Goal: Task Accomplishment & Management: Manage account settings

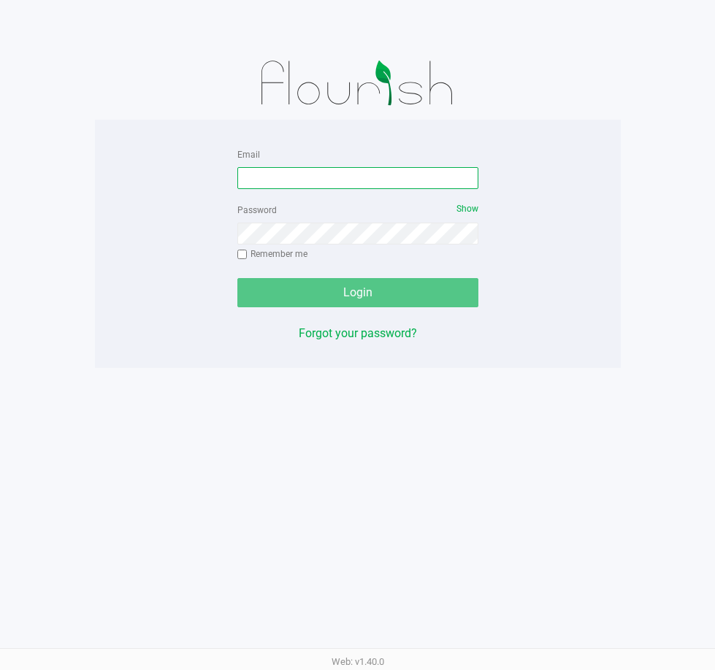
click at [306, 178] on input "Email" at bounding box center [357, 178] width 241 height 22
type input "[EMAIL_ADDRESS][DOMAIN_NAME]"
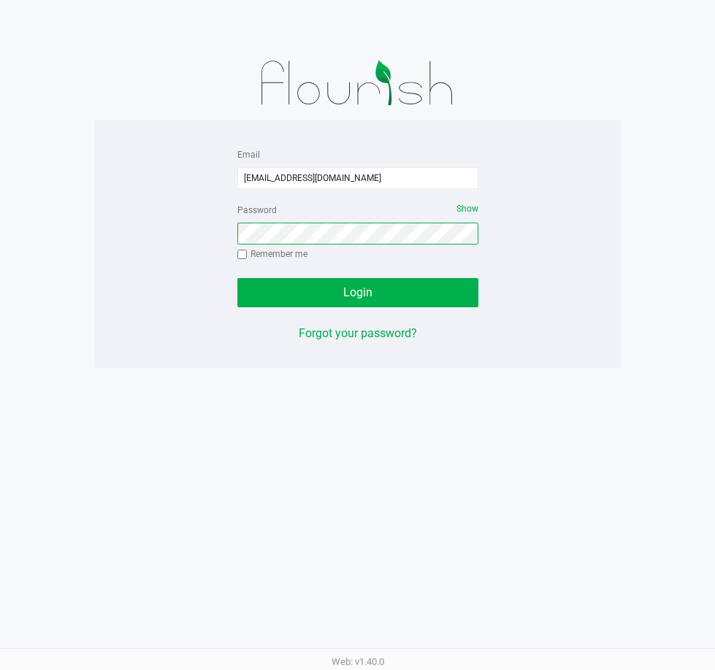
click at [237, 278] on button "Login" at bounding box center [357, 292] width 241 height 29
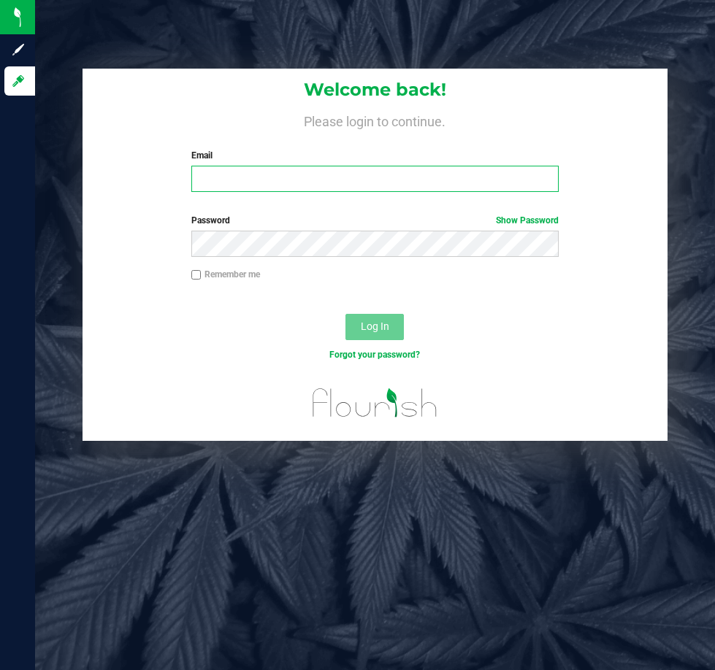
click at [294, 180] on input "Email" at bounding box center [375, 179] width 368 height 26
type input "[EMAIL_ADDRESS][DOMAIN_NAME]"
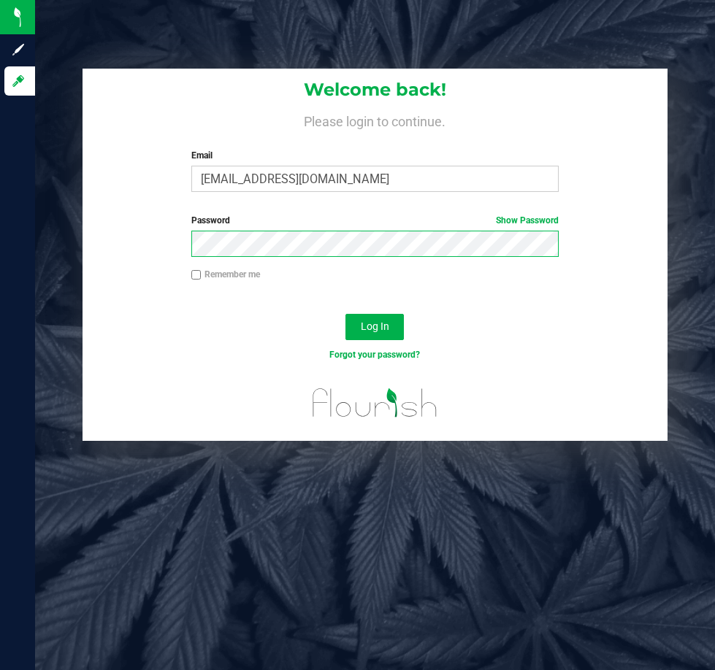
click at [345, 314] on button "Log In" at bounding box center [374, 327] width 58 height 26
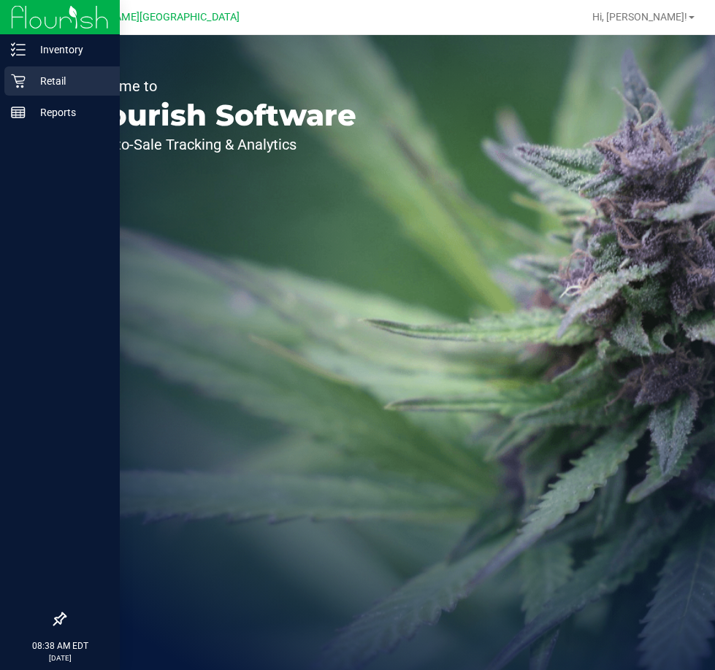
click at [34, 83] on p "Retail" at bounding box center [70, 81] width 88 height 18
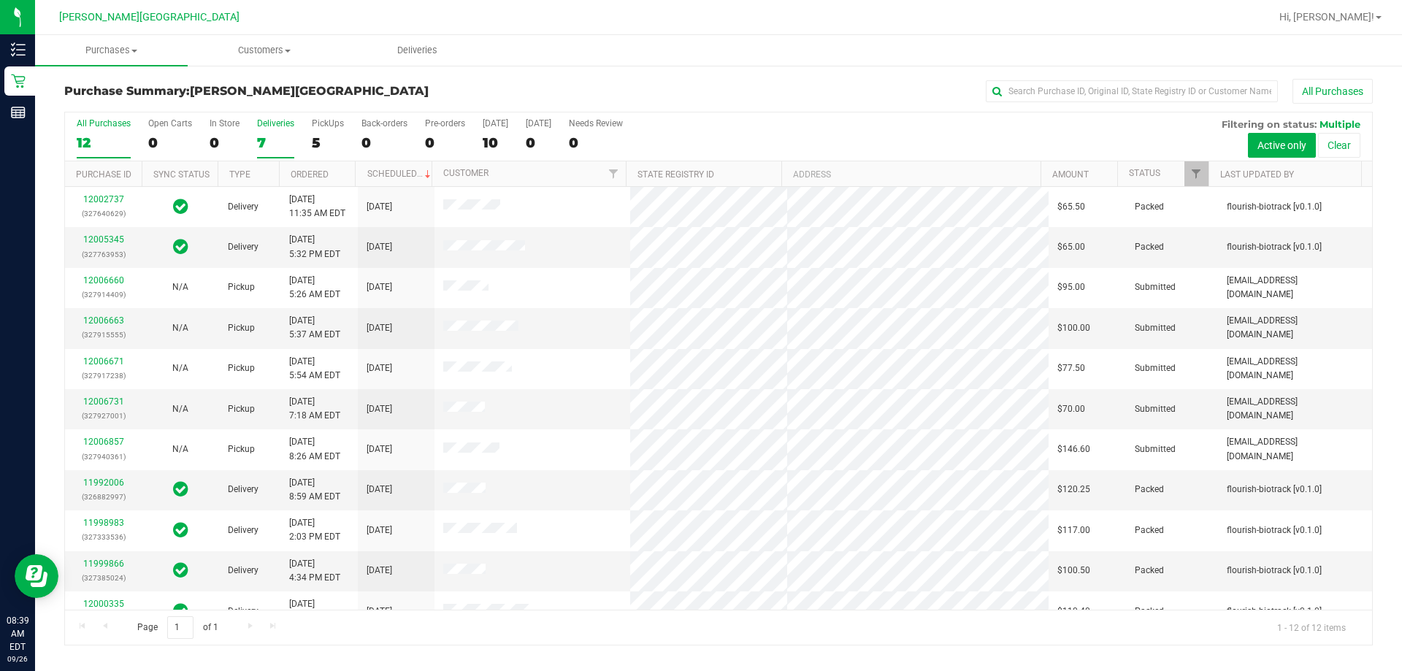
click at [266, 123] on div "Deliveries" at bounding box center [275, 123] width 37 height 10
click at [0, 0] on input "Deliveries 7" at bounding box center [0, 0] width 0 height 0
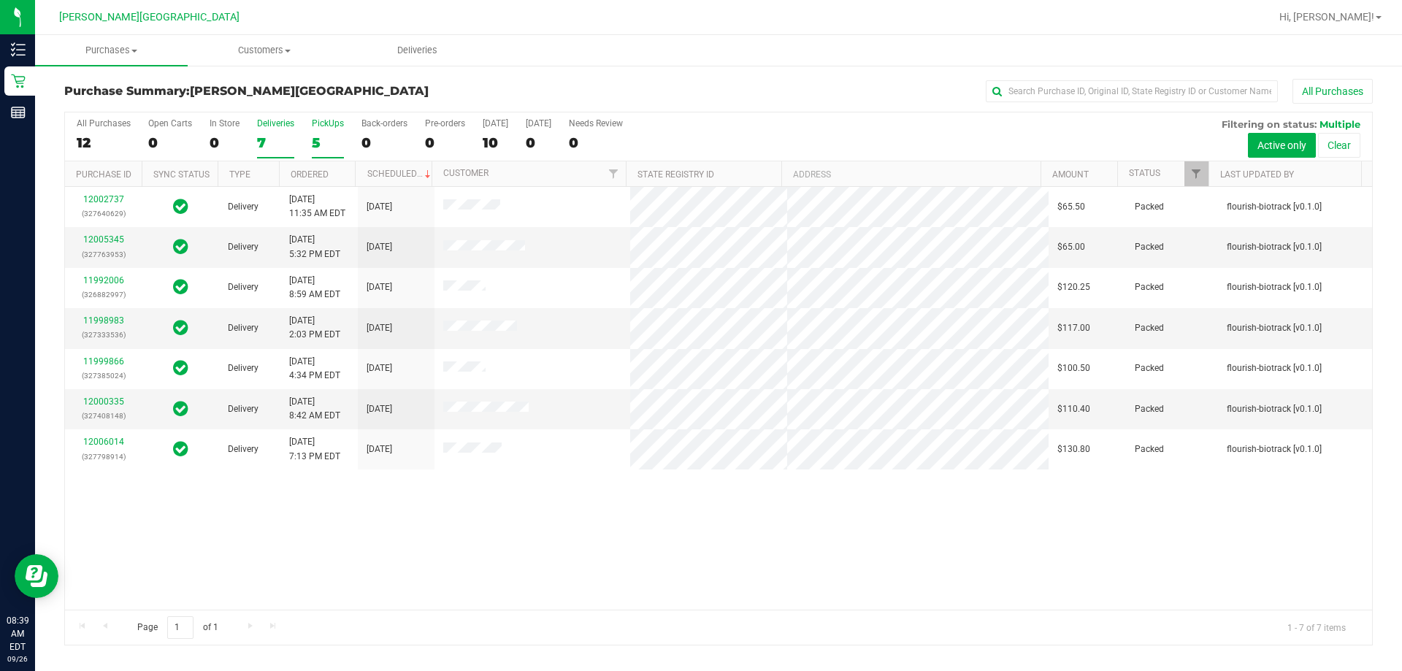
click at [316, 132] on label "PickUps 5" at bounding box center [328, 138] width 32 height 40
click at [0, 0] on input "PickUps 5" at bounding box center [0, 0] width 0 height 0
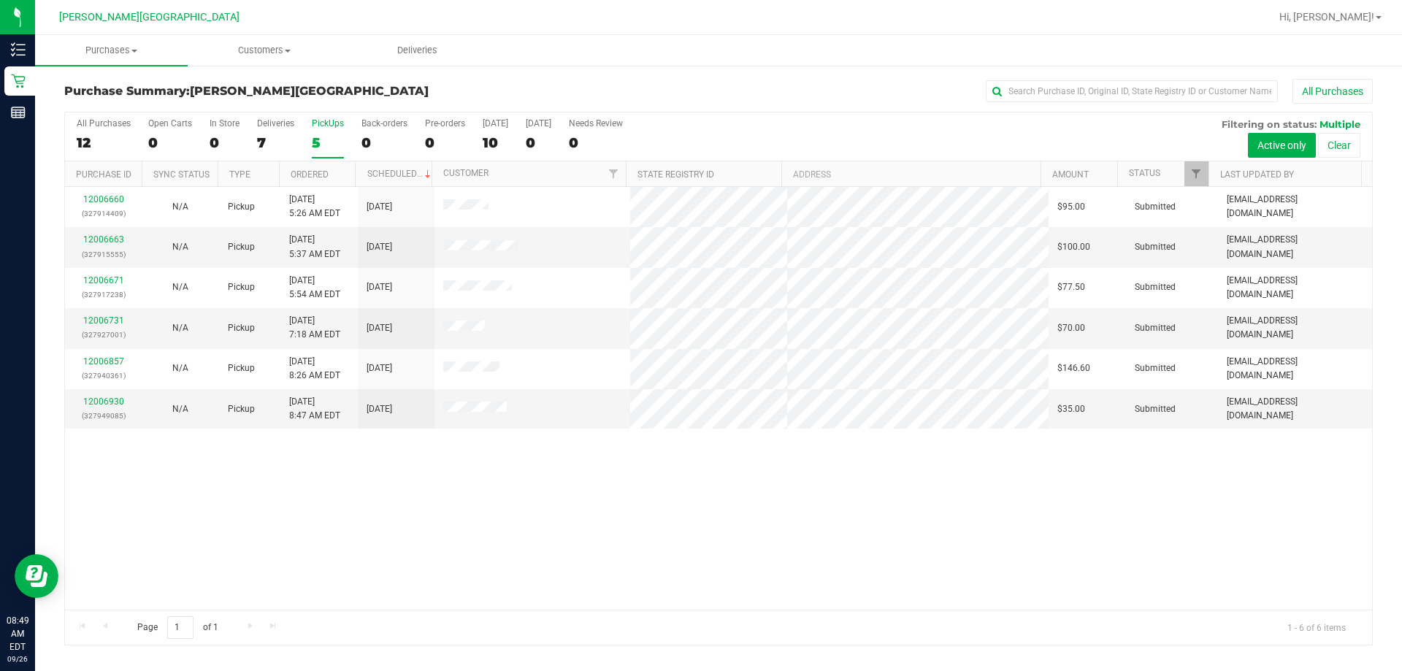
drag, startPoint x: 570, startPoint y: 580, endPoint x: 484, endPoint y: 537, distance: 96.4
click at [512, 545] on div "12006660 (327914409) N/A Pickup 9/26/2025 5:26 AM EDT 9/26/2025 $95.00 Submitte…" at bounding box center [718, 398] width 1307 height 423
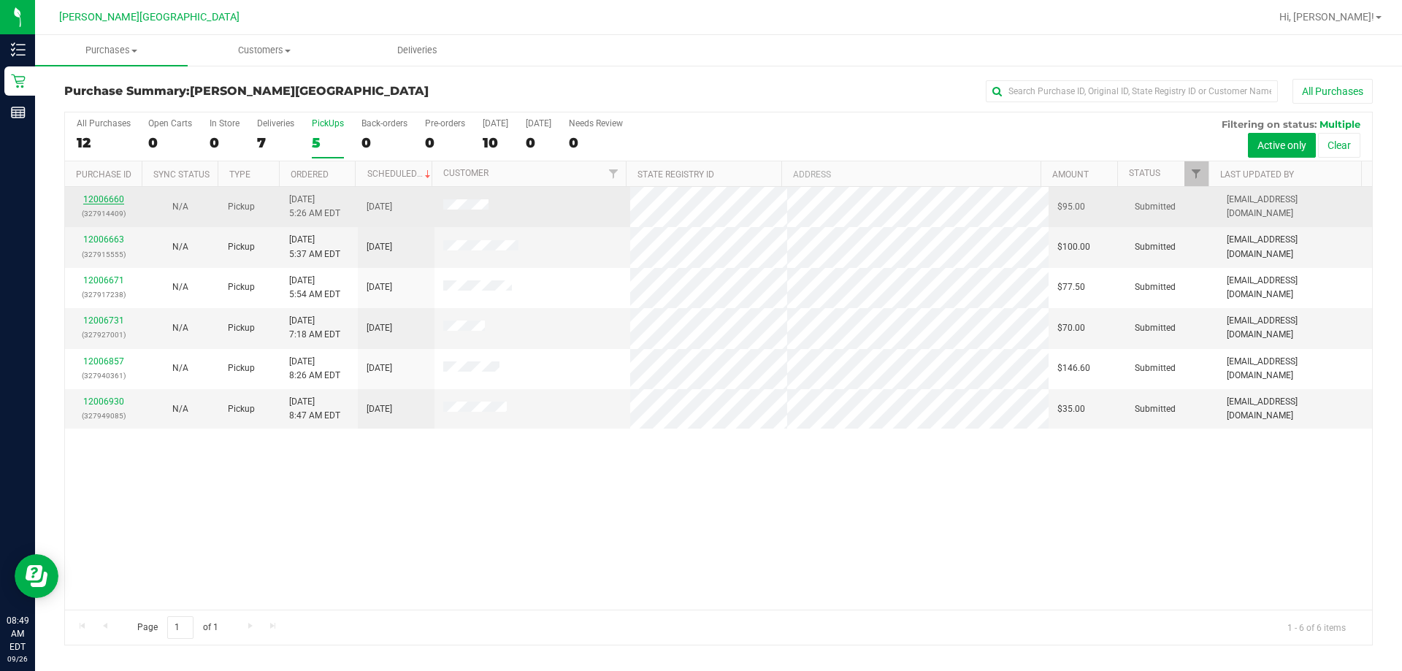
click at [93, 201] on link "12006660" at bounding box center [103, 199] width 41 height 10
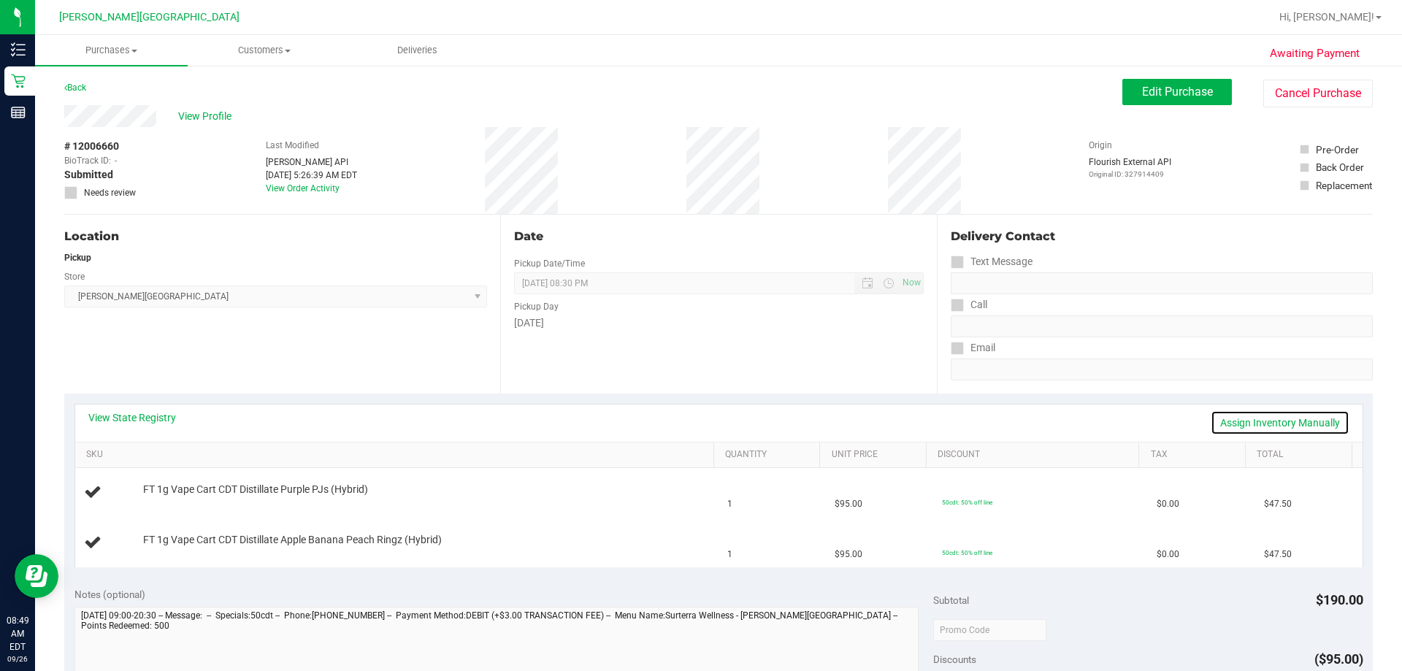
click at [714, 418] on link "Assign Inventory Manually" at bounding box center [1280, 422] width 139 height 25
click at [714, 418] on link "Save & Exit" at bounding box center [1315, 422] width 69 height 25
click at [714, 421] on link "Assign Inventory Manually" at bounding box center [1280, 422] width 139 height 25
click at [714, 421] on link "Save & Exit" at bounding box center [1315, 422] width 69 height 25
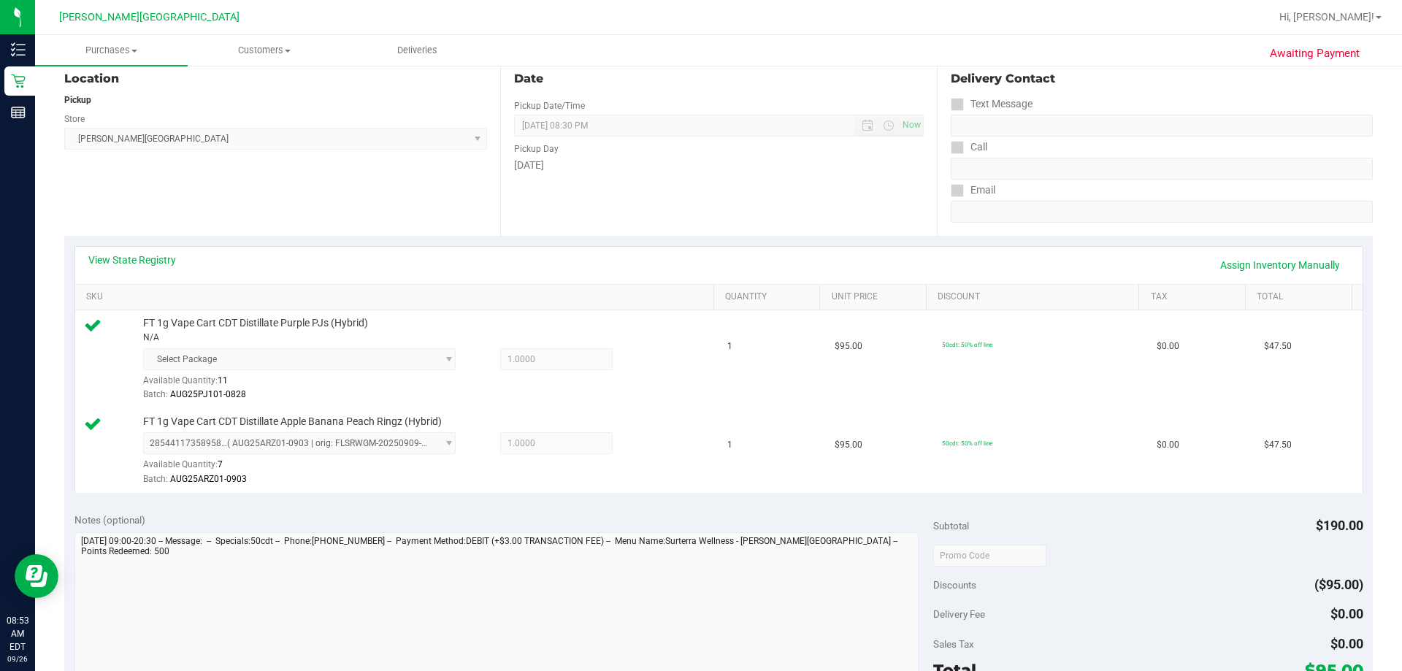
scroll to position [365, 0]
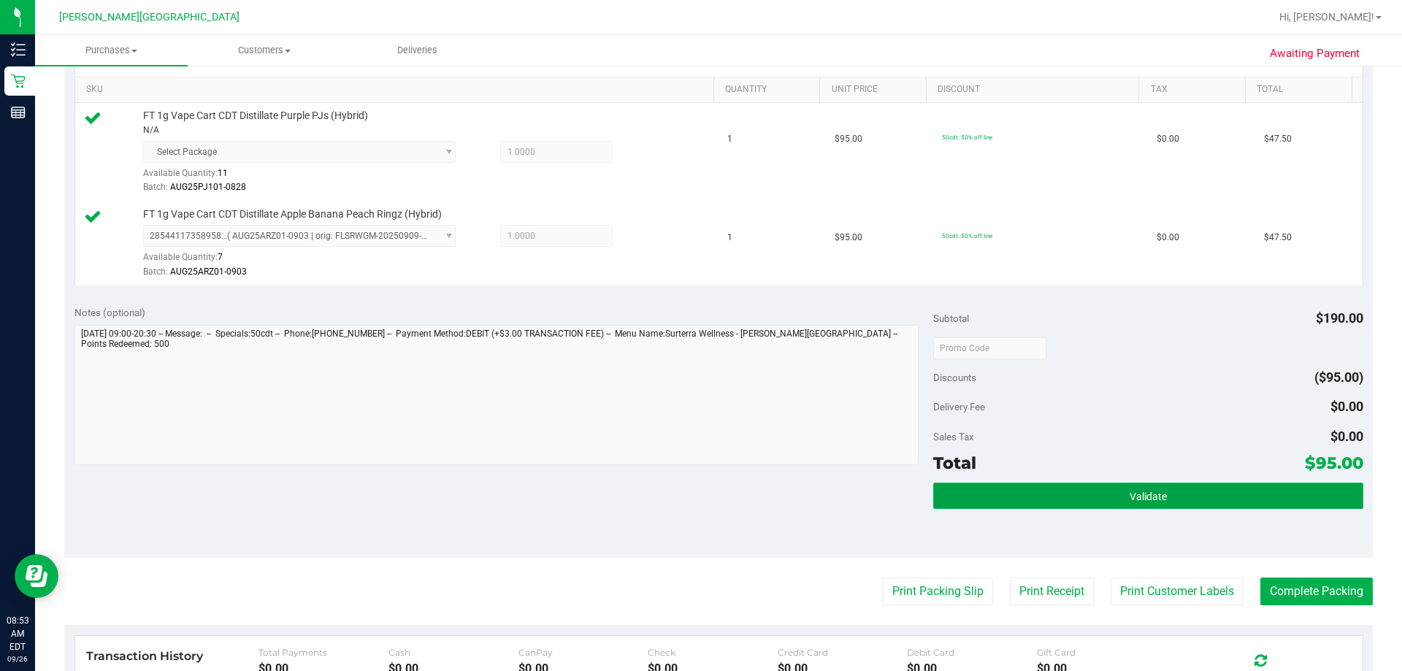
click at [714, 505] on button "Validate" at bounding box center [1147, 496] width 429 height 26
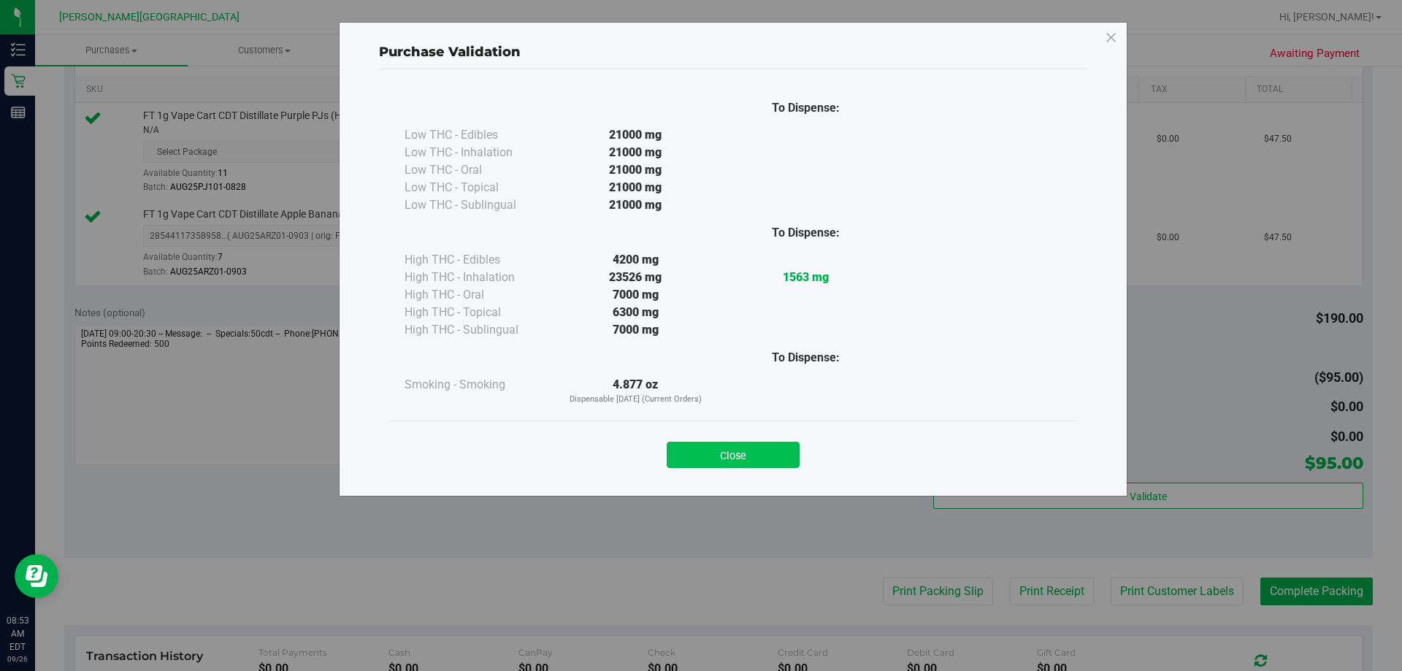
click at [714, 462] on button "Close" at bounding box center [733, 455] width 133 height 26
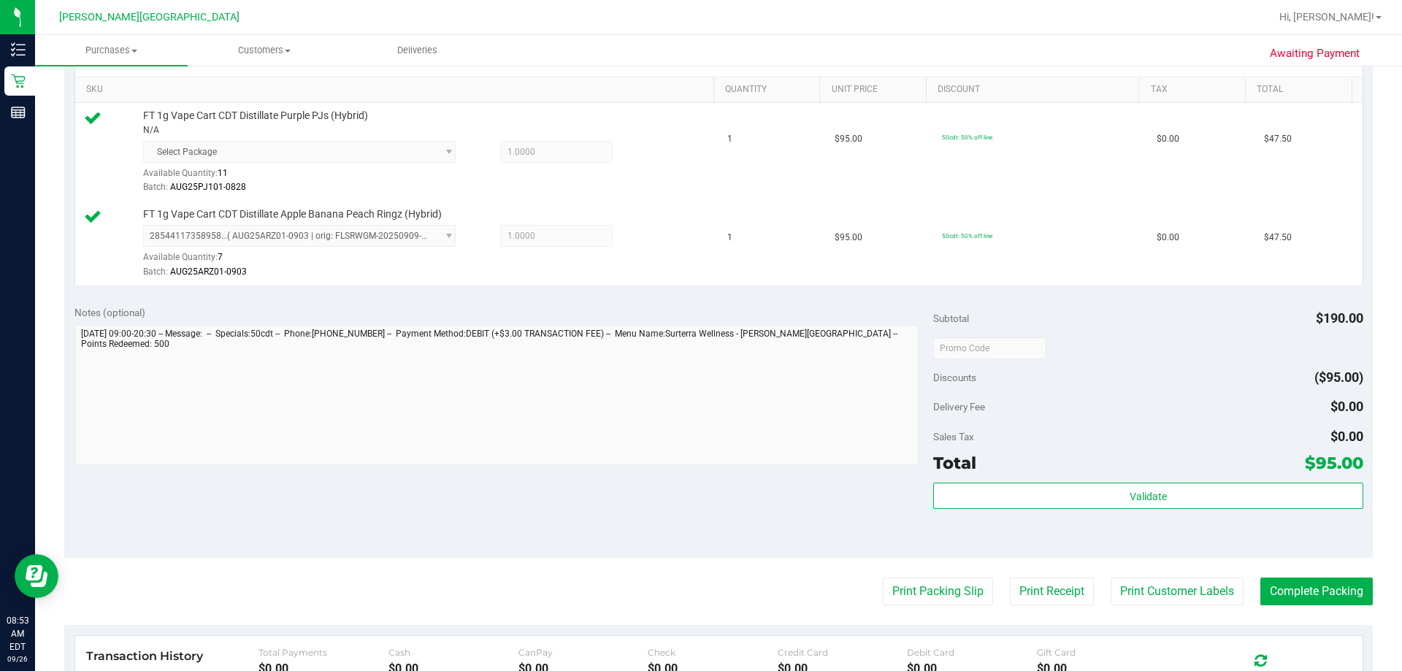
click at [714, 606] on purchase-details "Back Edit Purchase Cancel Purchase View Profile # 12006660 BioTrack ID: - Submi…" at bounding box center [718, 306] width 1309 height 1185
click at [714, 598] on button "Print Packing Slip" at bounding box center [938, 592] width 110 height 28
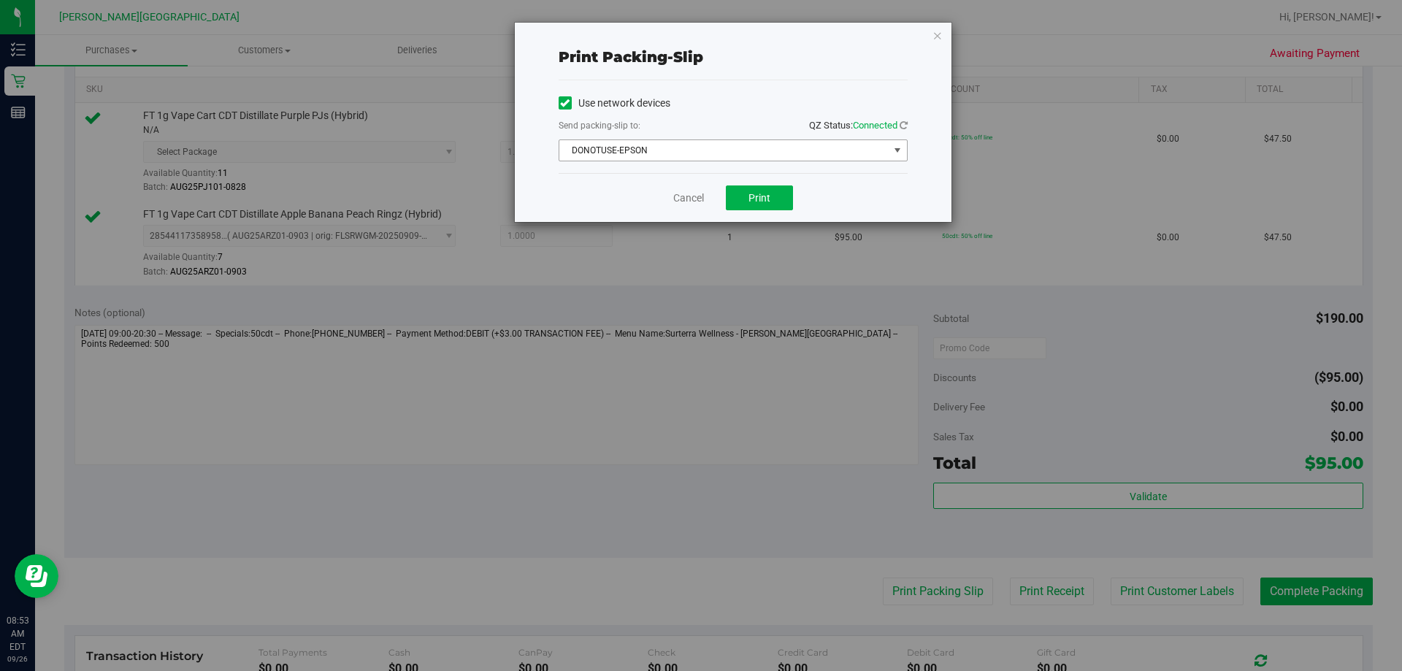
click at [714, 156] on span "DONOTUSE-EPSON" at bounding box center [723, 150] width 329 height 20
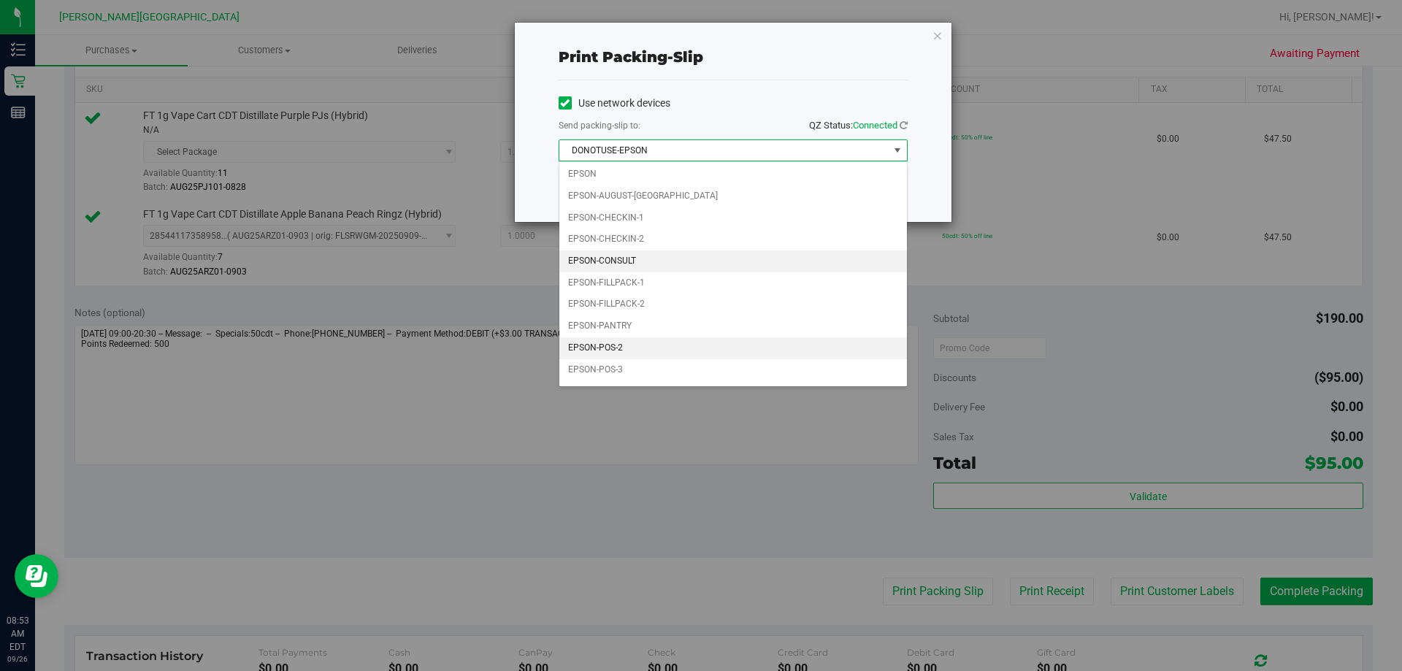
scroll to position [42, 0]
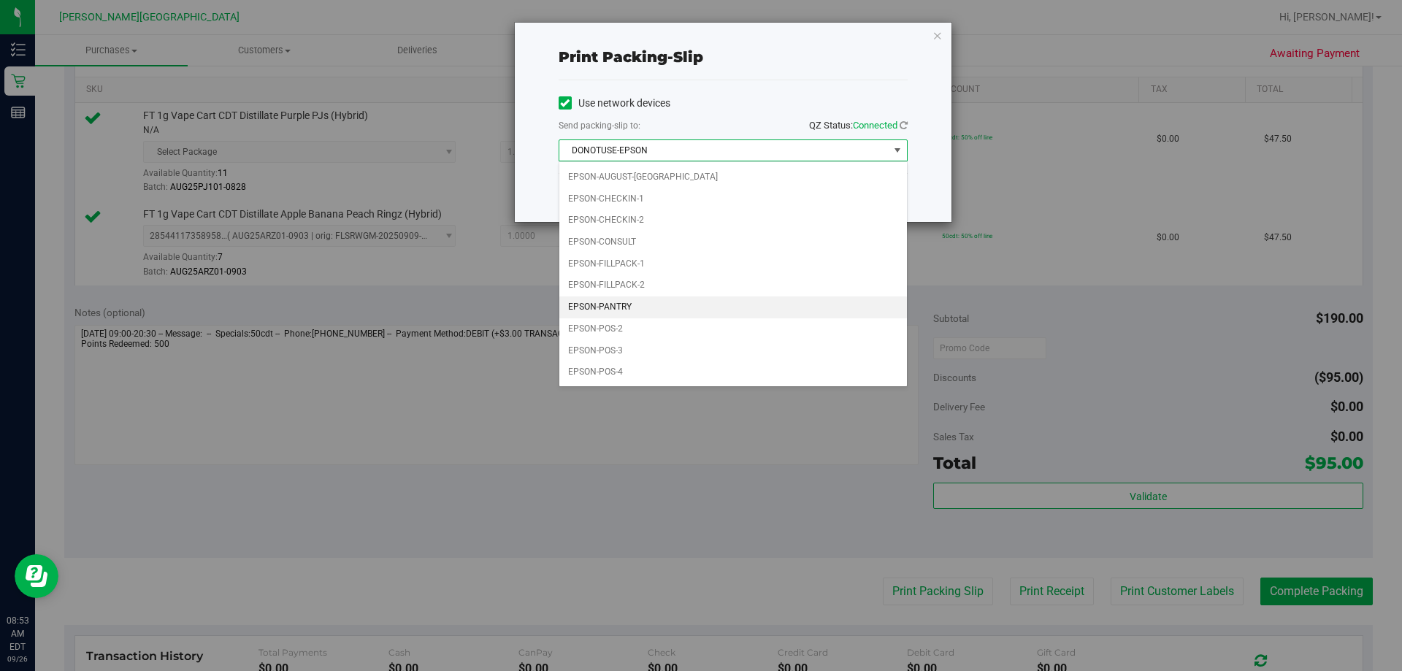
click at [633, 307] on li "EPSON-PANTRY" at bounding box center [733, 308] width 348 height 22
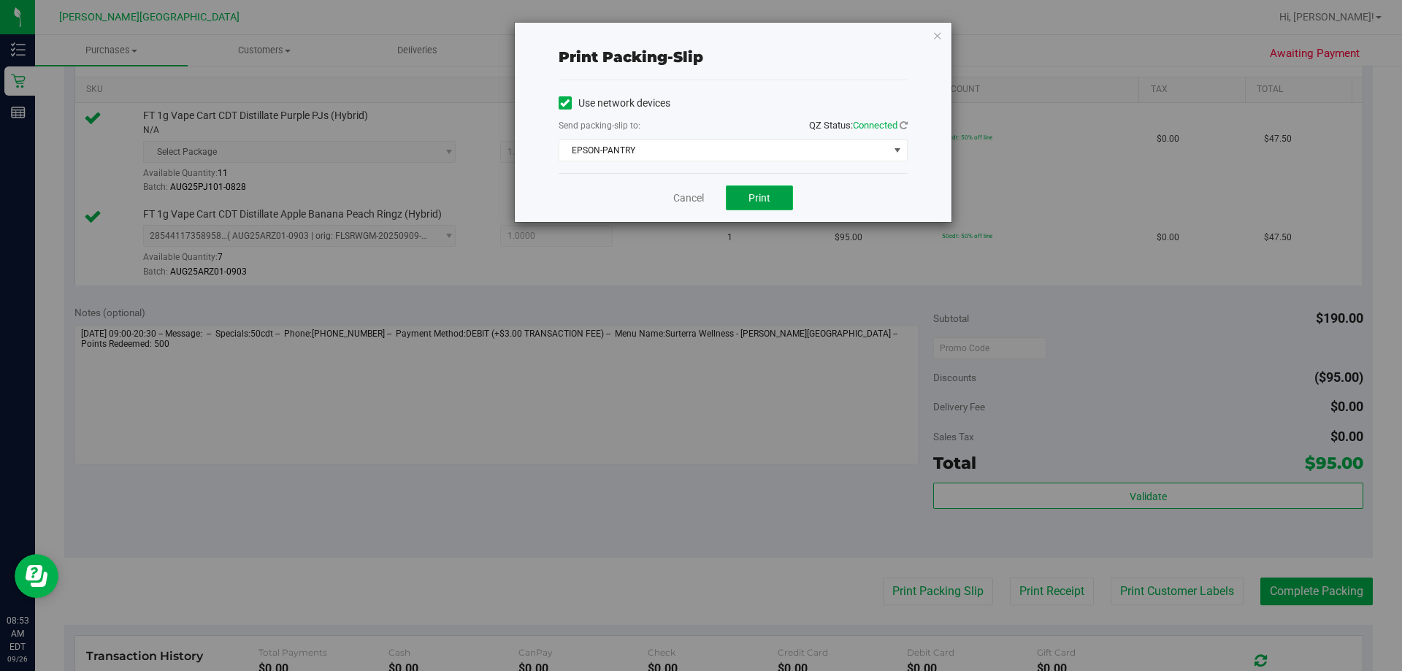
click at [714, 189] on button "Print" at bounding box center [759, 198] width 67 height 25
click at [714, 151] on span "EPSON-PANTRY" at bounding box center [723, 150] width 329 height 20
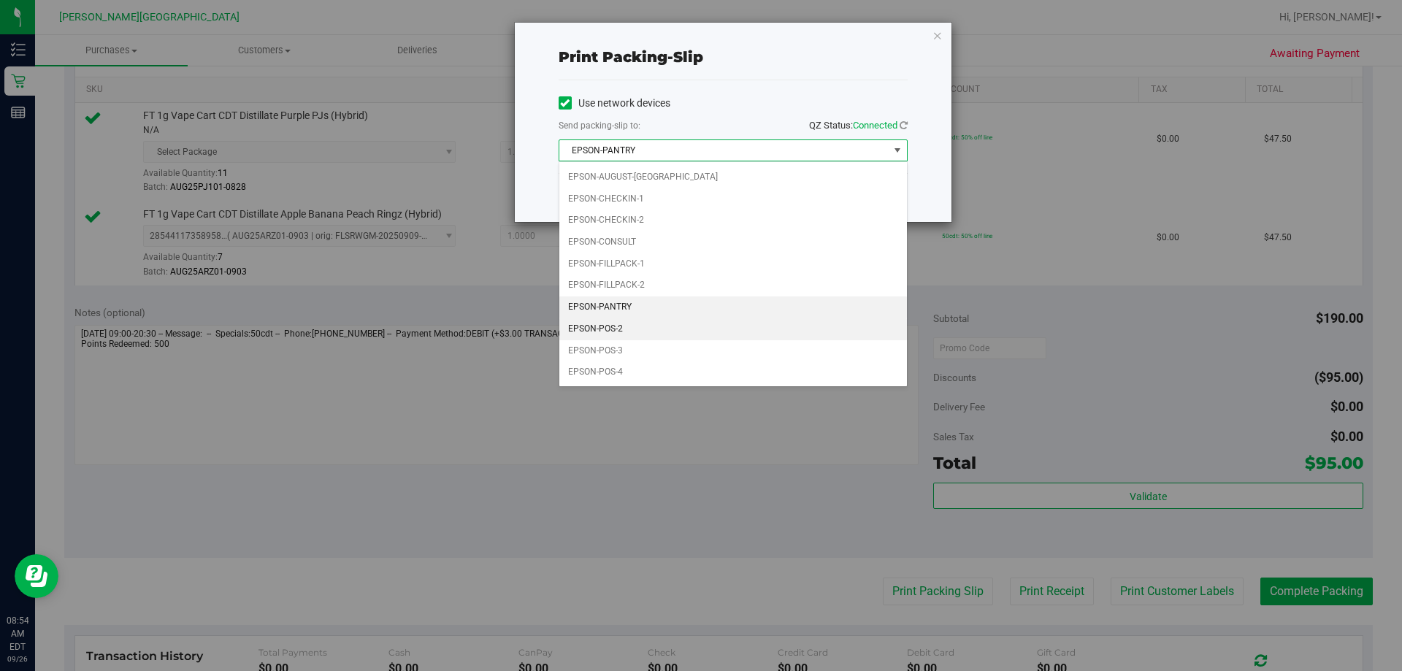
click at [624, 329] on li "EPSON-POS-2" at bounding box center [733, 329] width 348 height 22
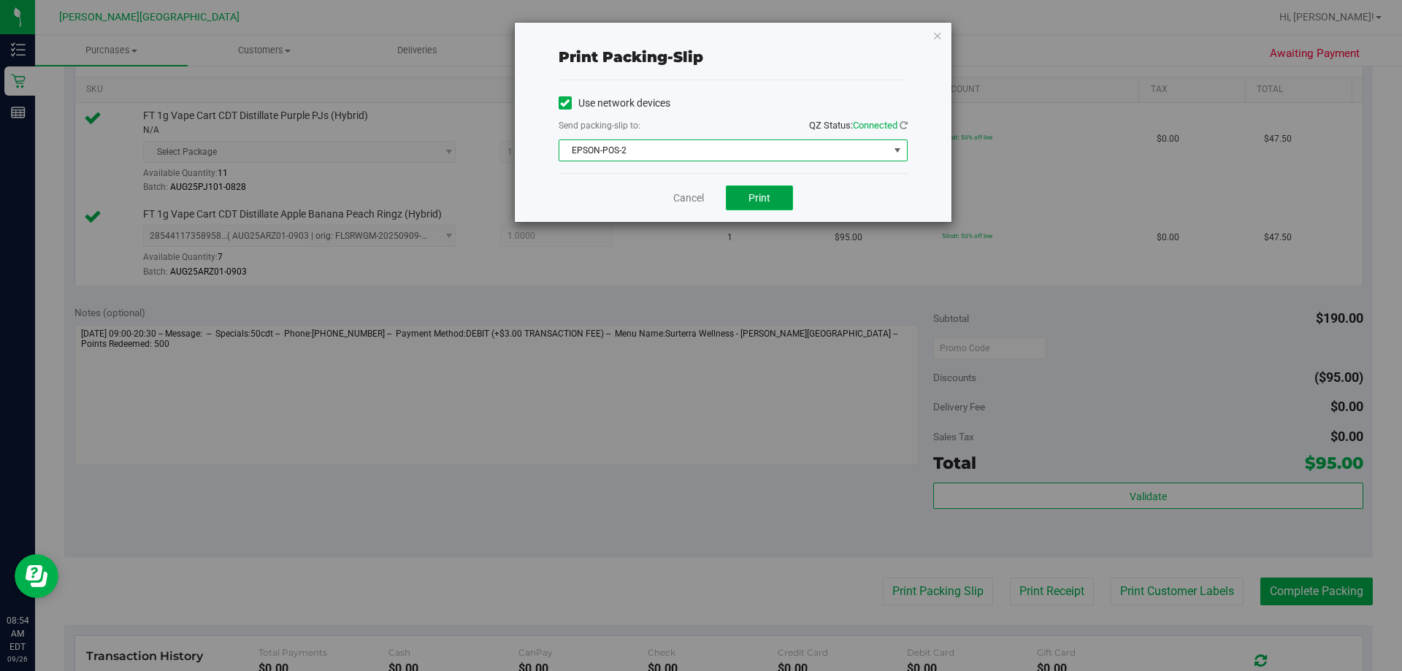
click at [714, 201] on span "Print" at bounding box center [760, 198] width 22 height 12
click at [714, 37] on icon "button" at bounding box center [938, 35] width 10 height 18
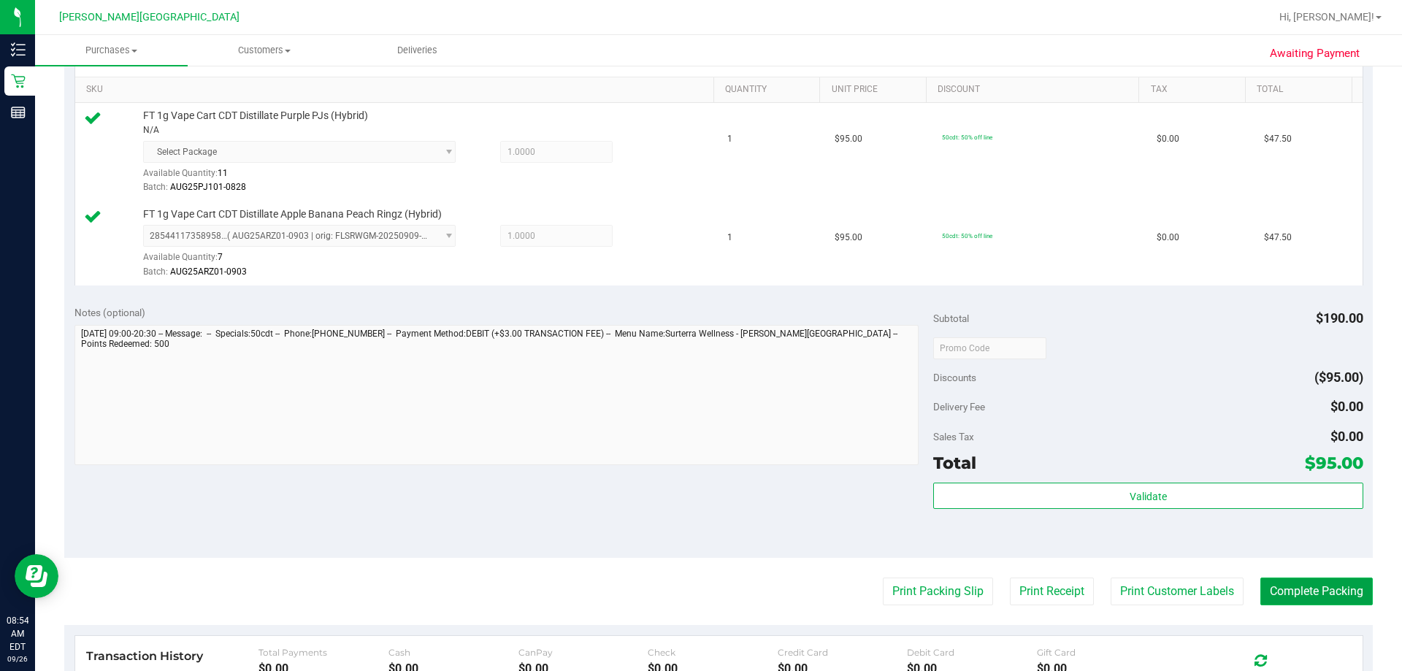
click at [714, 597] on button "Complete Packing" at bounding box center [1317, 592] width 112 height 28
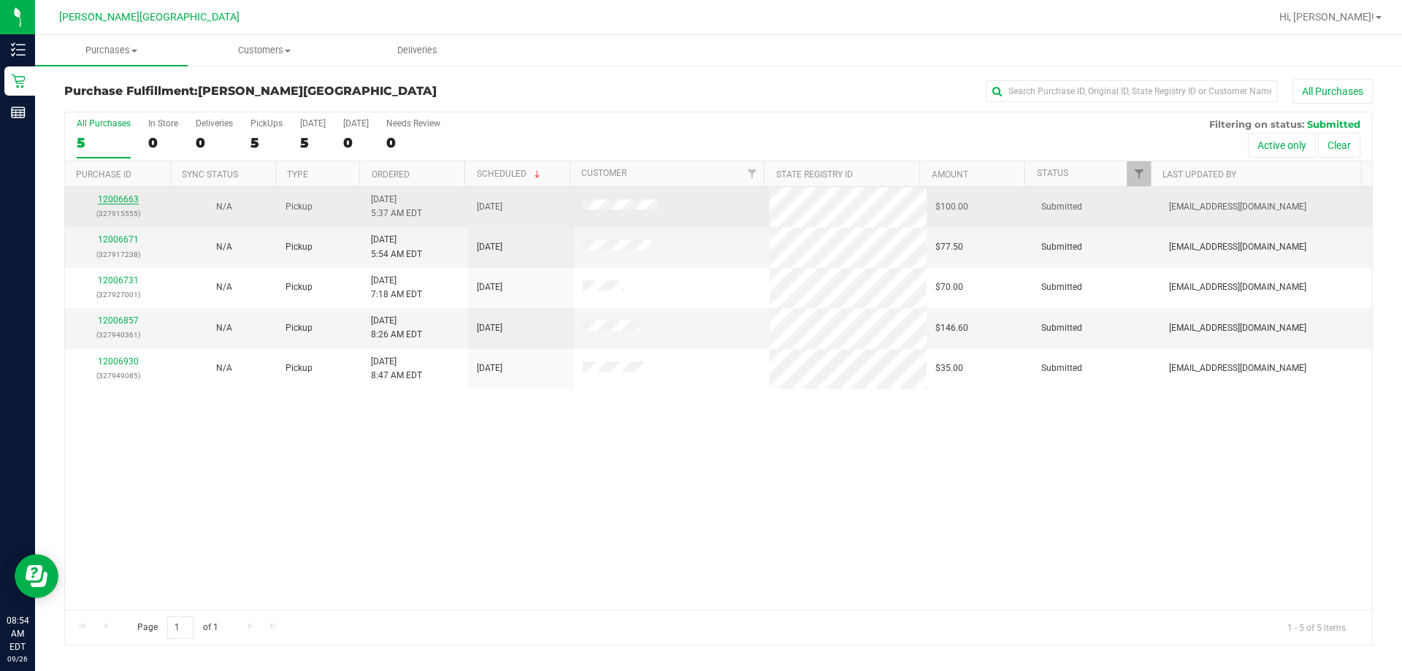
click at [130, 202] on link "12006663" at bounding box center [118, 199] width 41 height 10
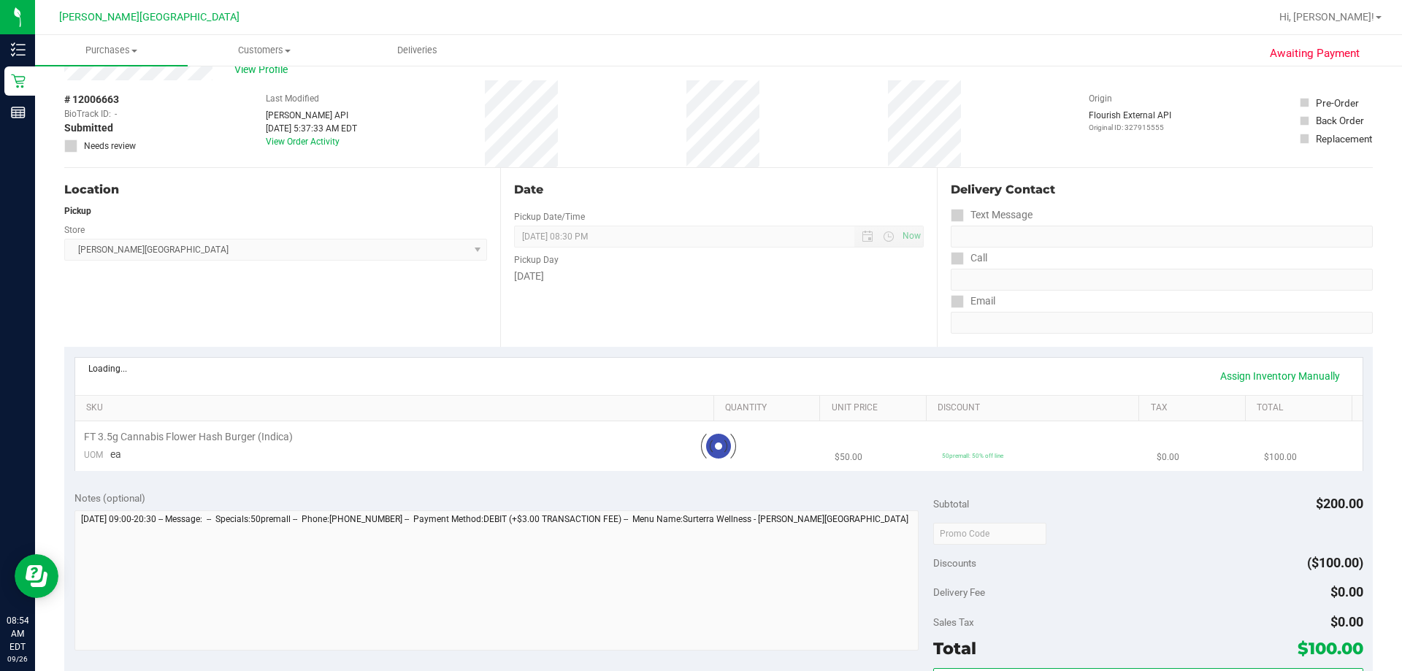
scroll to position [73, 0]
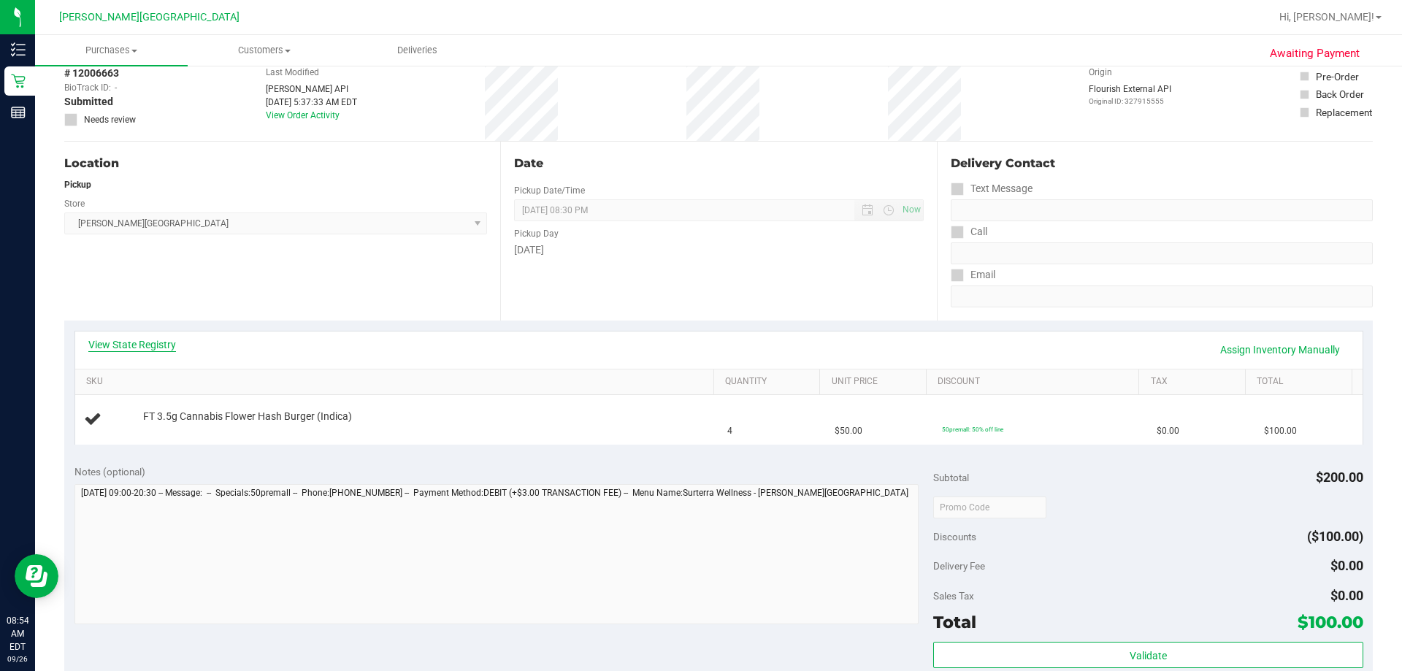
click at [112, 339] on link "View State Registry" at bounding box center [132, 344] width 88 height 15
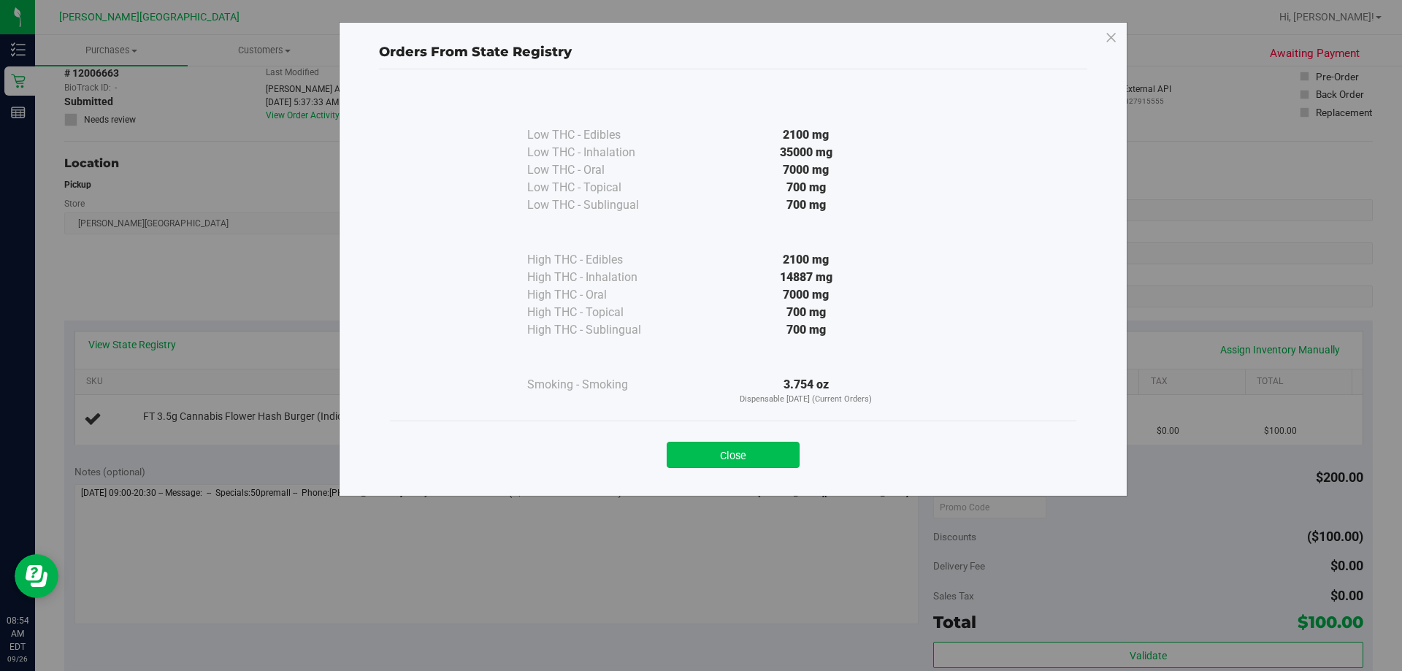
click at [714, 457] on button "Close" at bounding box center [733, 455] width 133 height 26
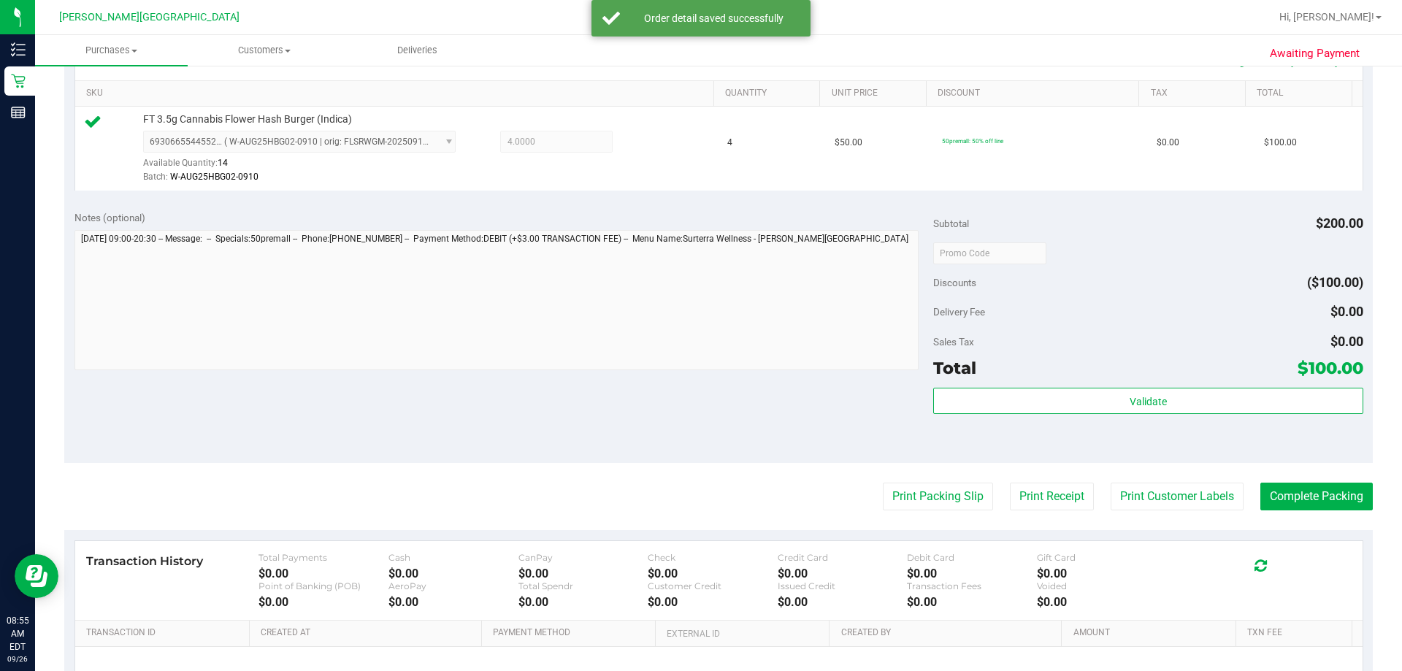
scroll to position [511, 0]
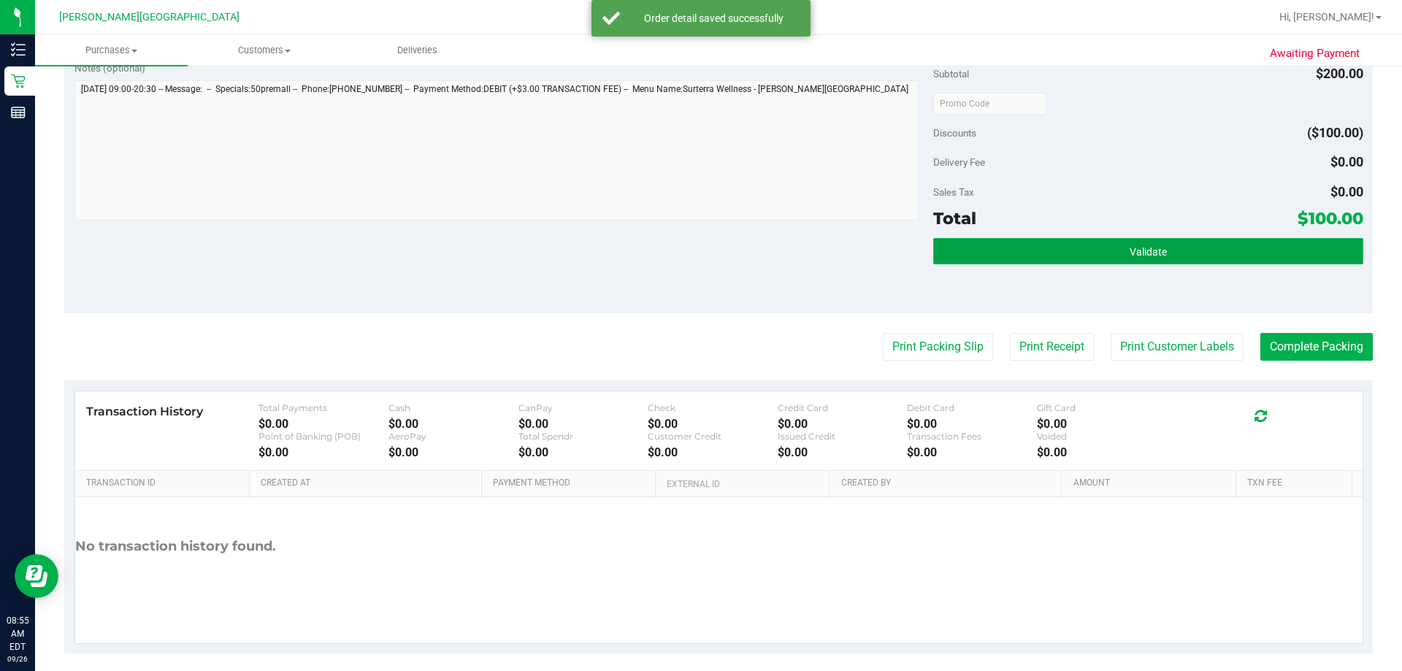
click at [714, 252] on button "Validate" at bounding box center [1147, 251] width 429 height 26
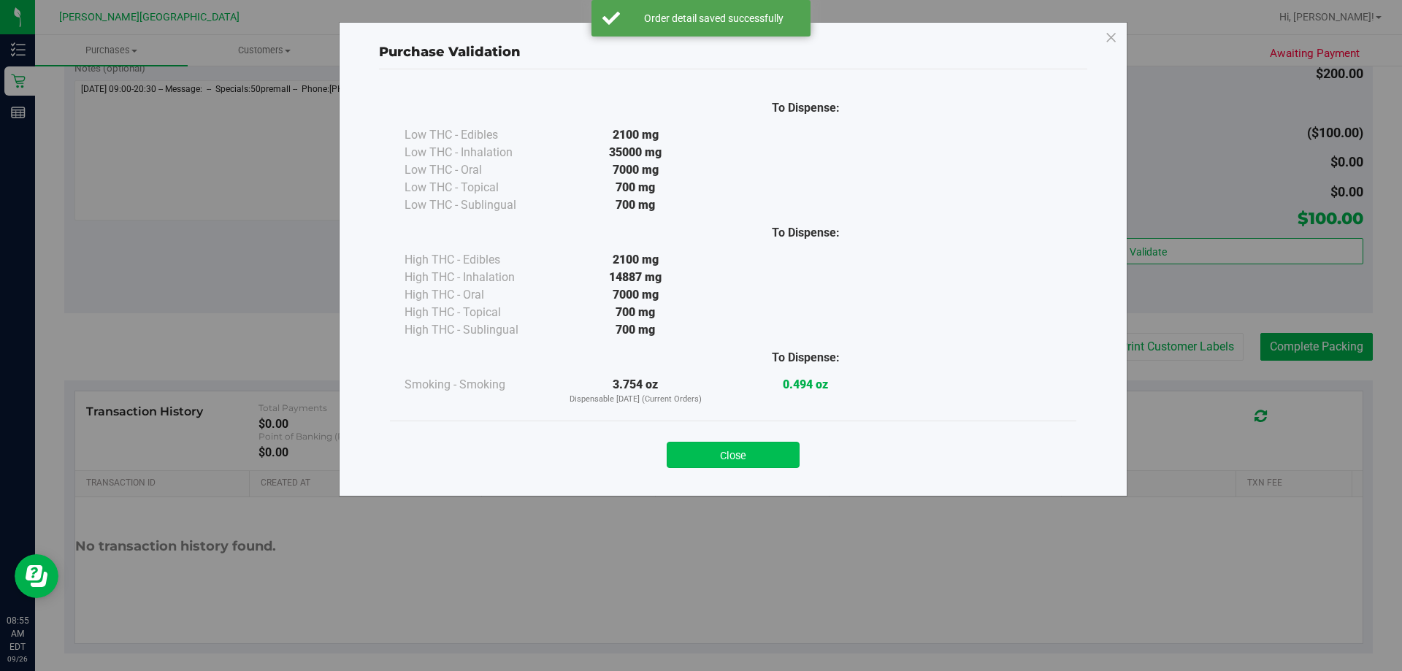
click at [714, 454] on button "Close" at bounding box center [733, 455] width 133 height 26
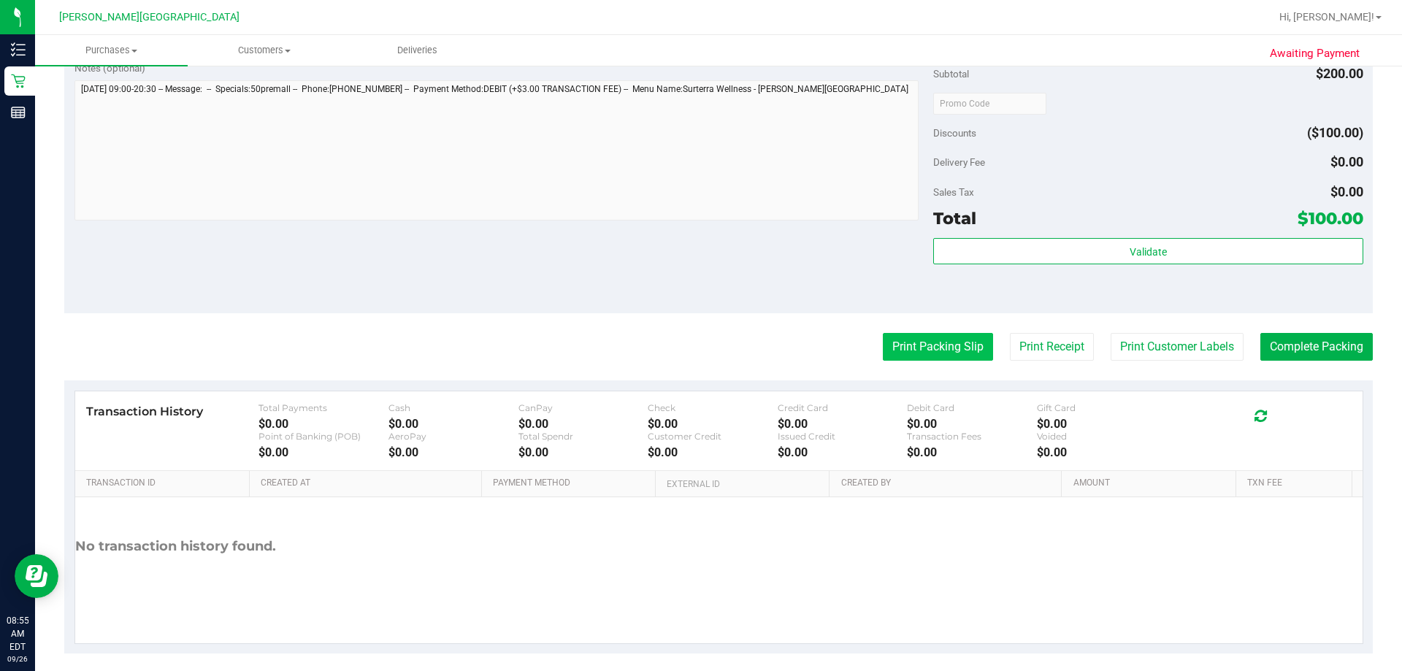
click at [714, 353] on button "Print Packing Slip" at bounding box center [938, 347] width 110 height 28
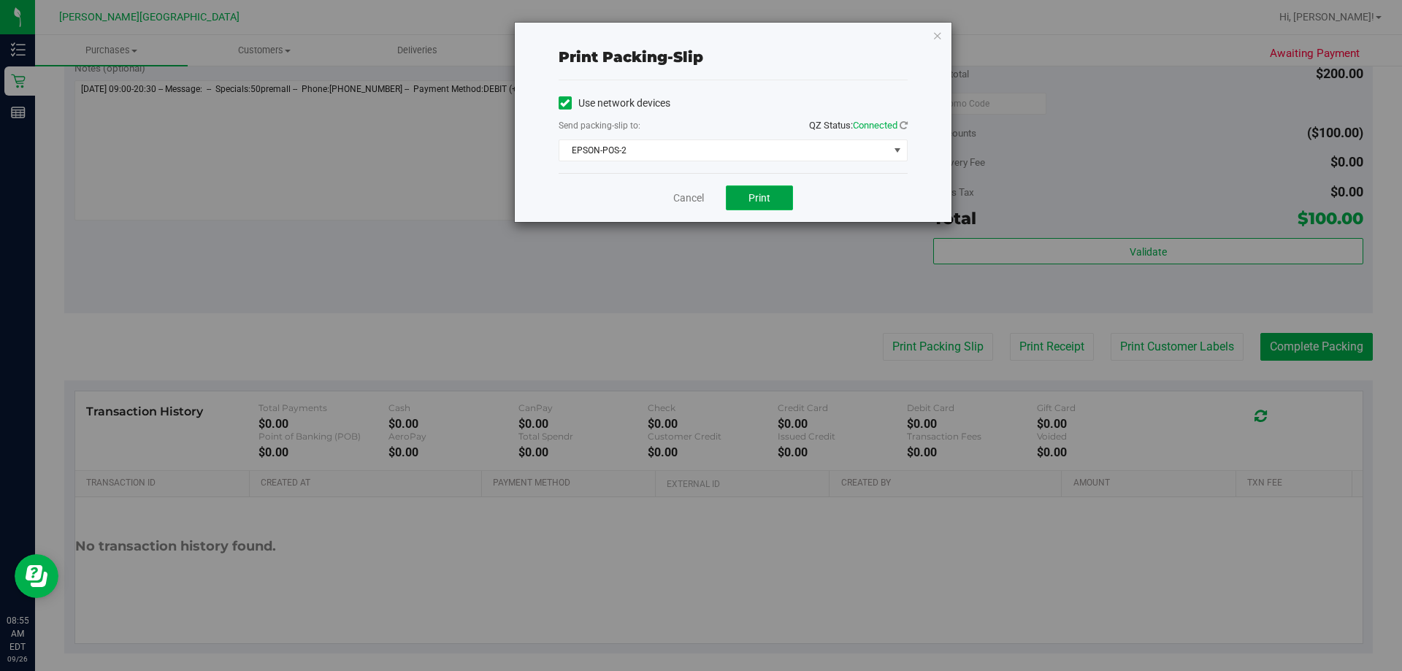
click at [714, 192] on span "Print" at bounding box center [760, 198] width 22 height 12
click at [714, 33] on icon "button" at bounding box center [938, 35] width 10 height 18
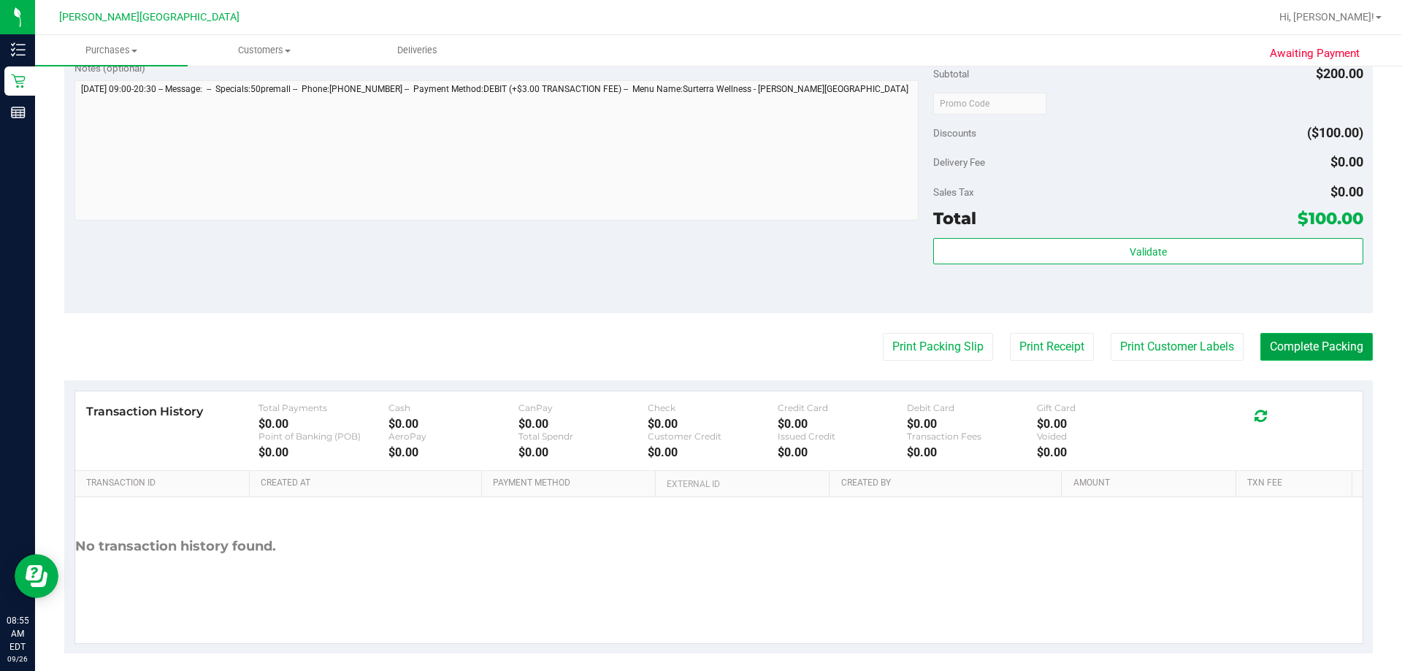
click at [714, 346] on button "Complete Packing" at bounding box center [1317, 347] width 112 height 28
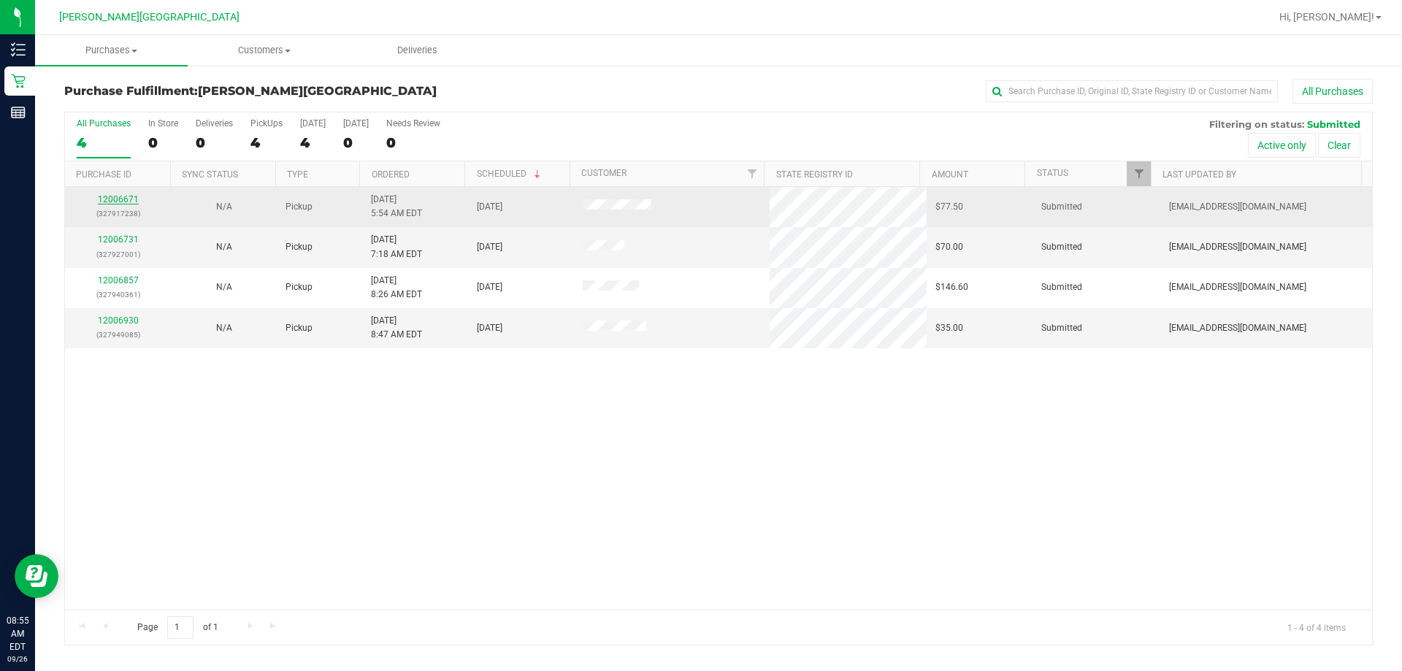
click at [115, 198] on link "12006671" at bounding box center [118, 199] width 41 height 10
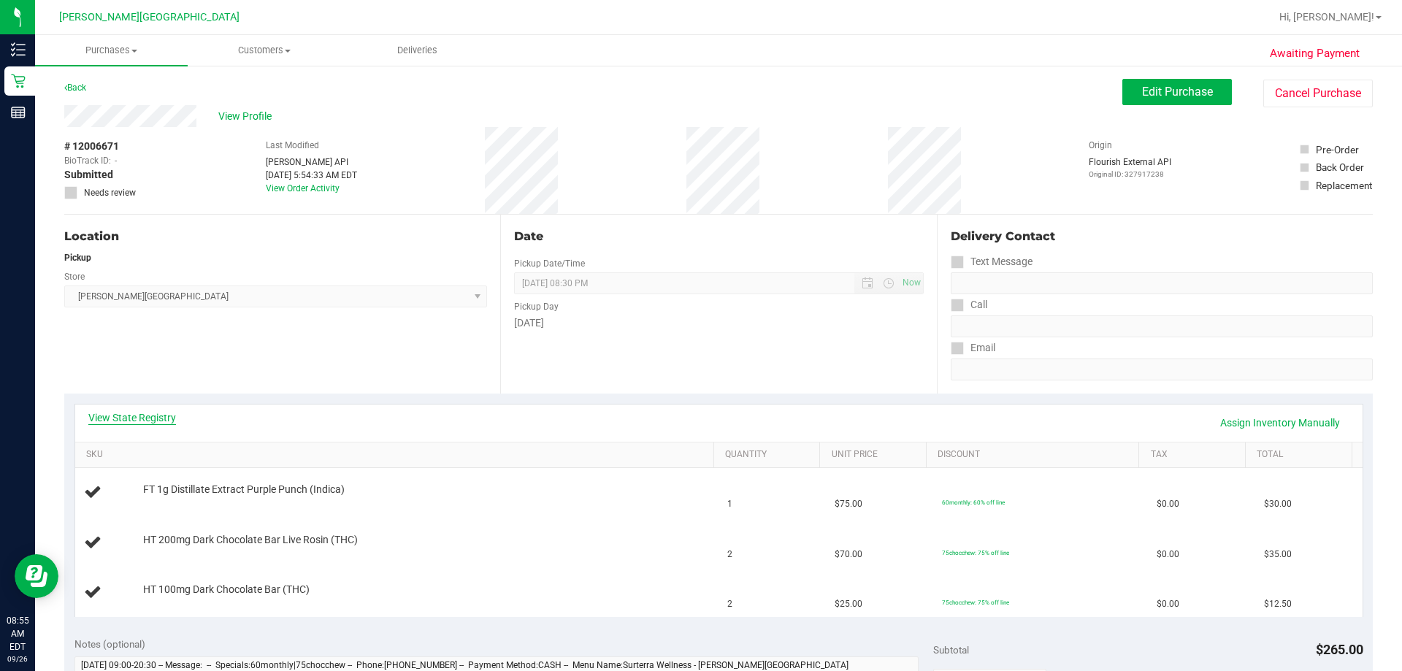
click at [134, 410] on link "View State Registry" at bounding box center [132, 417] width 88 height 15
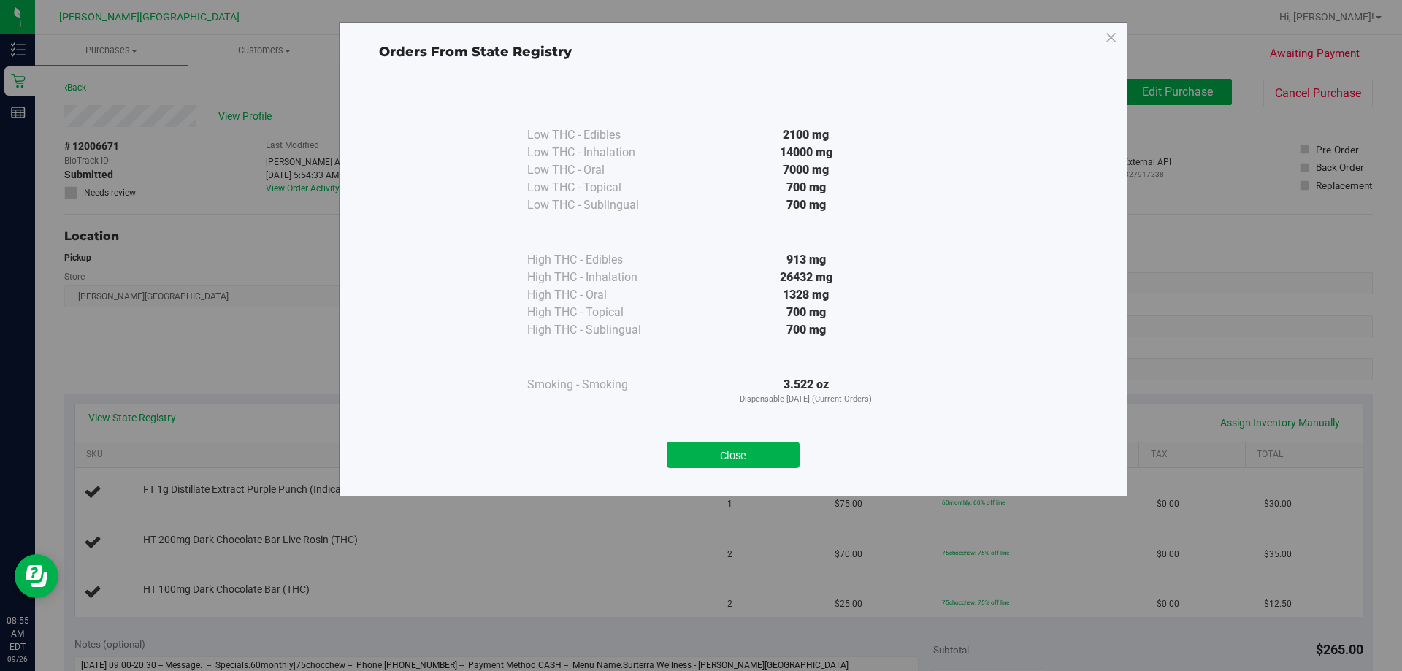
click at [714, 456] on button "Close" at bounding box center [733, 455] width 133 height 26
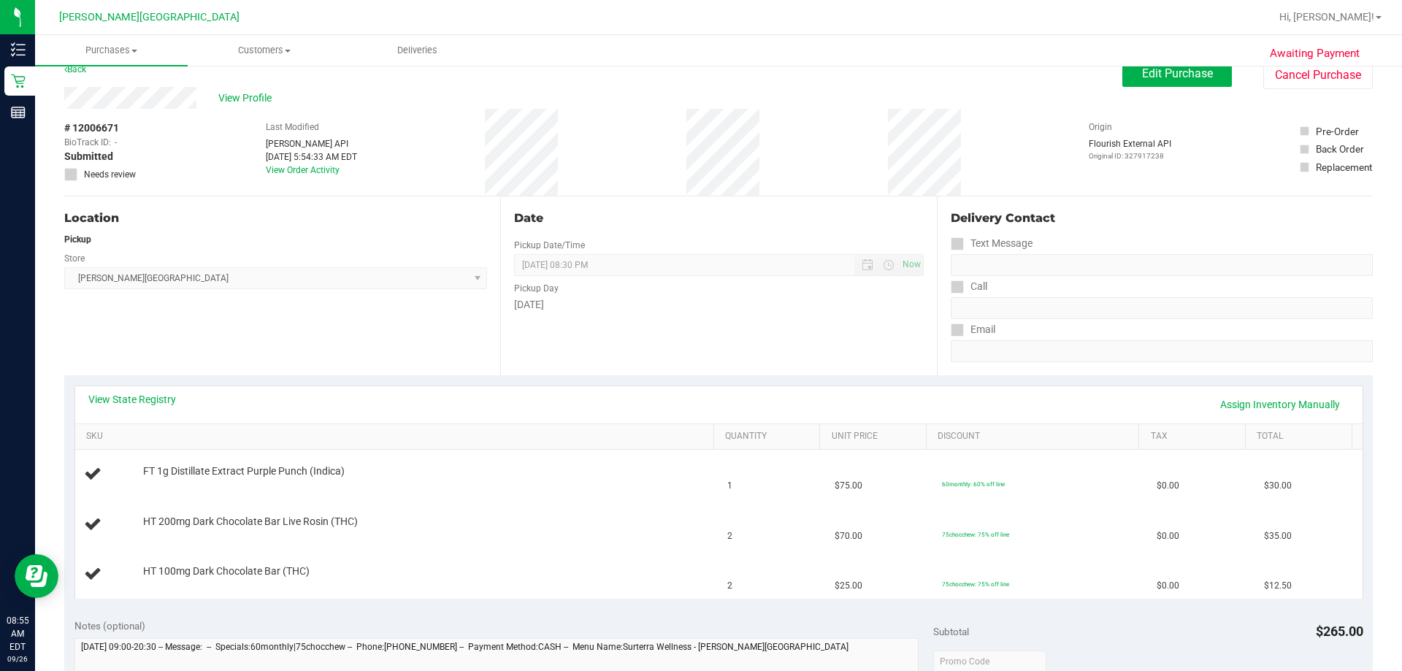
scroll to position [73, 0]
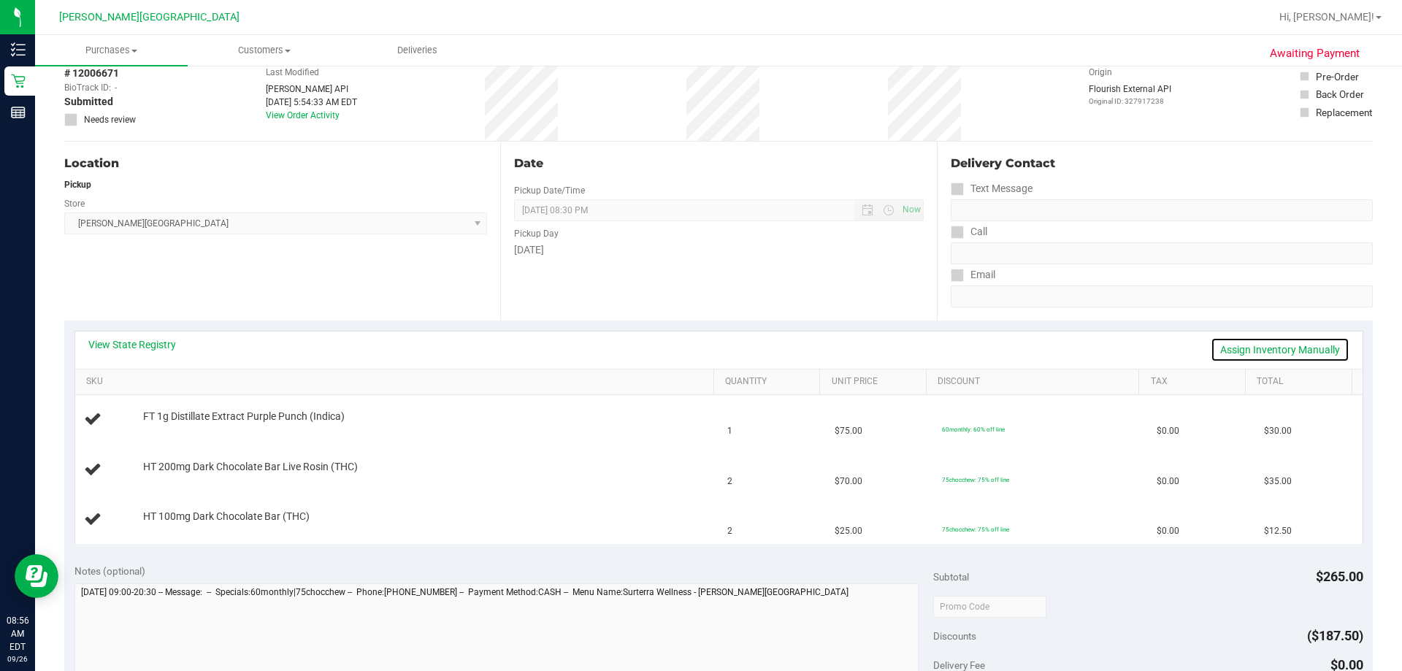
click at [714, 344] on link "Assign Inventory Manually" at bounding box center [1280, 349] width 139 height 25
click at [714, 345] on link "Save & Exit" at bounding box center [1315, 349] width 69 height 25
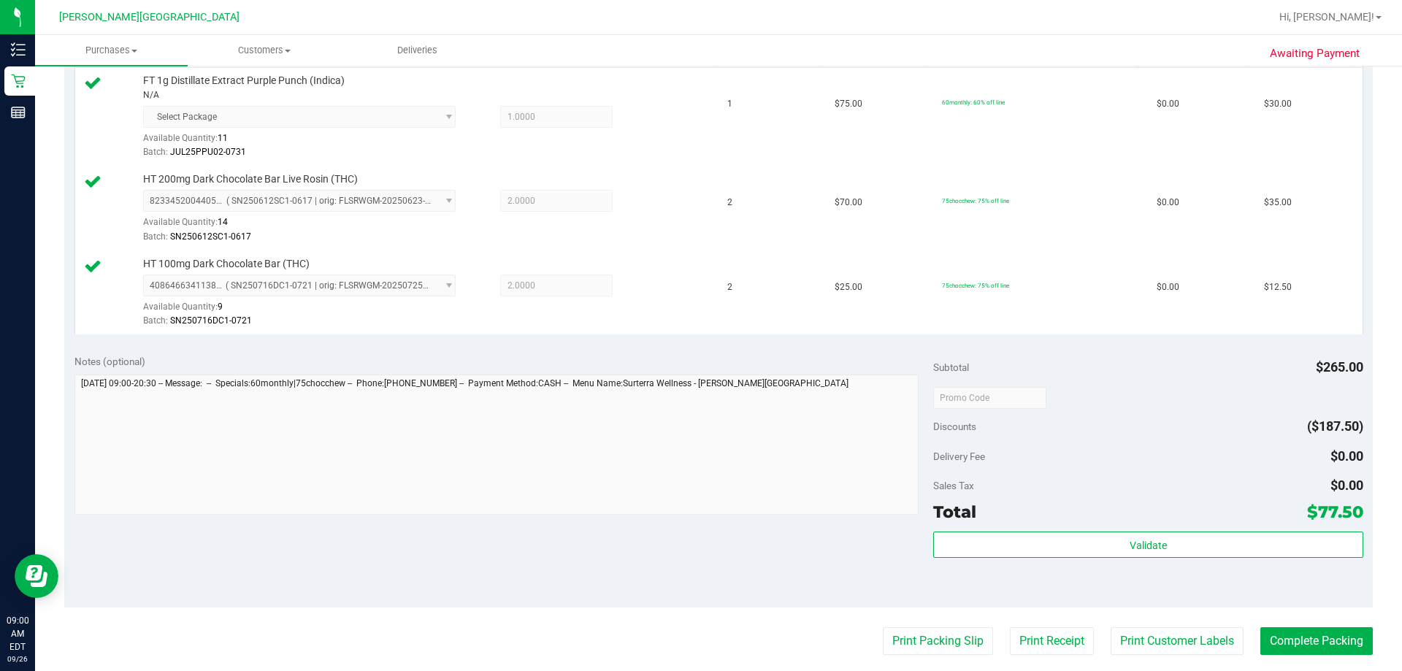
scroll to position [584, 0]
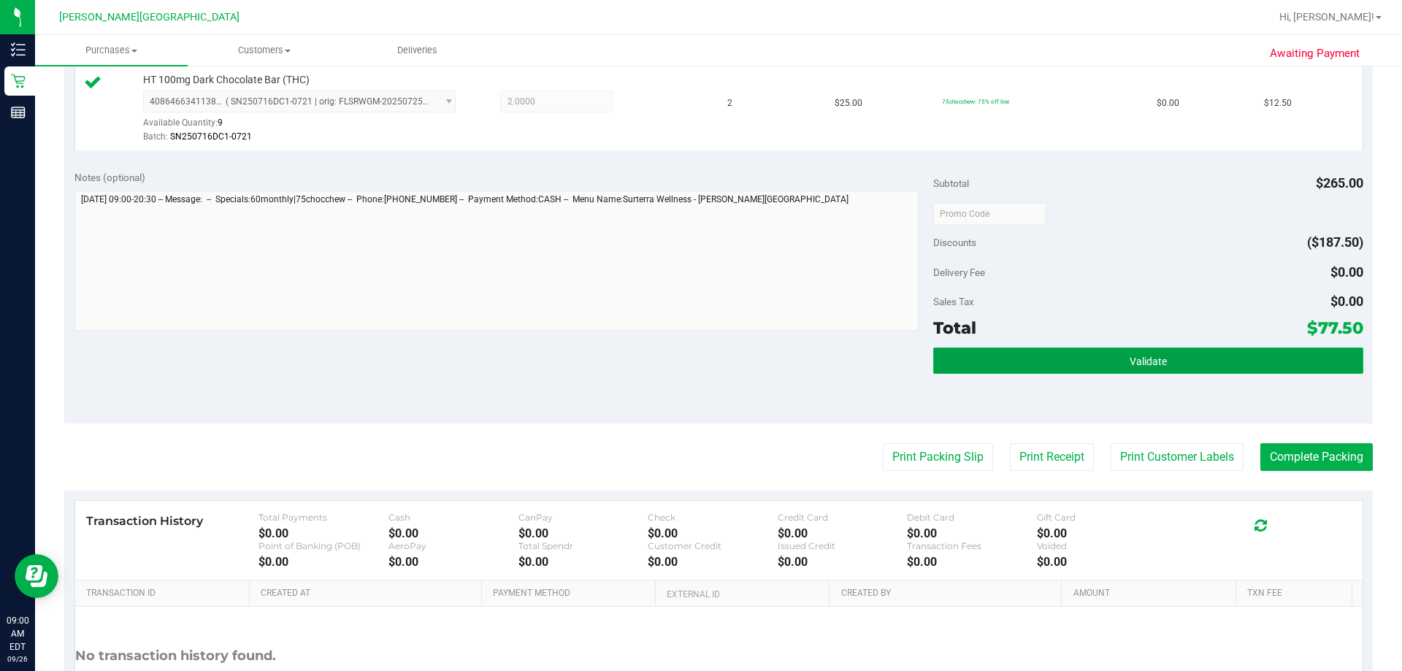
click at [714, 364] on button "Validate" at bounding box center [1147, 361] width 429 height 26
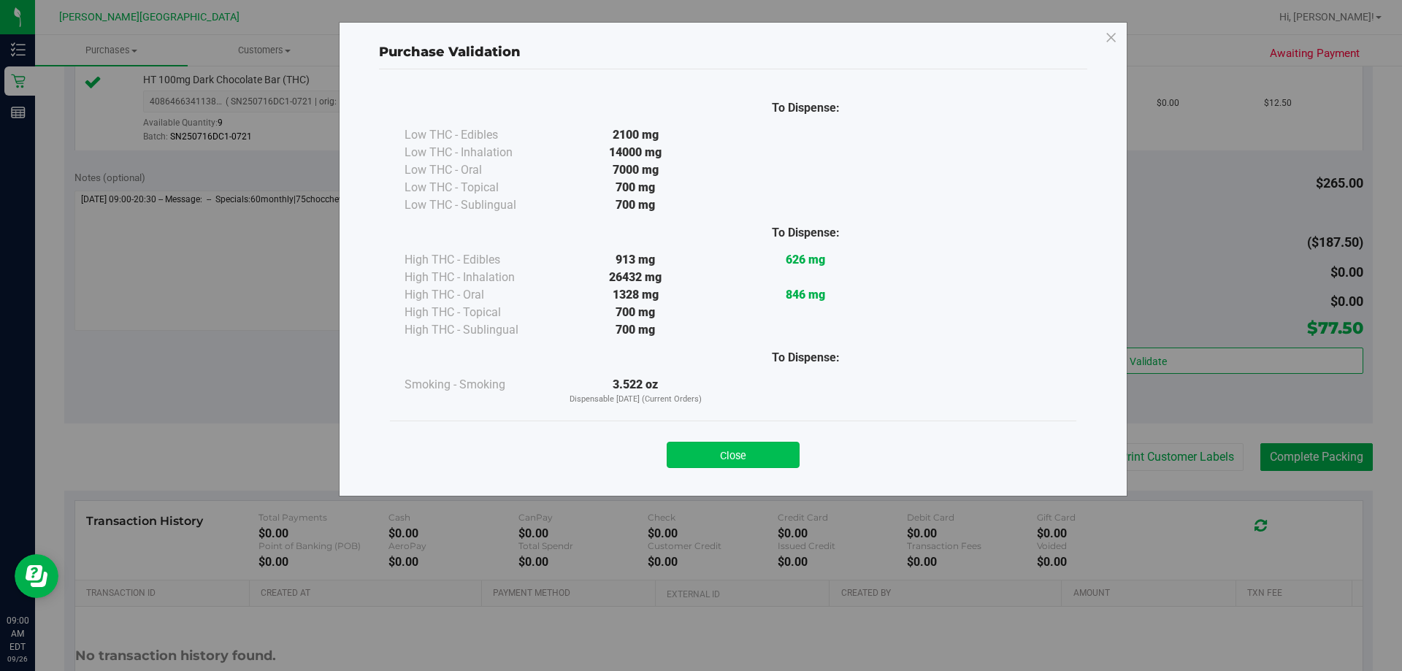
click at [714, 456] on button "Close" at bounding box center [733, 455] width 133 height 26
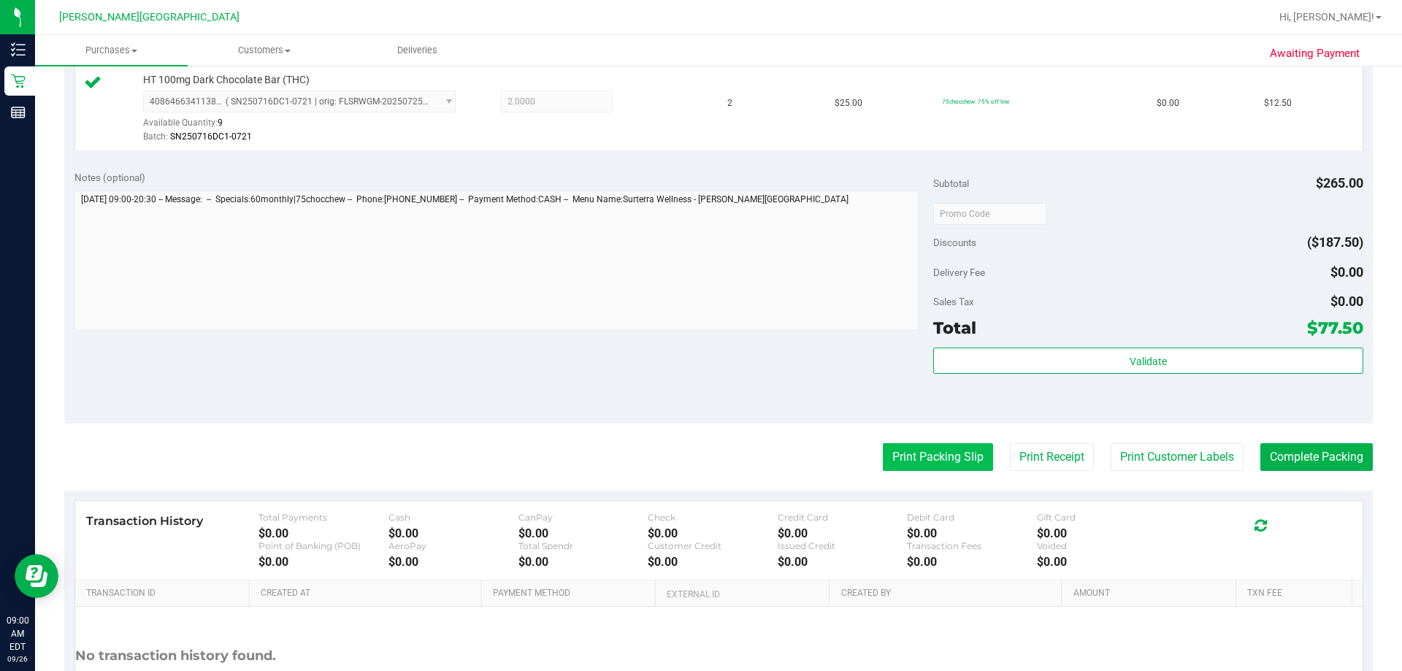
click at [714, 452] on button "Print Packing Slip" at bounding box center [938, 457] width 110 height 28
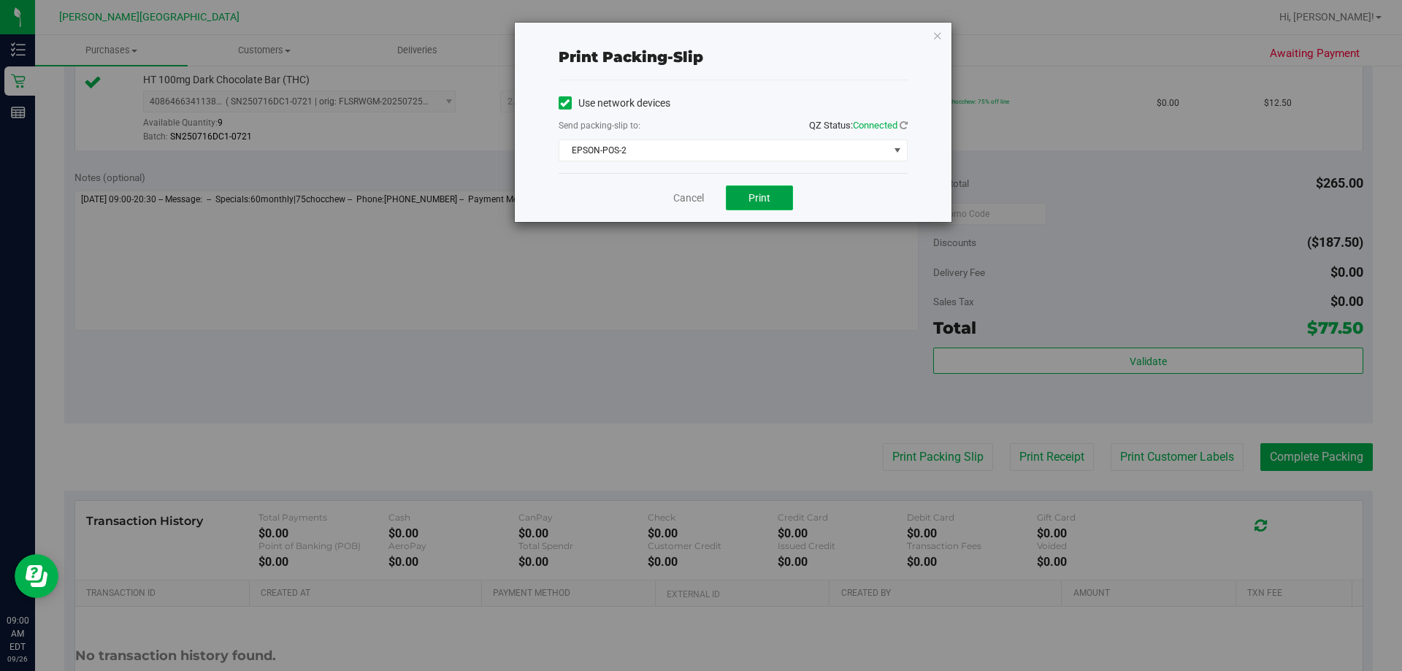
click at [714, 201] on span "Print" at bounding box center [760, 198] width 22 height 12
click at [714, 37] on icon "button" at bounding box center [938, 35] width 10 height 18
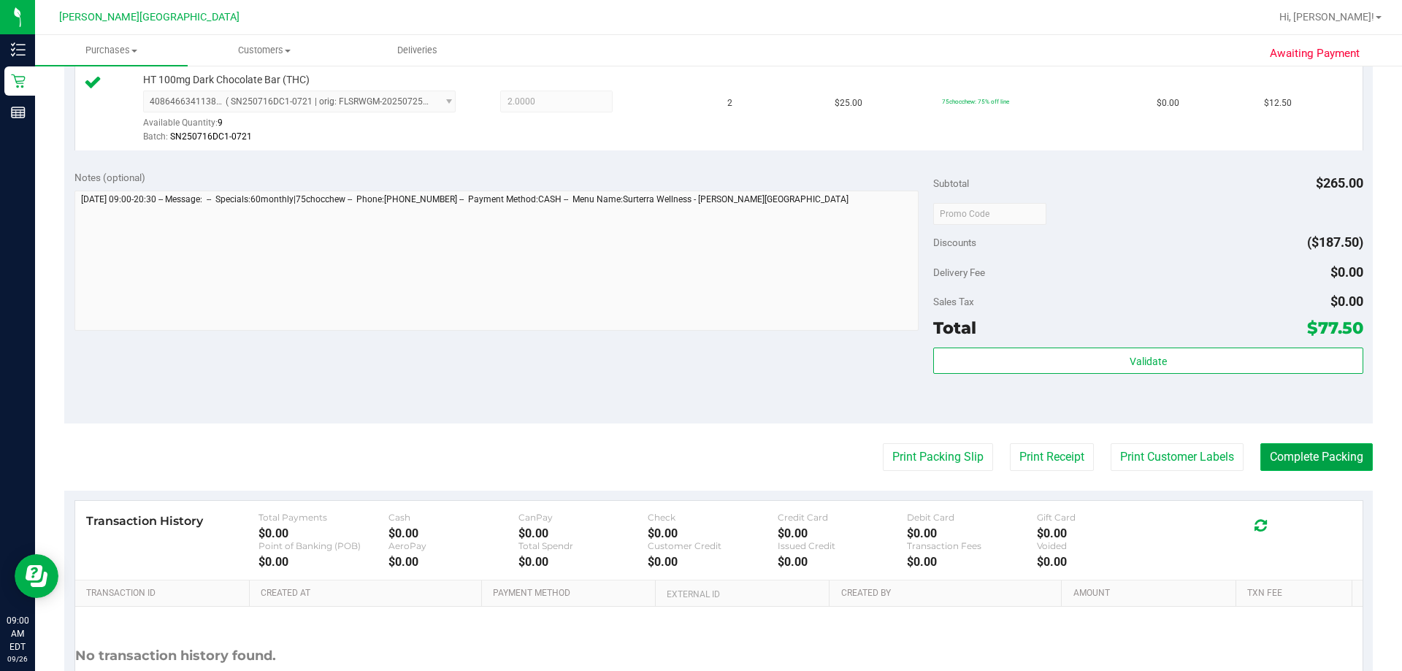
click at [714, 450] on button "Complete Packing" at bounding box center [1317, 457] width 112 height 28
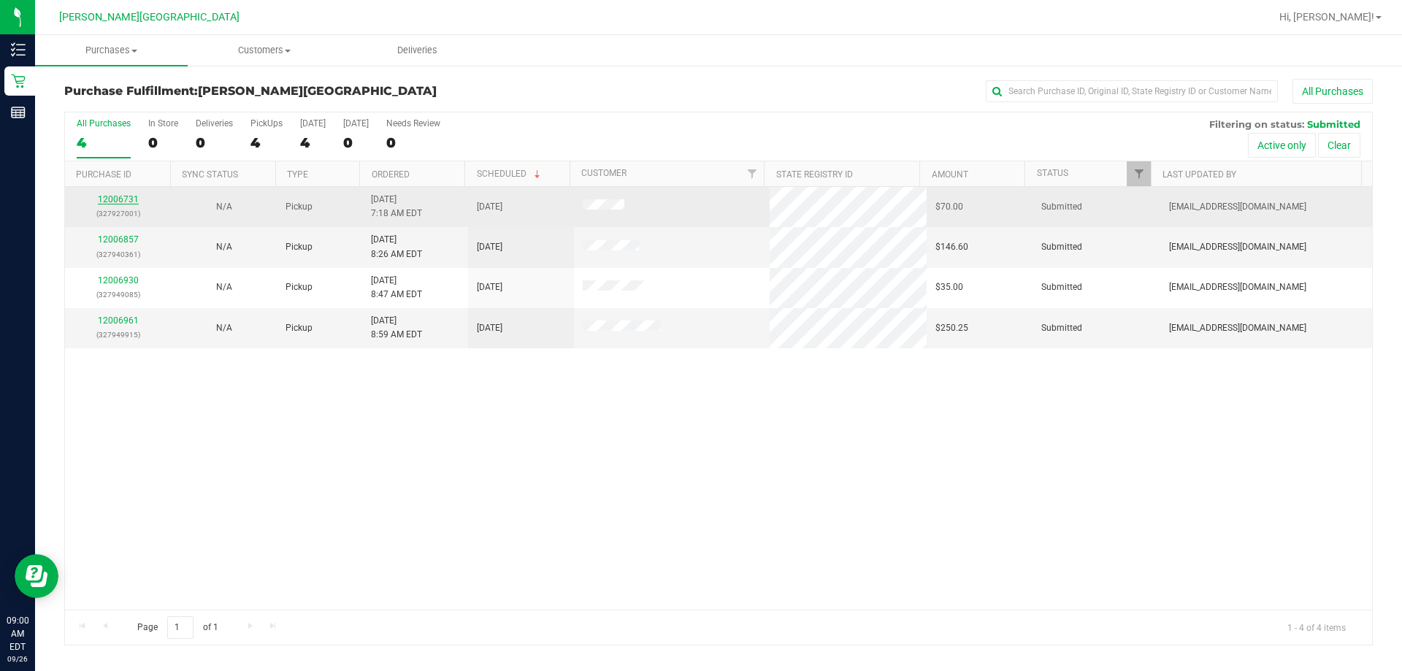
click at [124, 201] on link "12006731" at bounding box center [118, 199] width 41 height 10
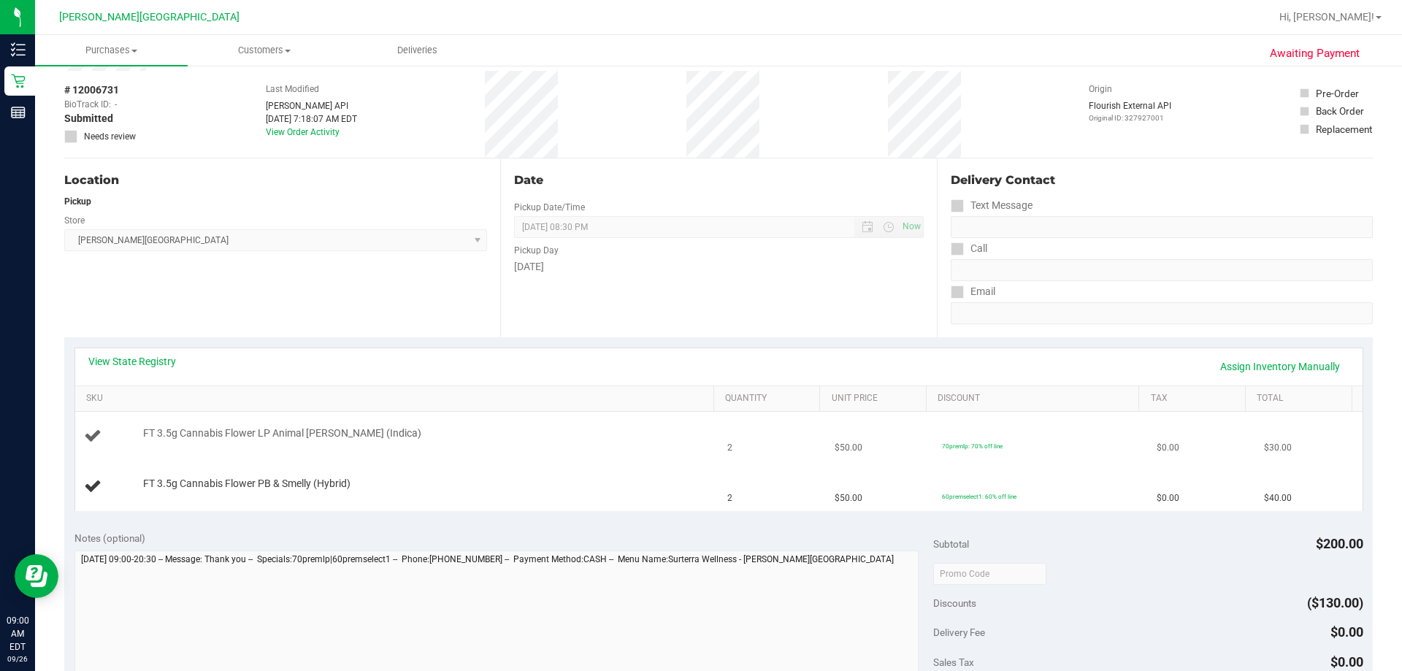
scroll to position [73, 0]
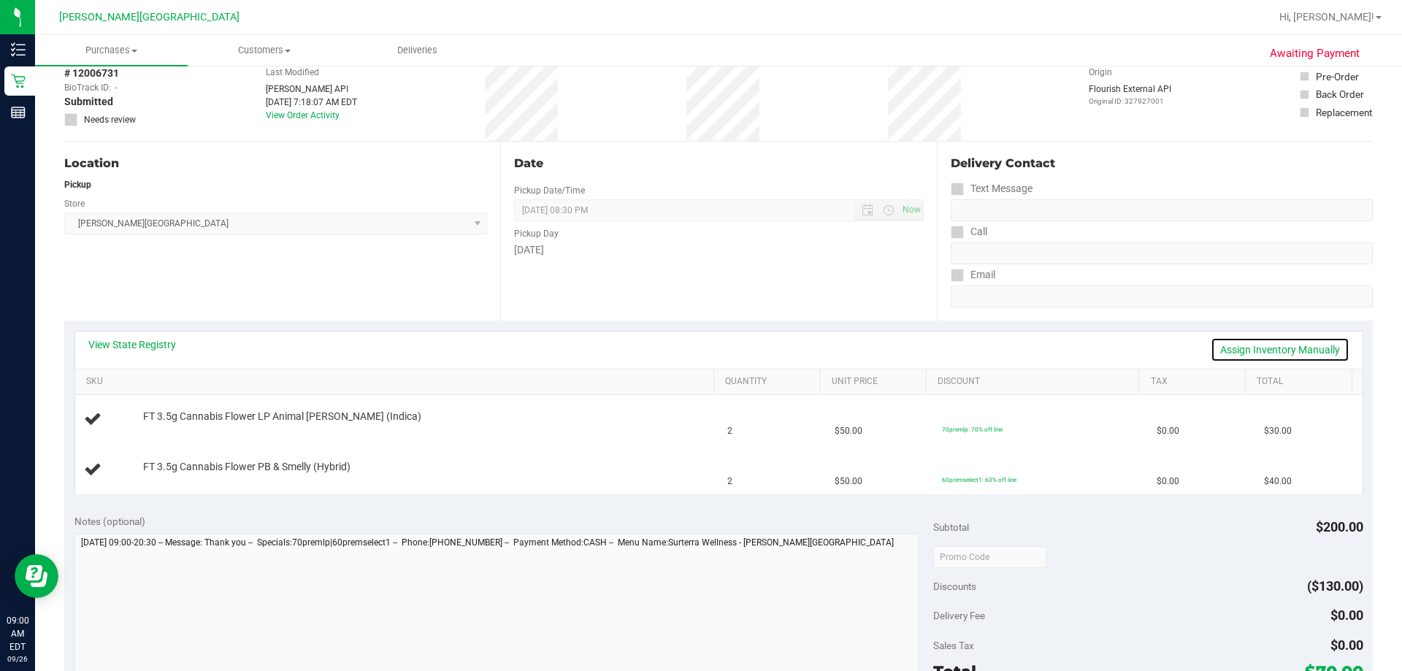
click at [714, 348] on link "Assign Inventory Manually" at bounding box center [1280, 349] width 139 height 25
click at [714, 348] on link "Save & Exit" at bounding box center [1315, 349] width 69 height 25
click at [159, 346] on link "View State Registry" at bounding box center [132, 344] width 88 height 15
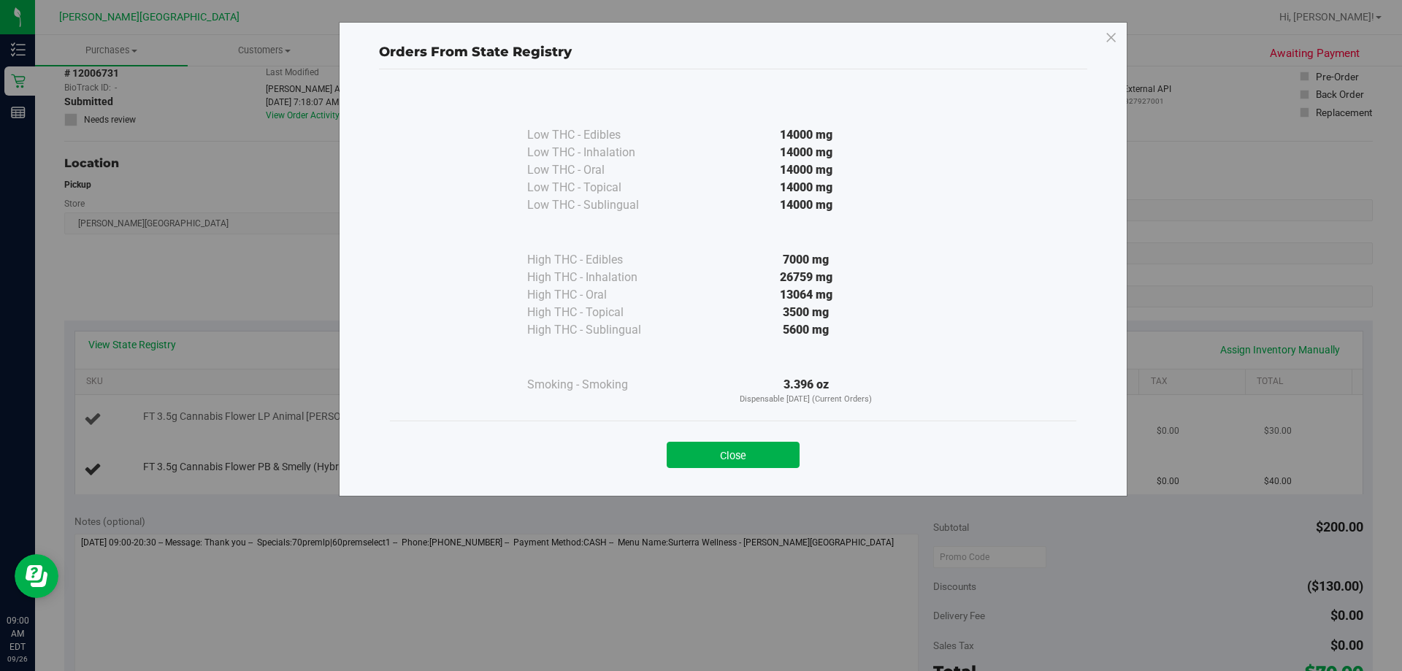
drag, startPoint x: 768, startPoint y: 451, endPoint x: 844, endPoint y: 437, distance: 76.5
click at [714, 451] on button "Close" at bounding box center [733, 455] width 133 height 26
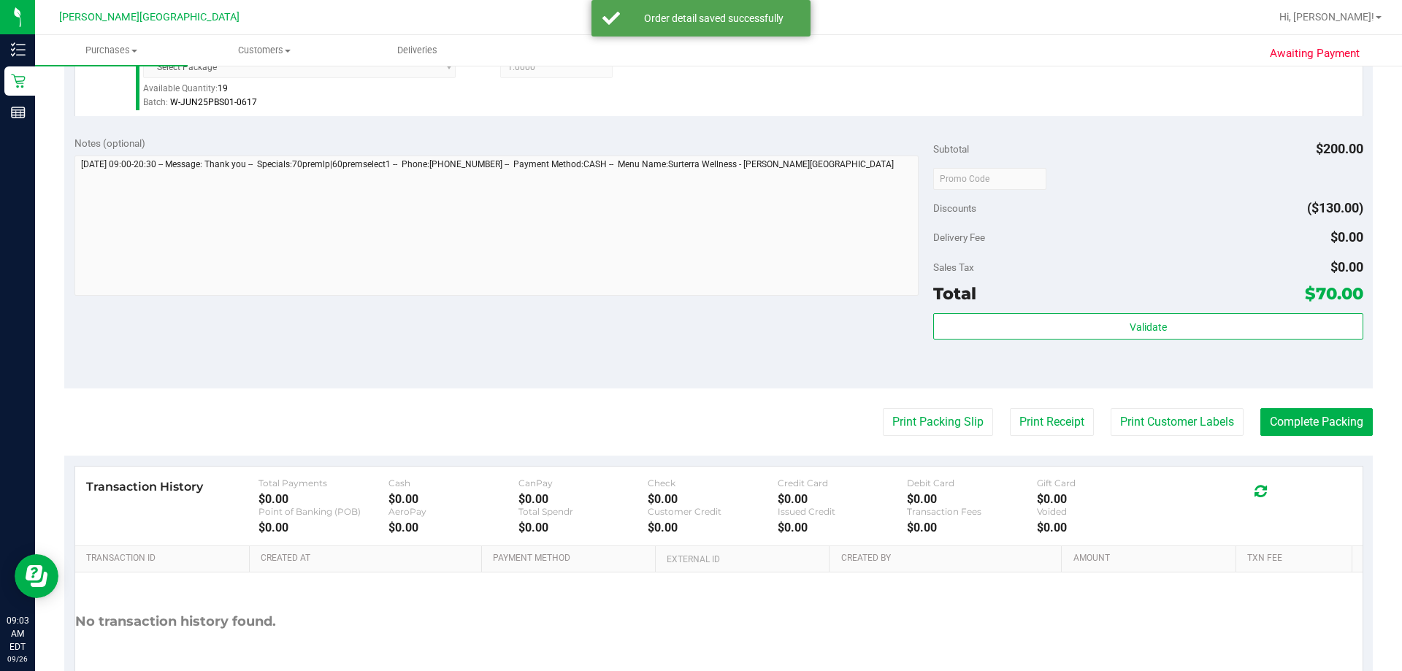
scroll to position [657, 0]
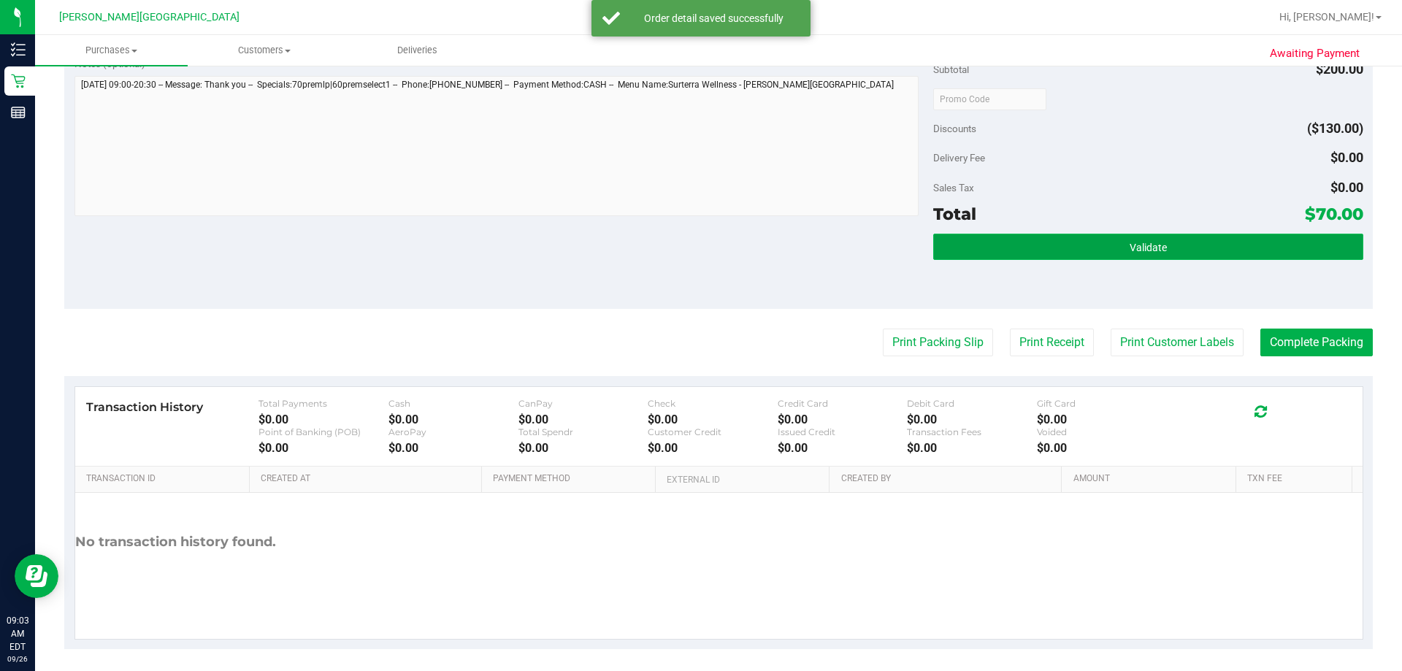
click at [714, 242] on button "Validate" at bounding box center [1147, 247] width 429 height 26
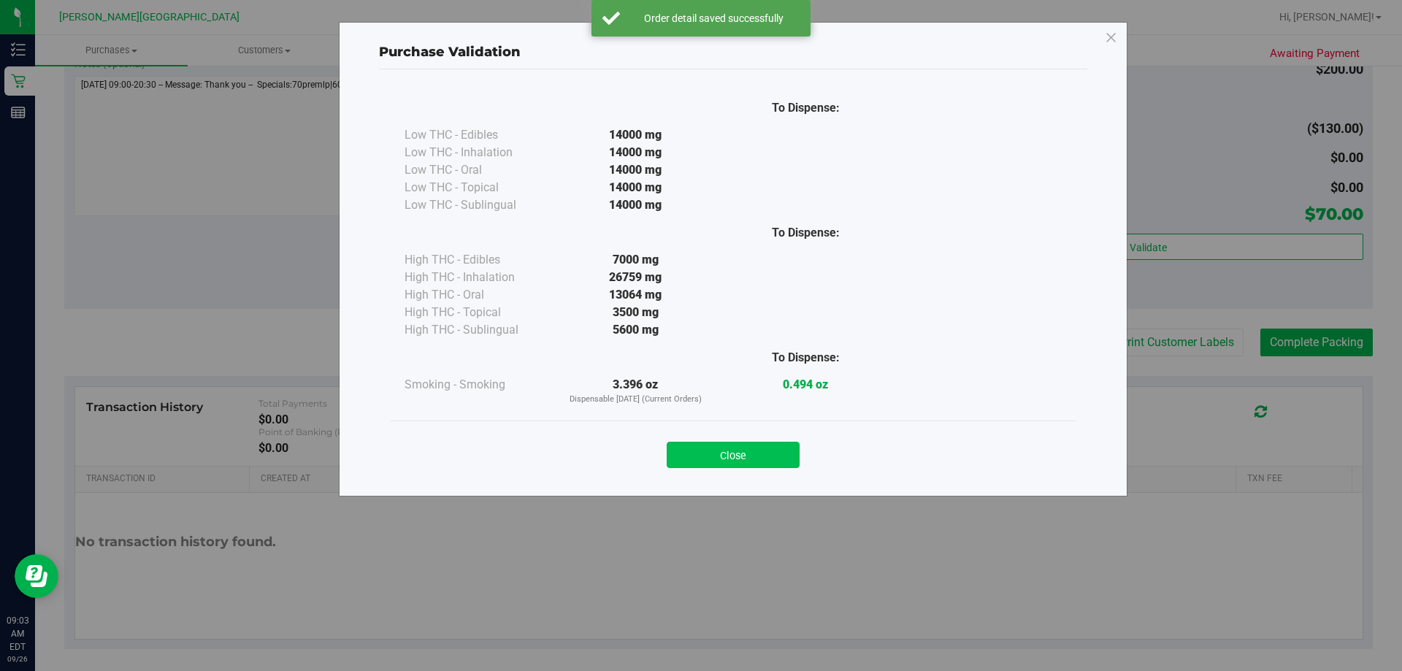
click at [714, 459] on button "Close" at bounding box center [733, 455] width 133 height 26
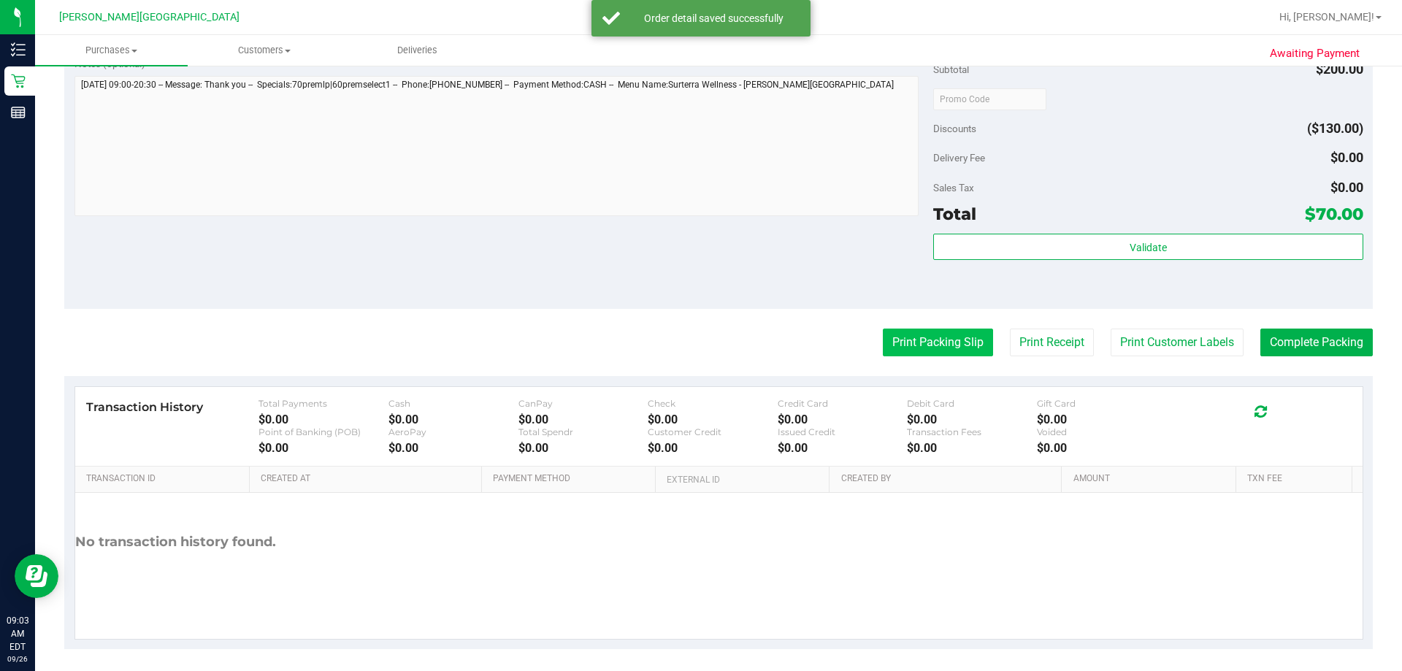
click at [714, 352] on button "Print Packing Slip" at bounding box center [938, 343] width 110 height 28
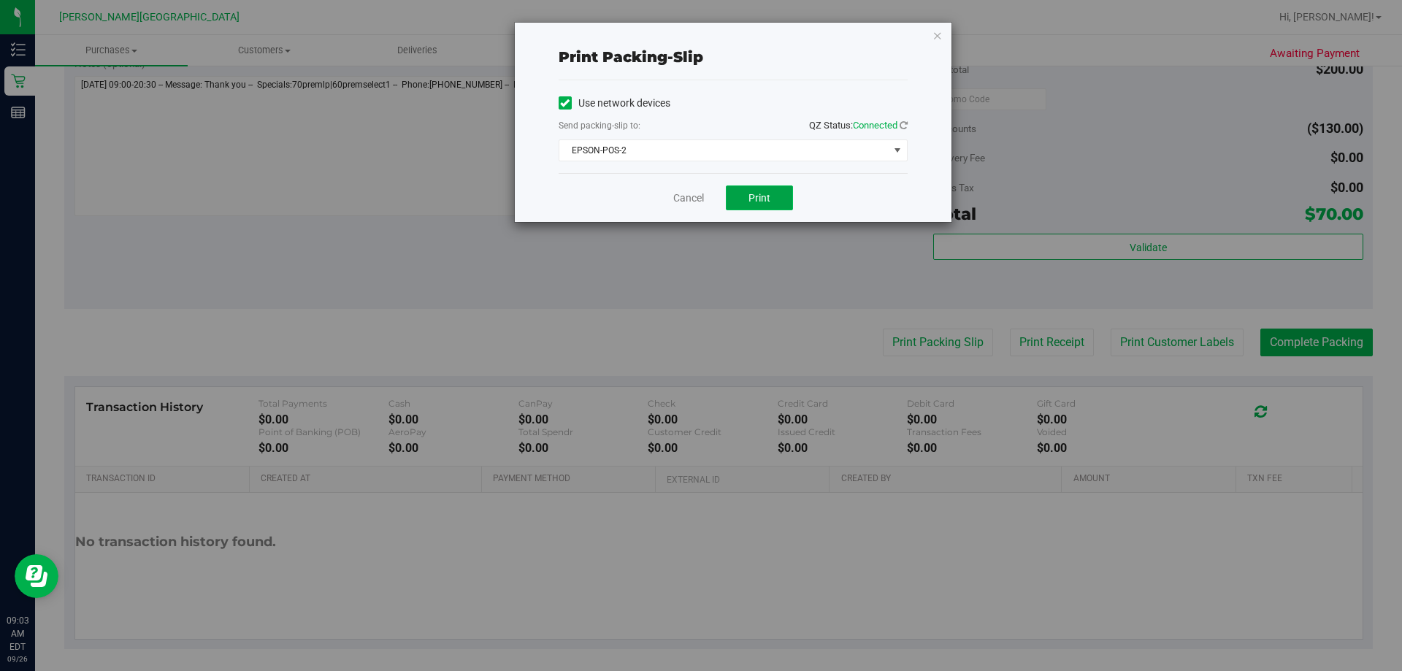
click at [714, 204] on button "Print" at bounding box center [759, 198] width 67 height 25
click at [714, 34] on div "Print packing-slip Use network devices Send packing-slip to: QZ Status: Connect…" at bounding box center [733, 122] width 437 height 199
click at [714, 35] on icon "button" at bounding box center [938, 35] width 10 height 18
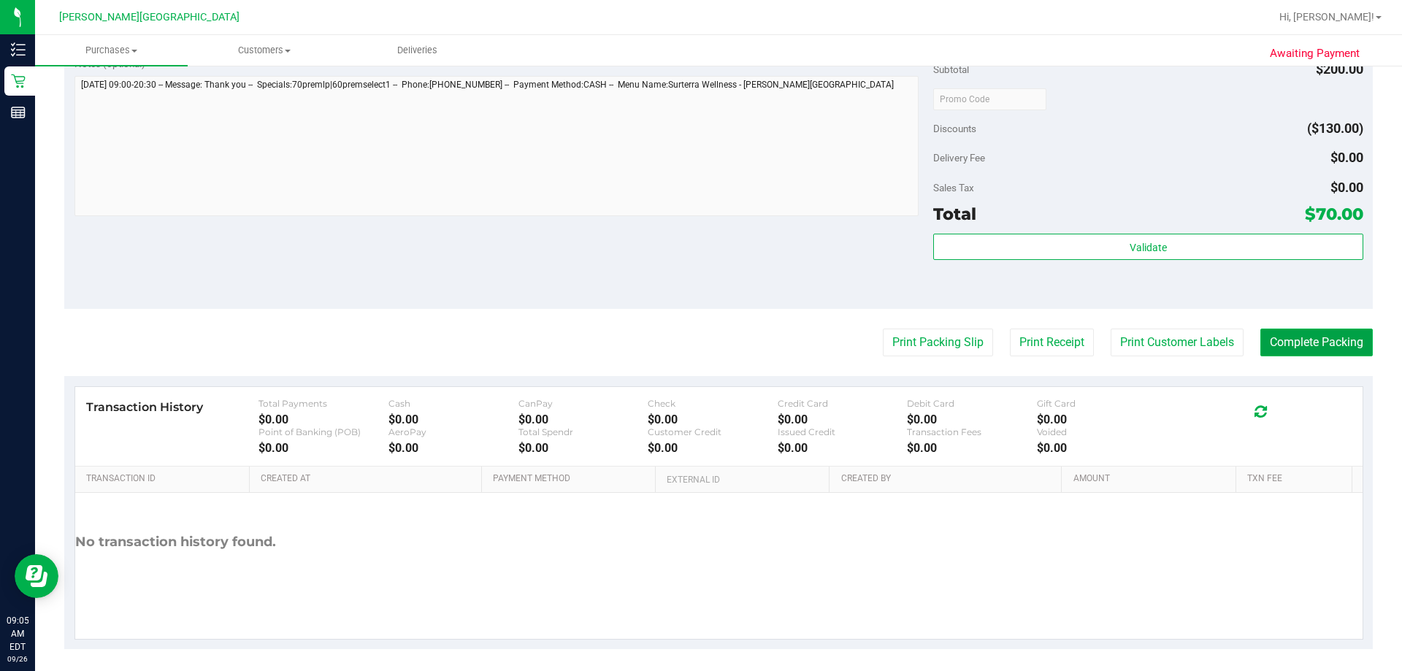
click at [714, 337] on button "Complete Packing" at bounding box center [1317, 343] width 112 height 28
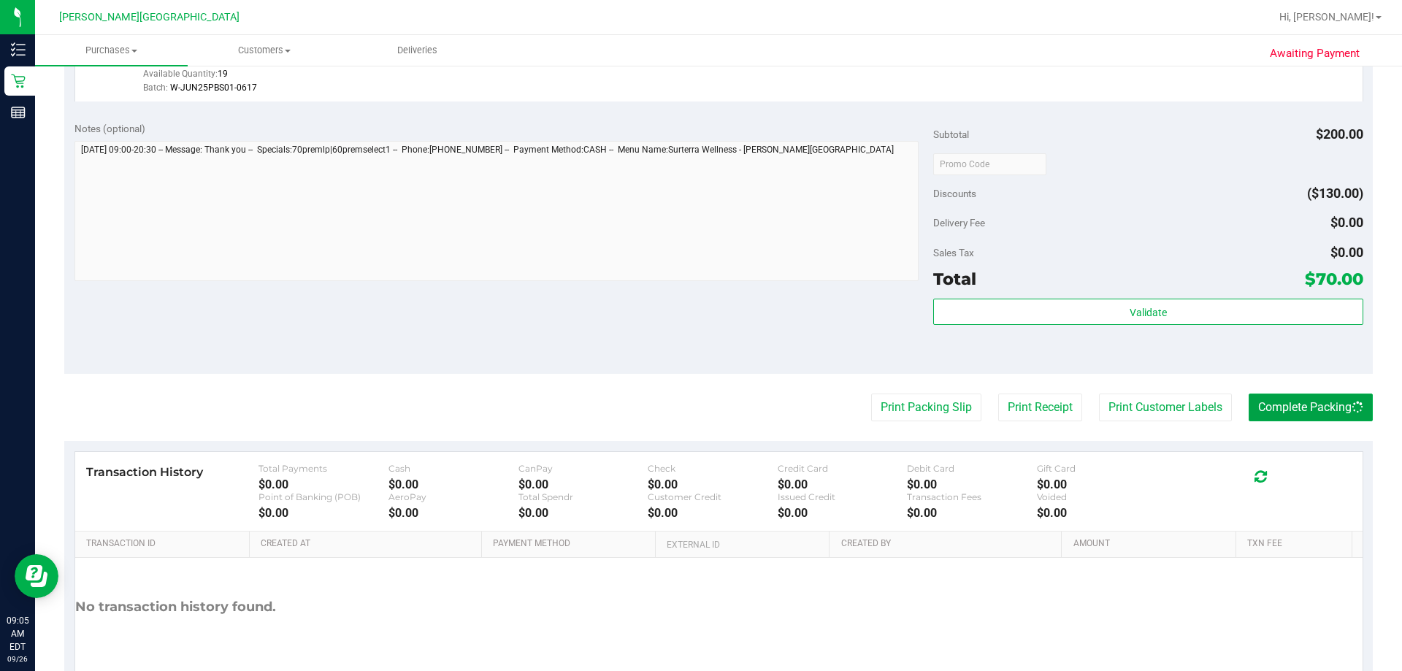
scroll to position [511, 0]
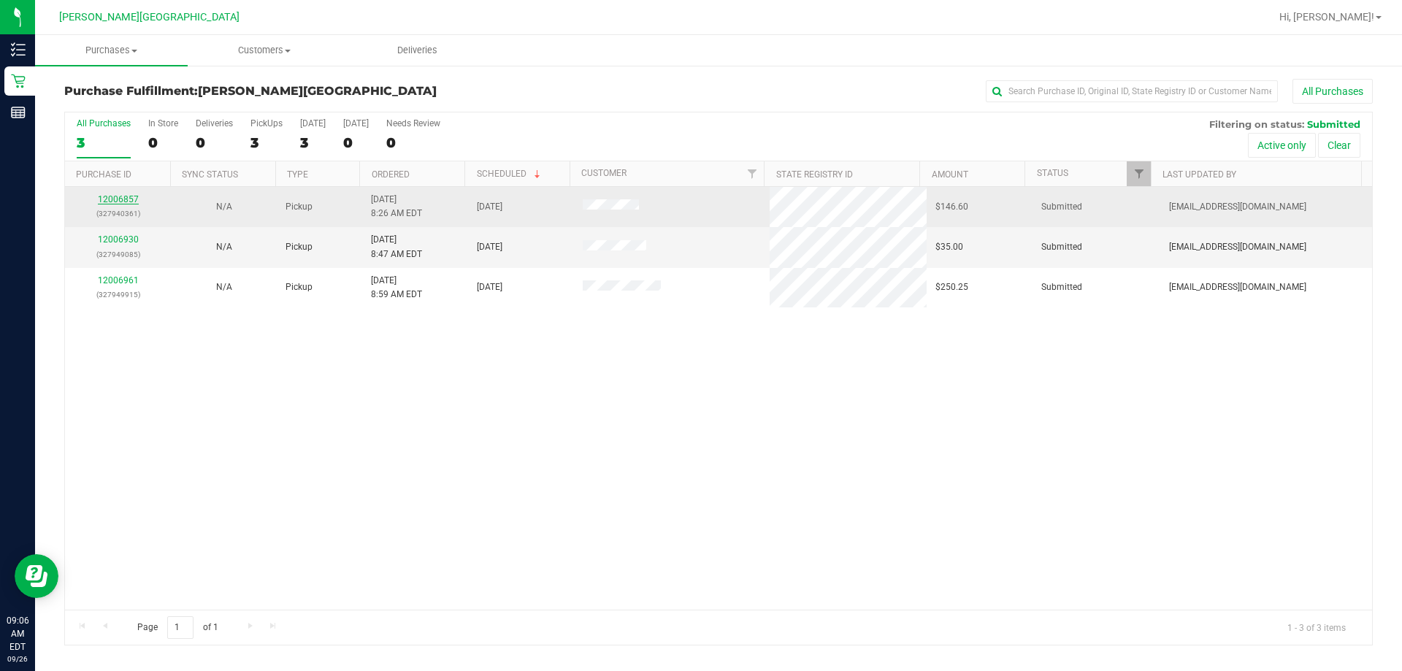
click at [129, 203] on link "12006857" at bounding box center [118, 199] width 41 height 10
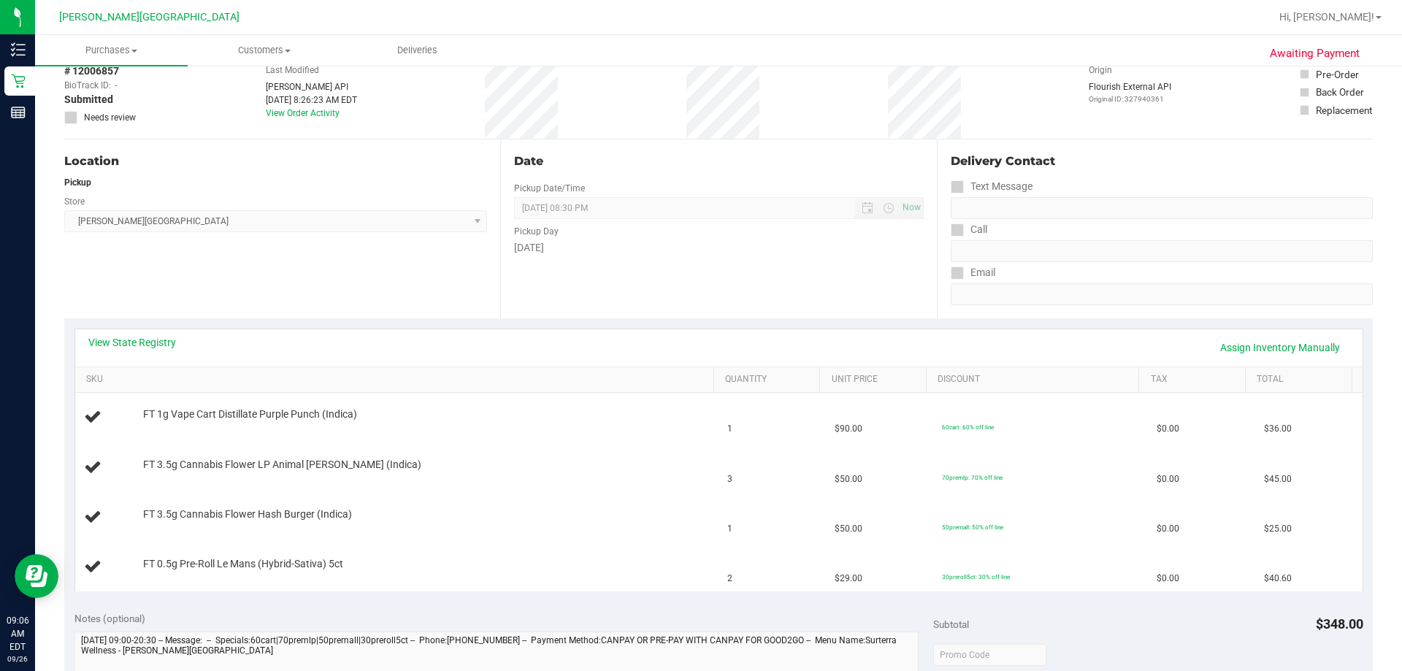
scroll to position [146, 0]
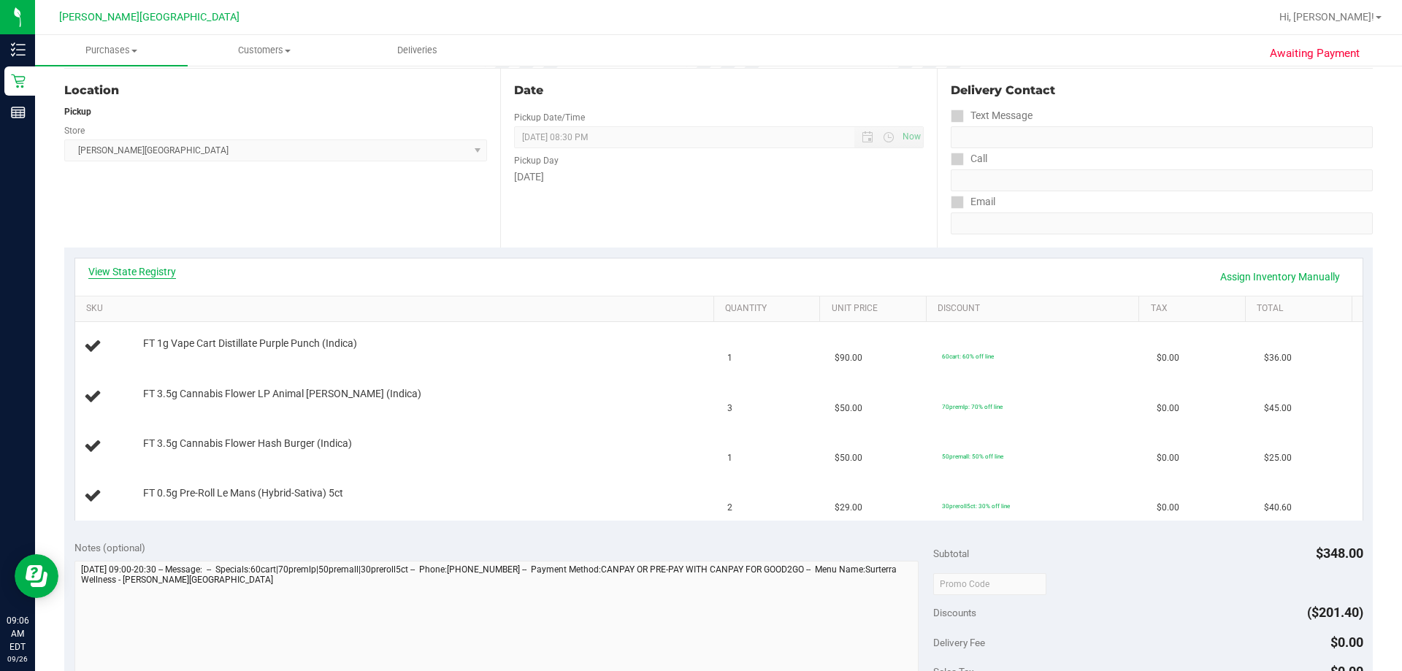
click at [151, 275] on link "View State Registry" at bounding box center [132, 271] width 88 height 15
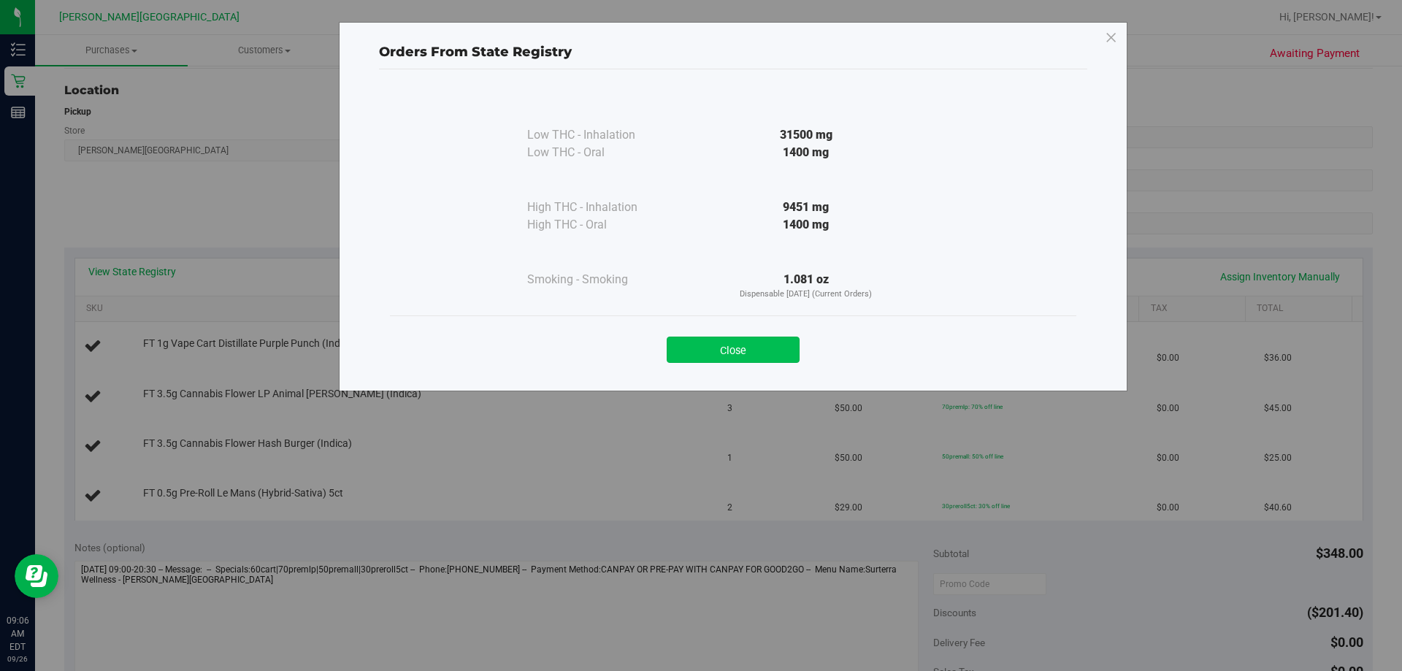
click at [714, 350] on button "Close" at bounding box center [733, 350] width 133 height 26
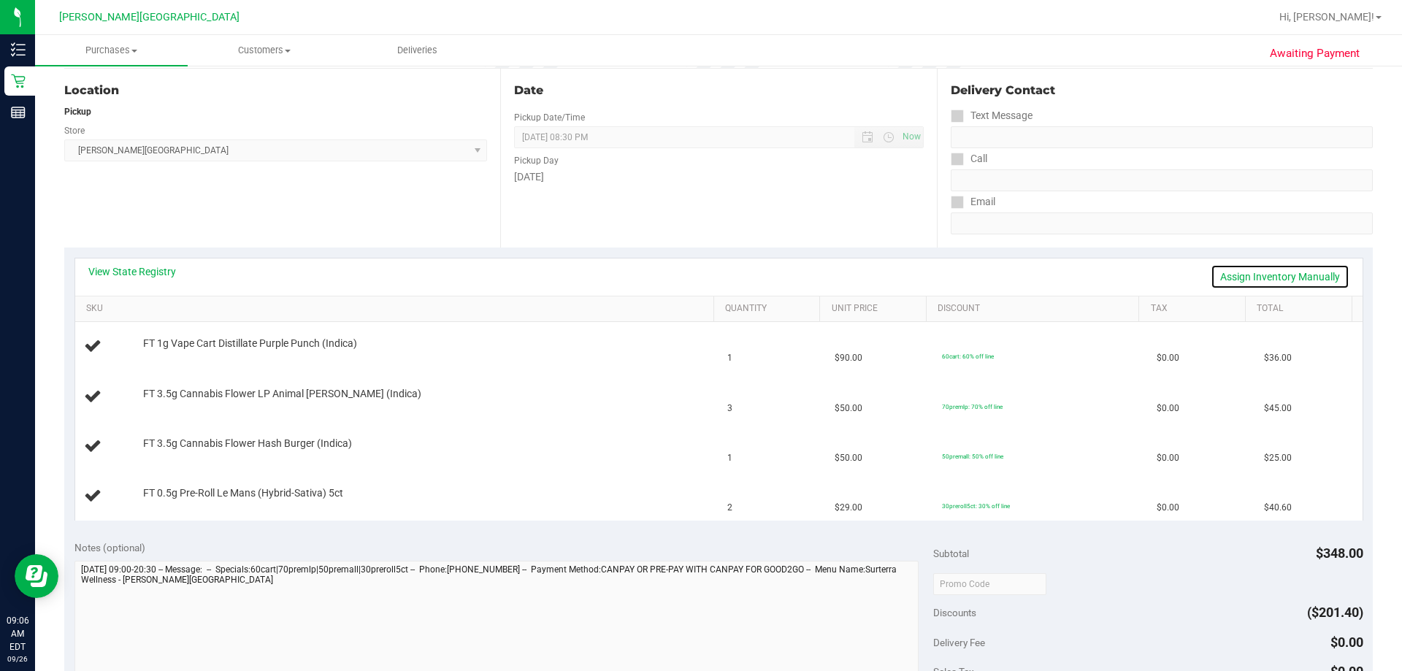
click at [714, 277] on link "Assign Inventory Manually" at bounding box center [1280, 276] width 139 height 25
click at [714, 275] on div "View State Registry Save & Exit" at bounding box center [718, 276] width 1261 height 25
click at [714, 273] on link "Save & Exit" at bounding box center [1315, 276] width 69 height 25
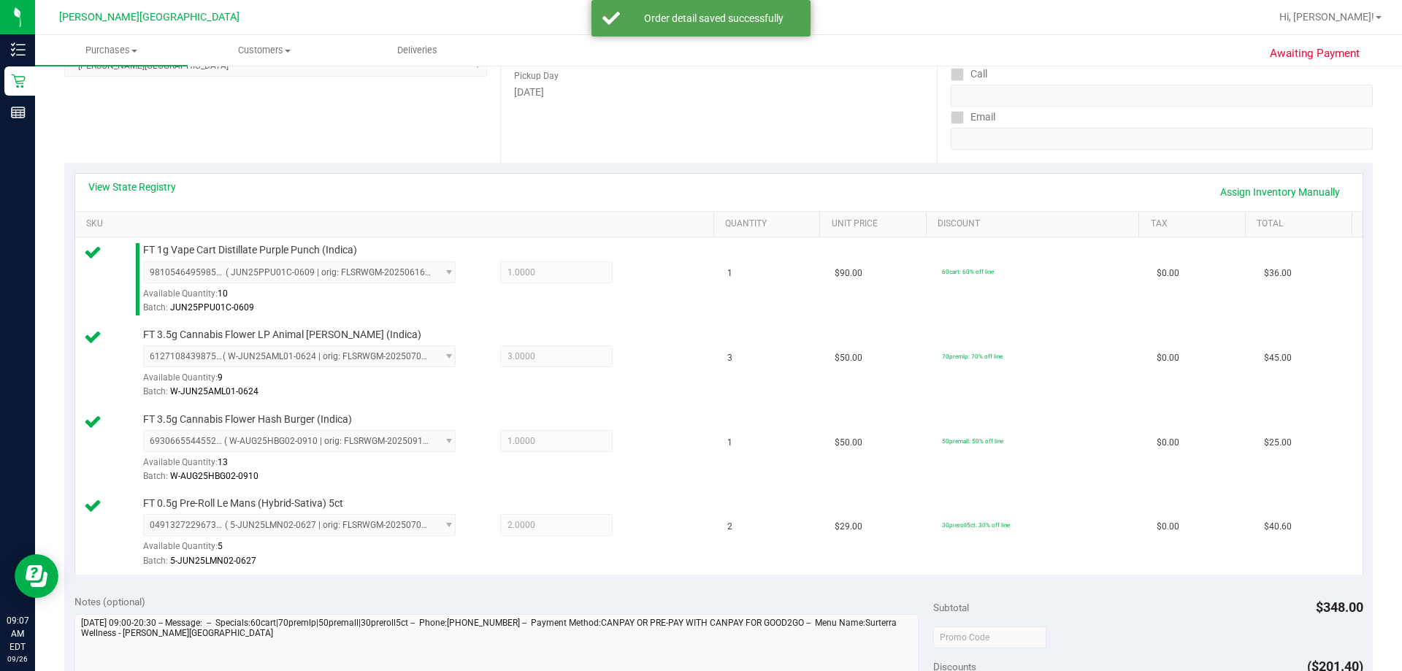
scroll to position [438, 0]
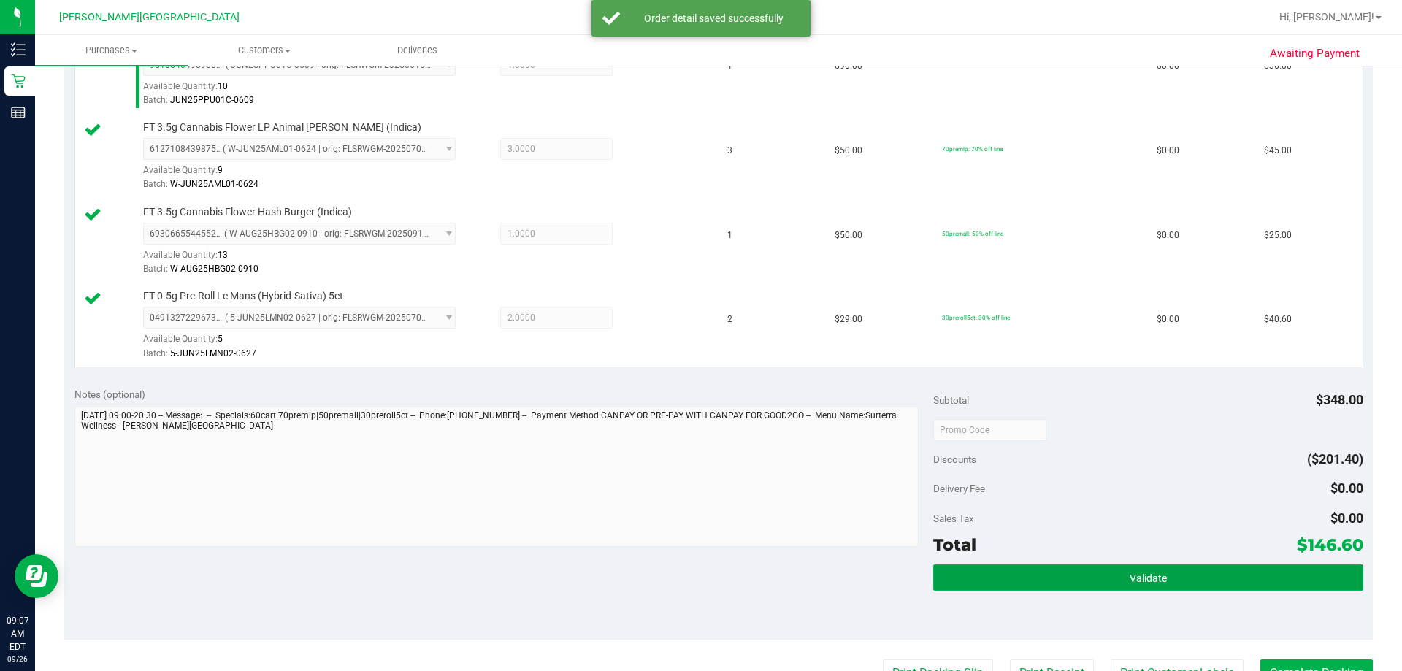
click at [714, 570] on button "Validate" at bounding box center [1147, 578] width 429 height 26
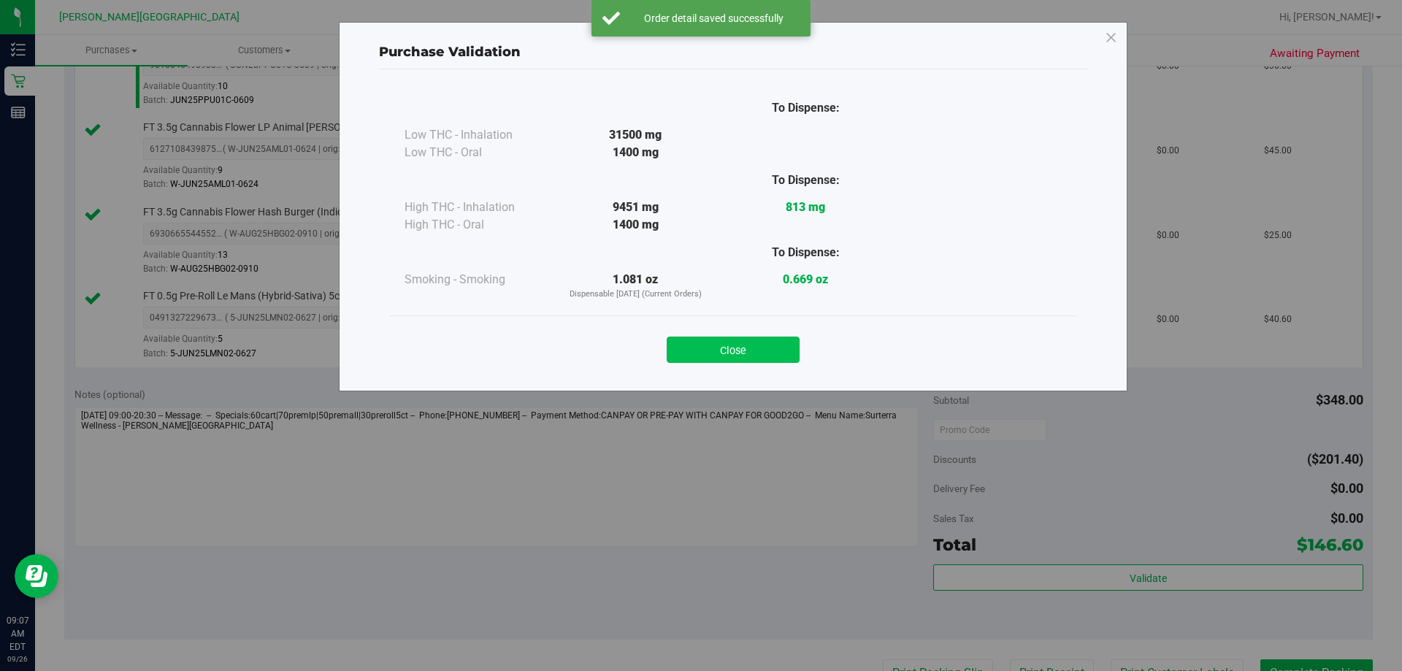
click at [714, 345] on button "Close" at bounding box center [733, 350] width 133 height 26
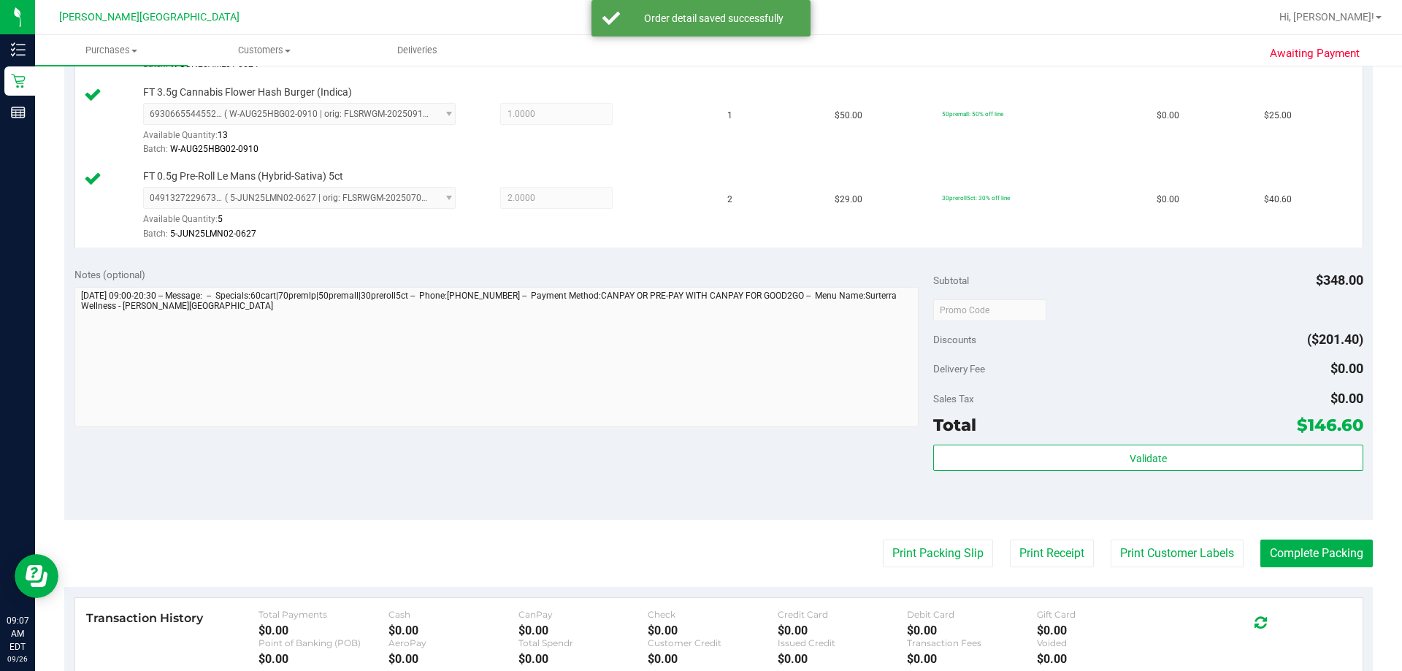
scroll to position [730, 0]
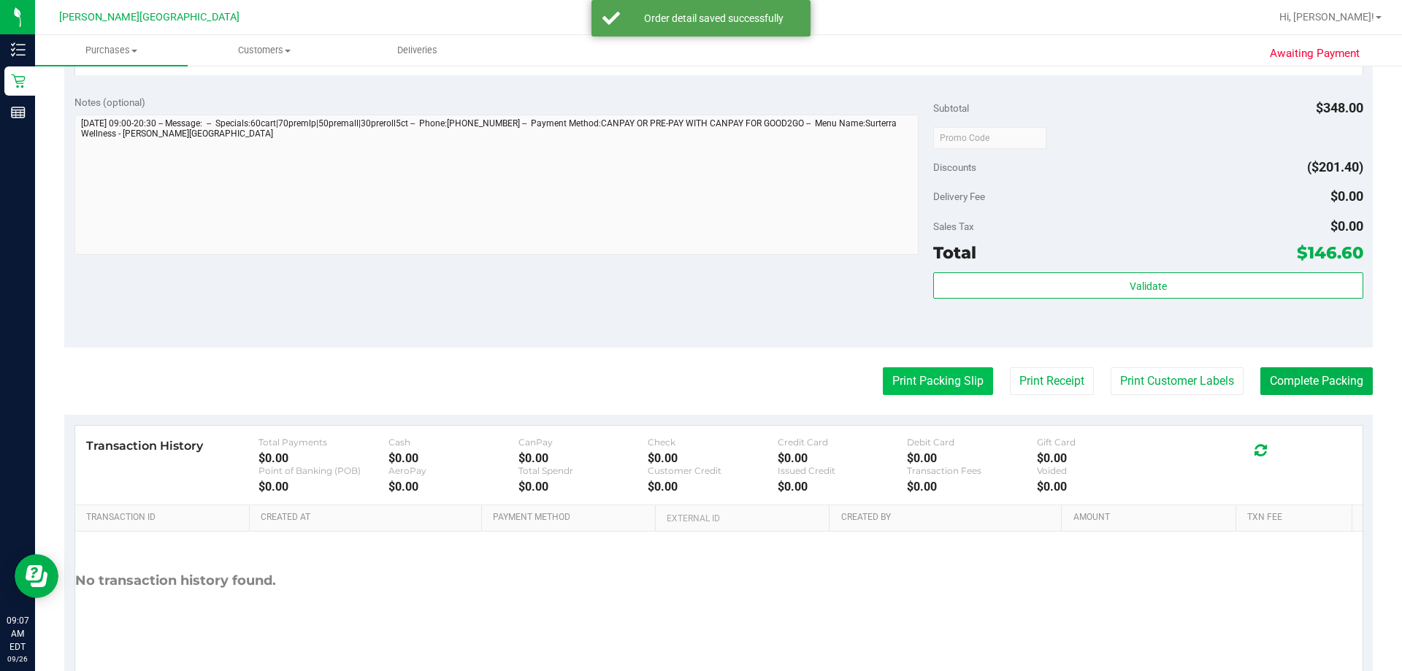
click at [714, 369] on button "Print Packing Slip" at bounding box center [938, 381] width 110 height 28
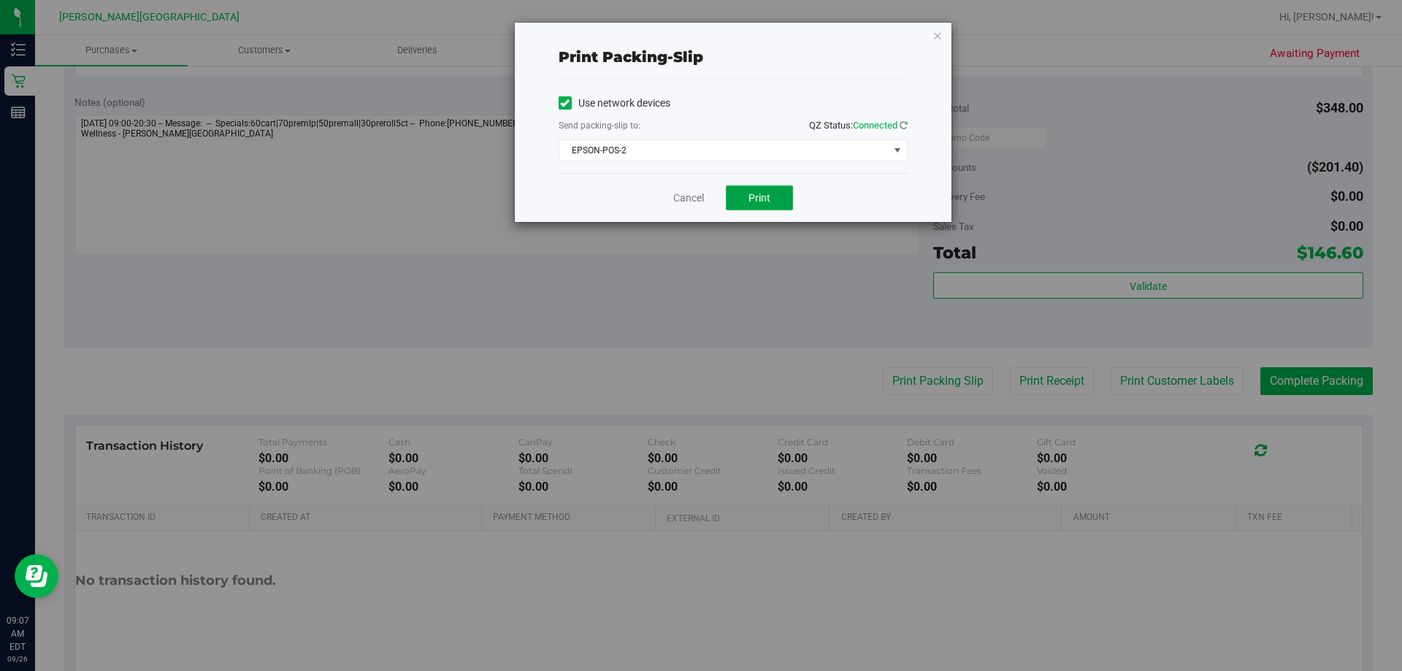
click at [714, 189] on button "Print" at bounding box center [759, 198] width 67 height 25
click at [714, 37] on icon "button" at bounding box center [938, 35] width 10 height 18
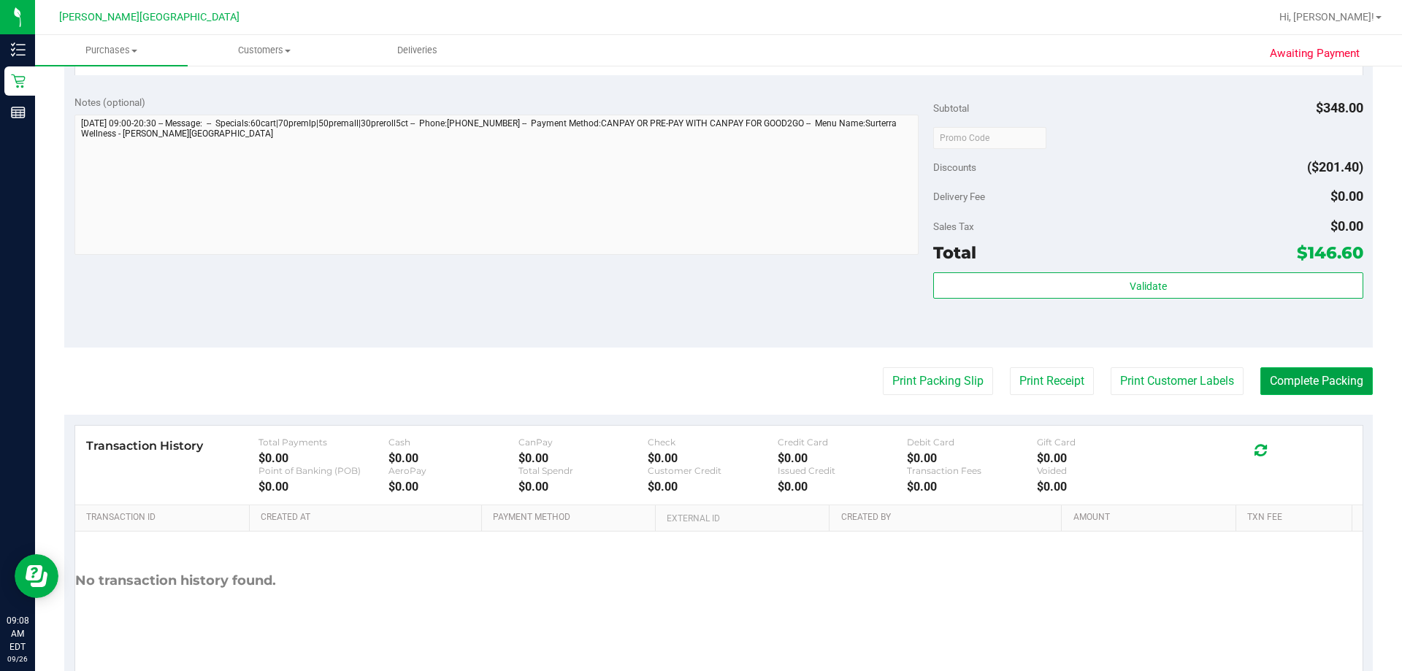
click at [714, 389] on button "Complete Packing" at bounding box center [1317, 381] width 112 height 28
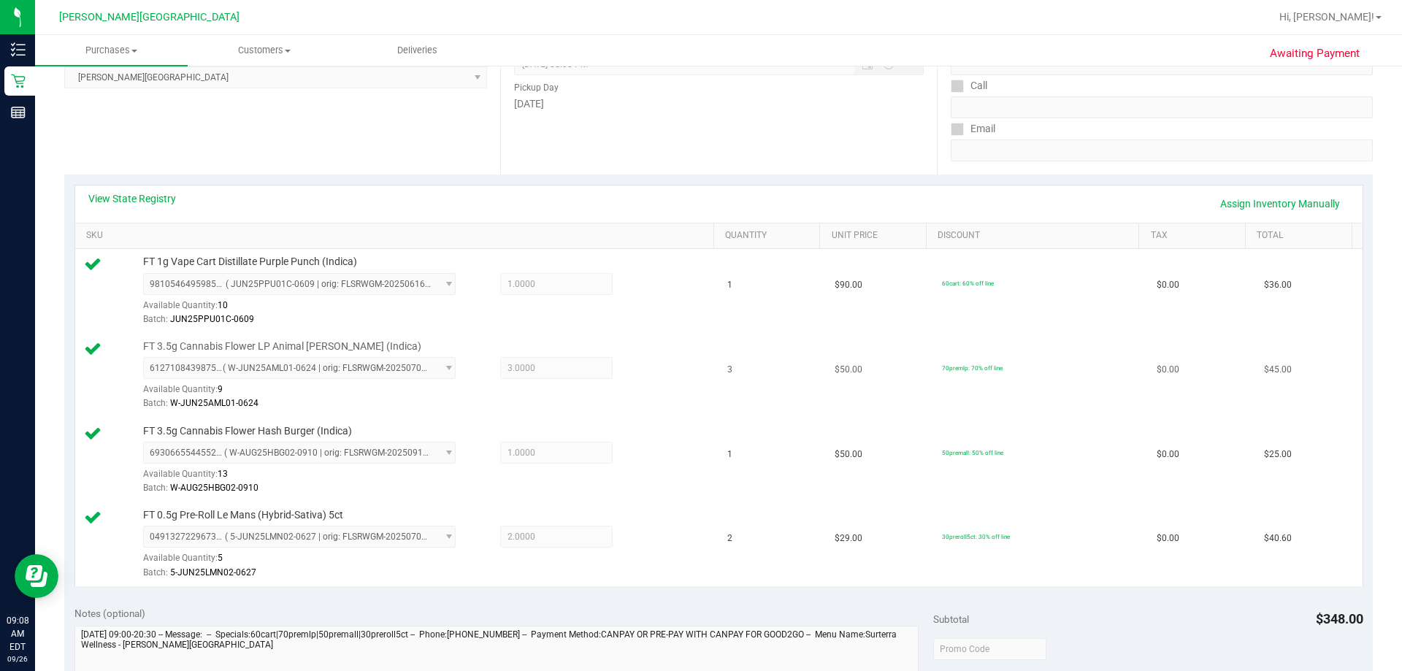
scroll to position [0, 0]
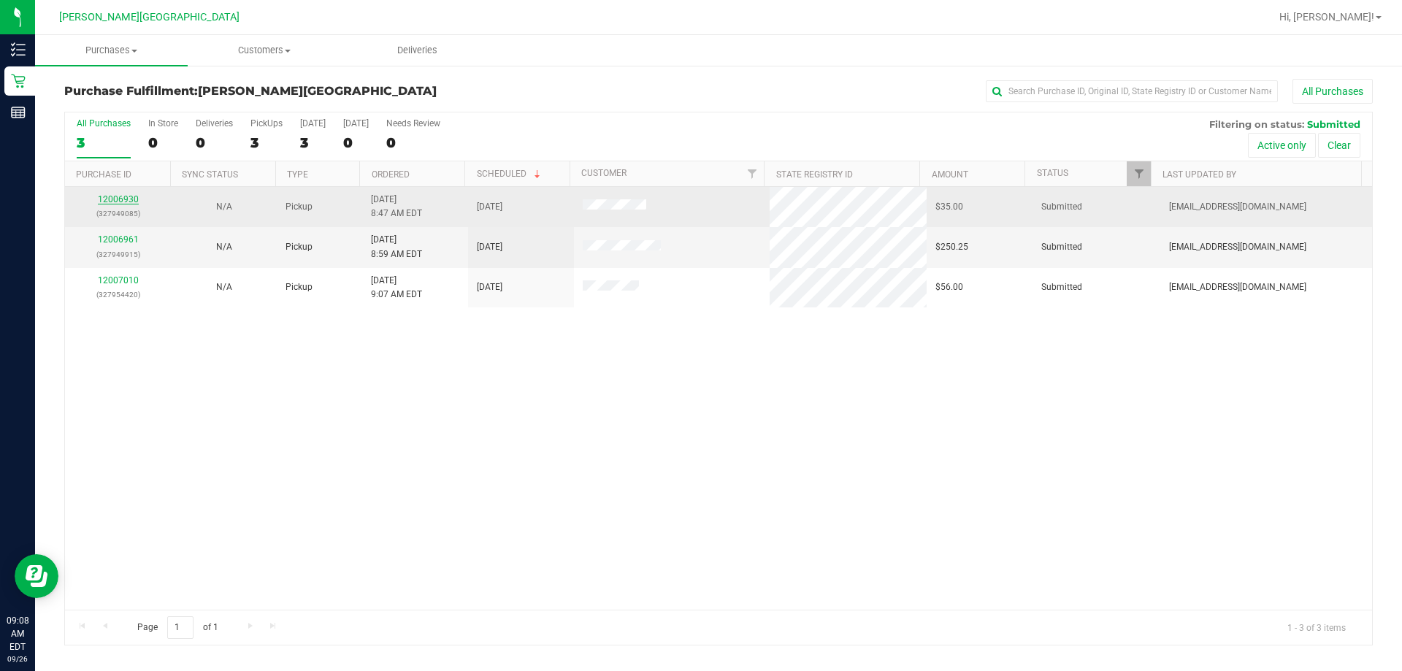
click at [136, 200] on link "12006930" at bounding box center [118, 199] width 41 height 10
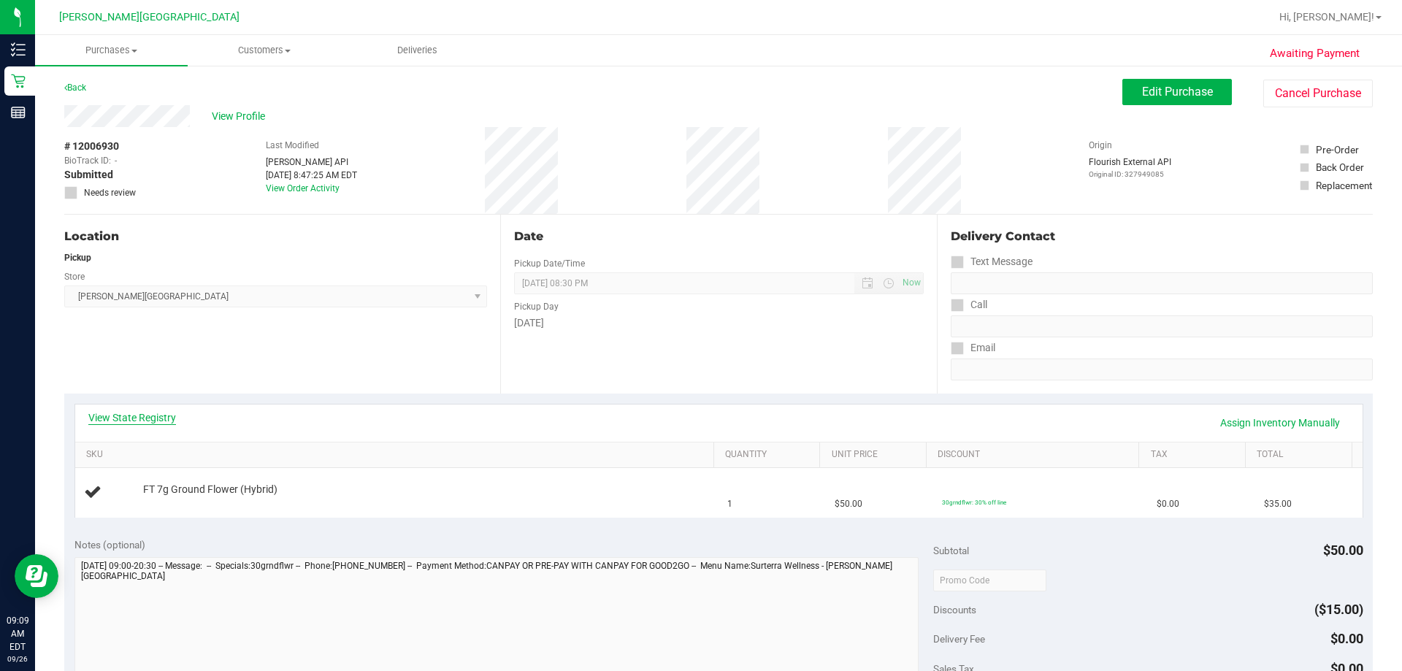
click at [142, 415] on link "View State Registry" at bounding box center [132, 417] width 88 height 15
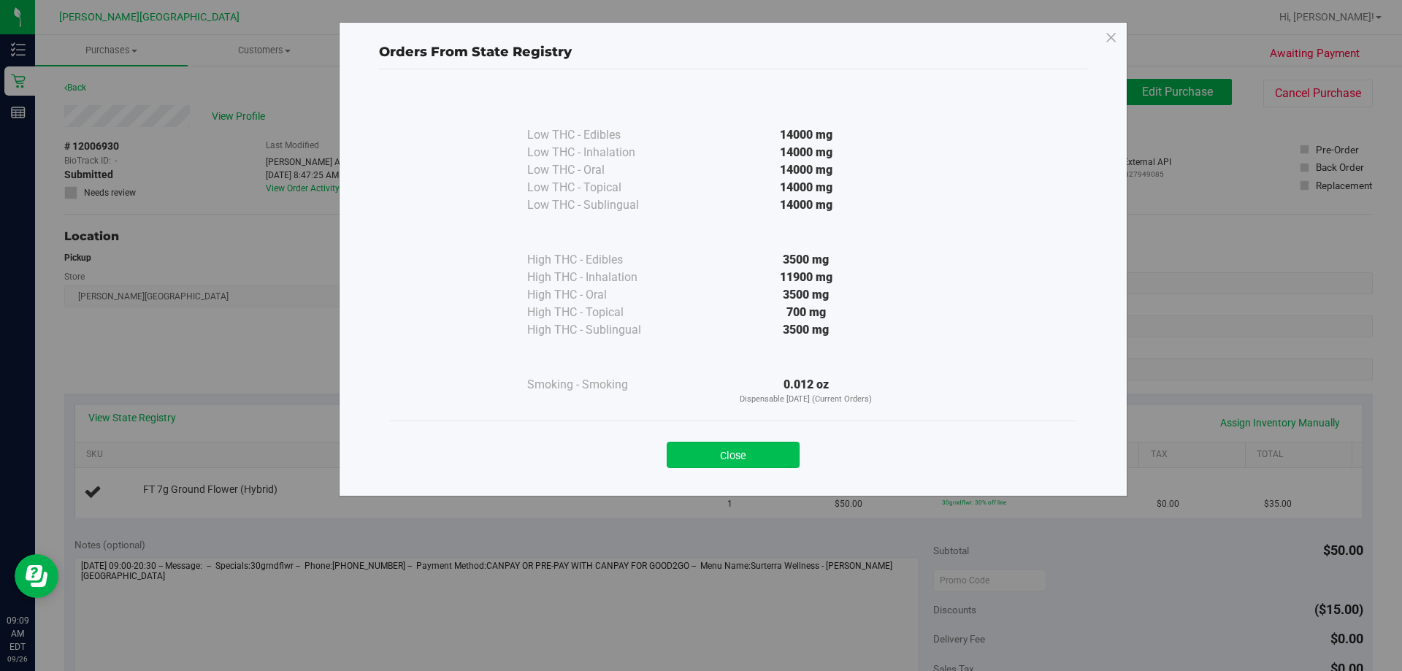
click at [714, 454] on button "Close" at bounding box center [733, 455] width 133 height 26
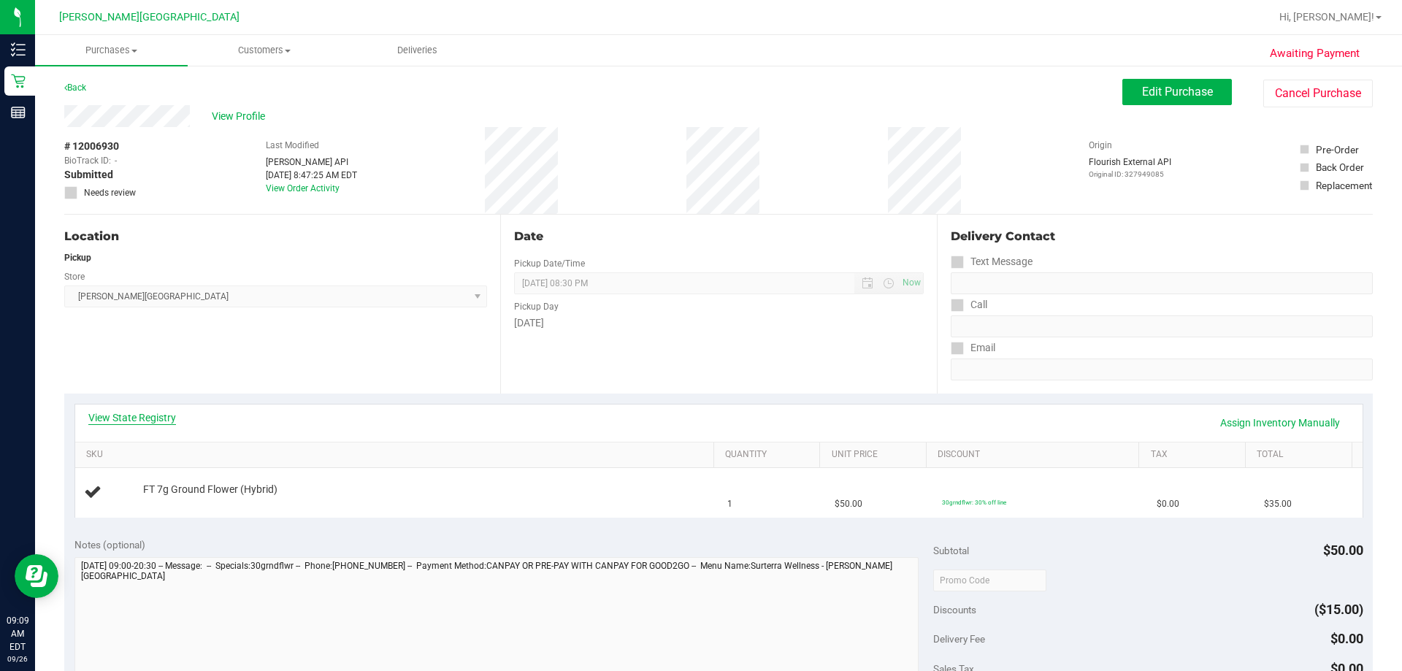
click at [150, 411] on link "View State Registry" at bounding box center [132, 417] width 88 height 15
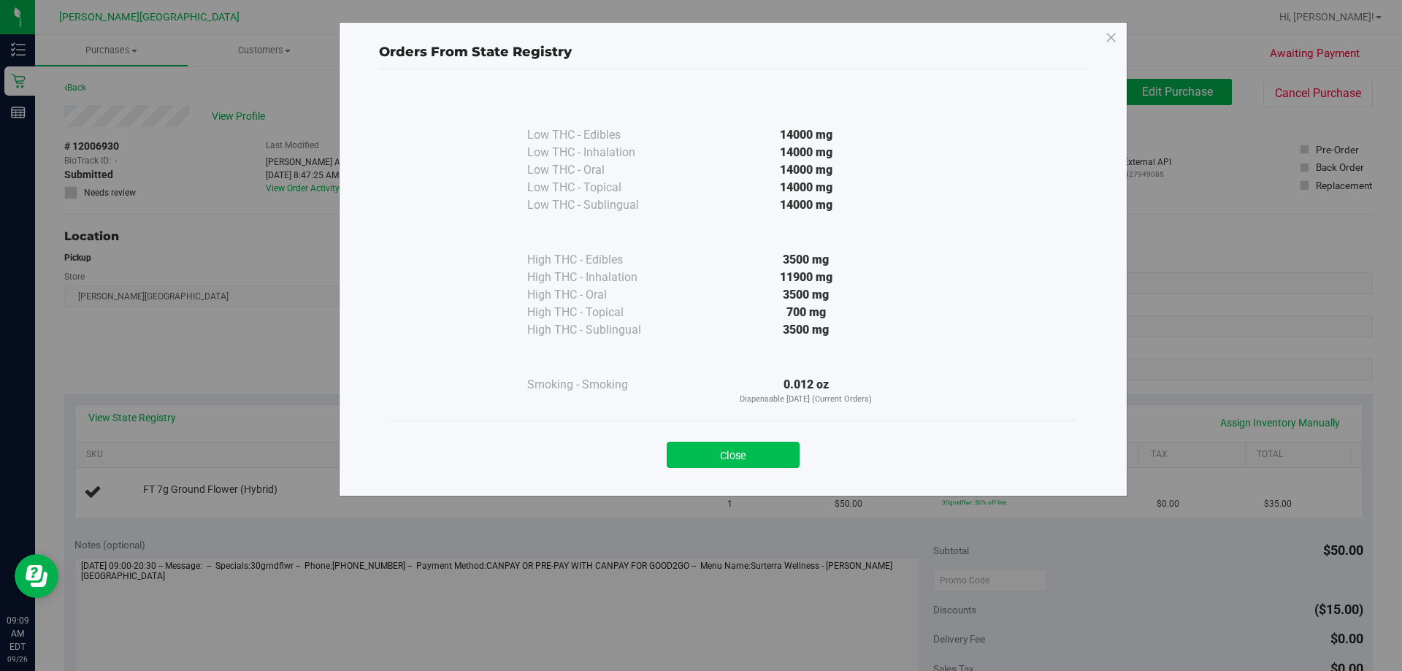
click at [714, 459] on button "Close" at bounding box center [733, 455] width 133 height 26
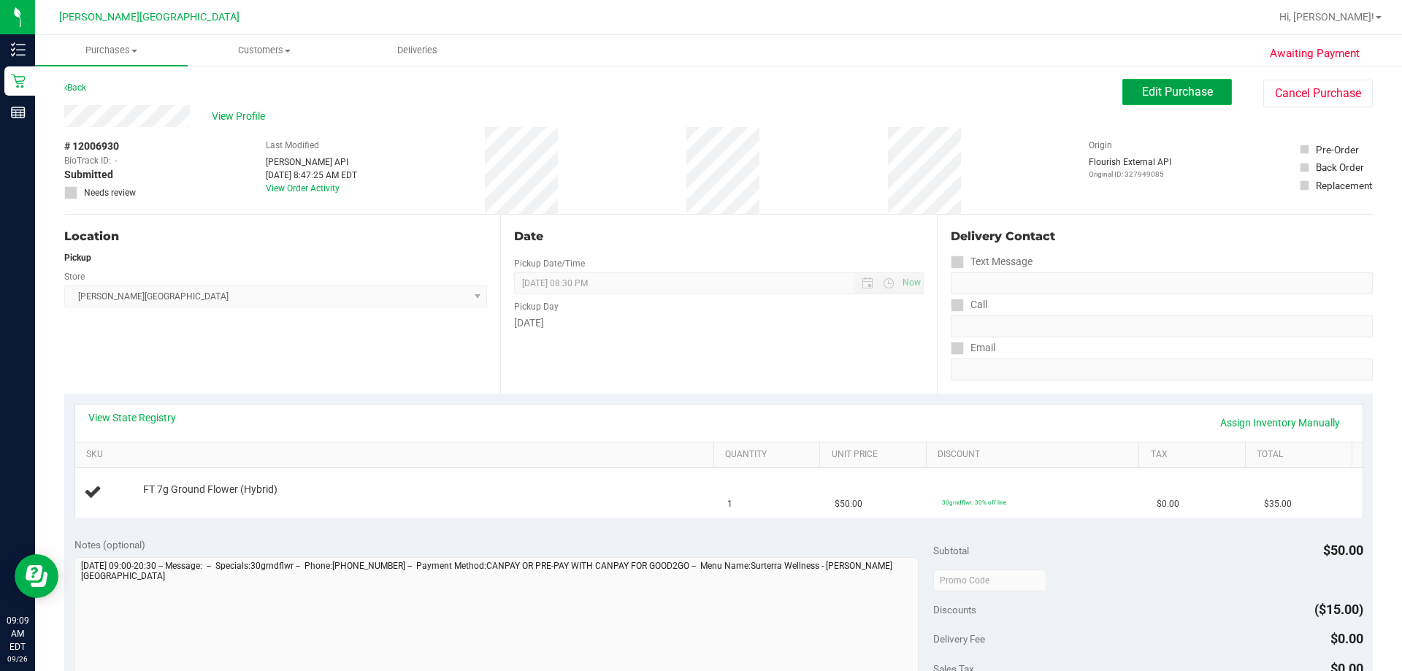
click at [714, 99] on button "Edit Purchase" at bounding box center [1178, 92] width 110 height 26
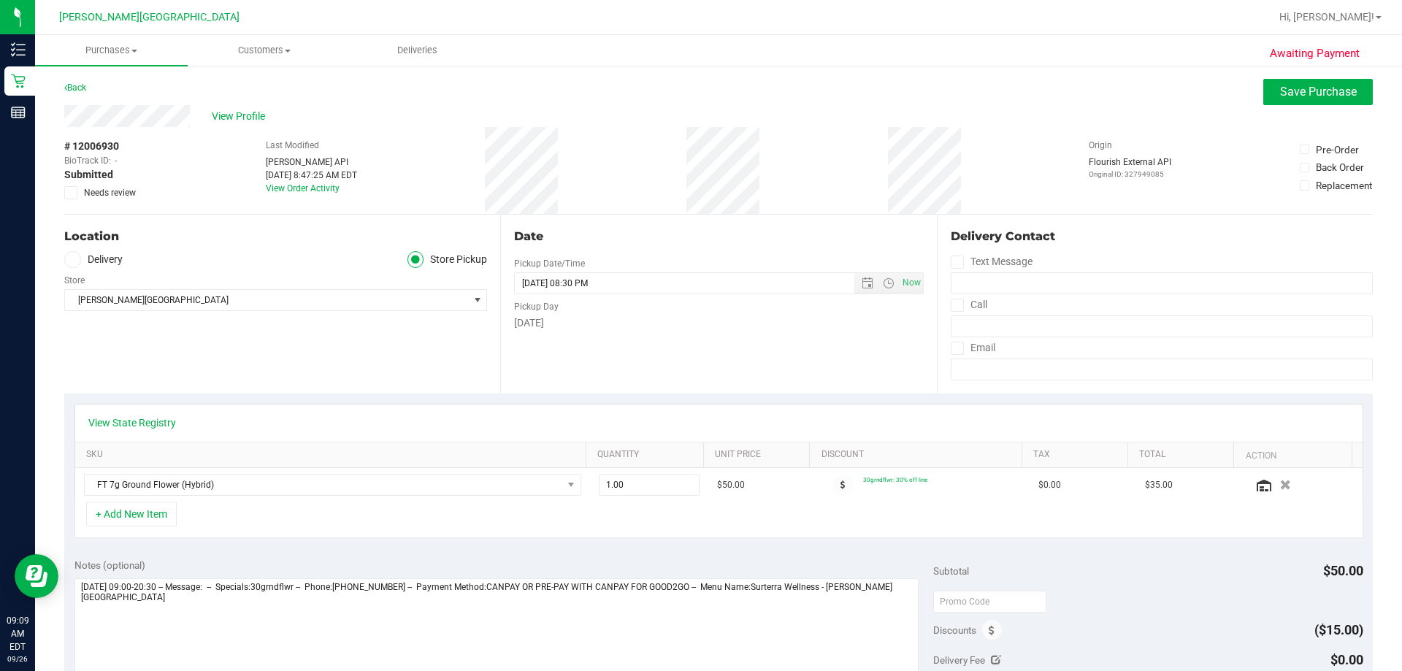
click at [71, 193] on icon at bounding box center [70, 193] width 9 height 0
click at [0, 0] on input "Needs review" at bounding box center [0, 0] width 0 height 0
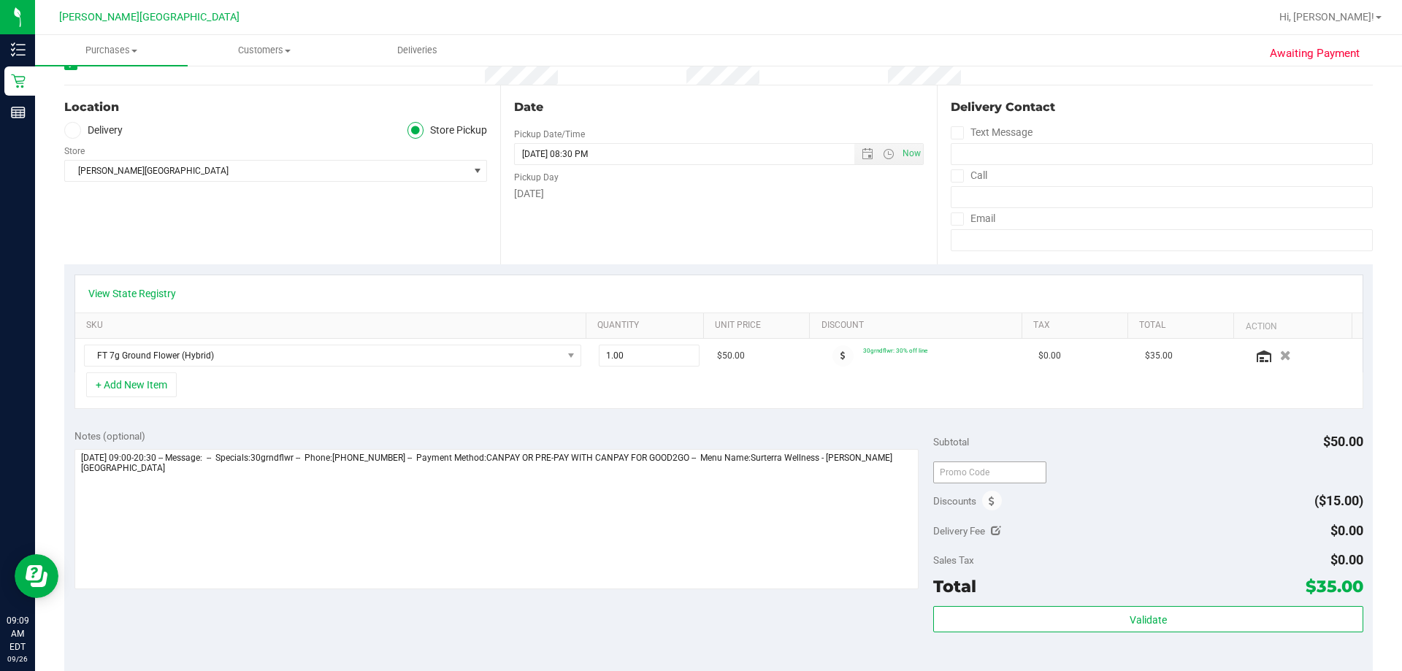
scroll to position [292, 0]
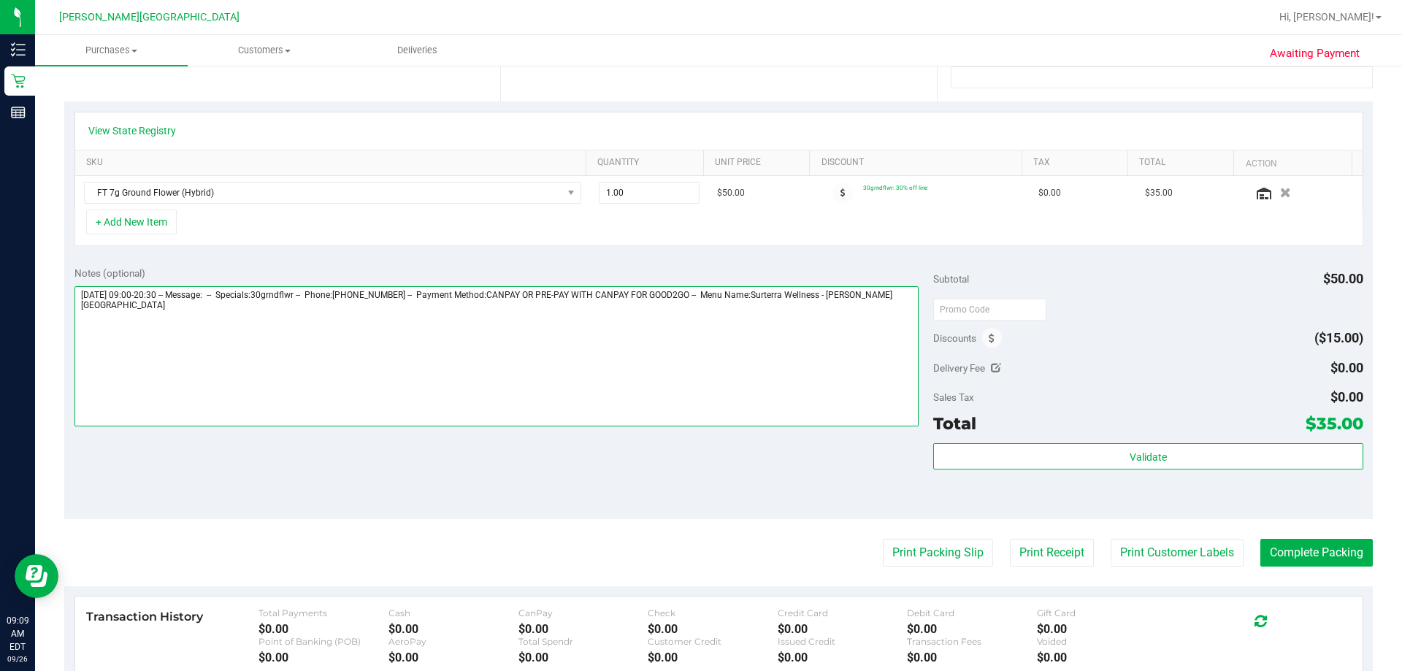
click at [714, 397] on textarea at bounding box center [496, 356] width 845 height 140
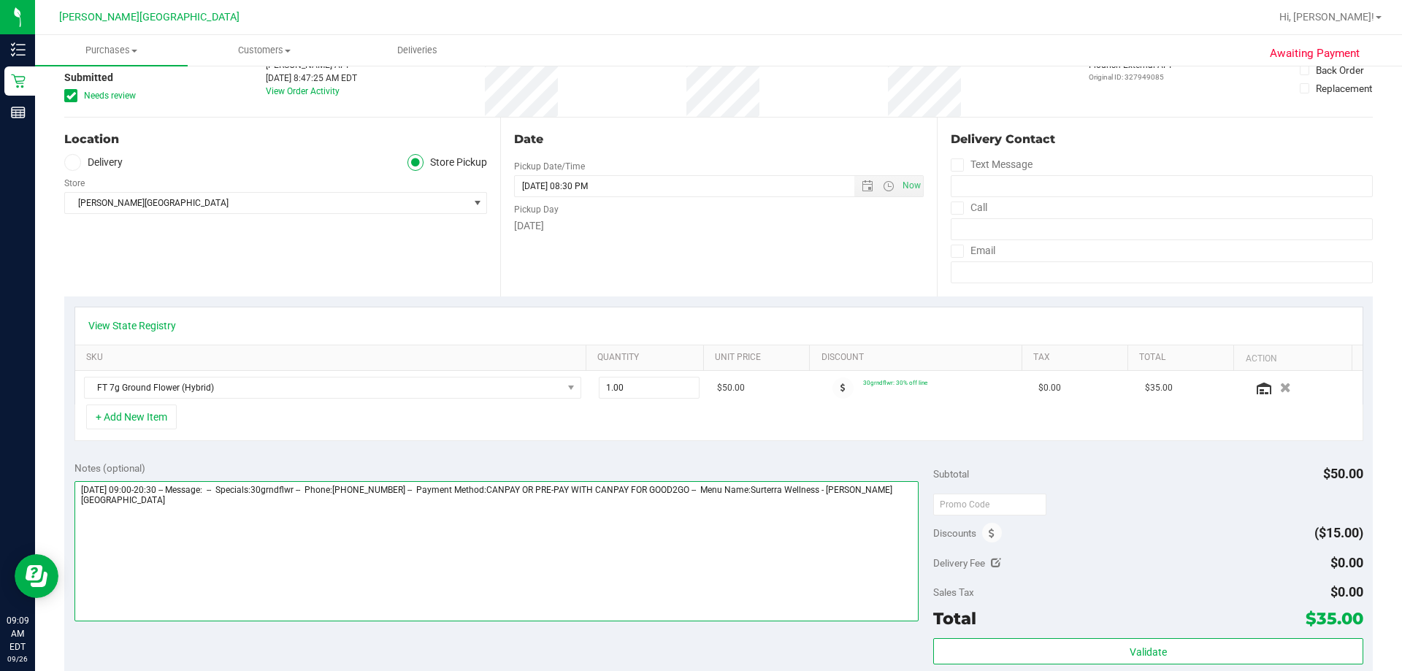
scroll to position [0, 0]
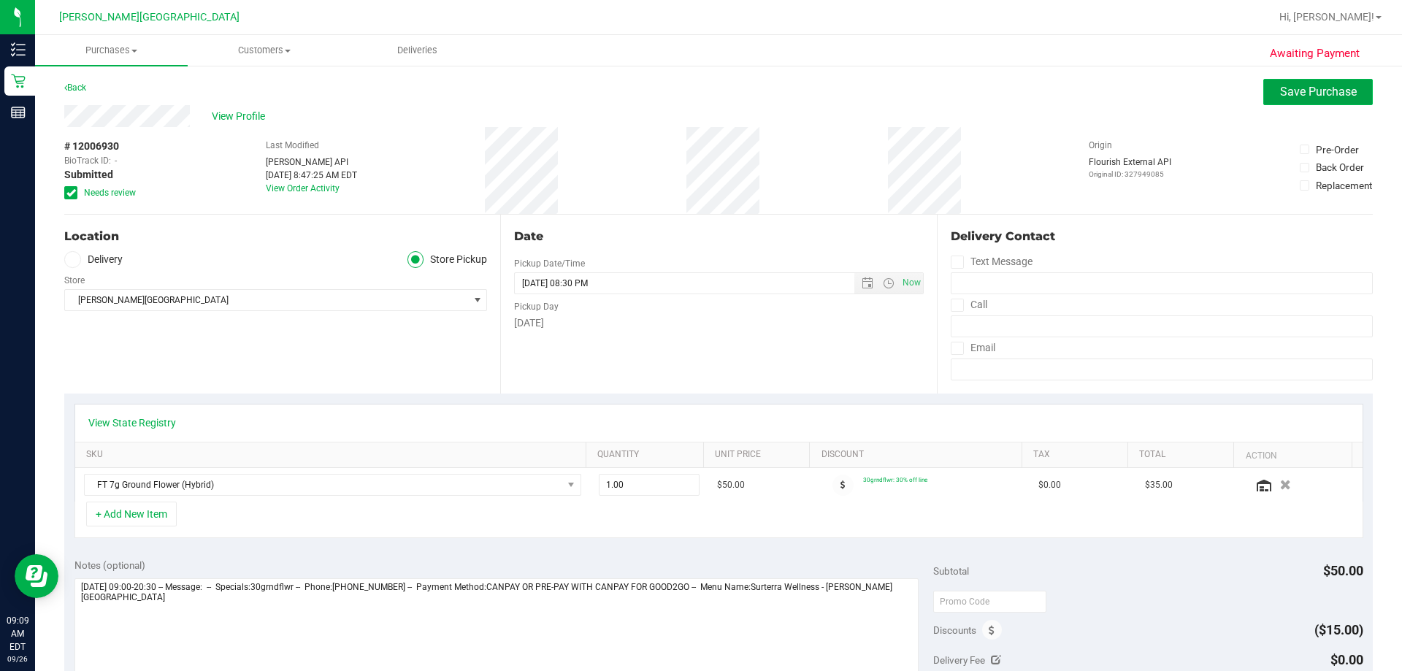
click at [714, 91] on span "Save Purchase" at bounding box center [1318, 92] width 77 height 14
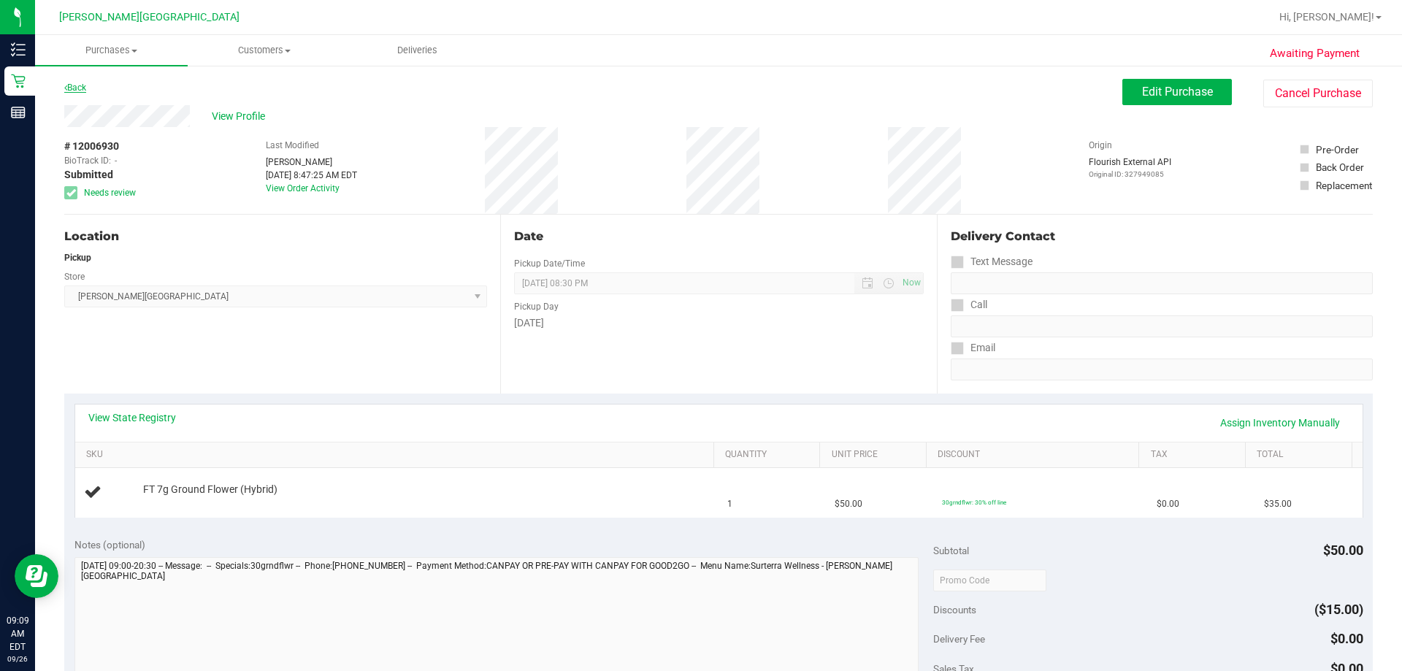
click at [85, 85] on link "Back" at bounding box center [75, 88] width 22 height 10
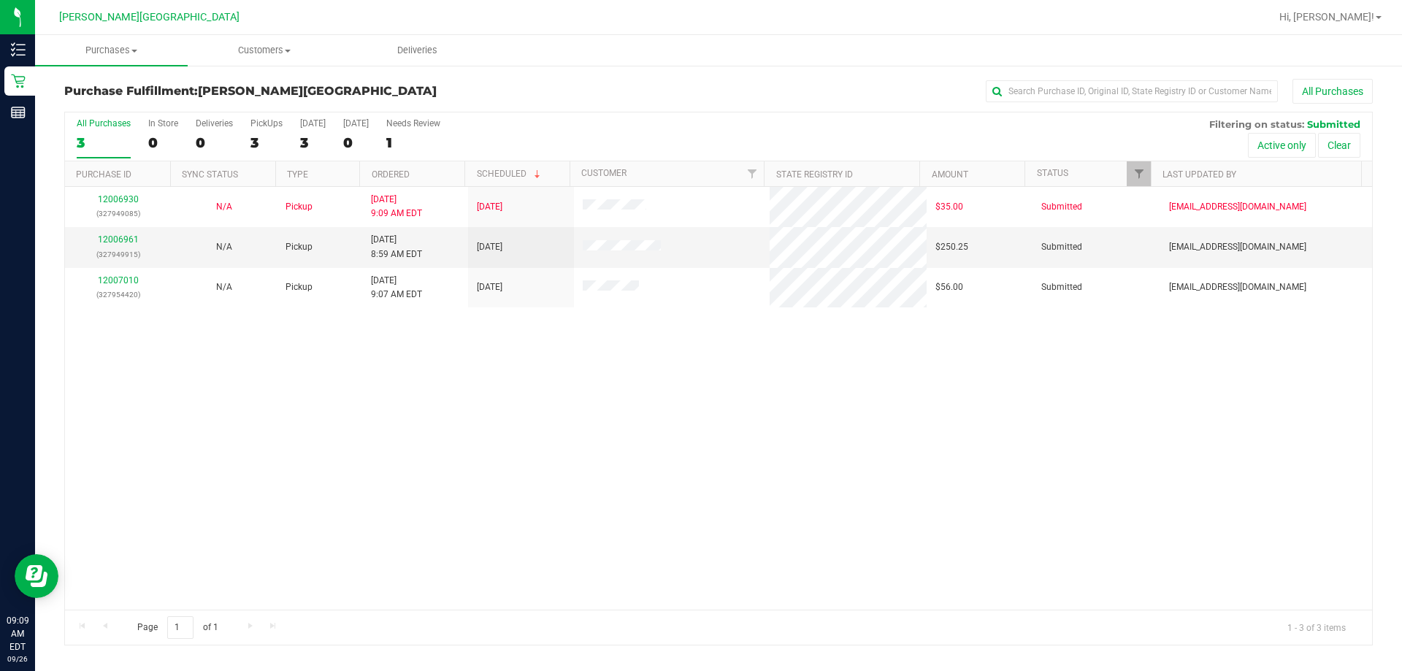
click at [285, 401] on div "12006930 (327949085) N/A Pickup 9/26/2025 9:09 AM EDT 9/26/2025 $35.00 Submitte…" at bounding box center [718, 398] width 1307 height 423
click at [129, 239] on link "12006961" at bounding box center [118, 239] width 41 height 10
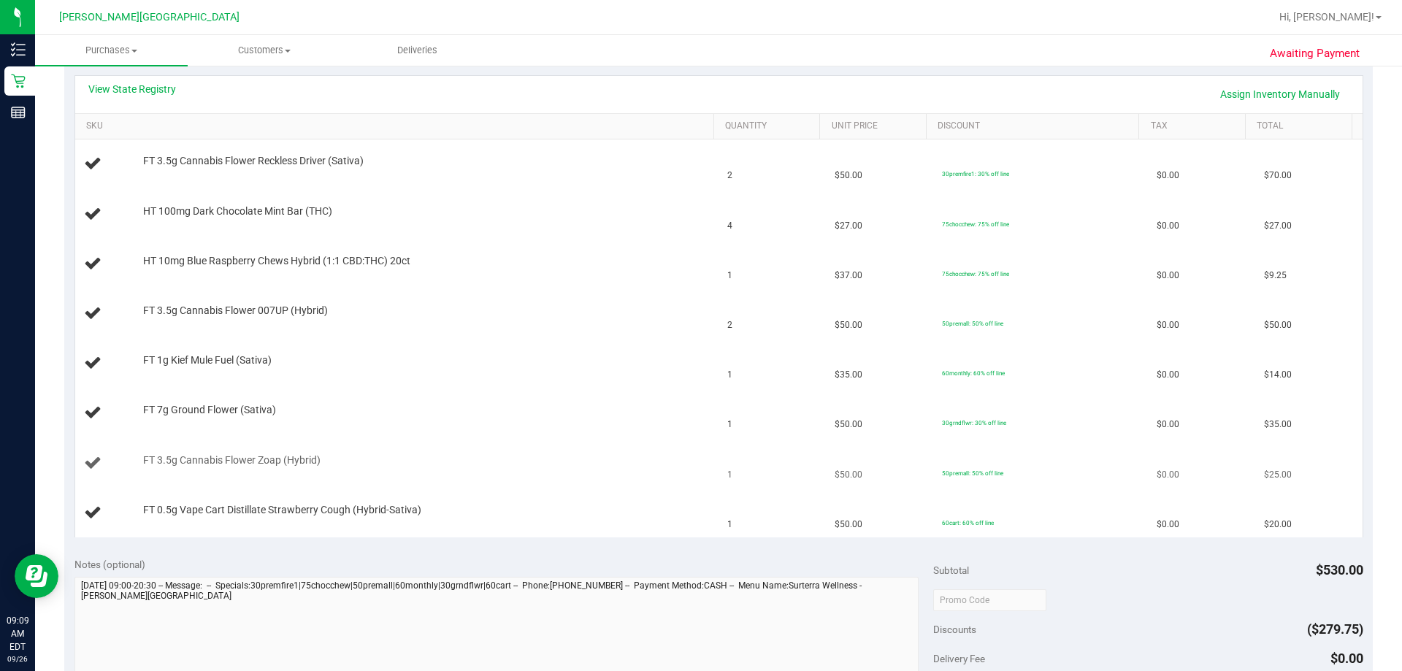
scroll to position [292, 0]
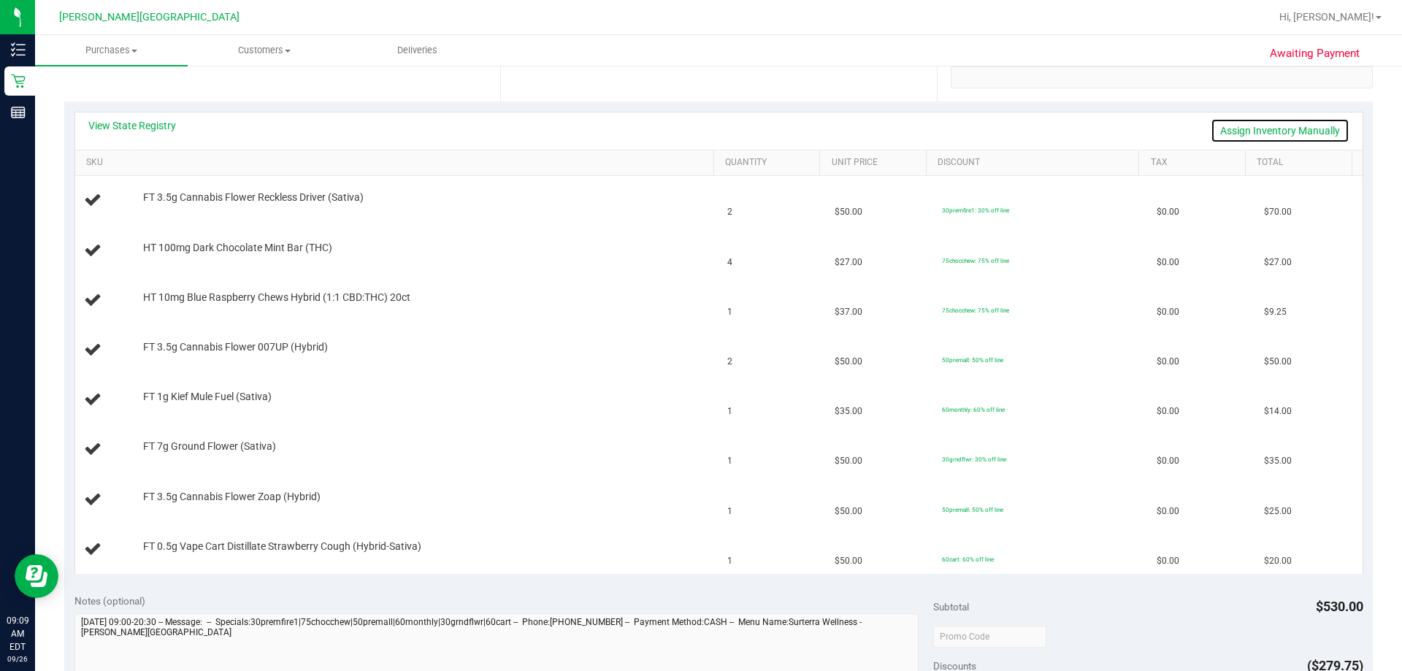
click at [714, 129] on link "Assign Inventory Manually" at bounding box center [1280, 130] width 139 height 25
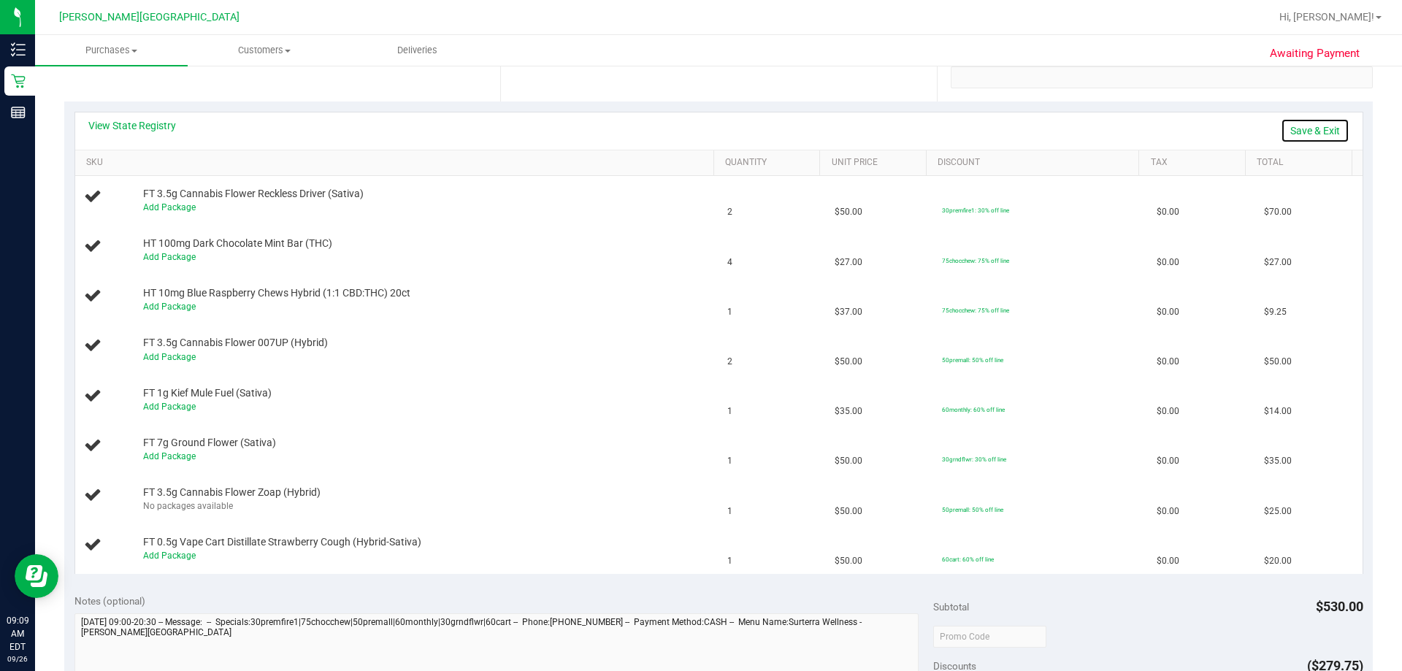
click at [714, 128] on link "Save & Exit" at bounding box center [1315, 130] width 69 height 25
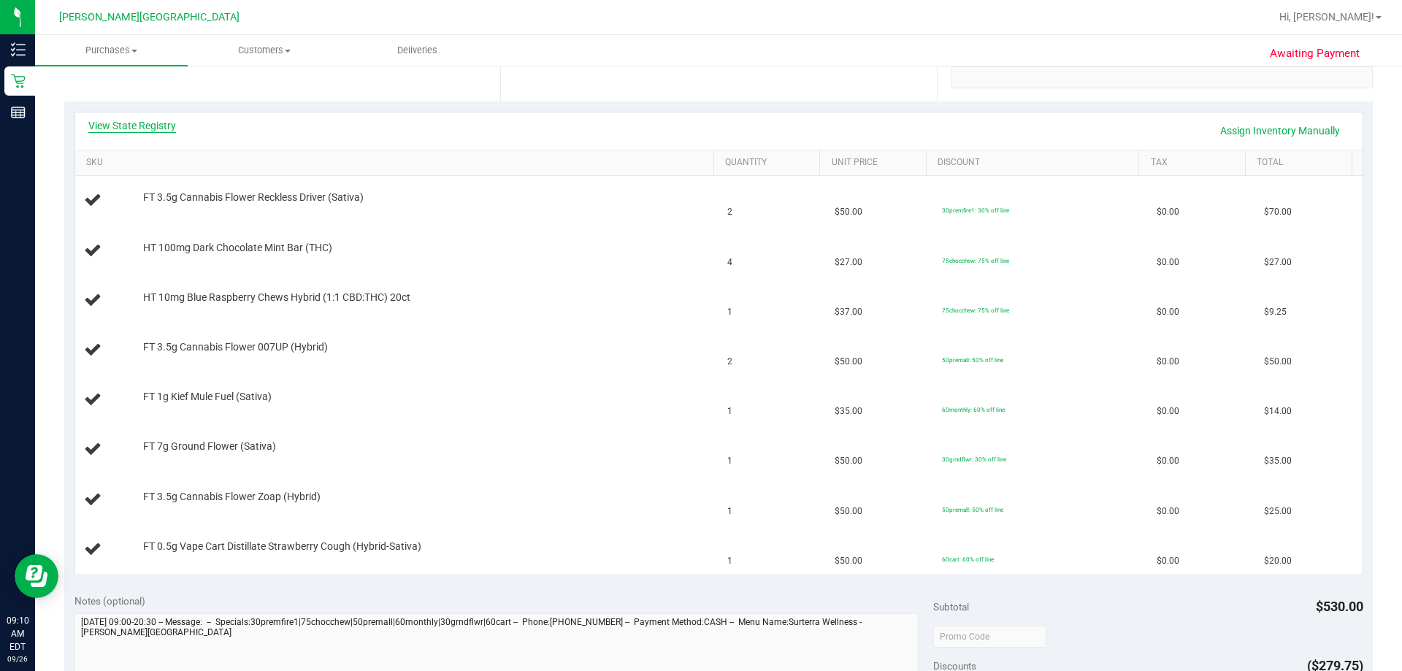
click at [153, 127] on link "View State Registry" at bounding box center [132, 125] width 88 height 15
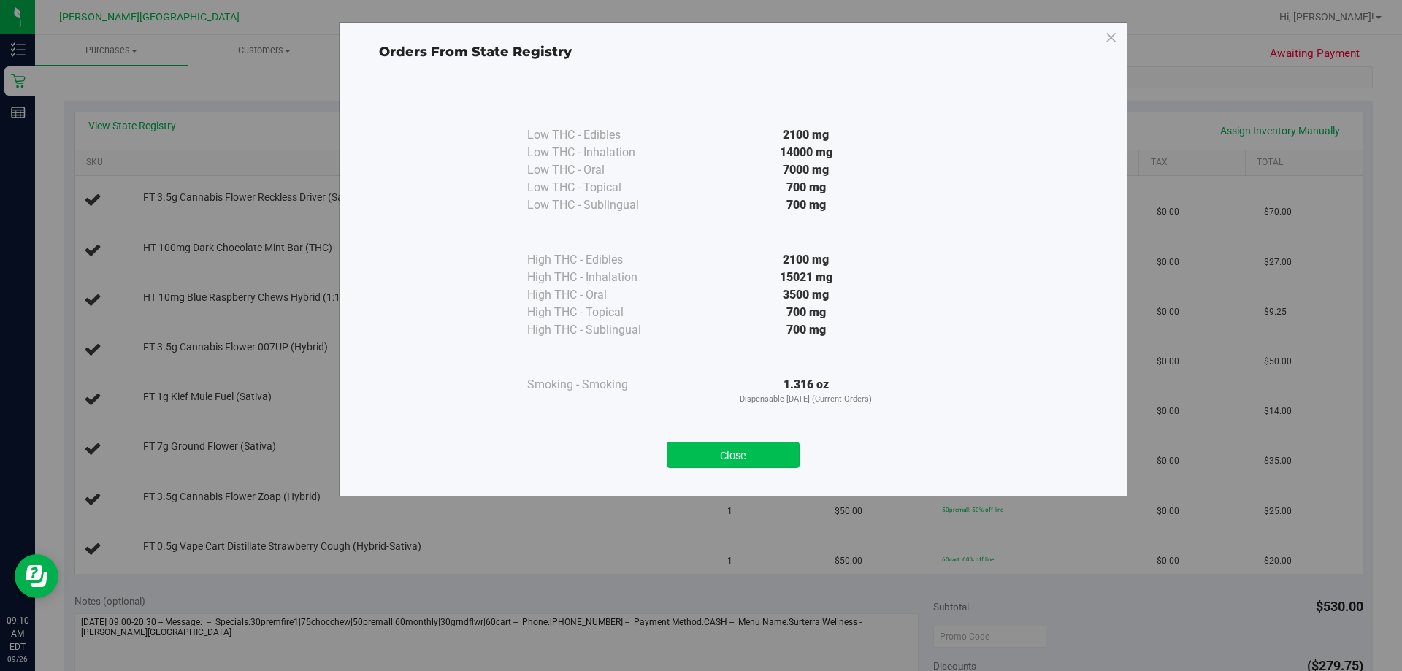
click at [714, 457] on button "Close" at bounding box center [733, 455] width 133 height 26
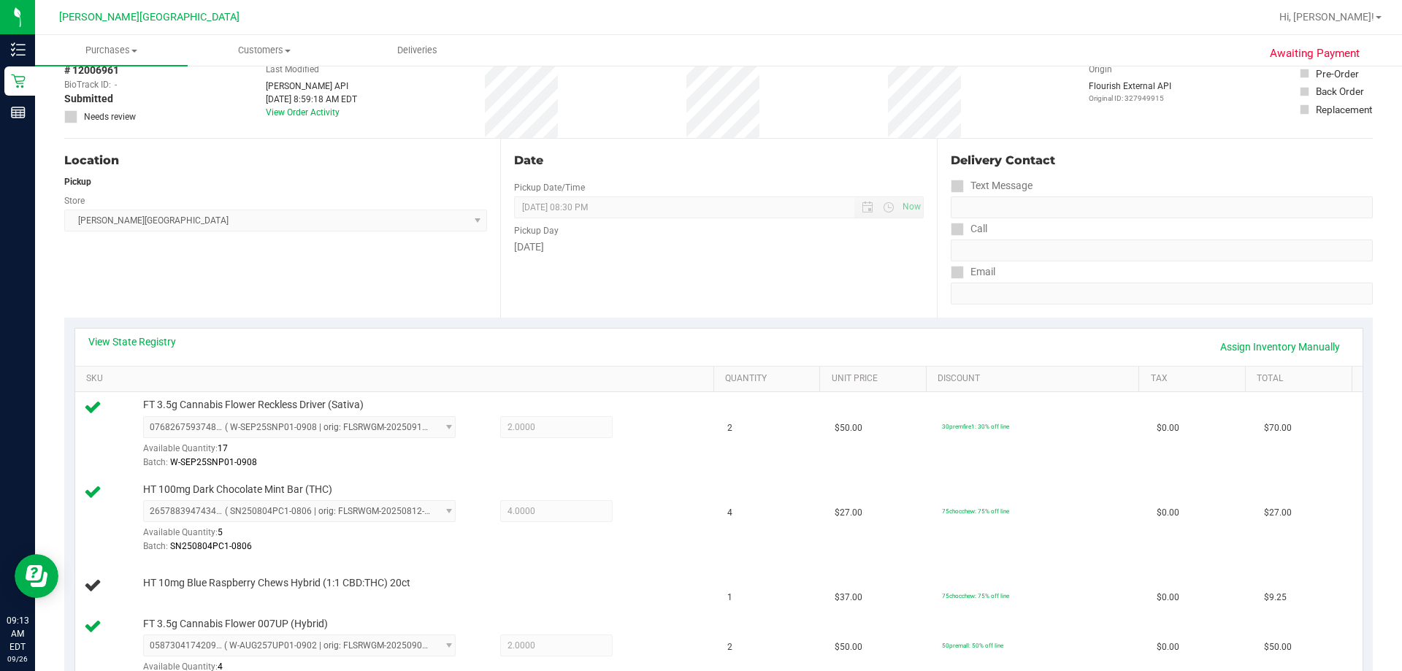
scroll to position [0, 0]
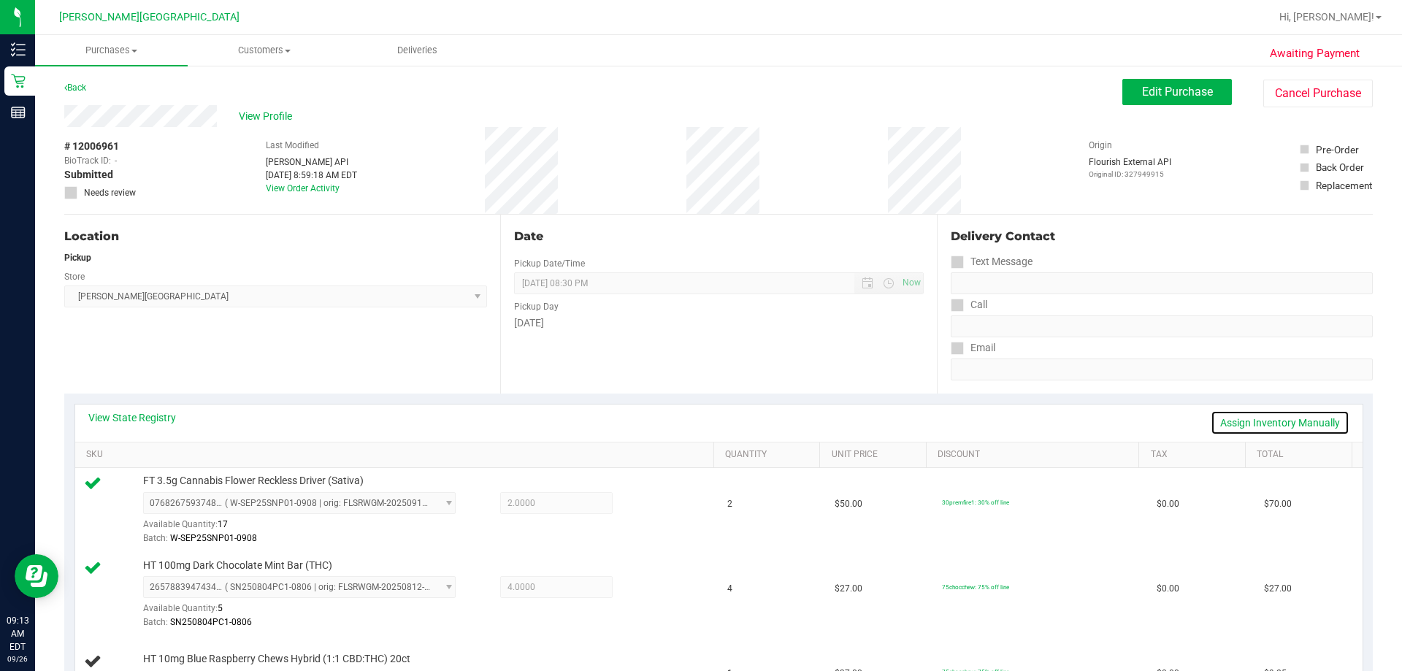
click at [714, 418] on link "Assign Inventory Manually" at bounding box center [1280, 422] width 139 height 25
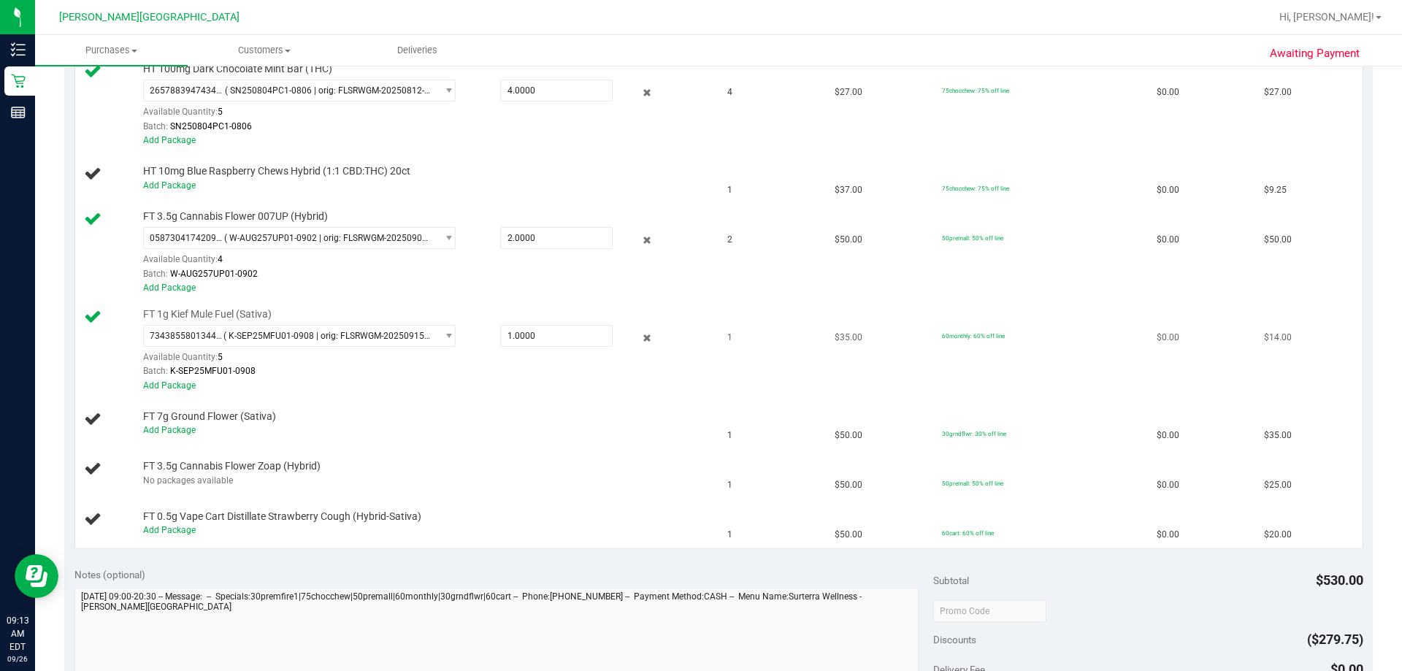
scroll to position [511, 0]
click at [175, 428] on link "Add Package" at bounding box center [169, 429] width 53 height 10
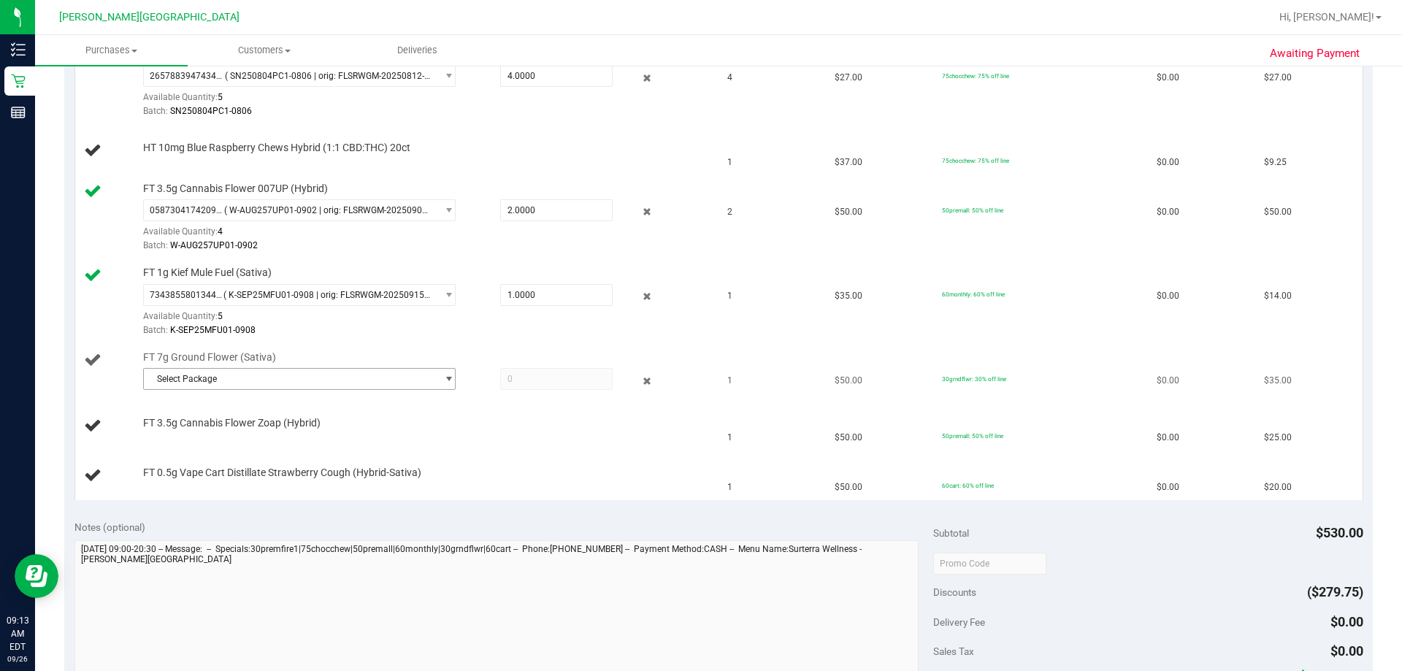
click at [318, 375] on span "Select Package" at bounding box center [290, 379] width 293 height 20
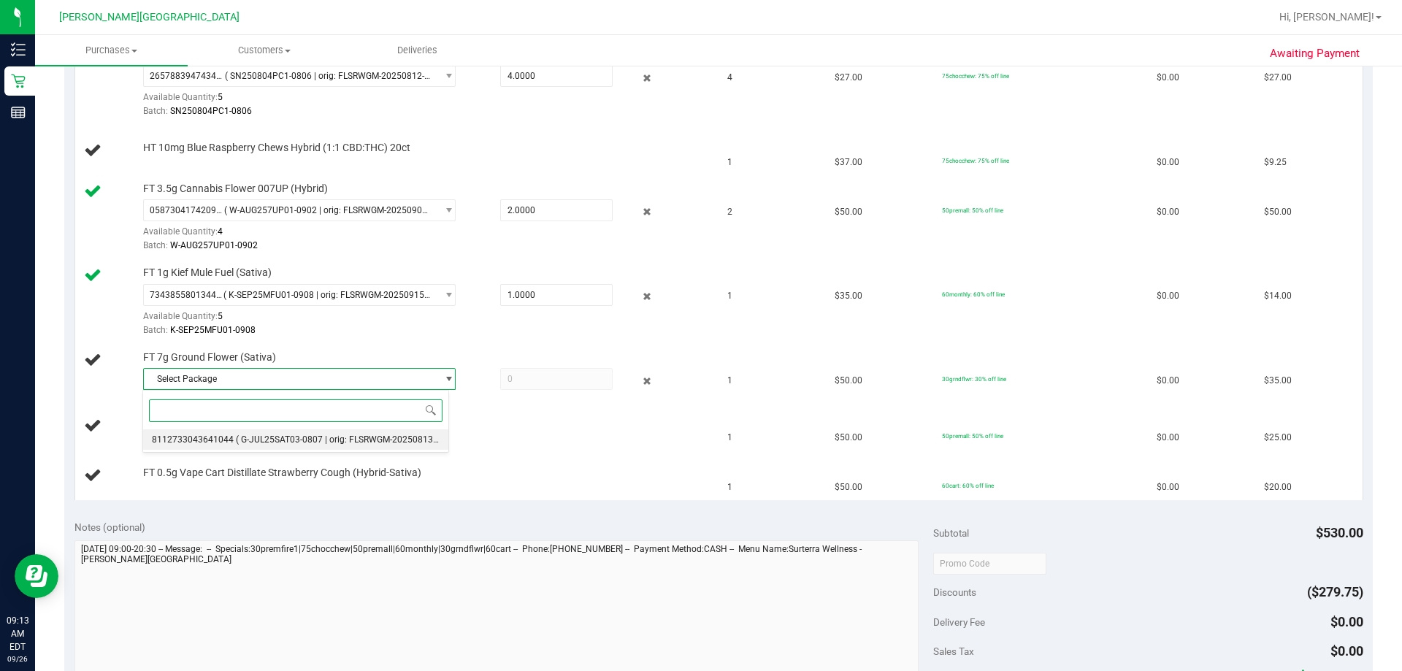
drag, startPoint x: 367, startPoint y: 443, endPoint x: 393, endPoint y: 423, distance: 32.7
click at [370, 443] on span "( G-JUL25SAT03-0807 | orig: FLSRWGM-20250813-1676 )" at bounding box center [348, 440] width 225 height 10
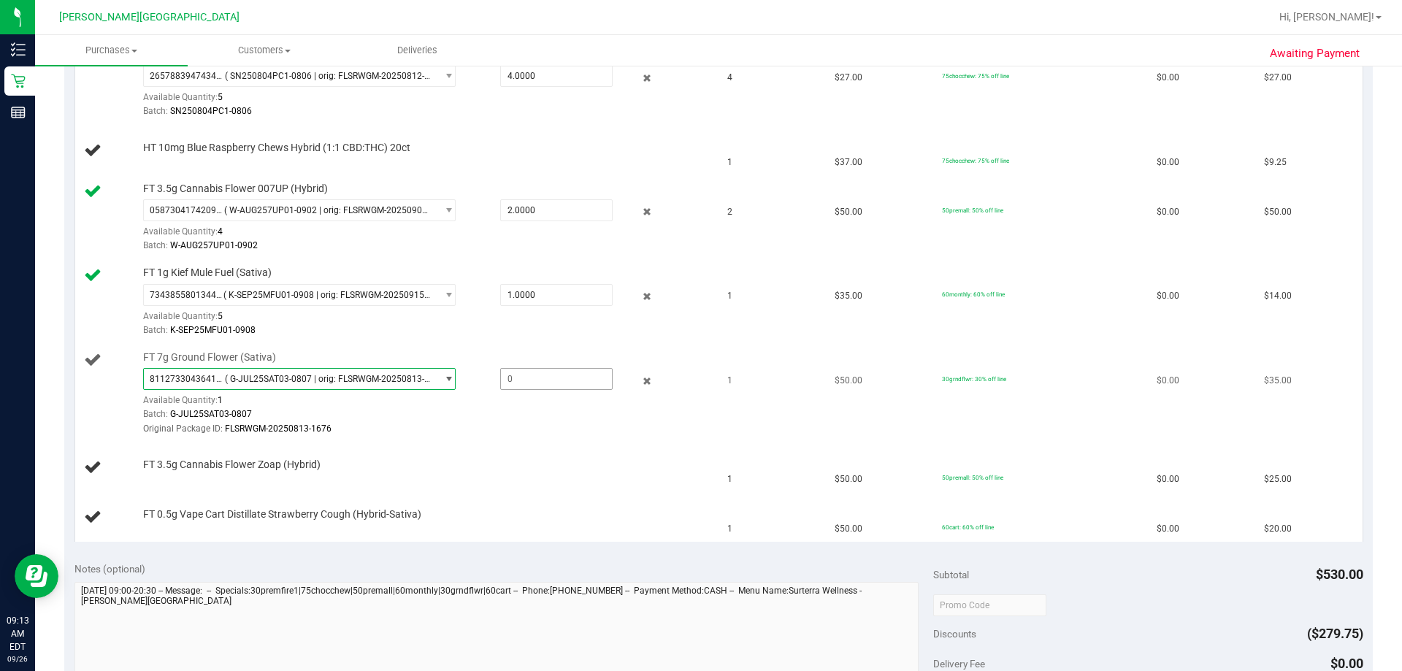
click at [530, 374] on span at bounding box center [556, 379] width 112 height 22
type input "1"
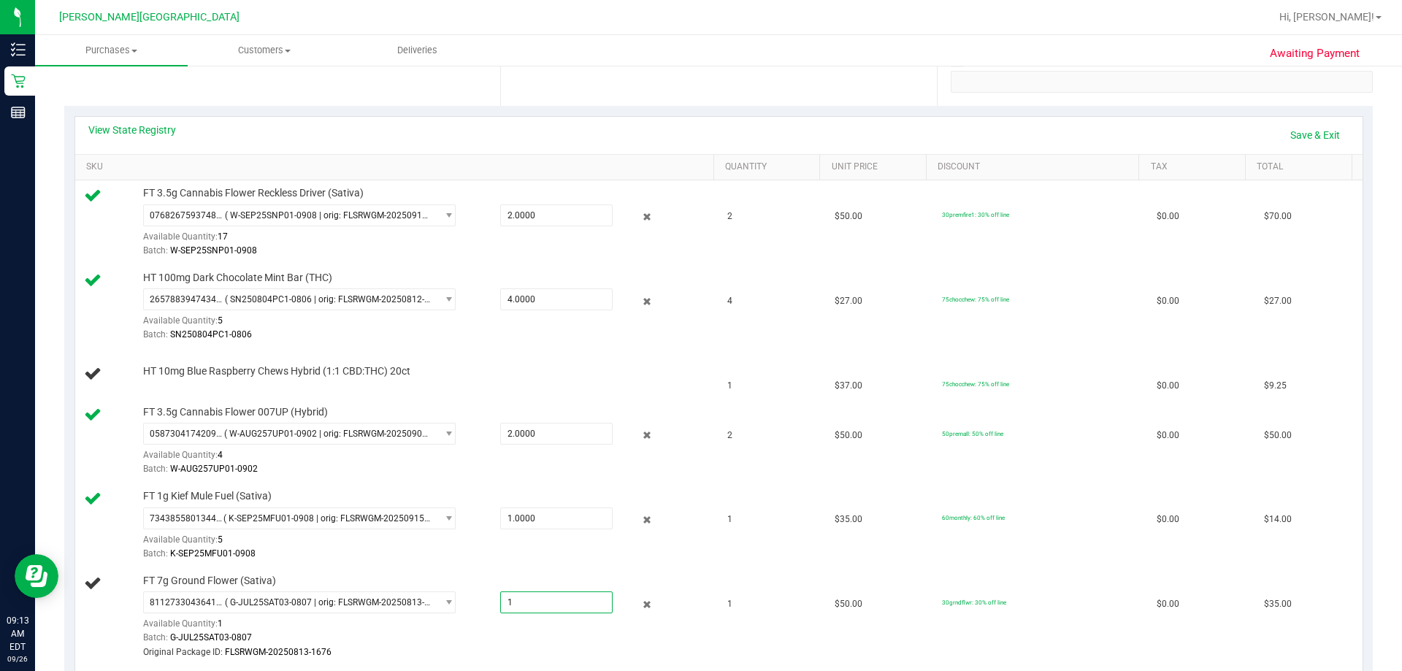
scroll to position [73, 0]
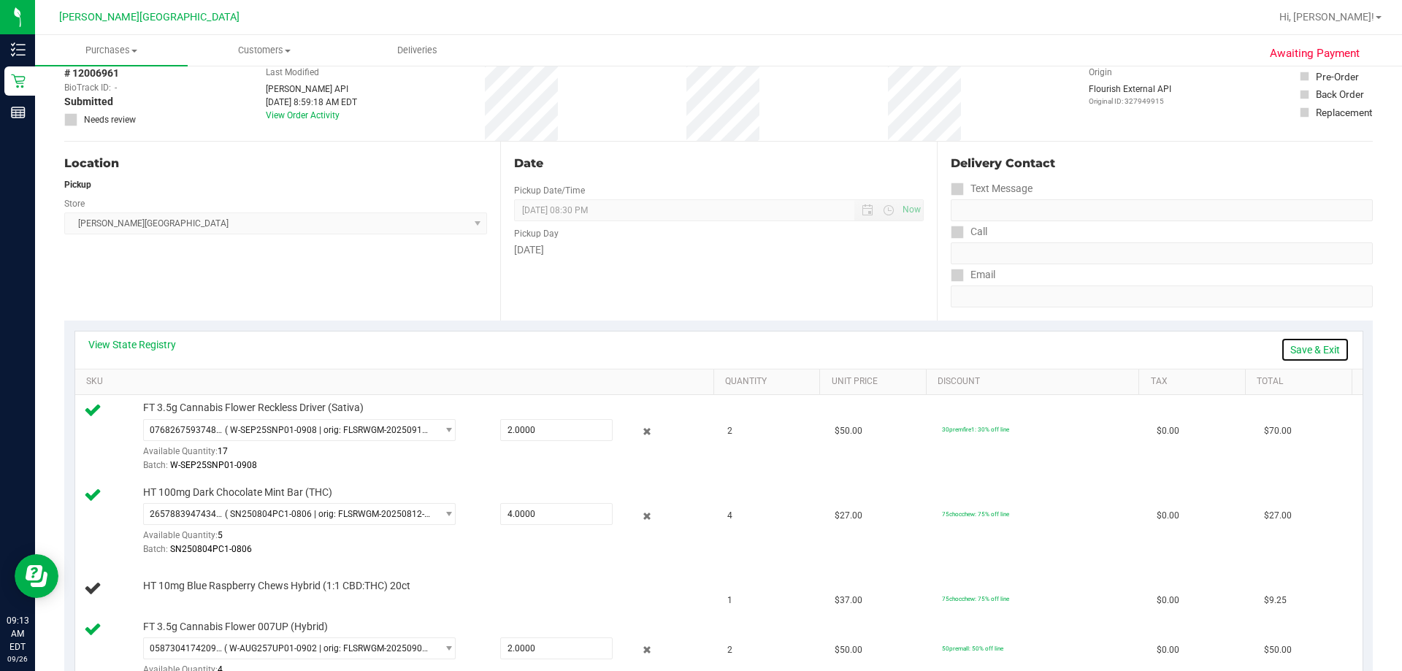
type input "1.0000"
click at [714, 353] on link "Save & Exit" at bounding box center [1315, 349] width 69 height 25
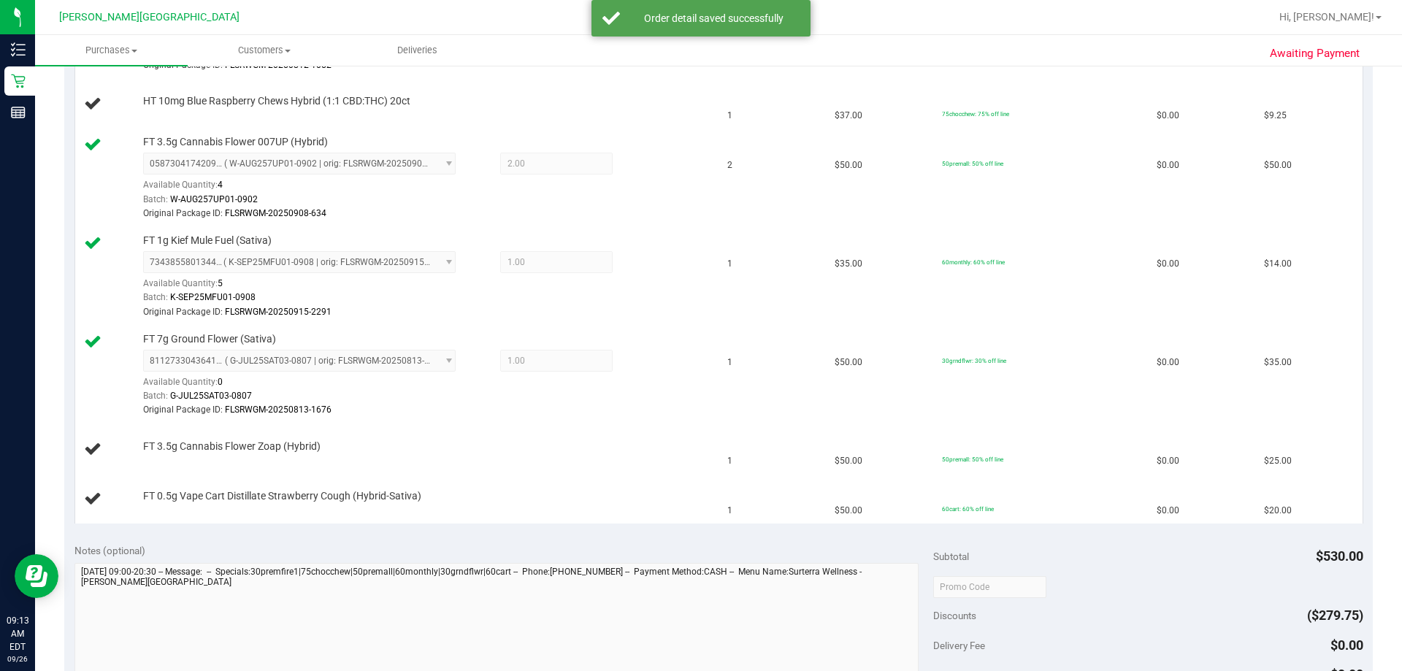
scroll to position [584, 0]
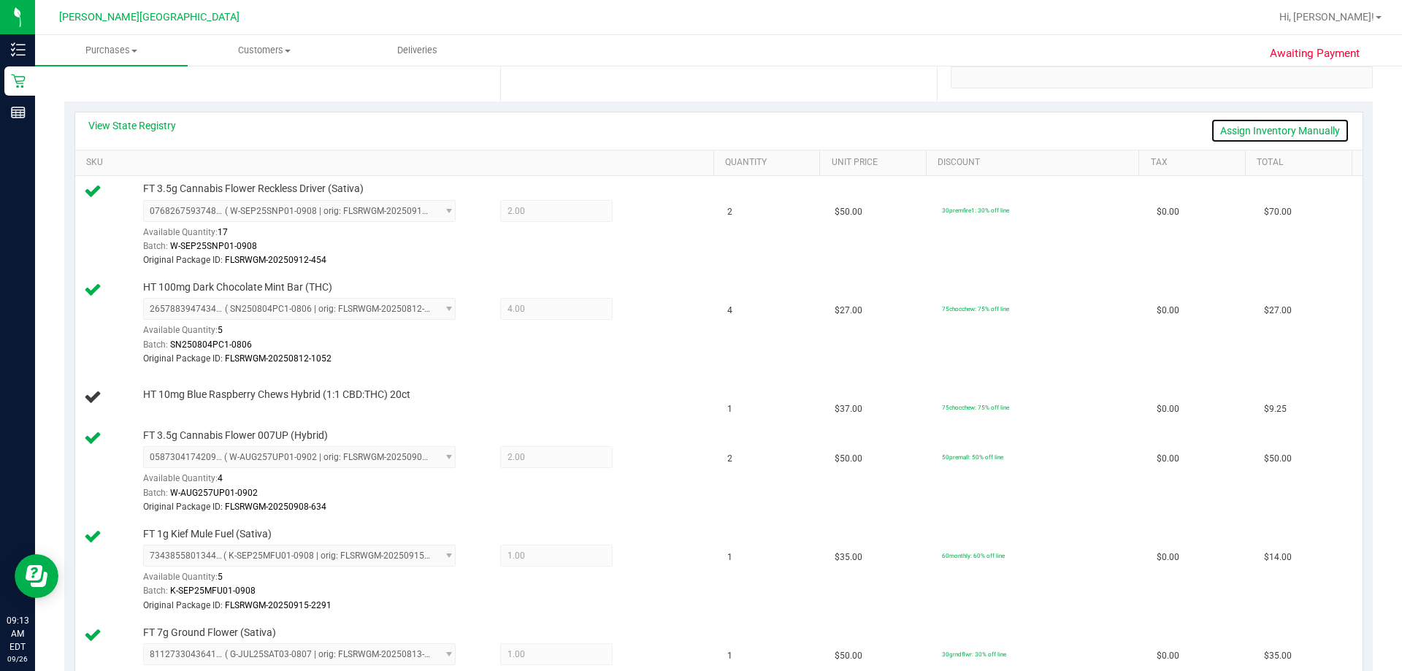
click at [714, 134] on link "Assign Inventory Manually" at bounding box center [1280, 130] width 139 height 25
click at [714, 127] on link "Save & Exit" at bounding box center [1315, 130] width 69 height 25
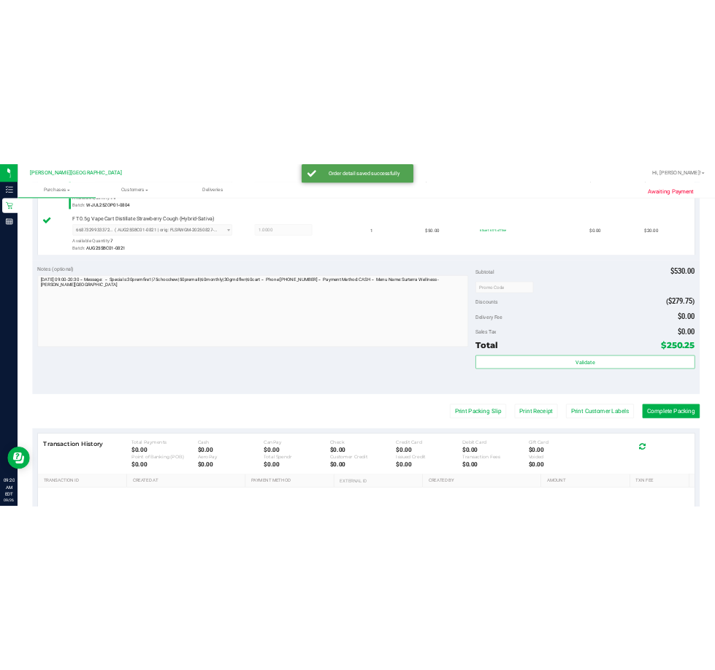
scroll to position [1096, 0]
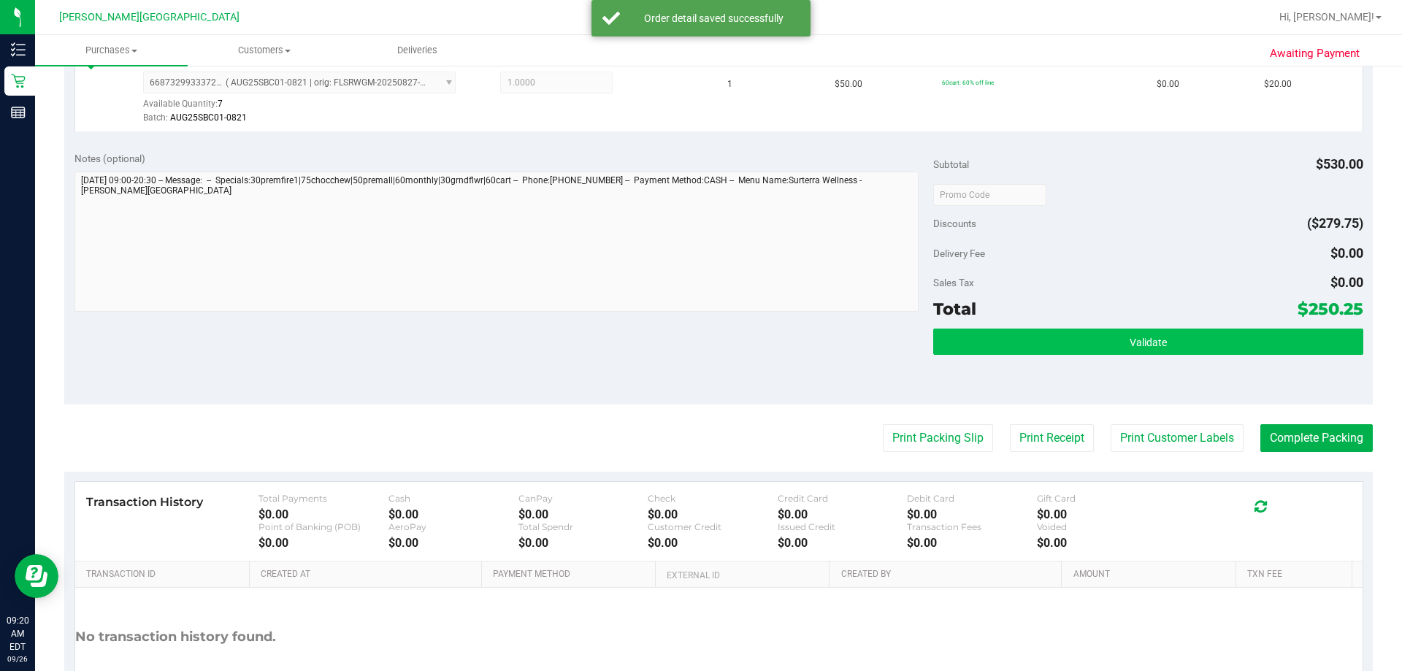
drag, startPoint x: 1172, startPoint y: 320, endPoint x: 1174, endPoint y: 340, distance: 20.7
click at [714, 320] on div "Total $250.25" at bounding box center [1147, 309] width 429 height 26
click at [714, 347] on button "Validate" at bounding box center [1147, 342] width 429 height 26
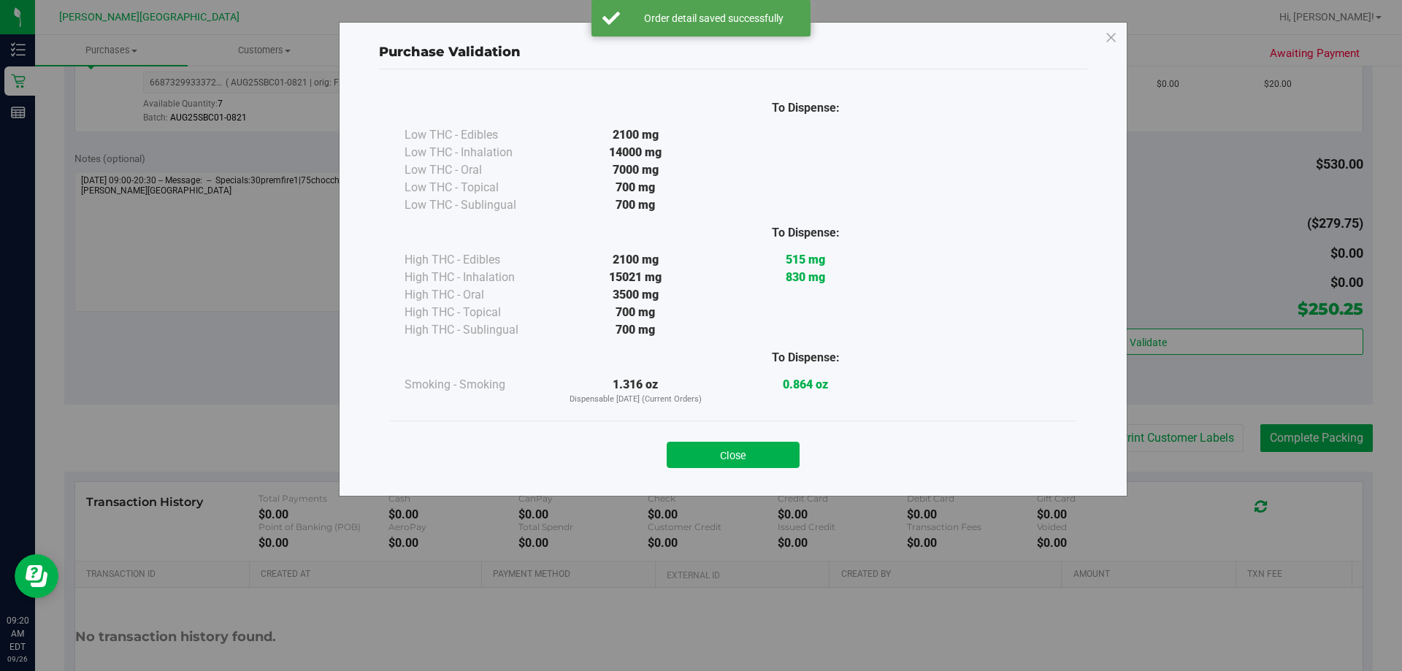
drag, startPoint x: 772, startPoint y: 446, endPoint x: 790, endPoint y: 446, distance: 18.3
click at [714, 446] on button "Close" at bounding box center [733, 455] width 133 height 26
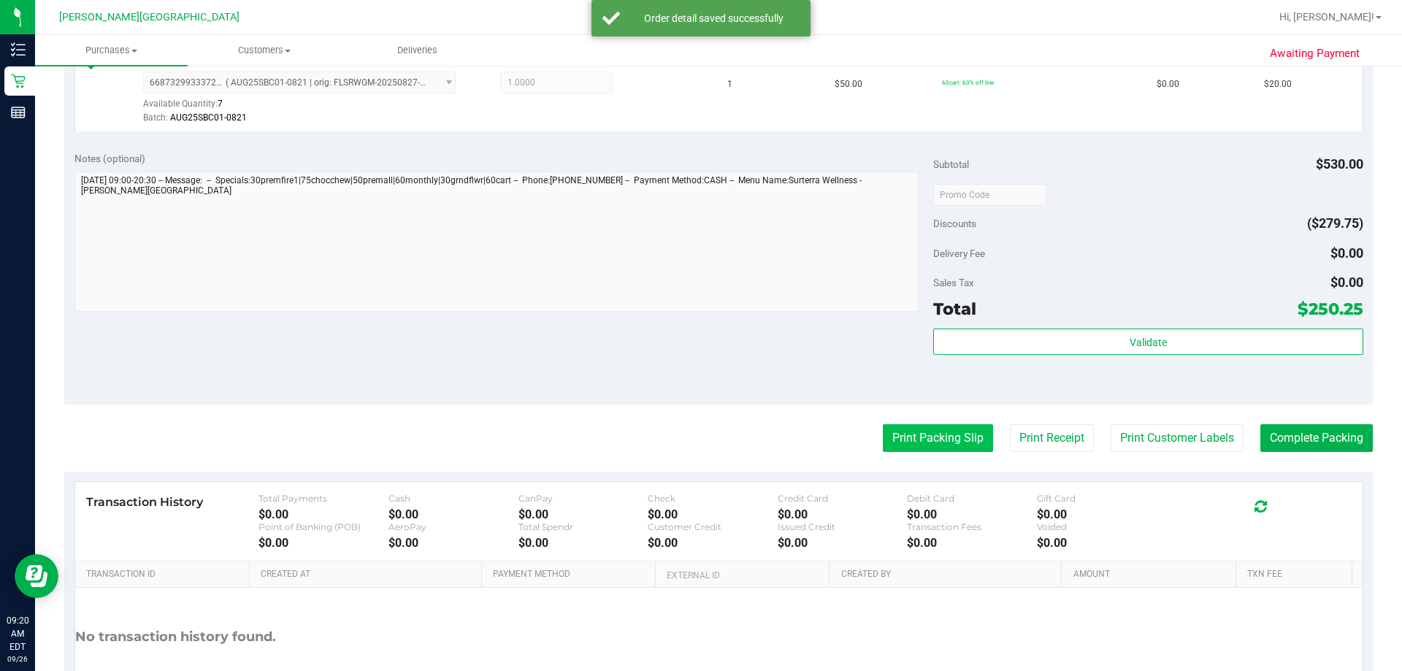
click at [714, 436] on button "Print Packing Slip" at bounding box center [938, 438] width 110 height 28
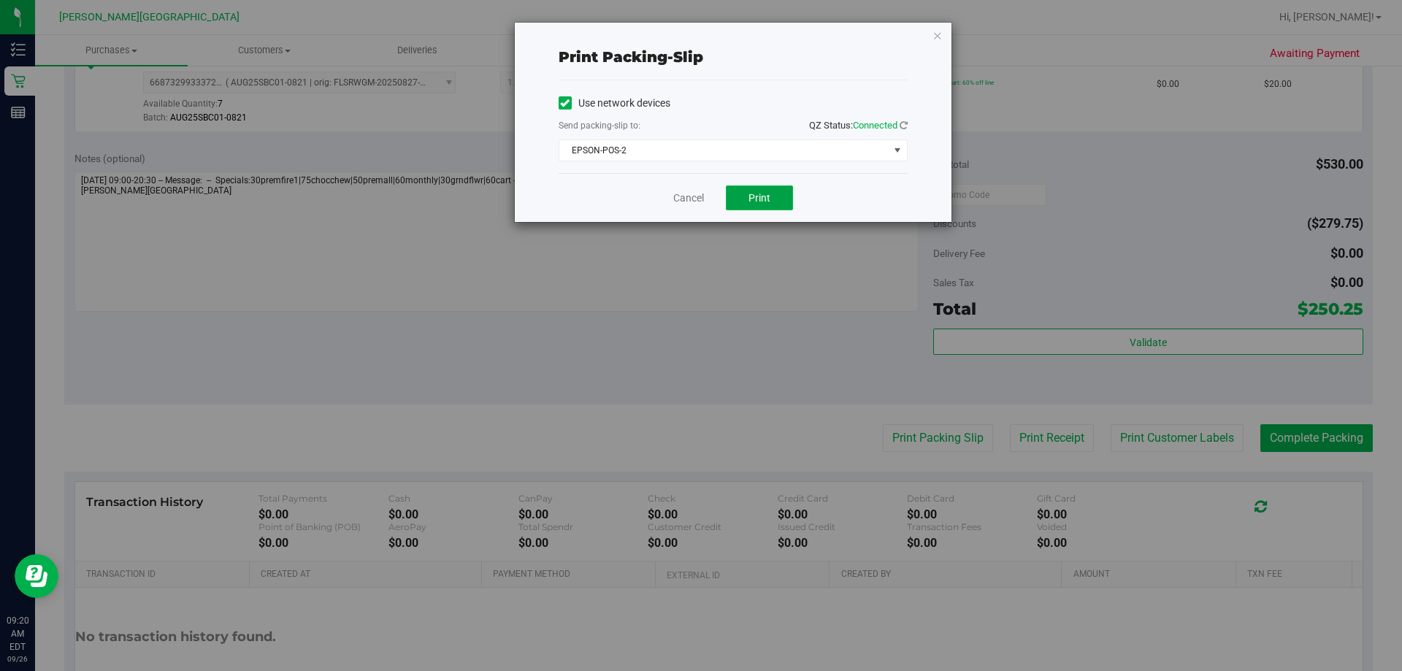
click at [714, 205] on button "Print" at bounding box center [759, 198] width 67 height 25
click at [714, 36] on icon "button" at bounding box center [938, 35] width 10 height 18
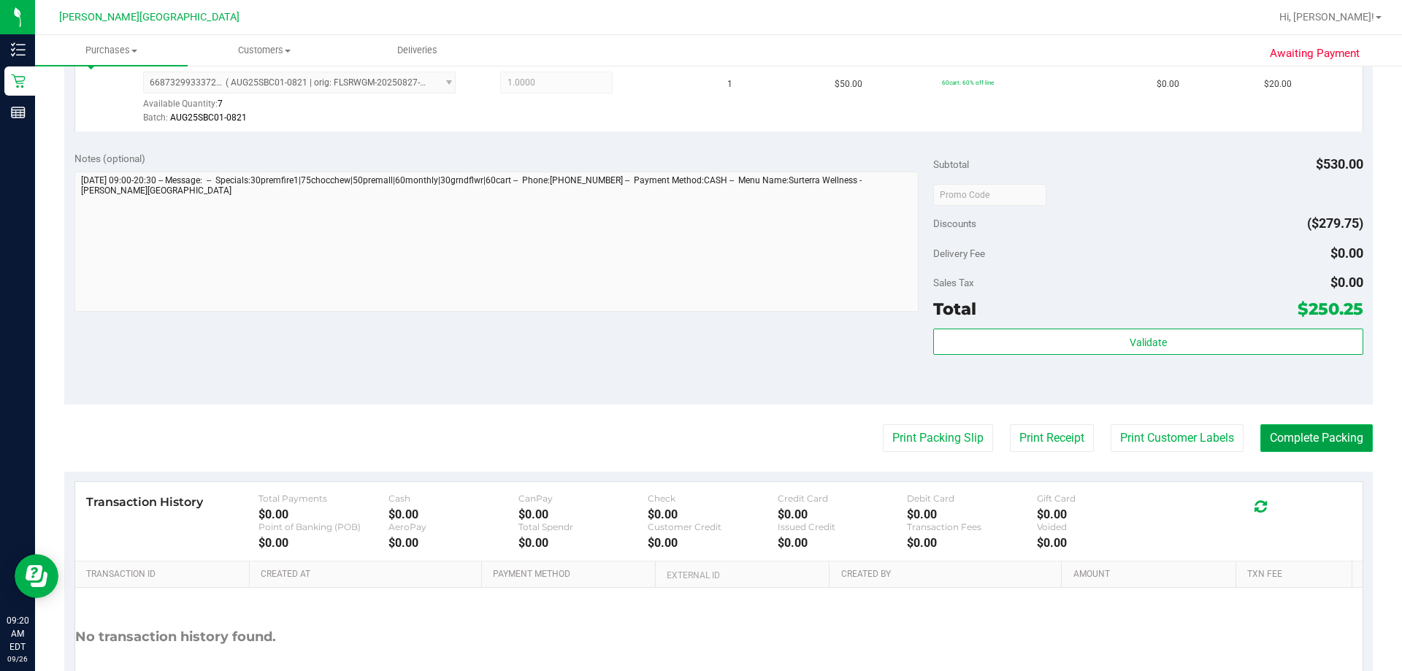
click at [714, 440] on button "Complete Packing" at bounding box center [1317, 438] width 112 height 28
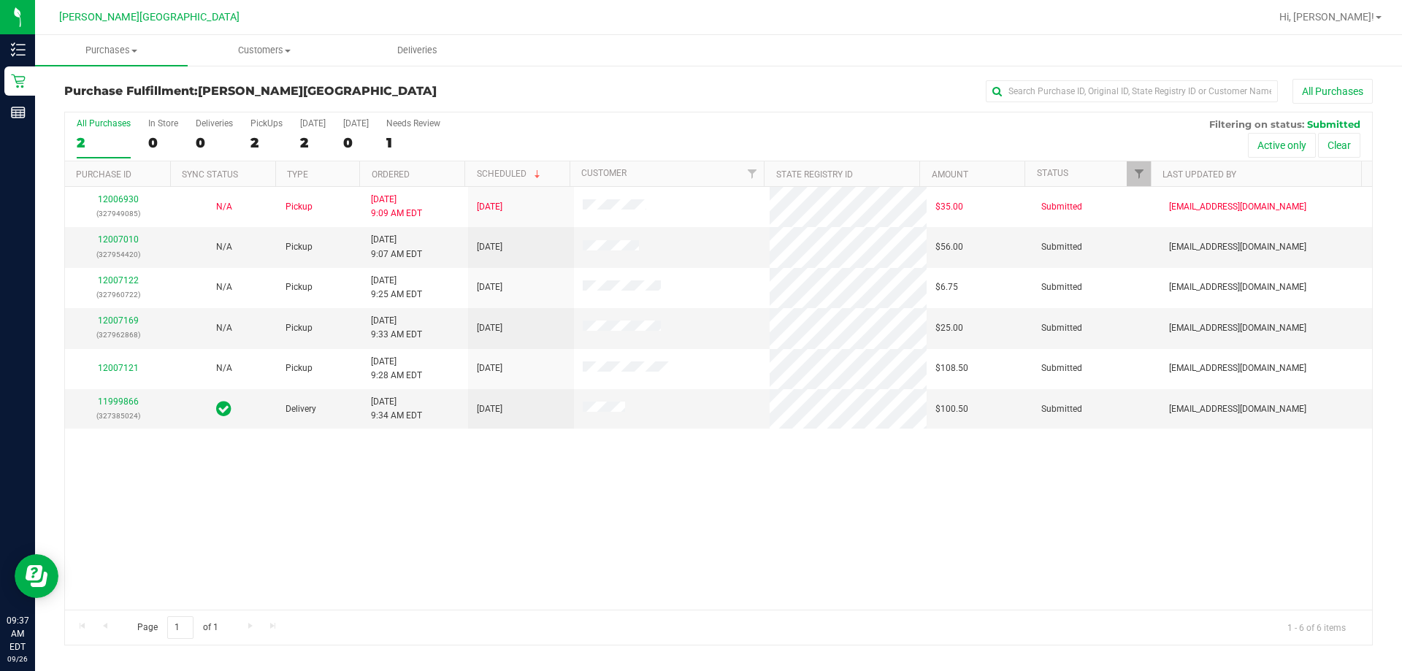
drag, startPoint x: 424, startPoint y: 536, endPoint x: 410, endPoint y: 473, distance: 65.0
click at [424, 535] on div "12006930 (327949085) N/A Pickup 9/26/2025 9:09 AM EDT 9/26/2025 $35.00 Submitte…" at bounding box center [718, 398] width 1307 height 423
click at [124, 243] on link "12007010" at bounding box center [118, 239] width 41 height 10
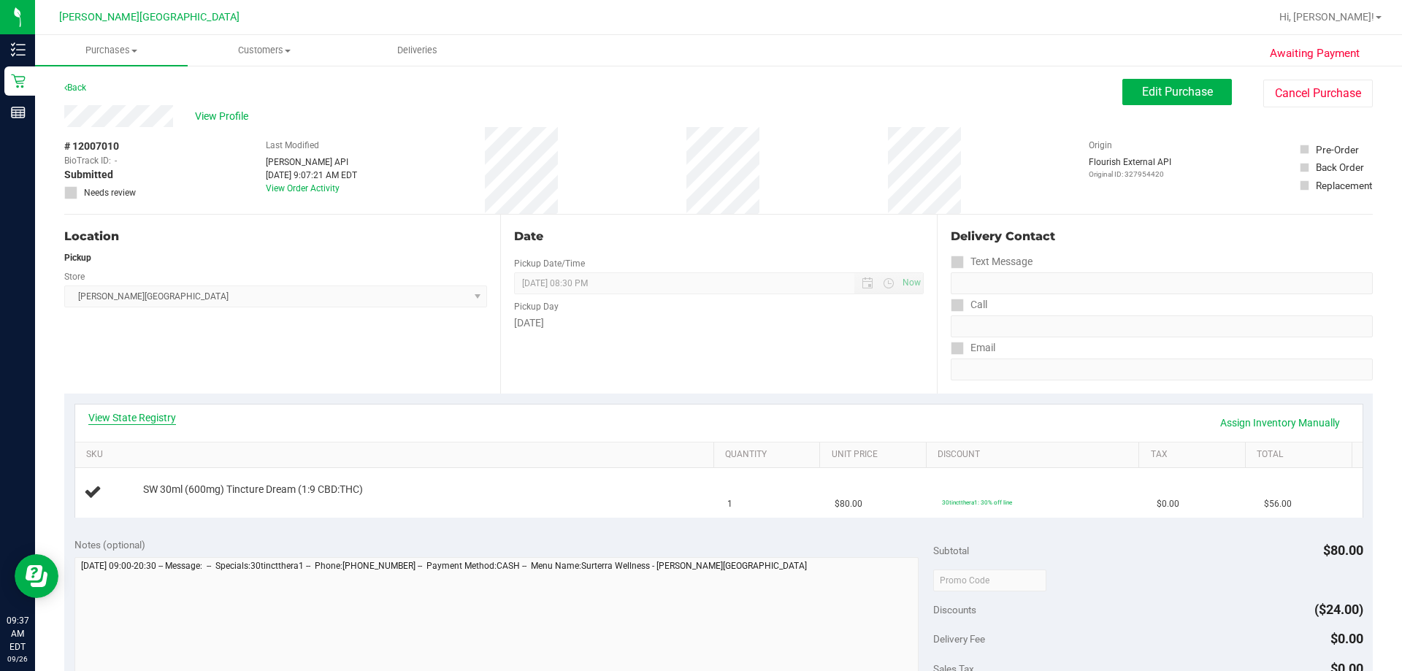
click at [133, 411] on link "View State Registry" at bounding box center [132, 417] width 88 height 15
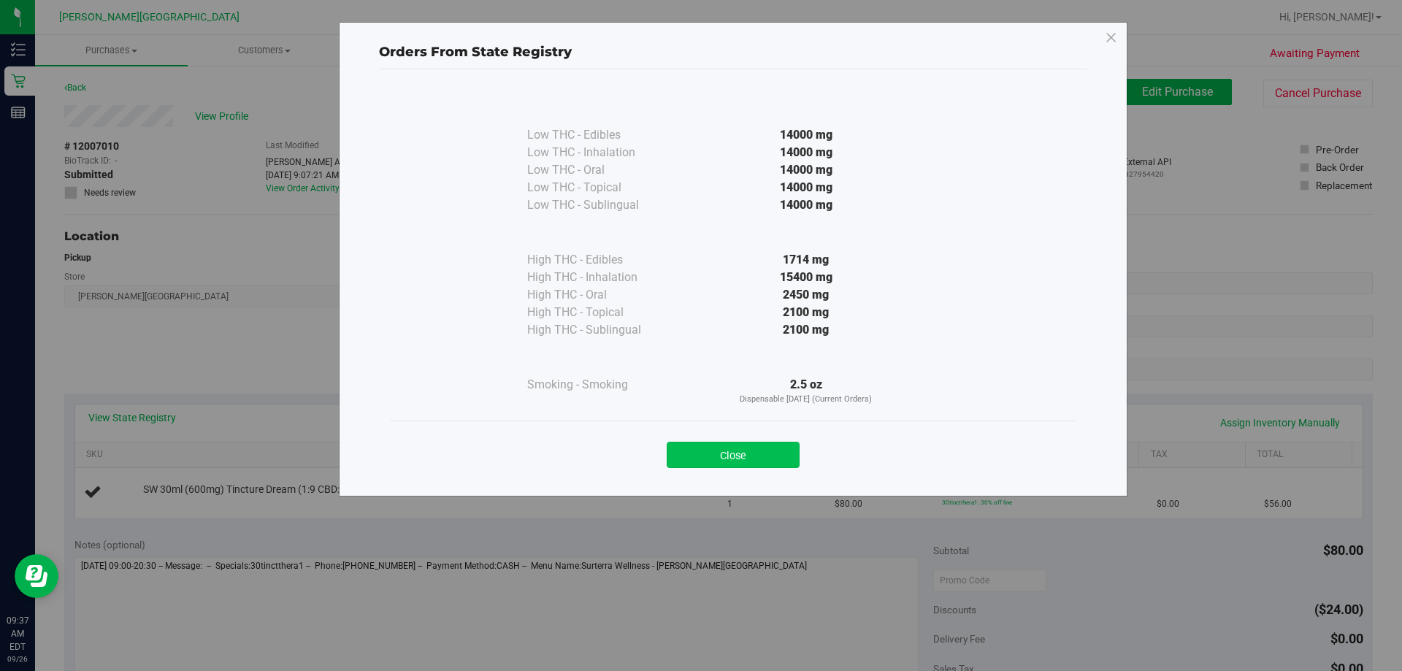
click at [714, 452] on button "Close" at bounding box center [733, 455] width 133 height 26
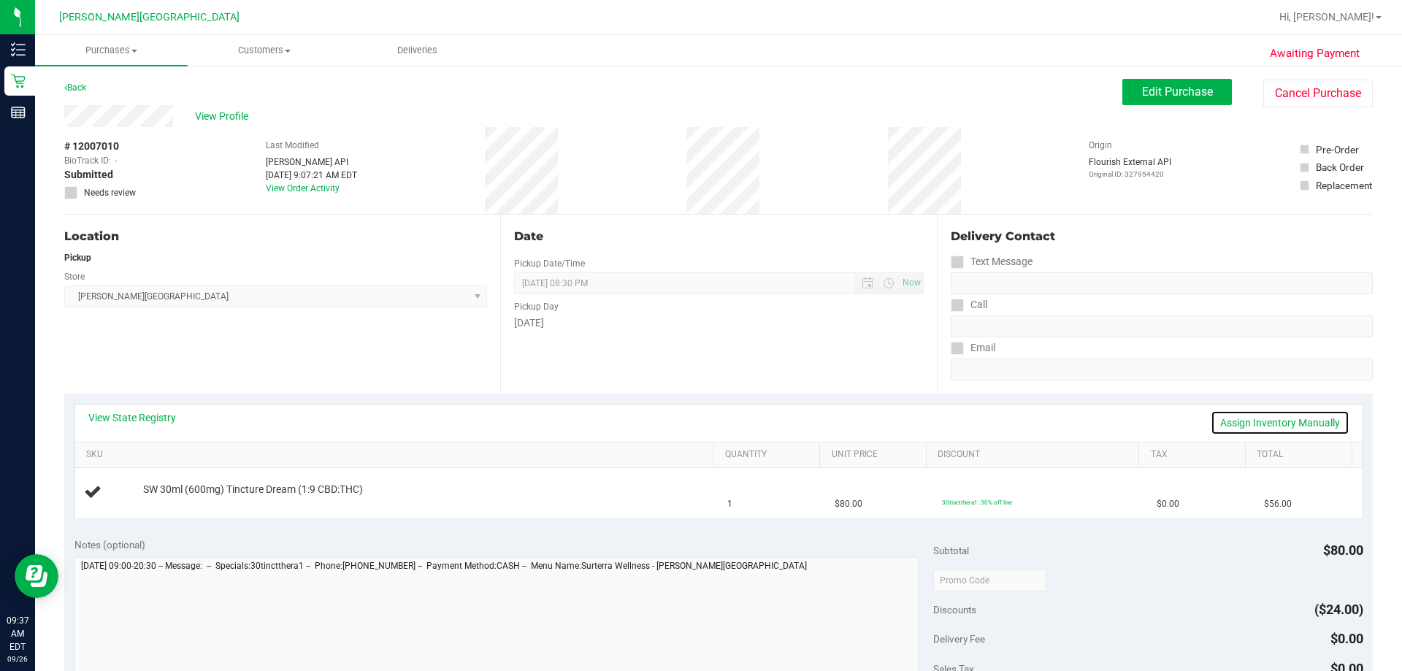
click at [714, 418] on link "Assign Inventory Manually" at bounding box center [1280, 422] width 139 height 25
click at [714, 418] on link "Save & Exit" at bounding box center [1315, 422] width 69 height 25
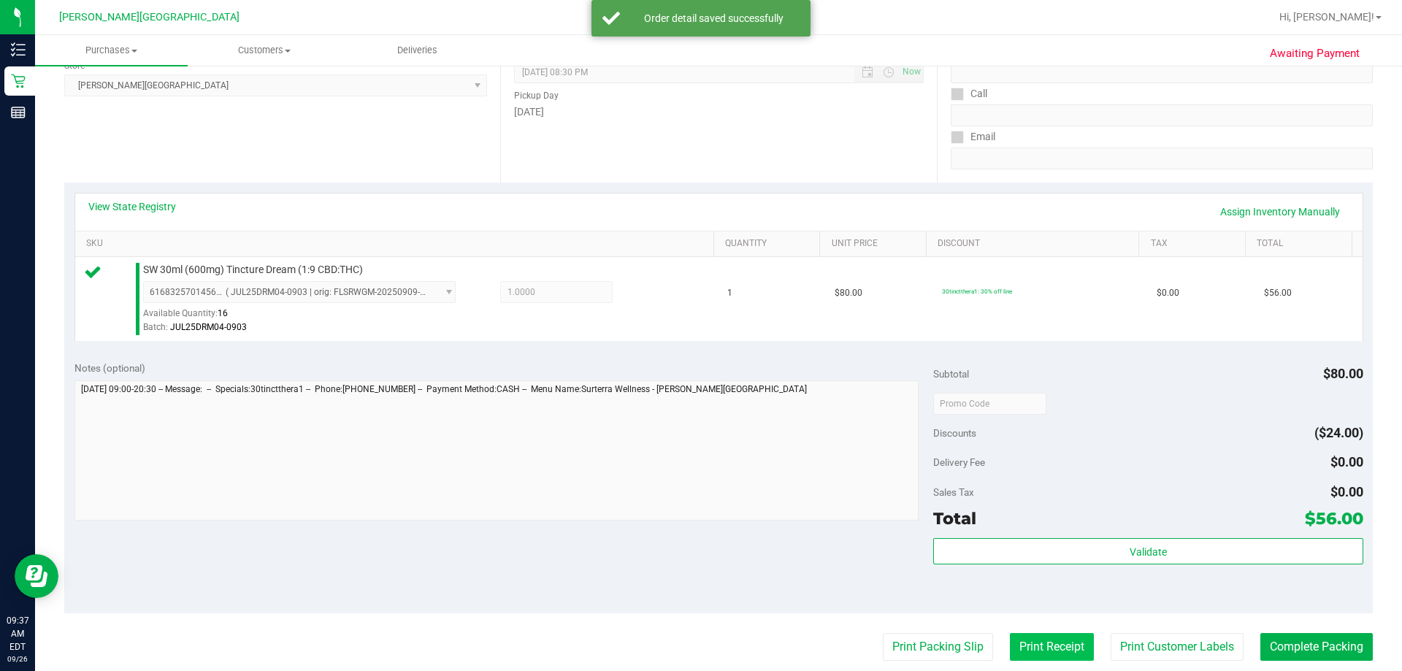
scroll to position [365, 0]
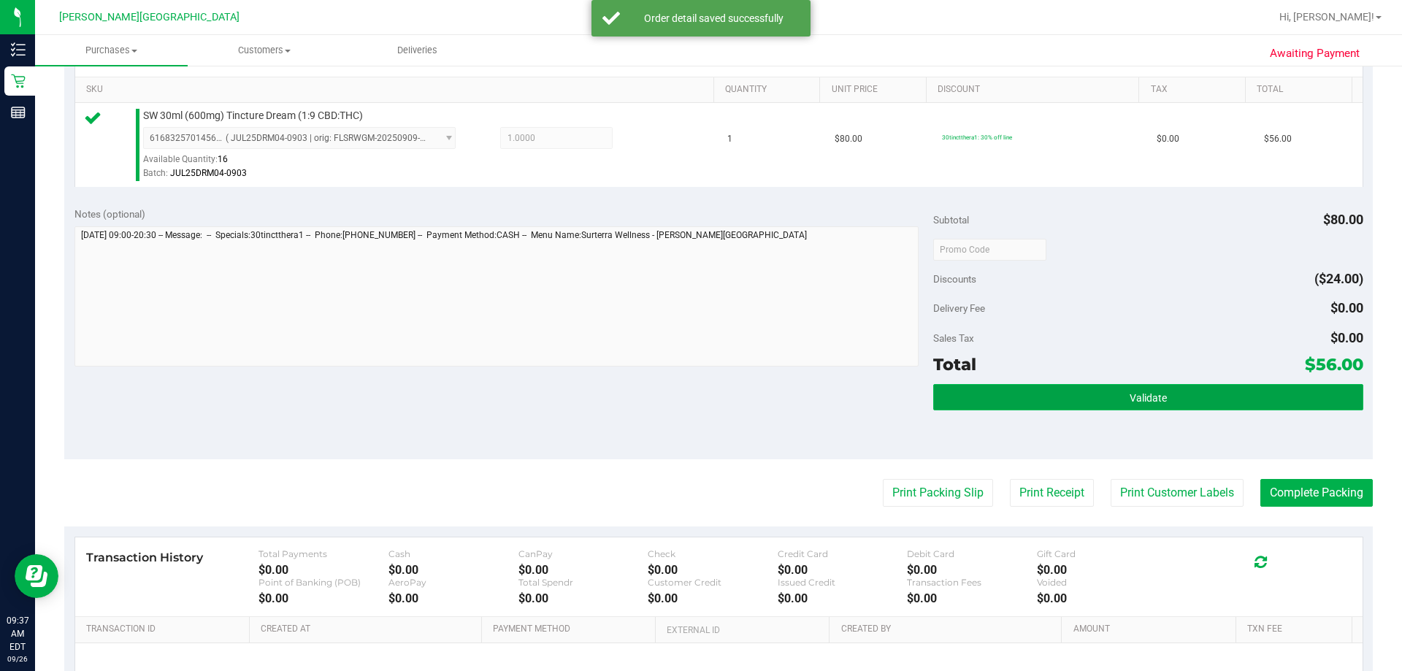
click at [714, 385] on button "Validate" at bounding box center [1147, 397] width 429 height 26
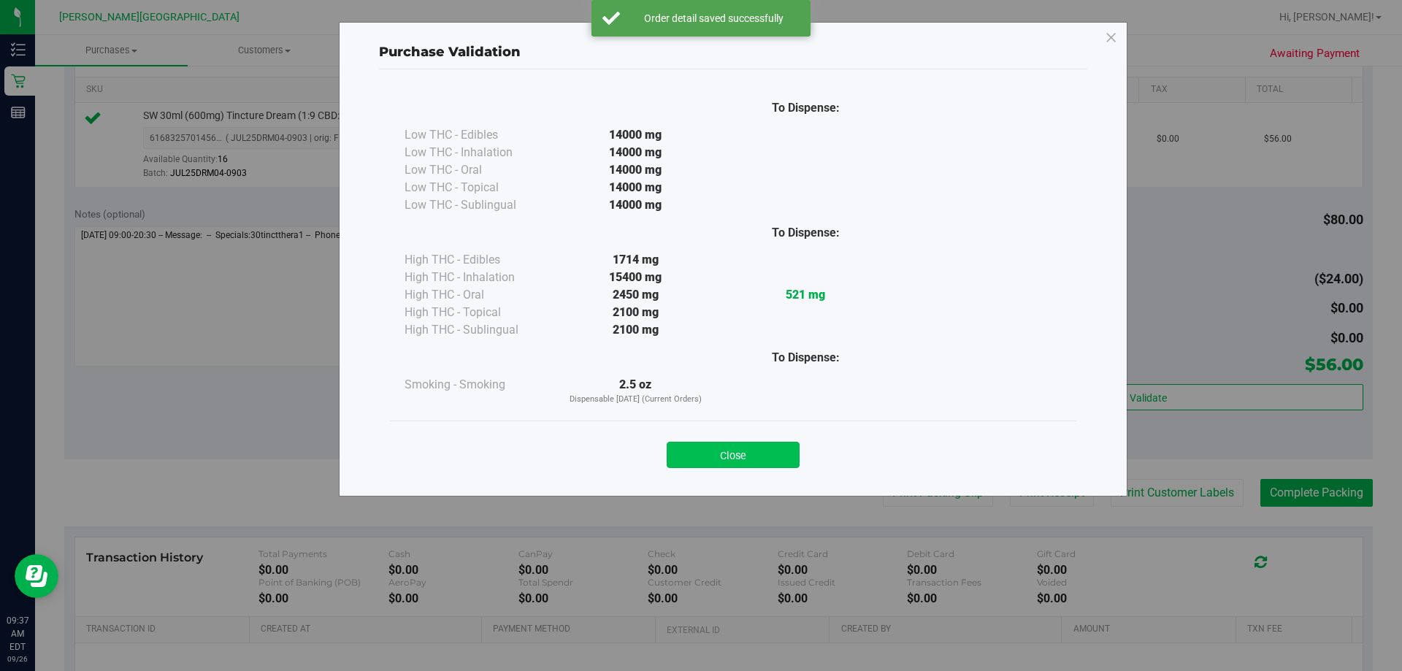
click at [714, 459] on button "Close" at bounding box center [733, 455] width 133 height 26
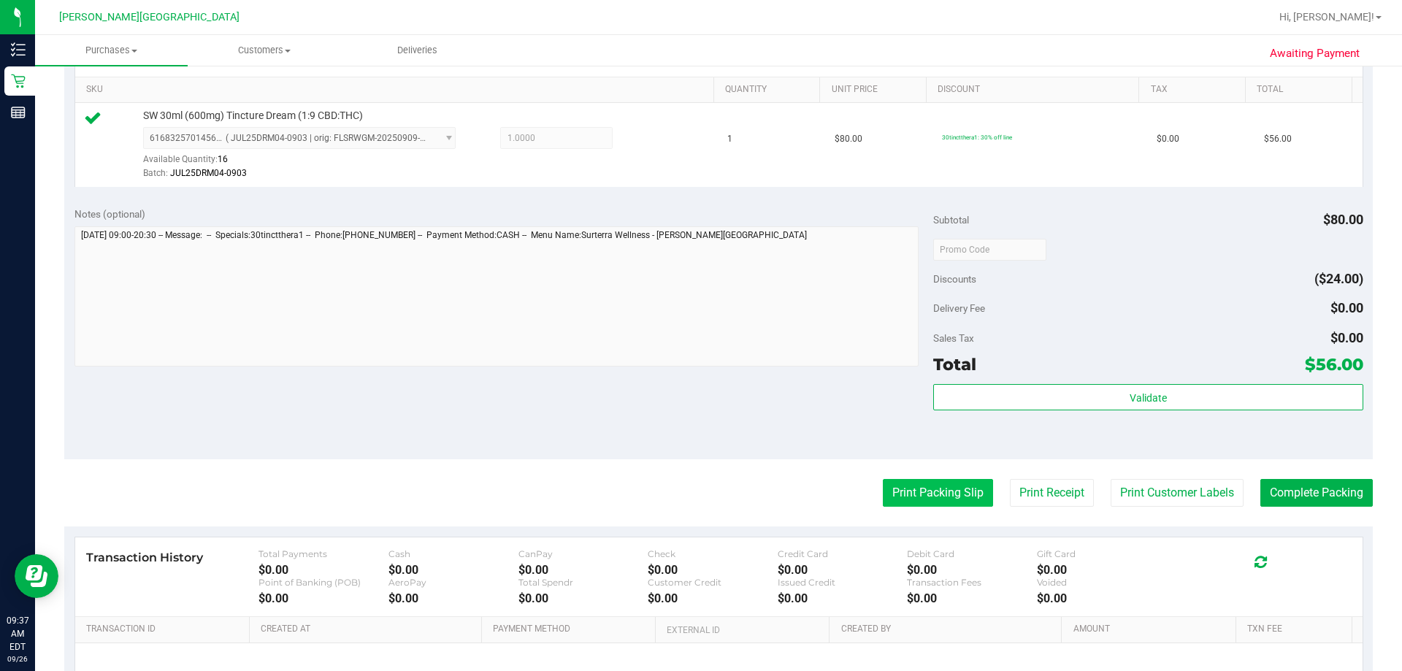
click at [714, 496] on button "Print Packing Slip" at bounding box center [938, 493] width 110 height 28
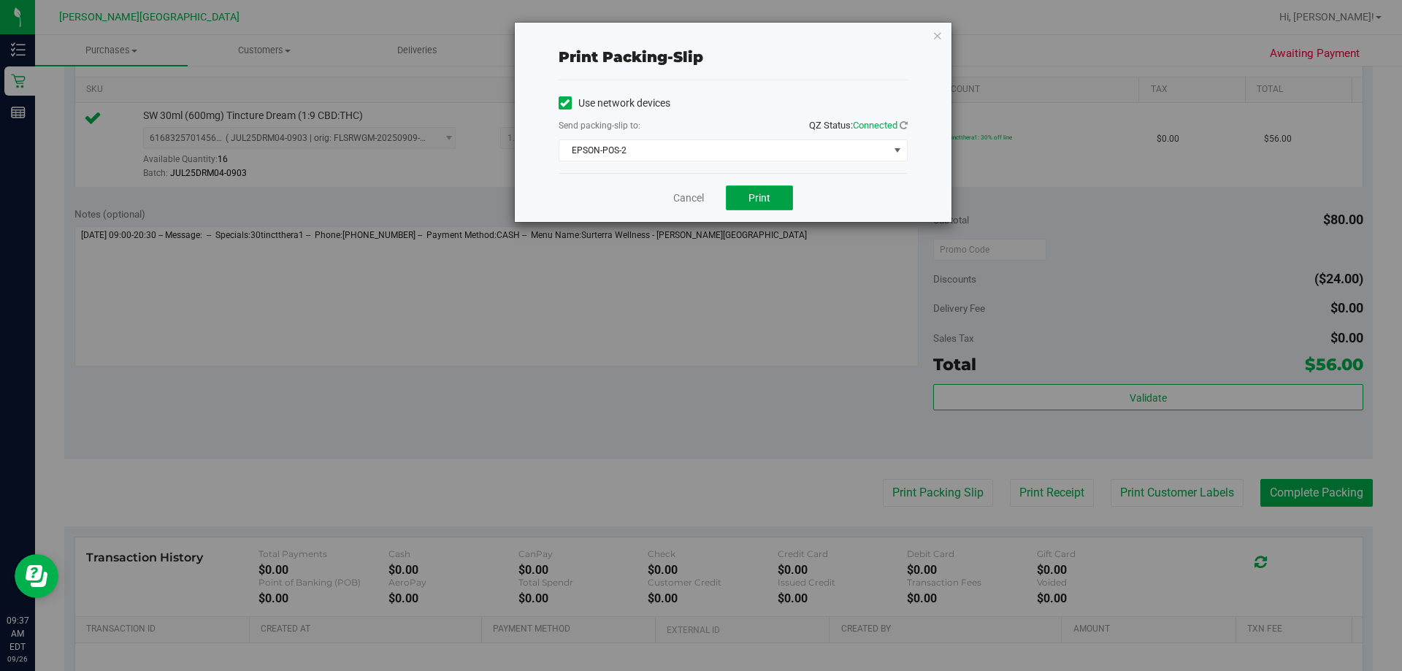
click at [714, 199] on span "Print" at bounding box center [760, 198] width 22 height 12
drag, startPoint x: 937, startPoint y: 36, endPoint x: 1246, endPoint y: 267, distance: 386.1
click at [714, 36] on icon "button" at bounding box center [938, 35] width 10 height 18
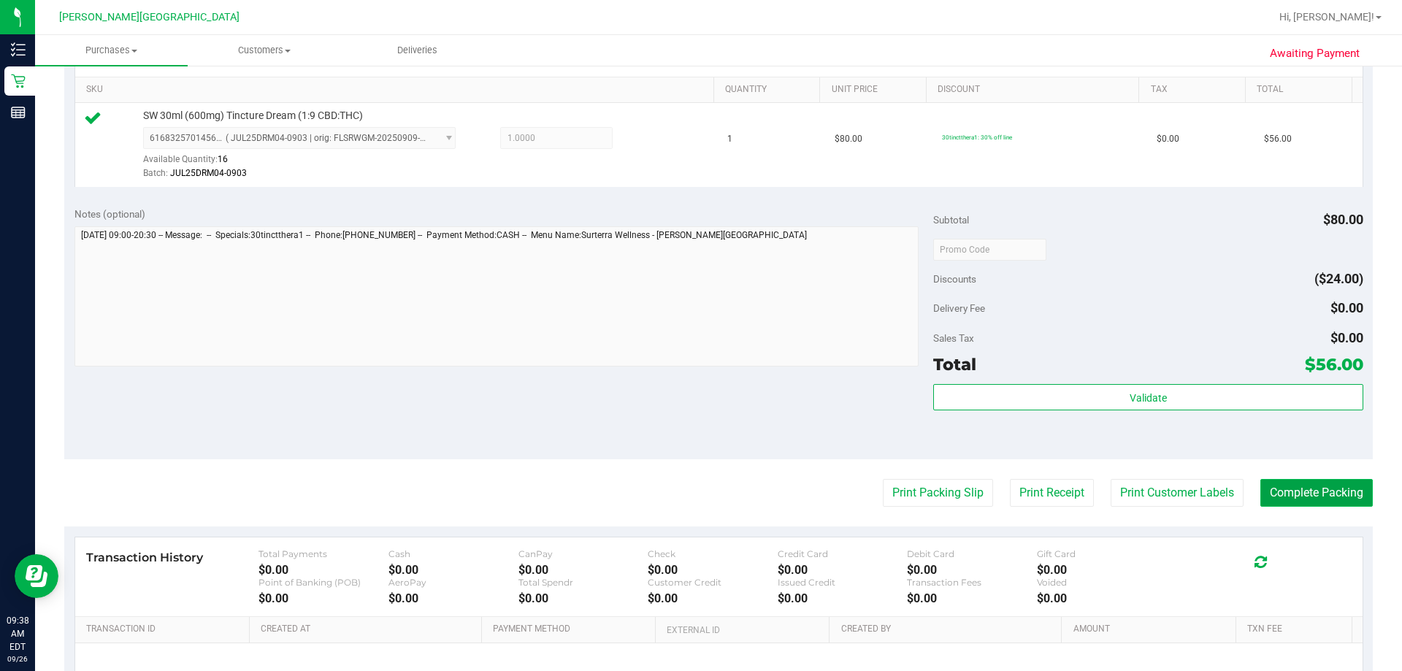
click at [714, 497] on button "Complete Packing" at bounding box center [1317, 493] width 112 height 28
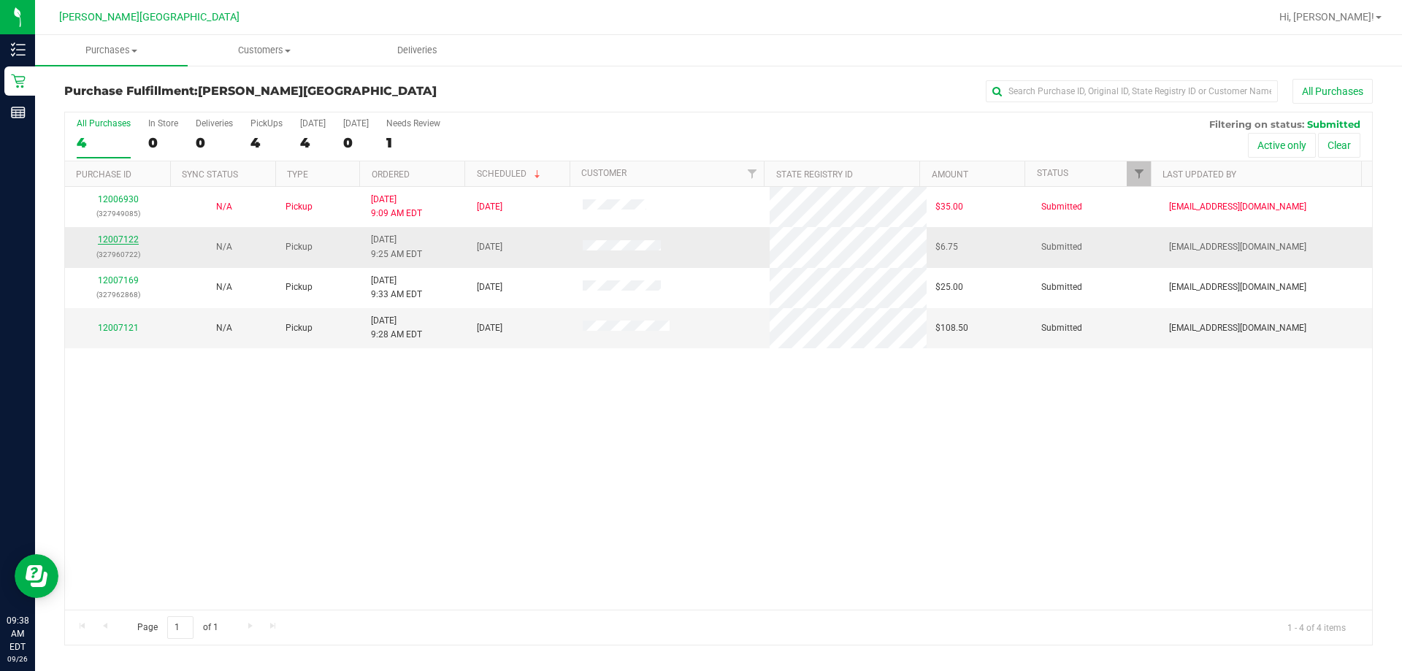
click at [126, 238] on link "12007122" at bounding box center [118, 239] width 41 height 10
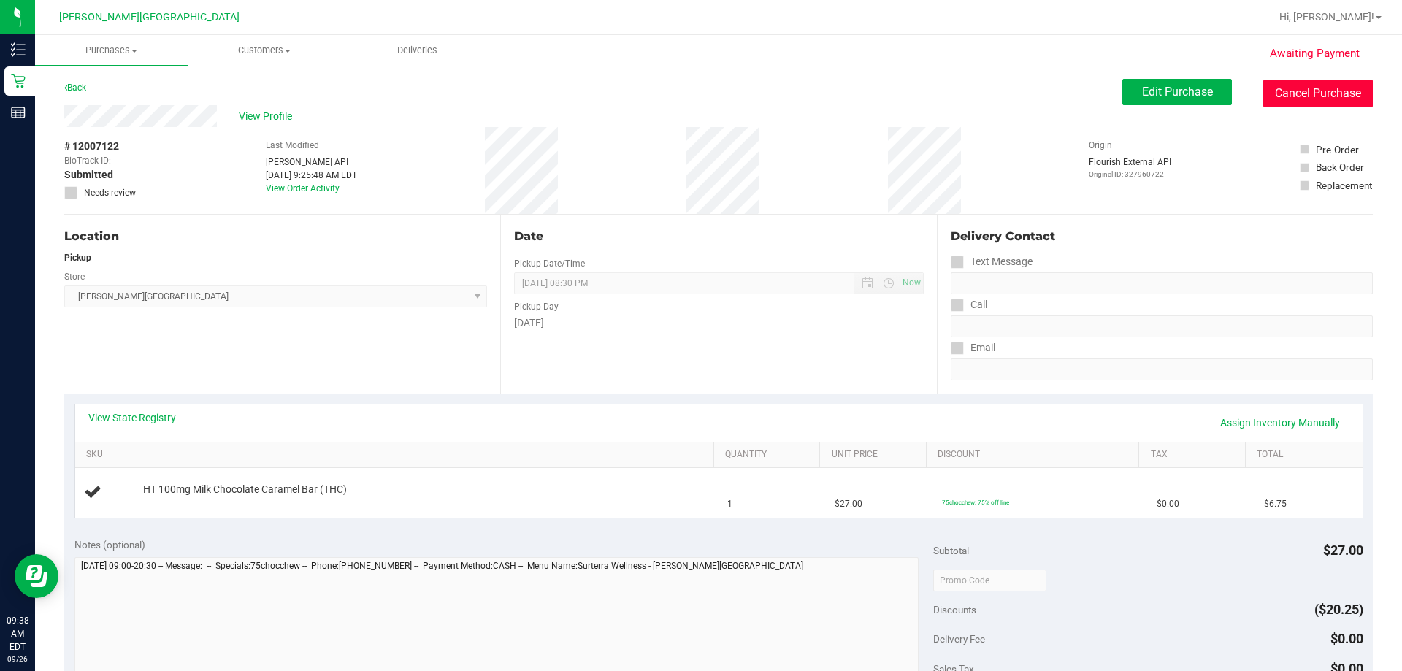
click at [714, 90] on button "Cancel Purchase" at bounding box center [1319, 94] width 110 height 28
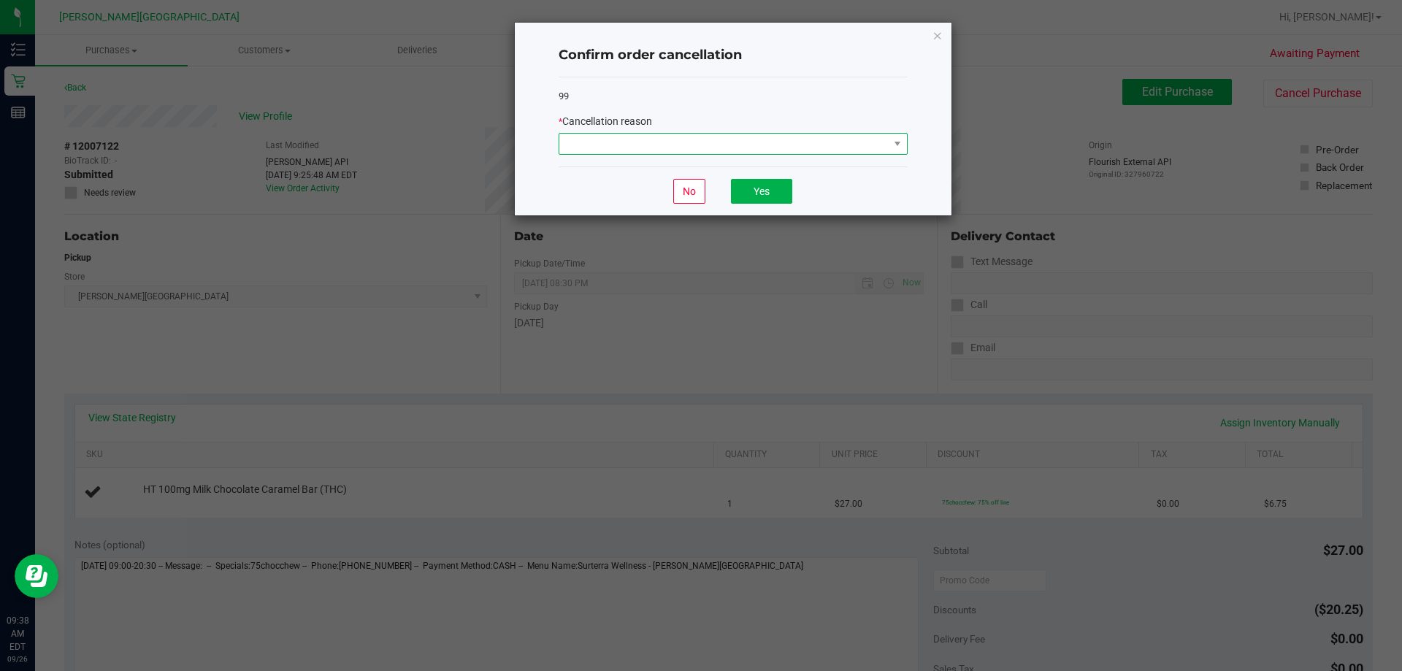
click at [648, 140] on span at bounding box center [723, 144] width 329 height 20
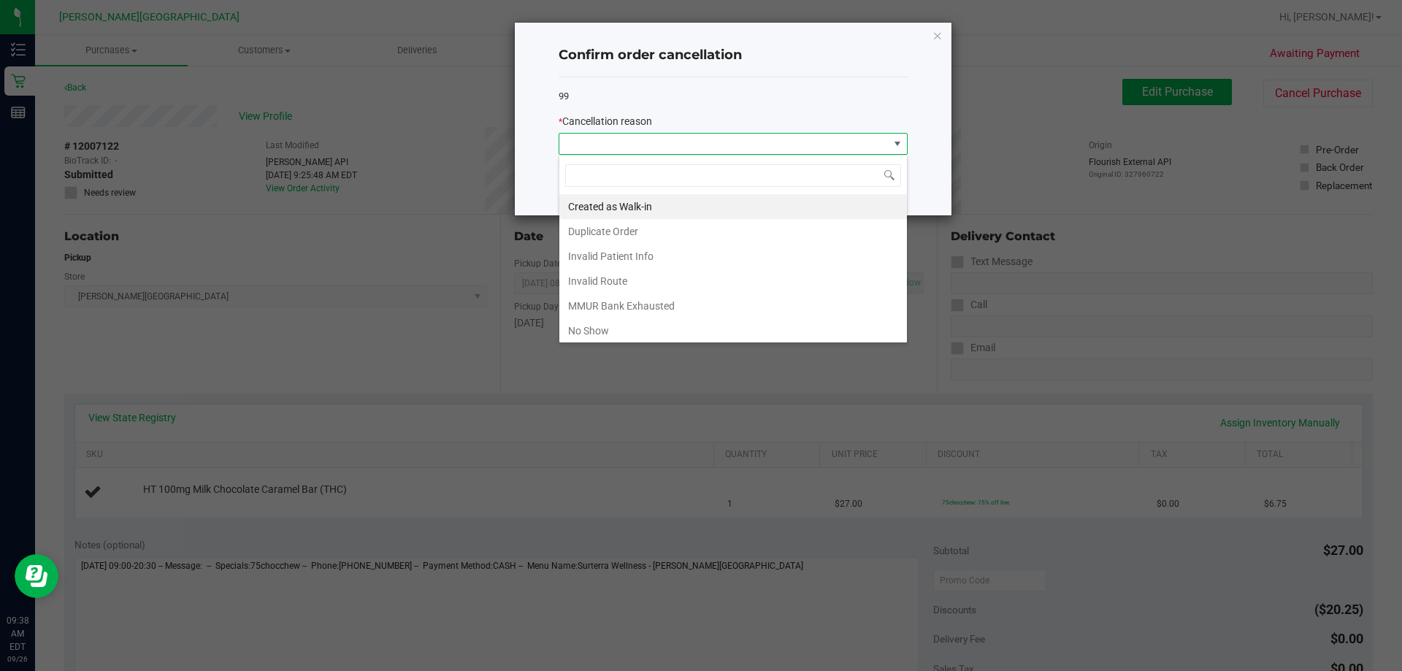
click at [628, 229] on li "Duplicate Order" at bounding box center [733, 231] width 348 height 25
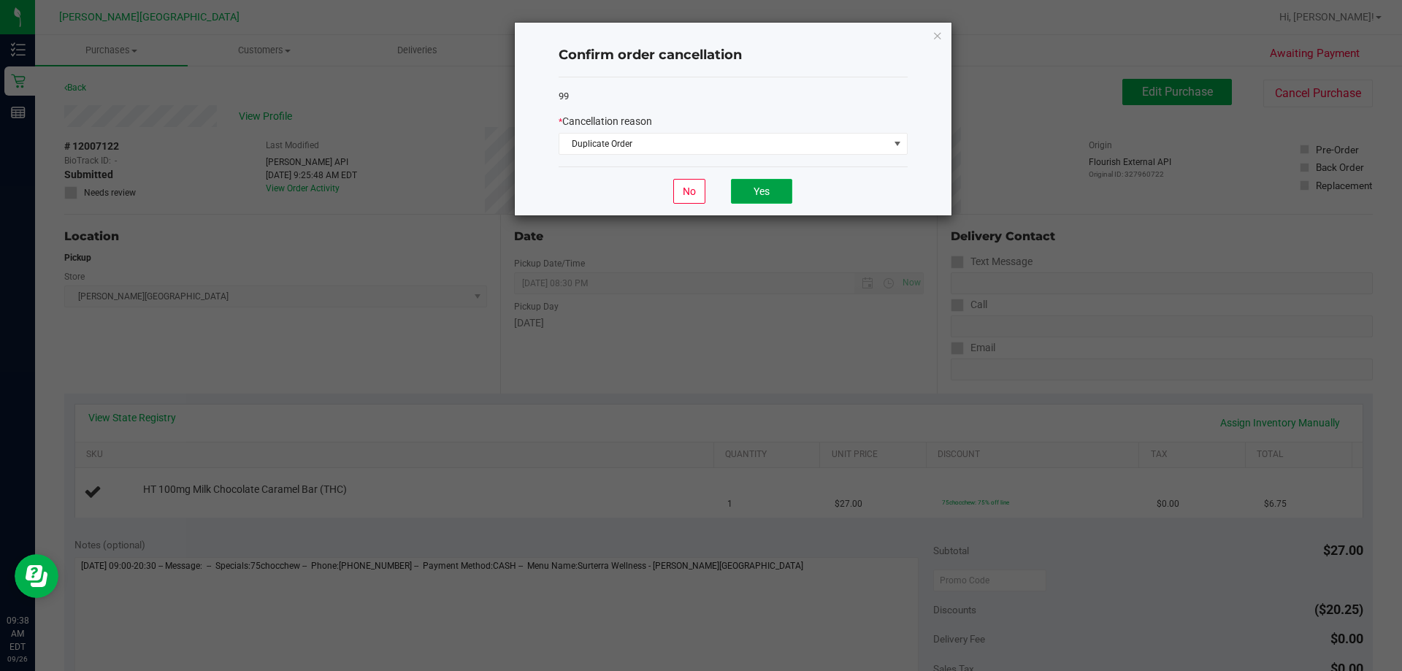
click at [714, 191] on button "Yes" at bounding box center [761, 191] width 61 height 25
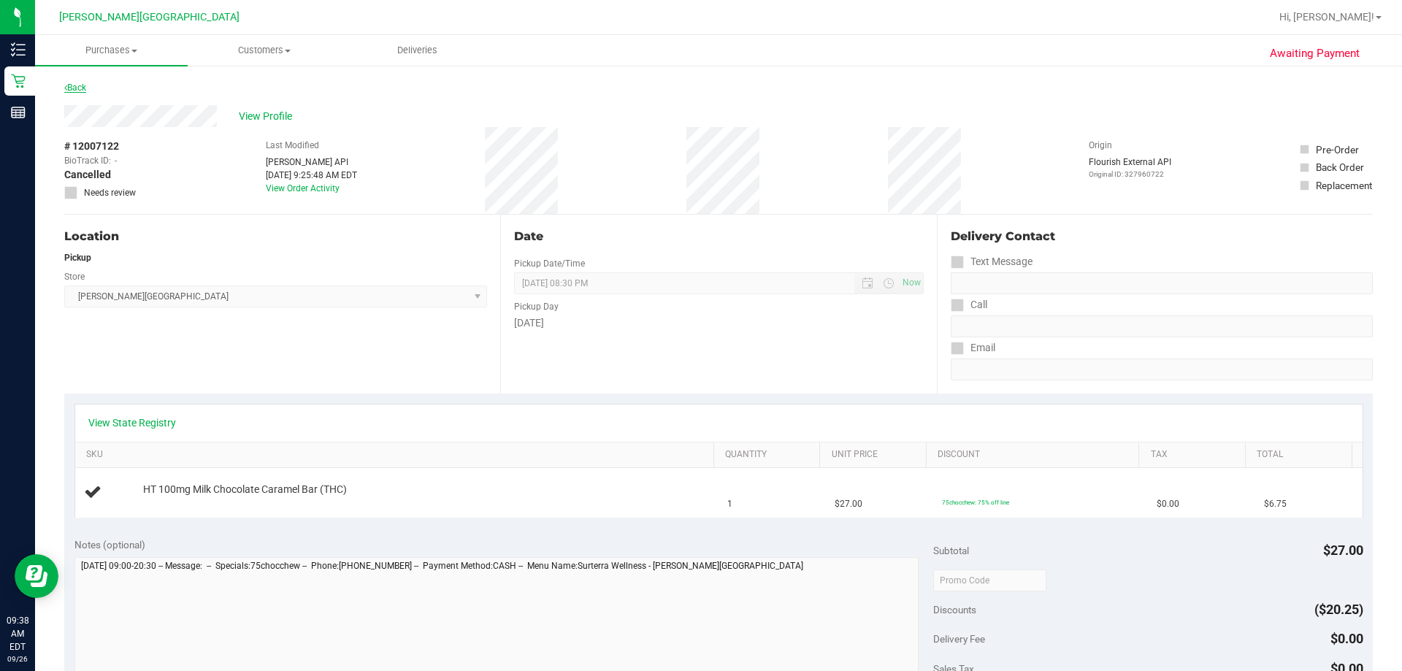
click at [80, 86] on link "Back" at bounding box center [75, 88] width 22 height 10
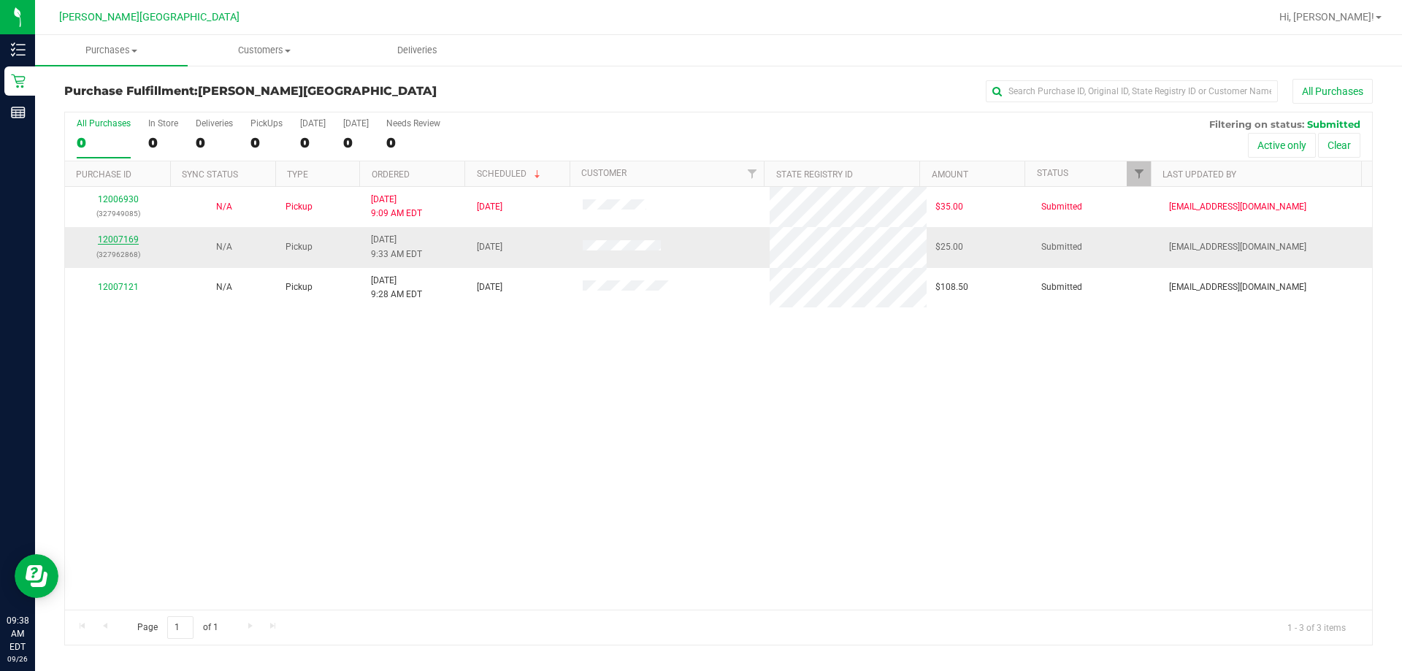
click at [121, 237] on link "12007169" at bounding box center [118, 239] width 41 height 10
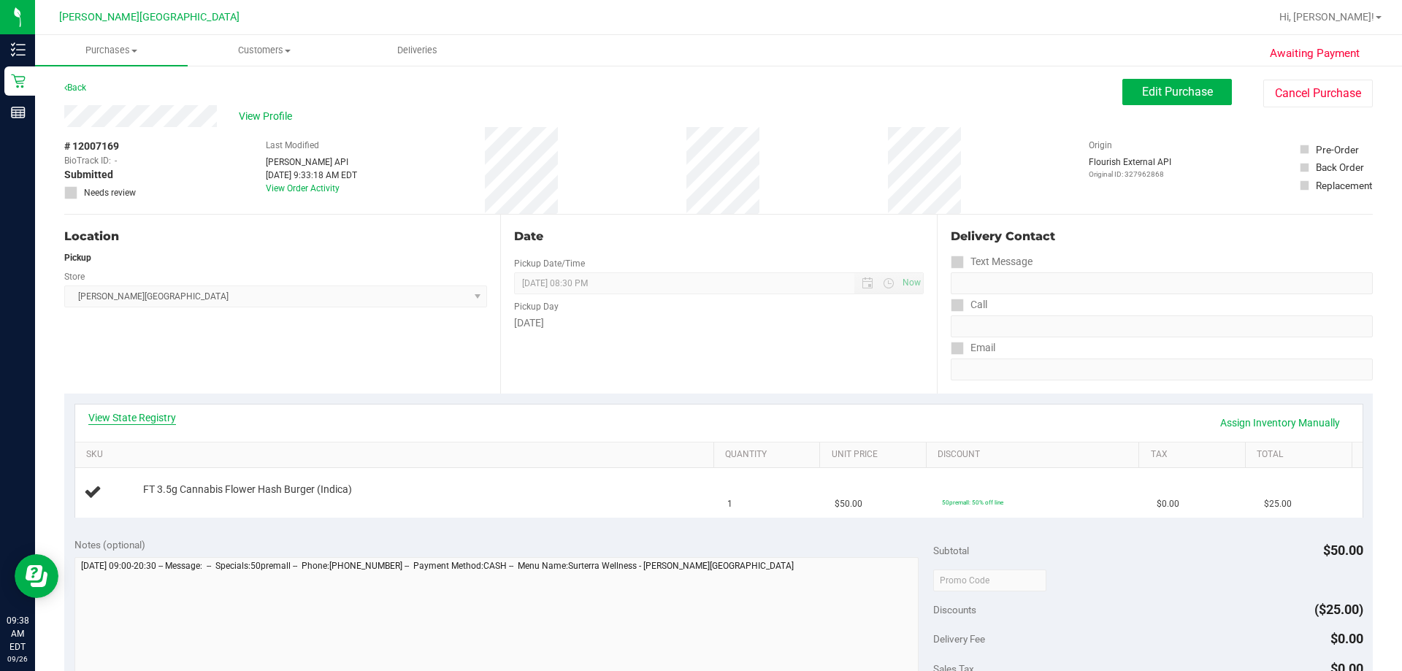
click at [145, 417] on link "View State Registry" at bounding box center [132, 417] width 88 height 15
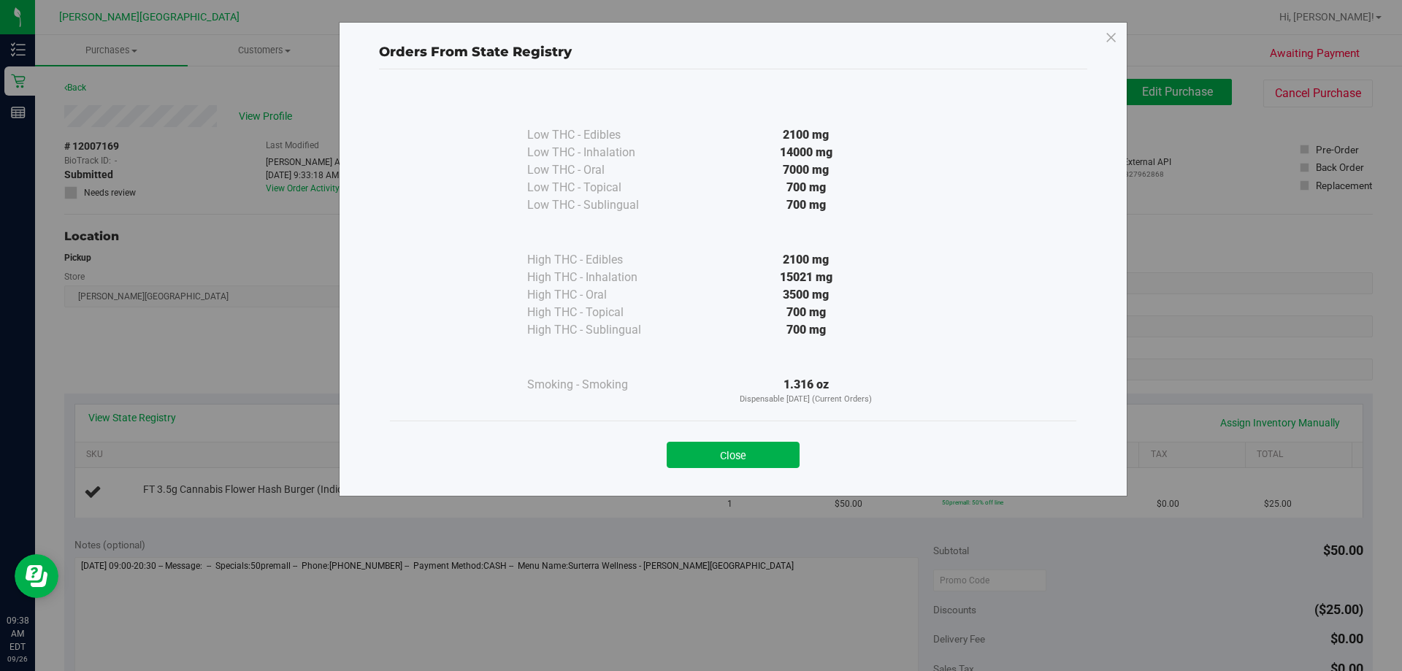
drag, startPoint x: 786, startPoint y: 459, endPoint x: 796, endPoint y: 454, distance: 11.4
click at [714, 459] on button "Close" at bounding box center [733, 455] width 133 height 26
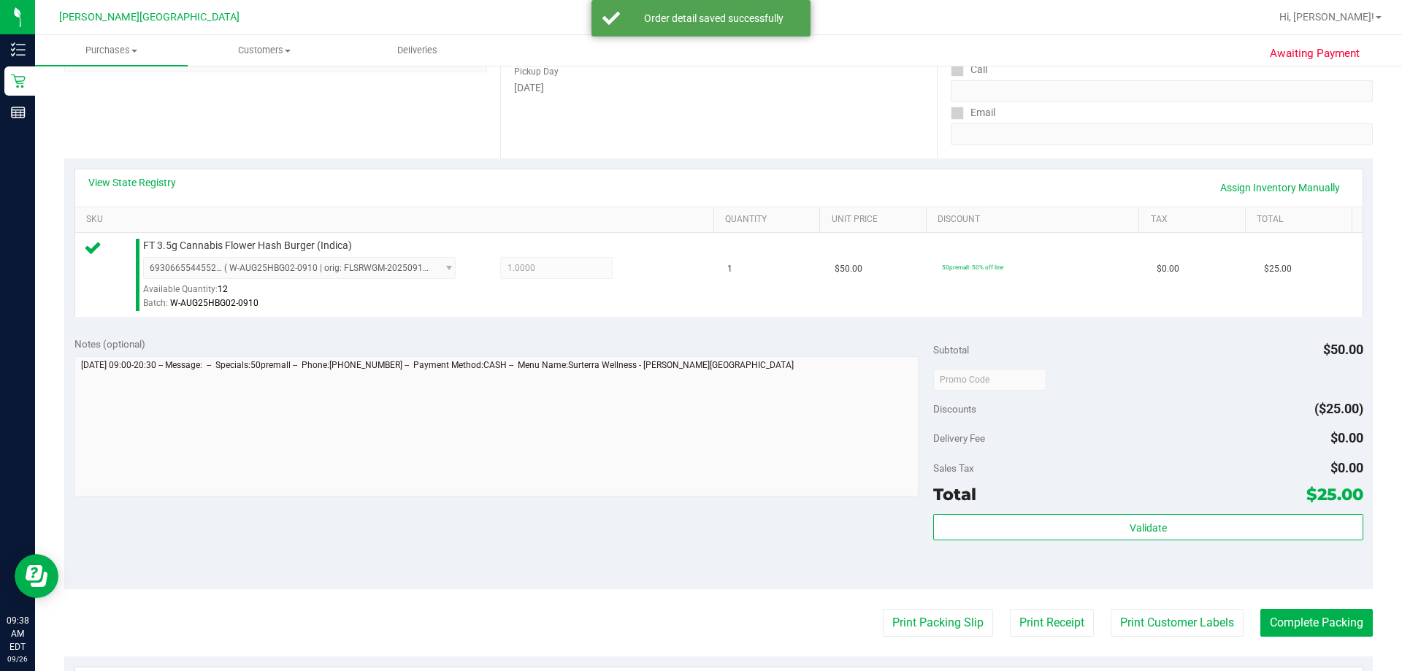
scroll to position [365, 0]
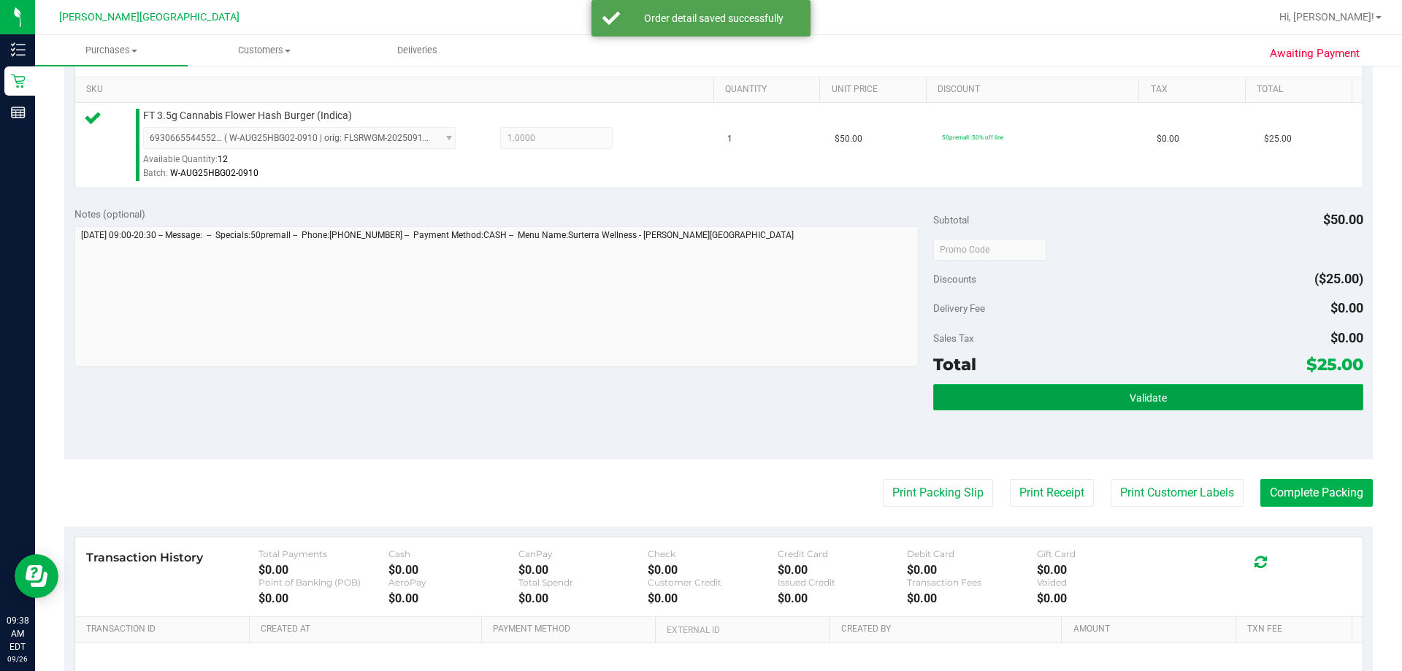
click at [714, 403] on span "Validate" at bounding box center [1148, 398] width 37 height 12
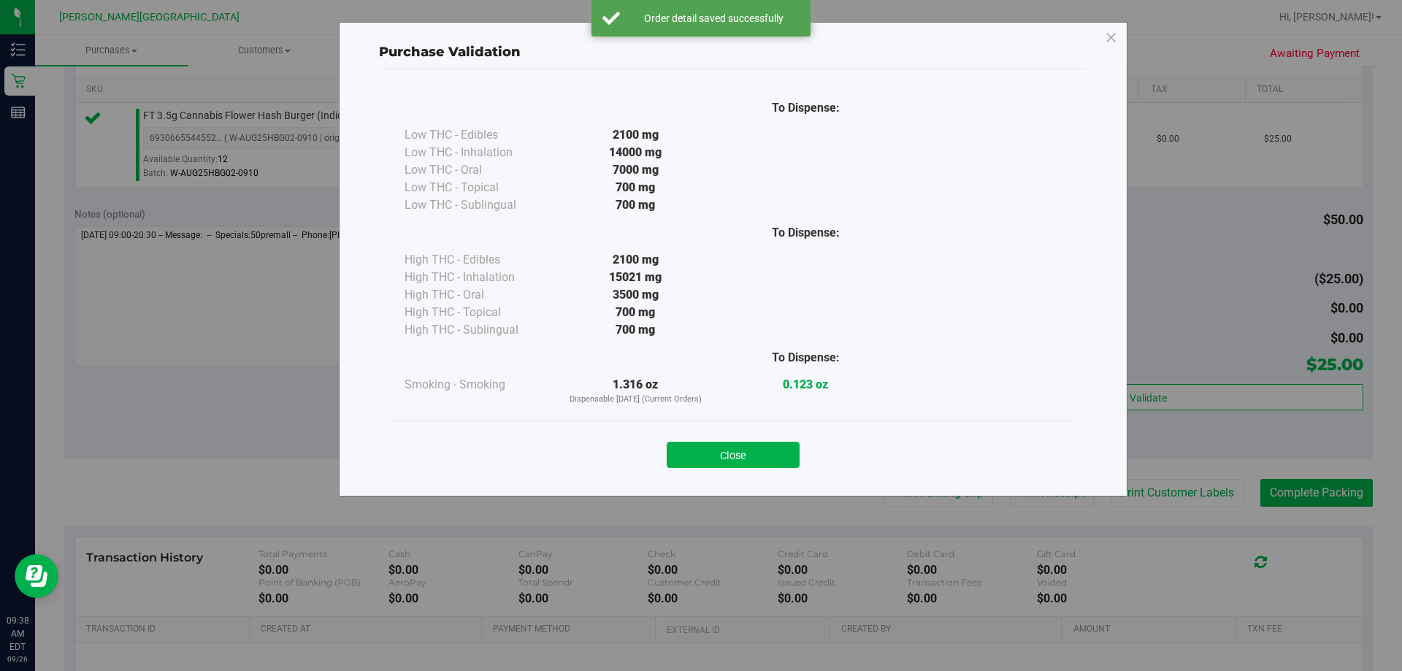
click at [714, 451] on button "Close" at bounding box center [733, 455] width 133 height 26
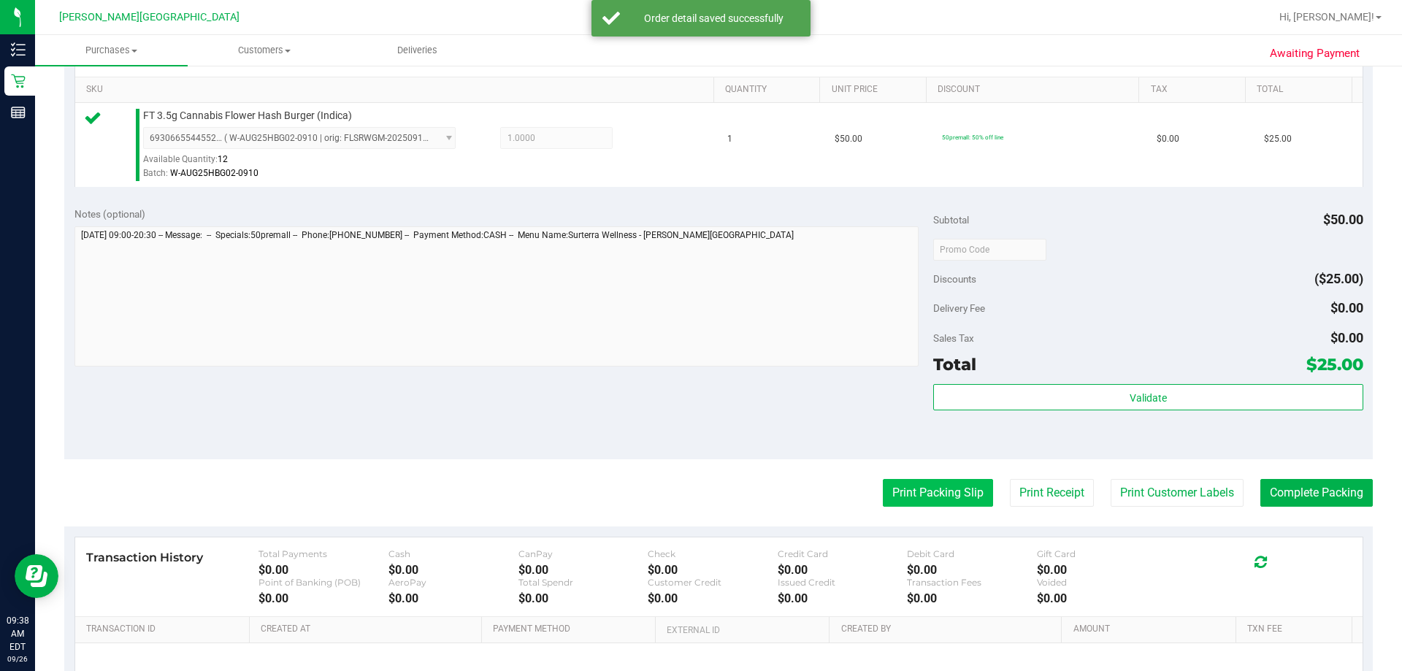
click at [714, 490] on button "Print Packing Slip" at bounding box center [938, 493] width 110 height 28
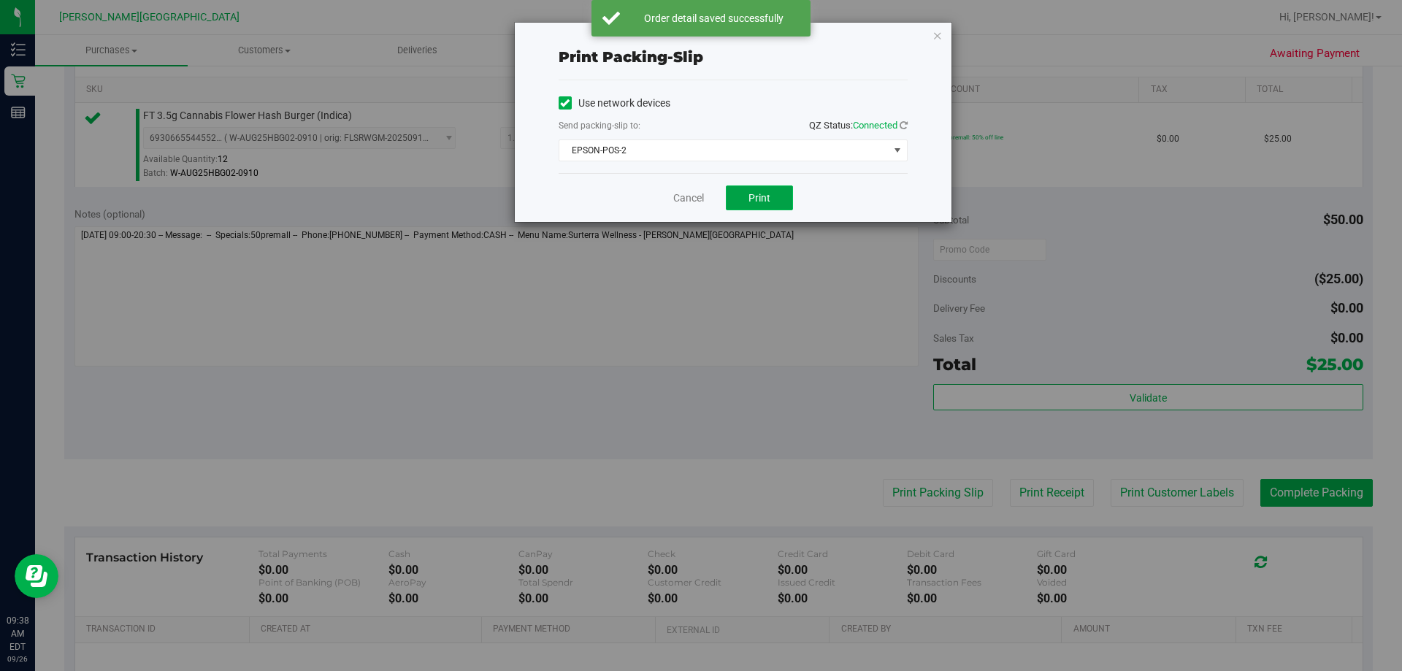
click at [714, 198] on span "Print" at bounding box center [760, 198] width 22 height 12
click at [714, 36] on icon "button" at bounding box center [938, 35] width 10 height 18
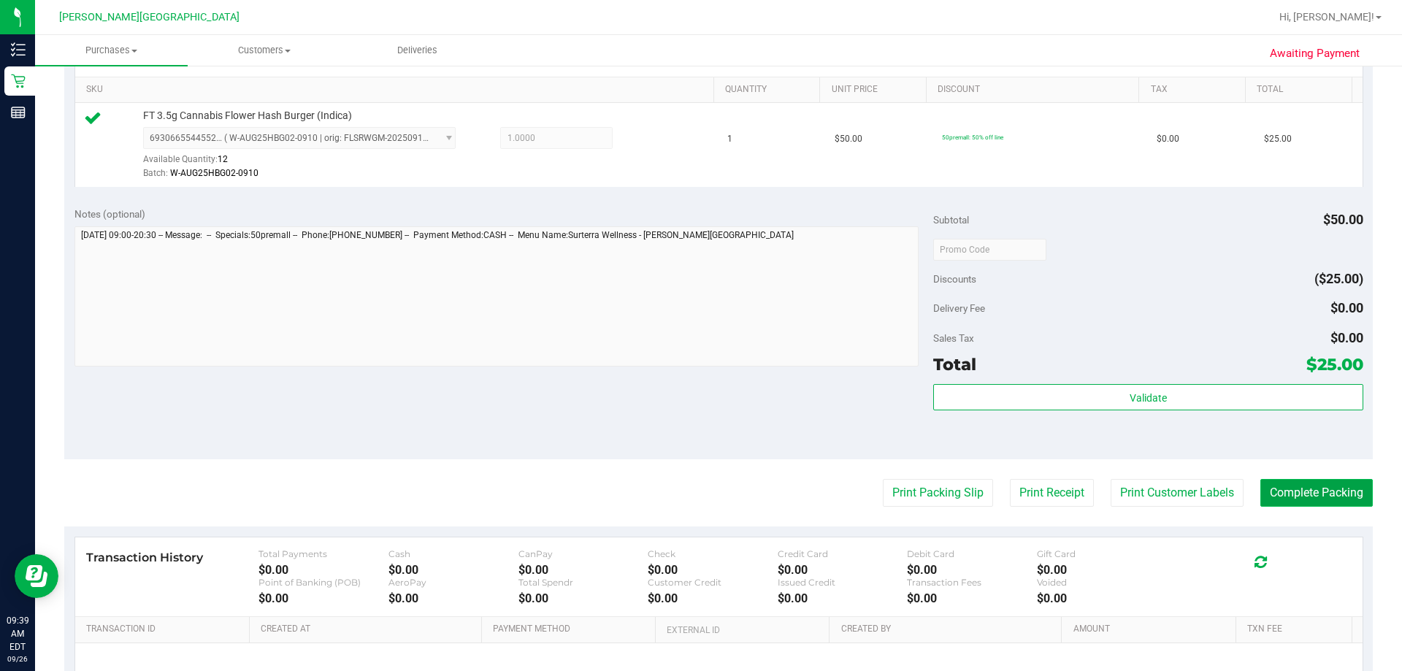
click at [714, 503] on button "Complete Packing" at bounding box center [1317, 493] width 112 height 28
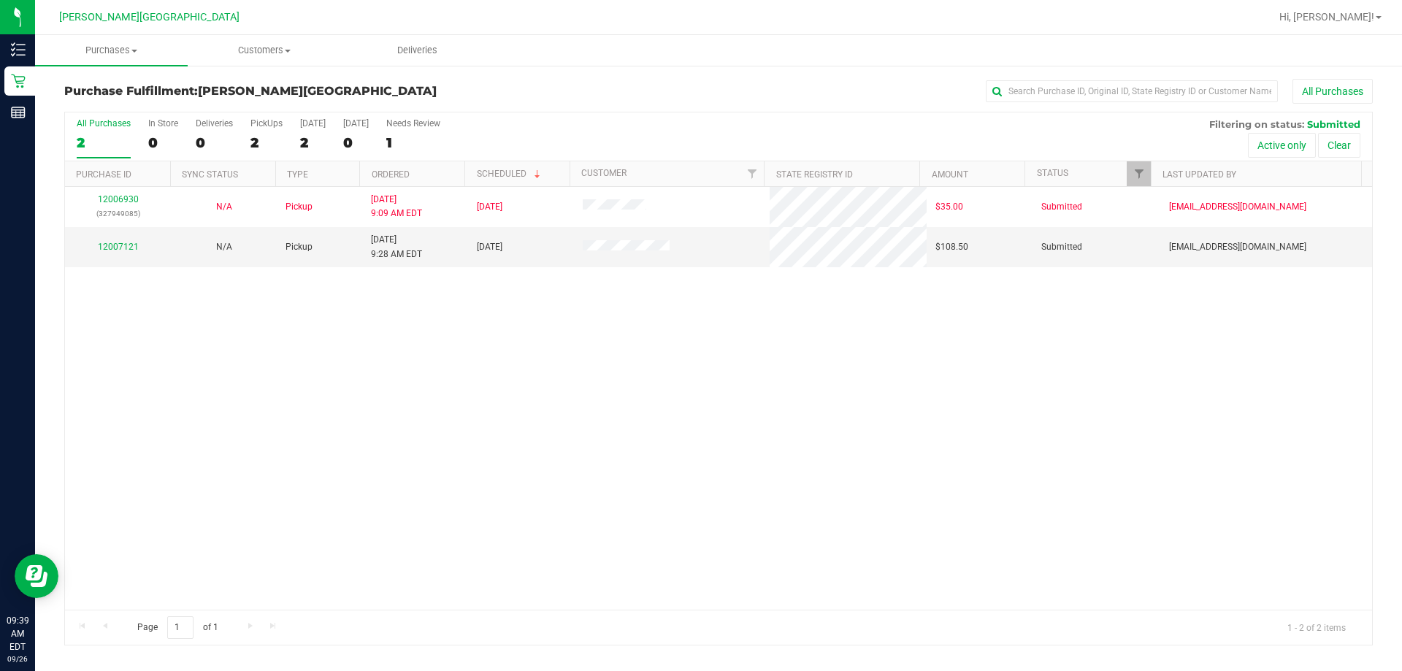
click at [626, 361] on div "12006930 (327949085) N/A Pickup 9/26/2025 9:09 AM EDT 9/26/2025 $35.00 Submitte…" at bounding box center [718, 398] width 1307 height 423
click at [117, 242] on link "12007121" at bounding box center [118, 247] width 41 height 10
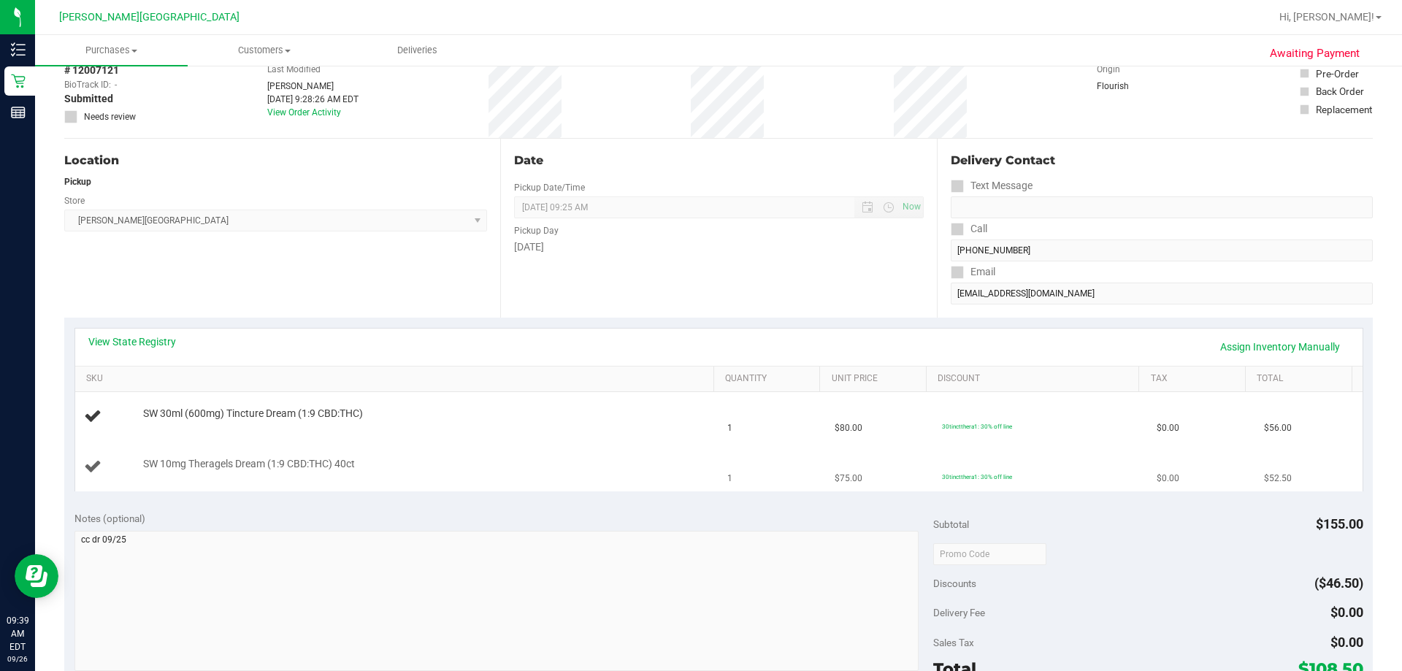
scroll to position [146, 0]
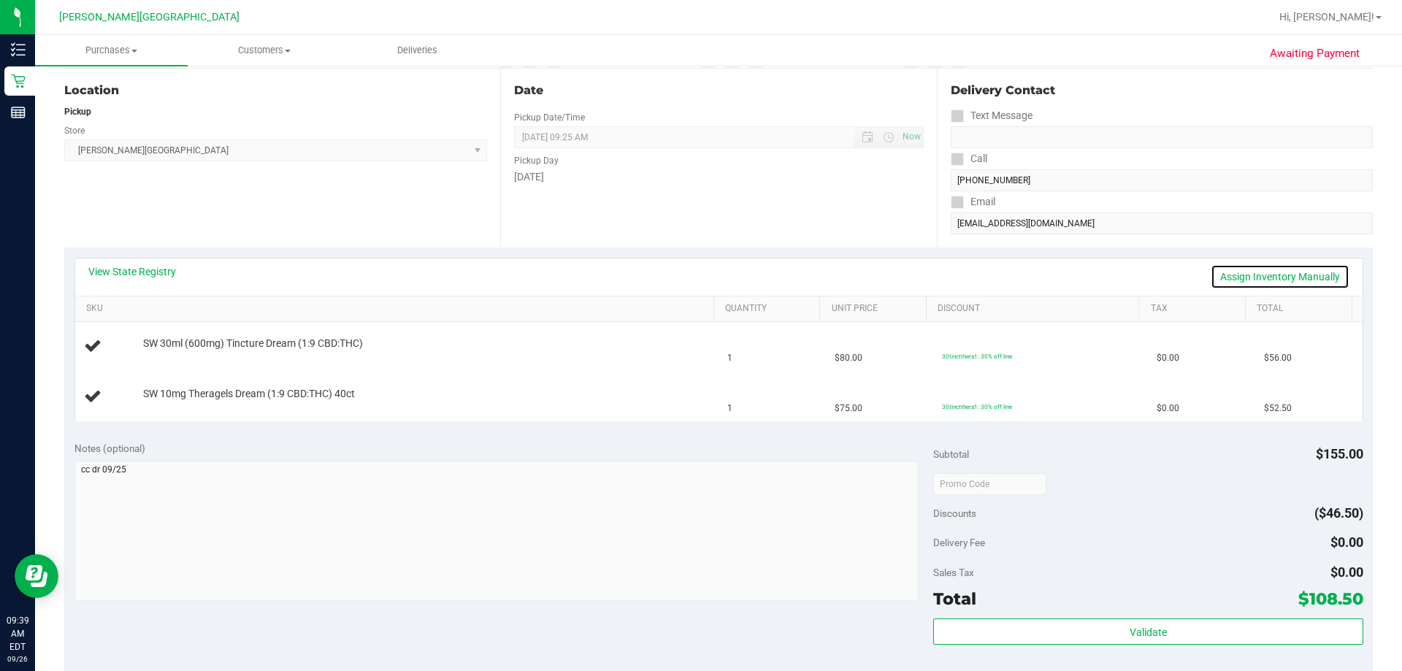
click at [714, 272] on link "Assign Inventory Manually" at bounding box center [1280, 276] width 139 height 25
click at [714, 270] on link "Save & Exit" at bounding box center [1315, 276] width 69 height 25
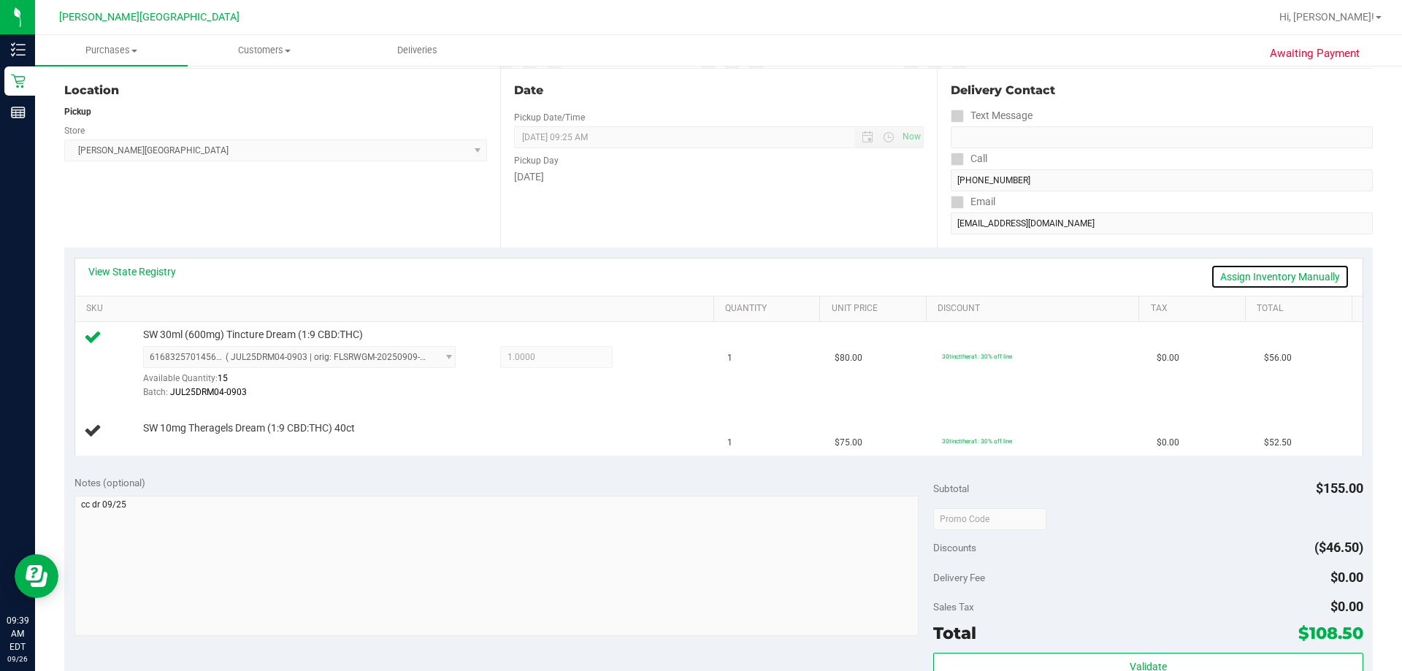
click at [714, 278] on link "Assign Inventory Manually" at bounding box center [1280, 276] width 139 height 25
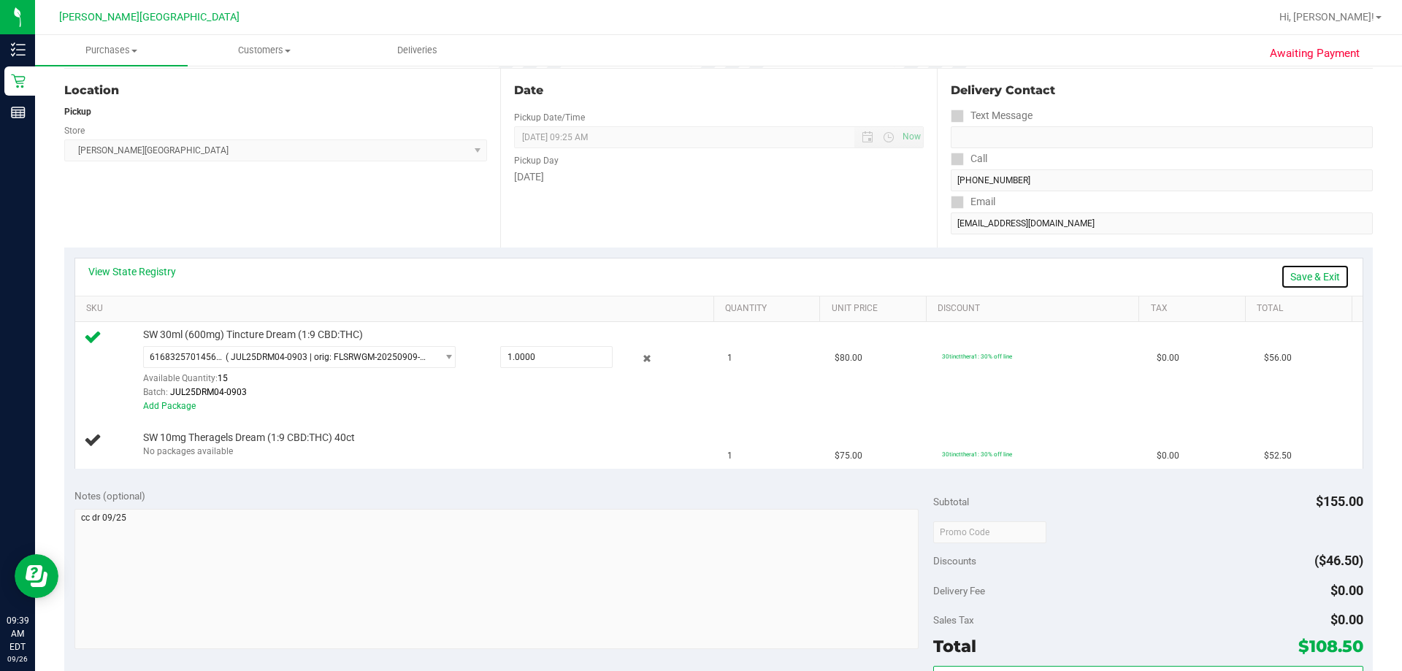
click at [714, 276] on link "Save & Exit" at bounding box center [1315, 276] width 69 height 25
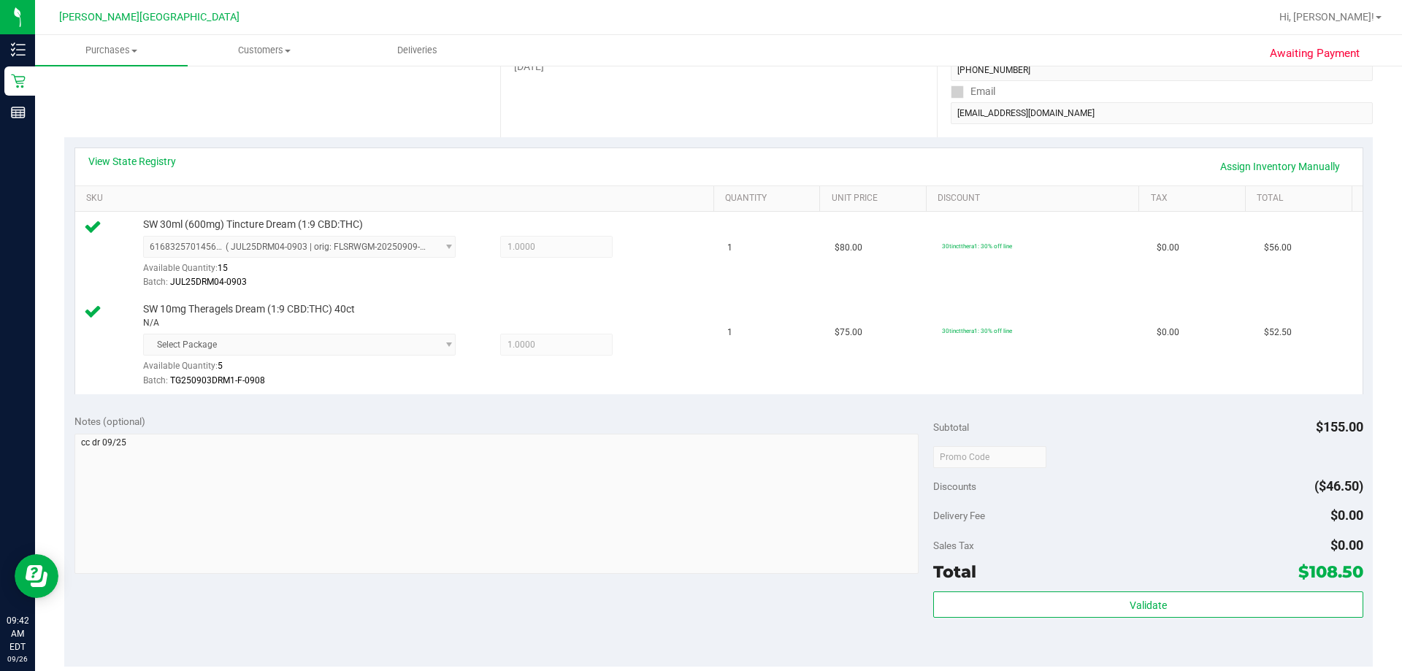
scroll to position [511, 0]
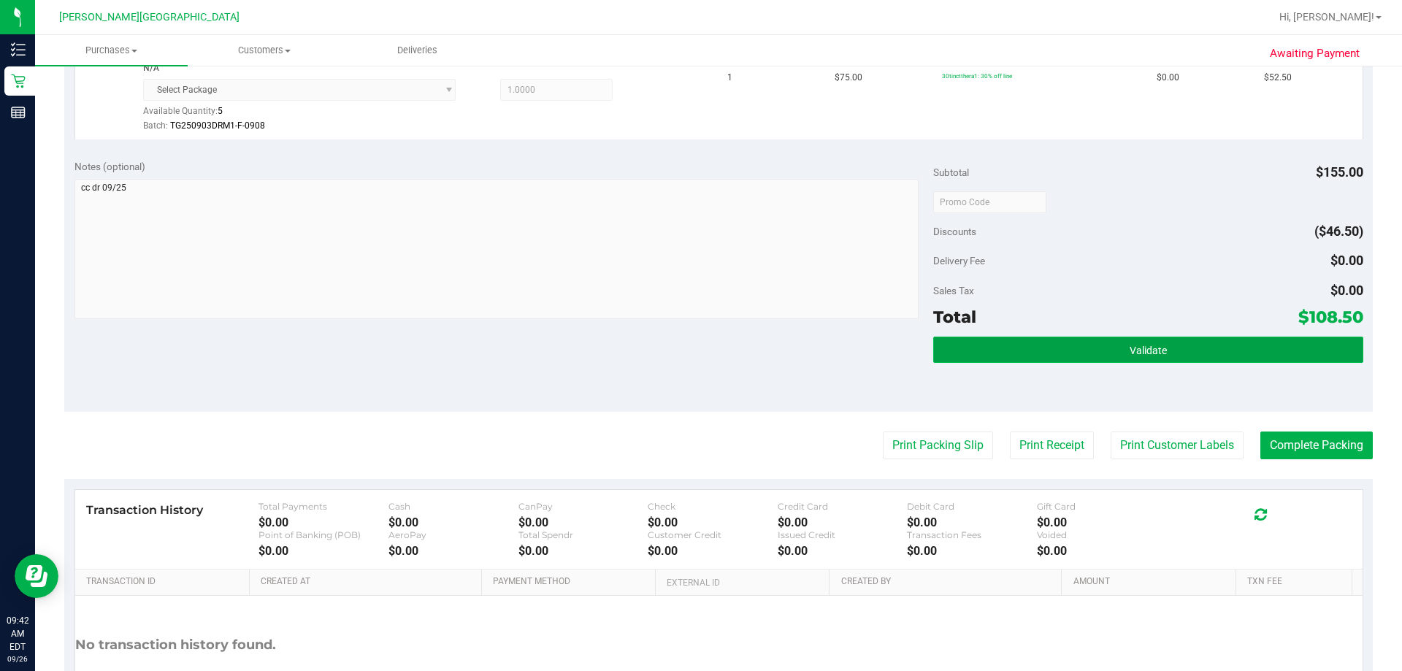
click at [714, 350] on button "Validate" at bounding box center [1147, 350] width 429 height 26
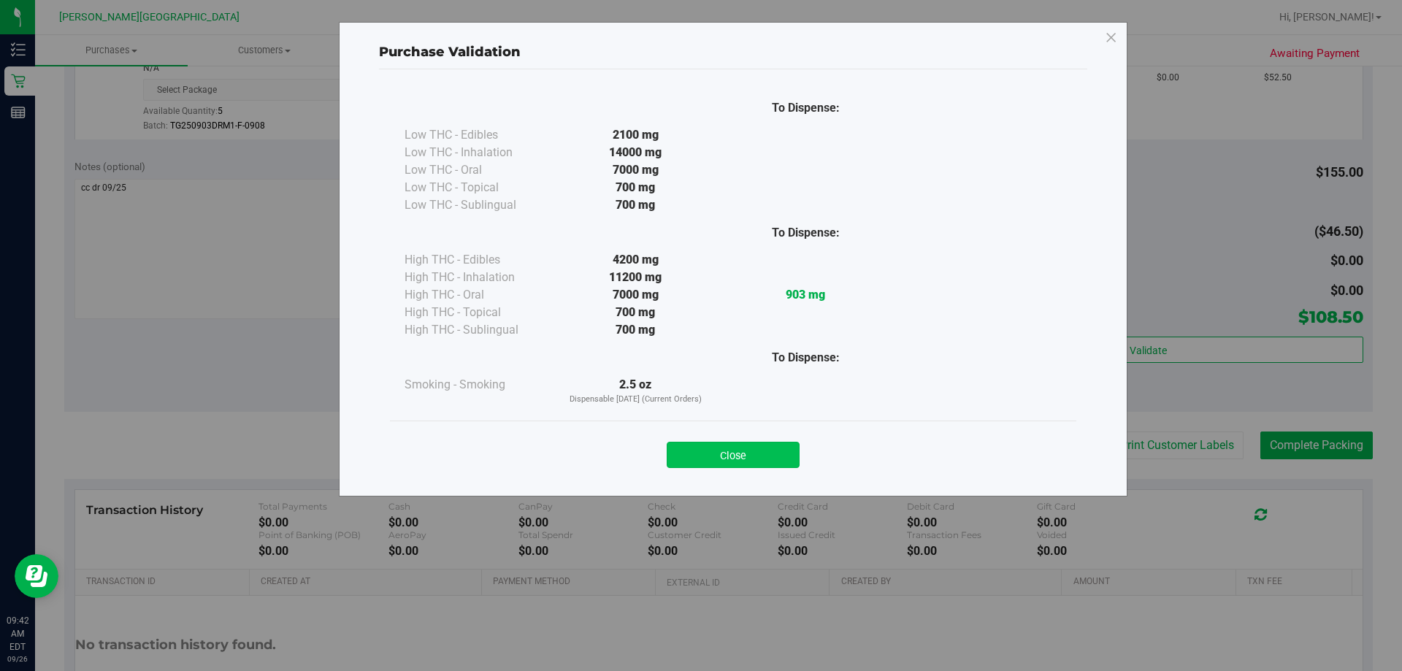
click at [714, 451] on button "Close" at bounding box center [733, 455] width 133 height 26
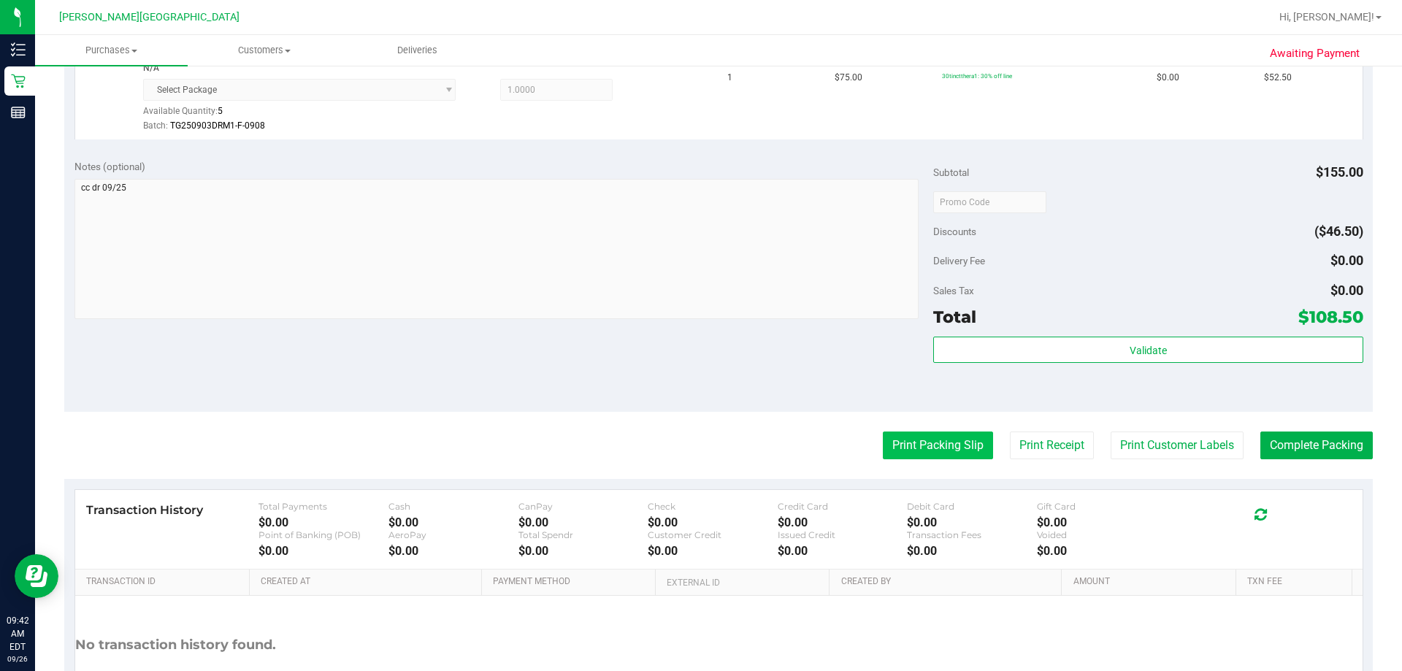
click at [714, 448] on button "Print Packing Slip" at bounding box center [938, 446] width 110 height 28
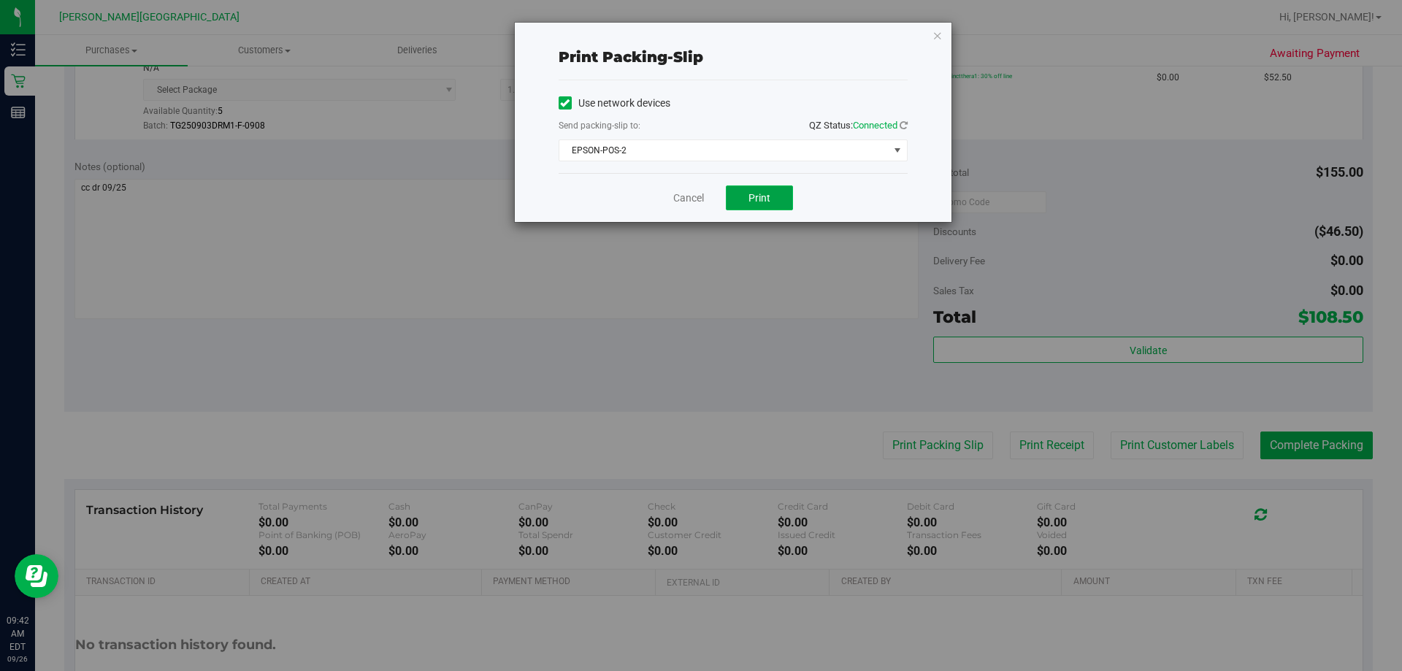
click at [714, 203] on span "Print" at bounding box center [760, 198] width 22 height 12
click at [714, 33] on icon "button" at bounding box center [938, 35] width 10 height 18
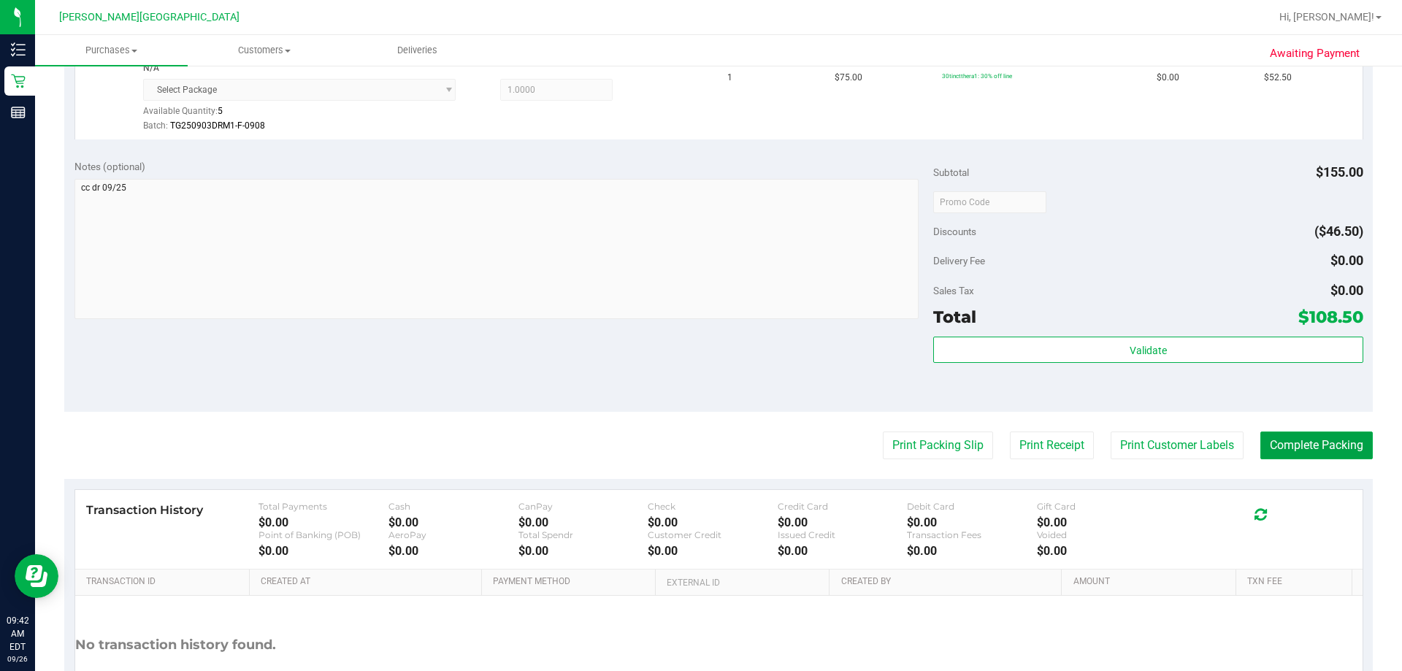
drag, startPoint x: 1293, startPoint y: 454, endPoint x: 1093, endPoint y: 384, distance: 211.1
click at [714, 452] on button "Complete Packing" at bounding box center [1317, 446] width 112 height 28
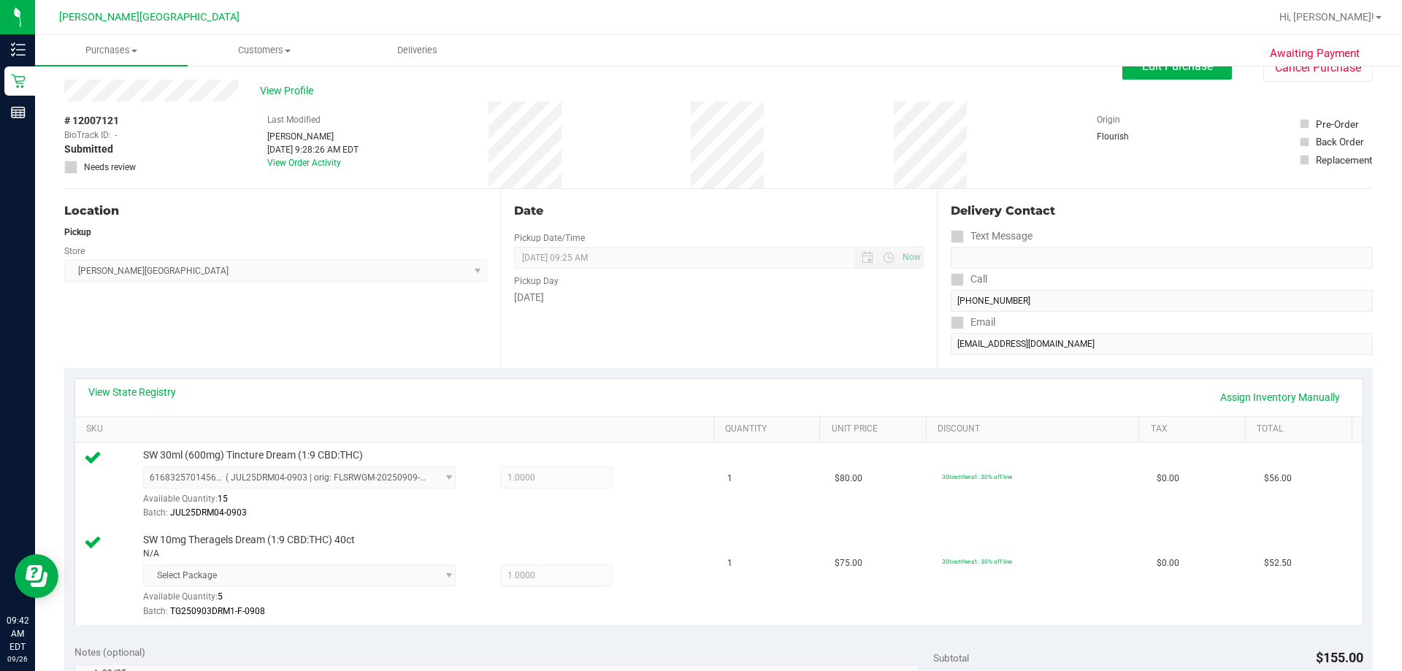
scroll to position [0, 0]
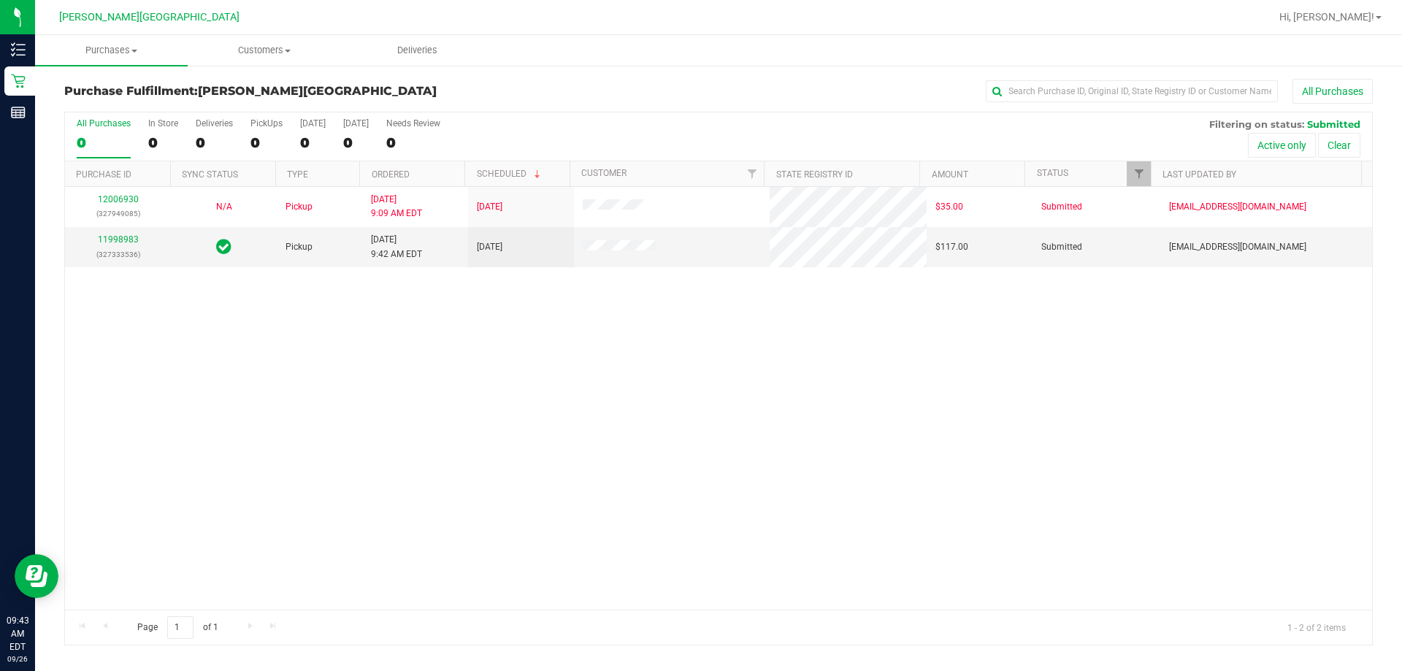
click at [526, 374] on div "12006930 (327949085) N/A Pickup 9/26/2025 9:09 AM EDT 9/26/2025 $35.00 Submitte…" at bounding box center [718, 398] width 1307 height 423
drag, startPoint x: 587, startPoint y: 428, endPoint x: 585, endPoint y: 417, distance: 11.2
click at [588, 428] on div "12006930 (327949085) N/A Pickup 9/26/2025 9:09 AM EDT 9/26/2025 $35.00 Submitte…" at bounding box center [718, 398] width 1307 height 423
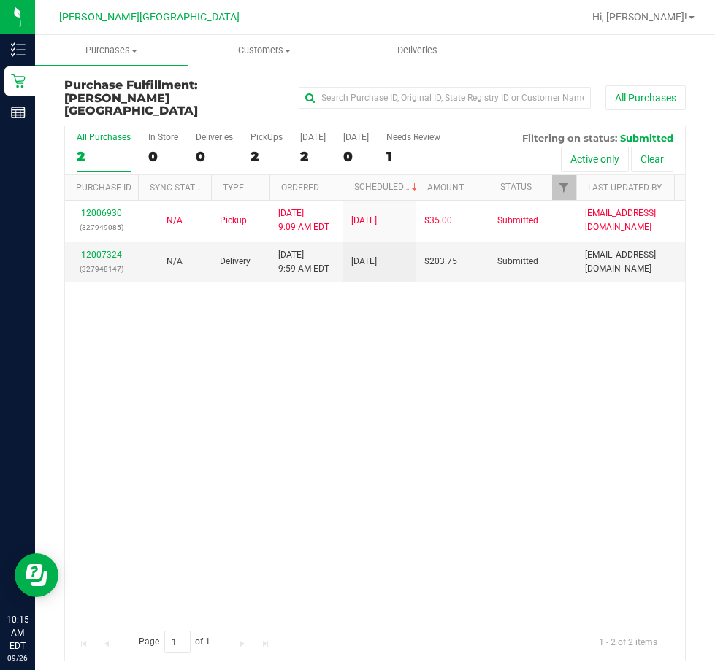
click at [703, 413] on div "Purchase Fulfillment: Bonita Springs WC All Purchases All Purchases 2 In Store …" at bounding box center [375, 370] width 680 height 612
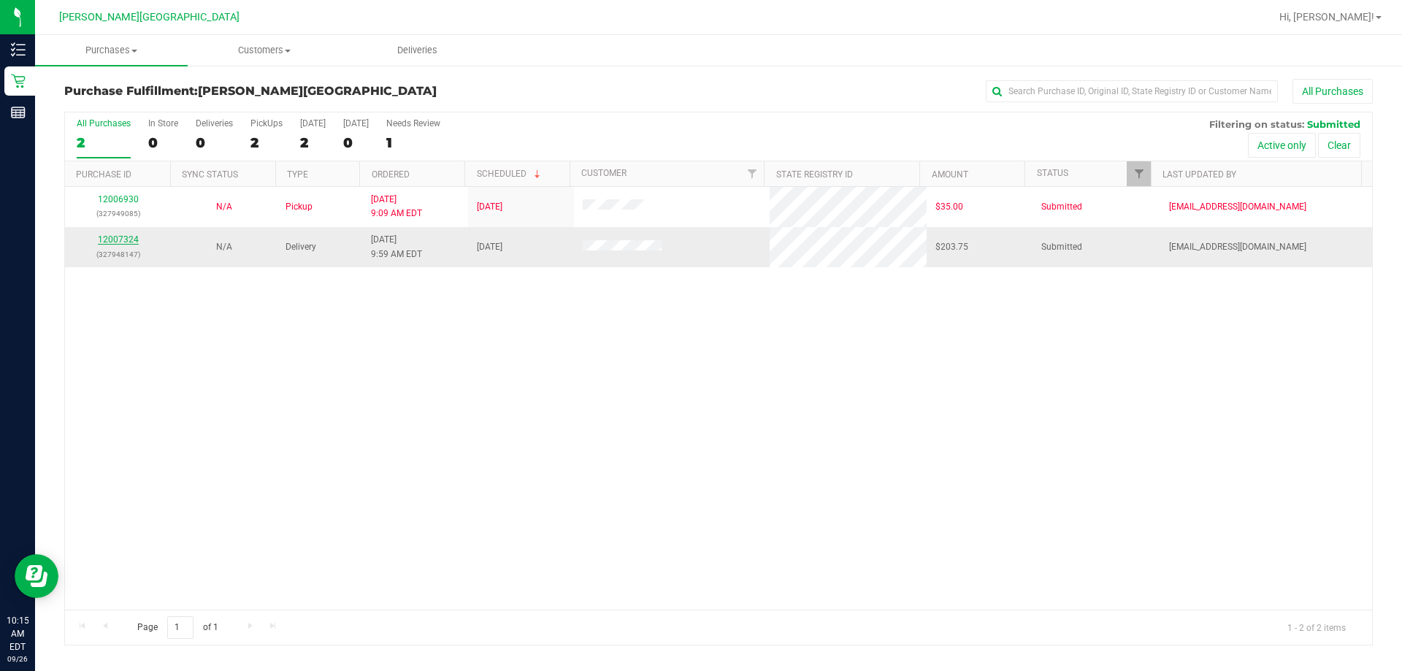
click at [117, 241] on link "12007324" at bounding box center [118, 239] width 41 height 10
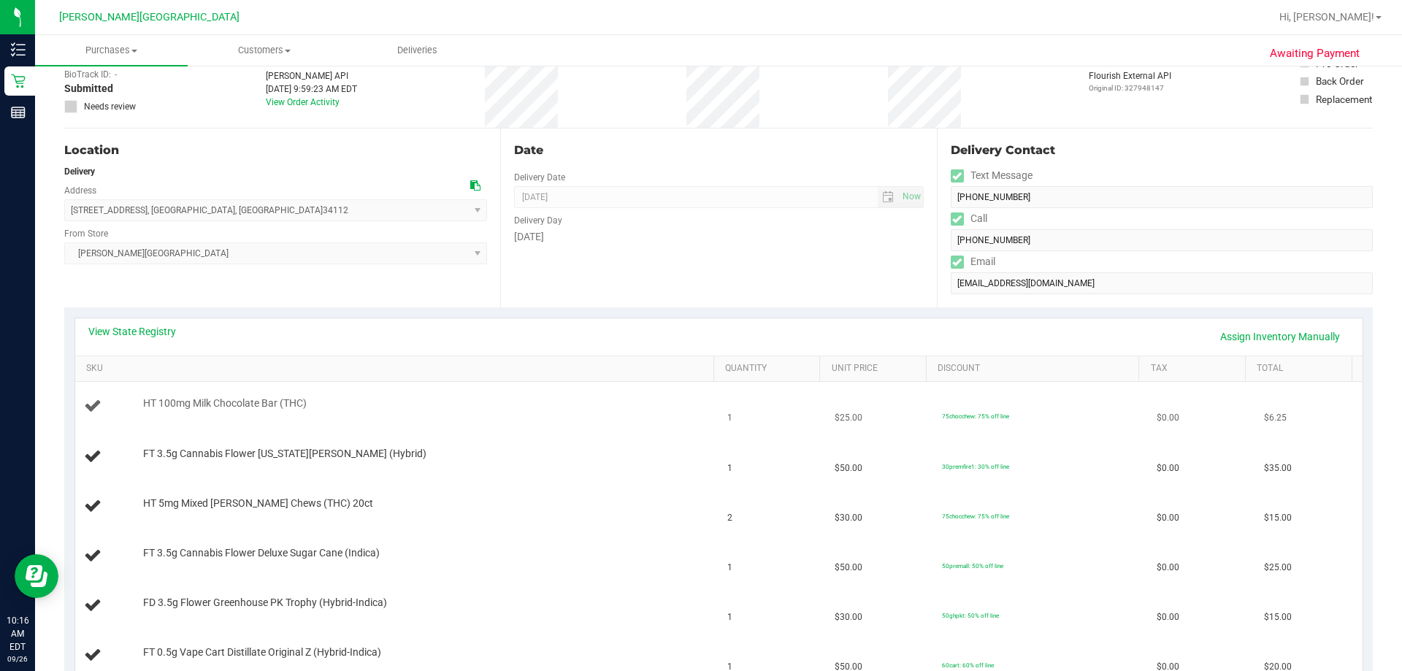
scroll to position [219, 0]
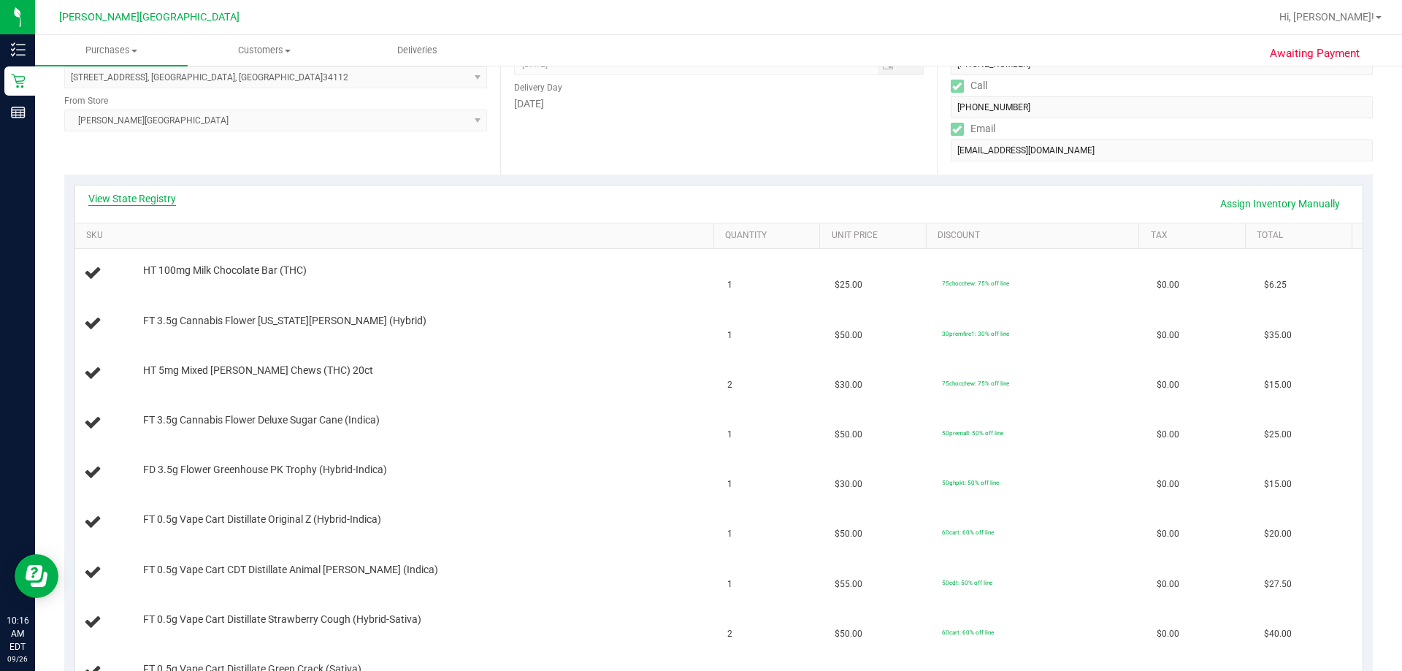
click at [149, 196] on link "View State Registry" at bounding box center [132, 198] width 88 height 15
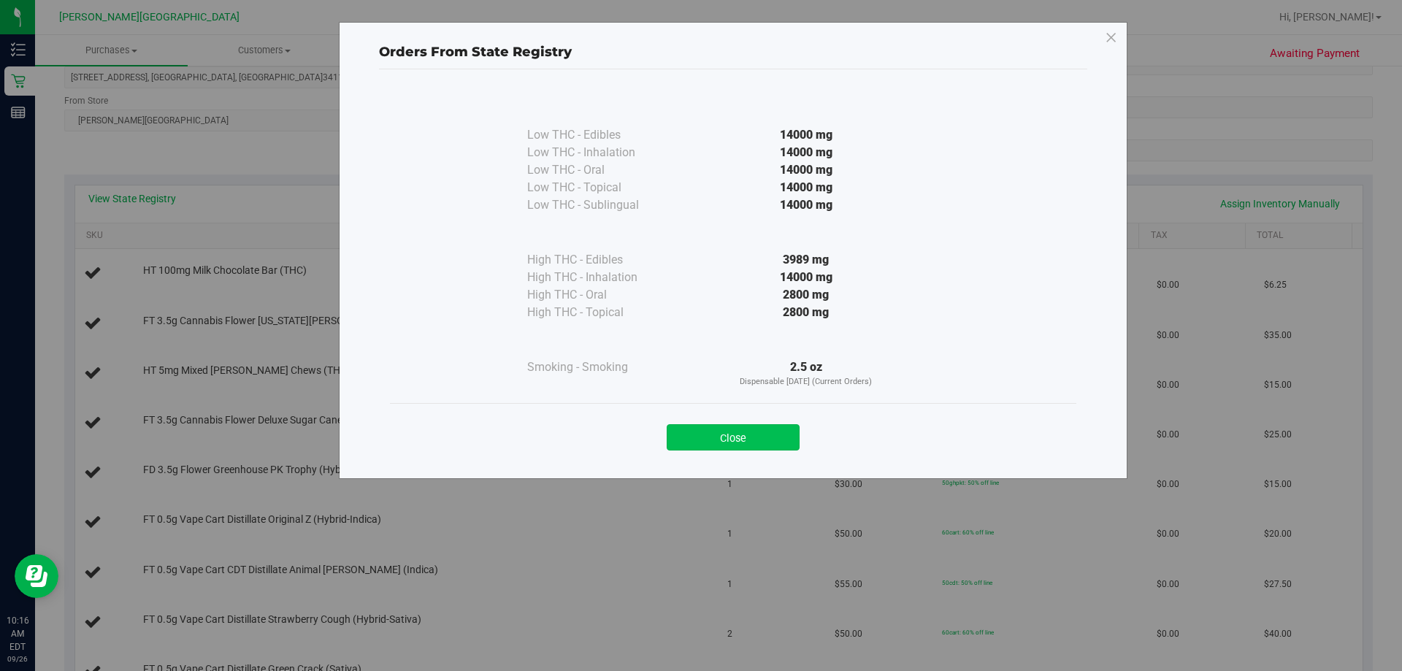
click at [714, 433] on button "Close" at bounding box center [733, 437] width 133 height 26
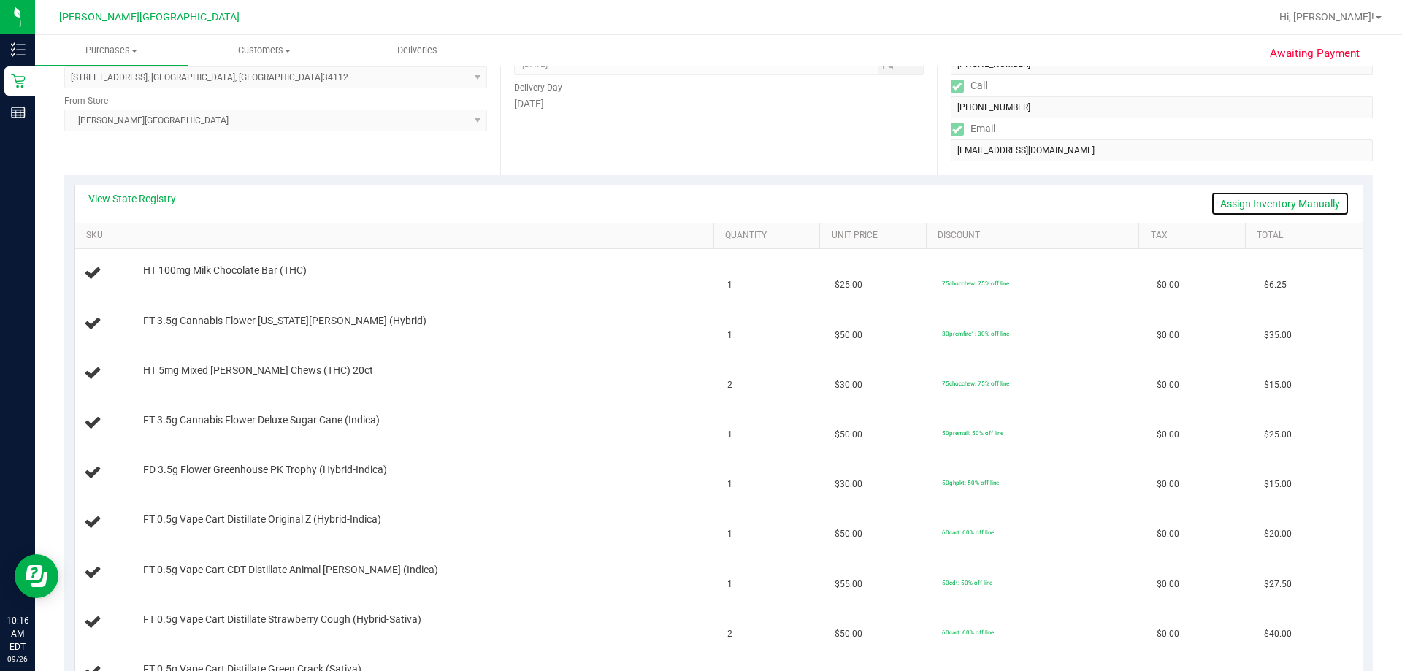
click at [714, 202] on link "Assign Inventory Manually" at bounding box center [1280, 203] width 139 height 25
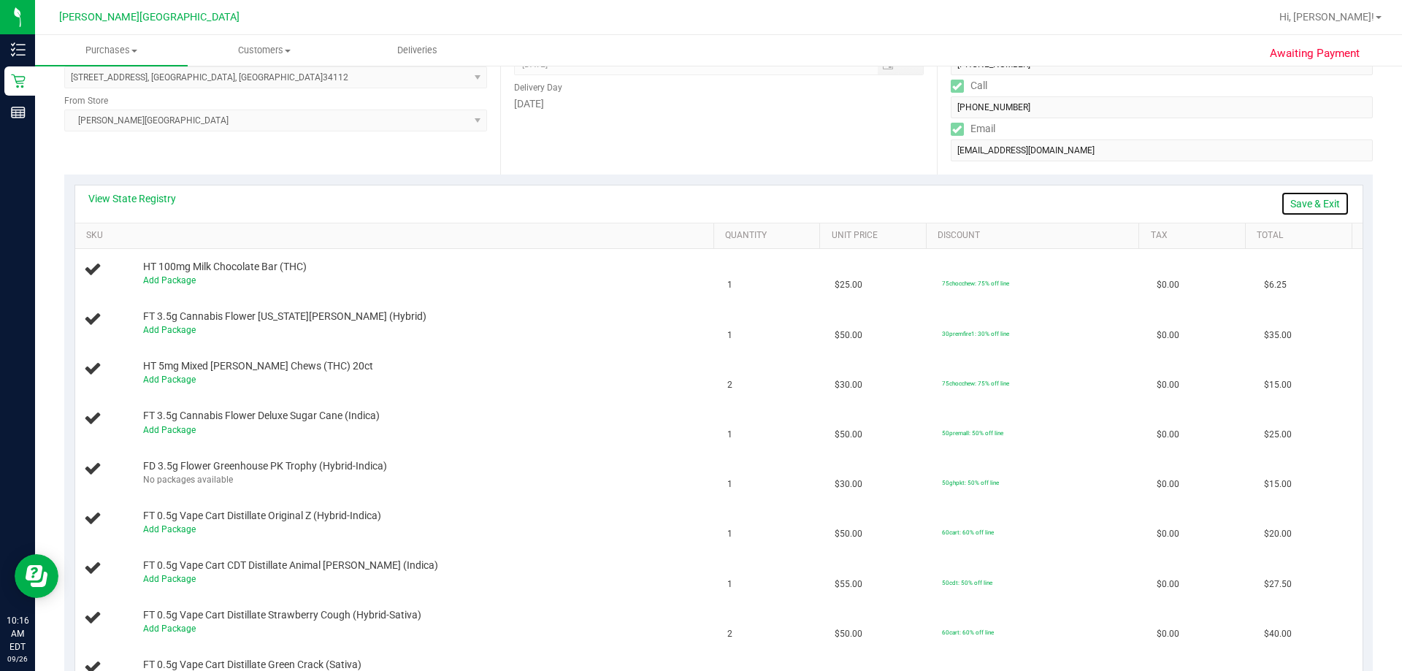
click at [714, 202] on link "Save & Exit" at bounding box center [1315, 203] width 69 height 25
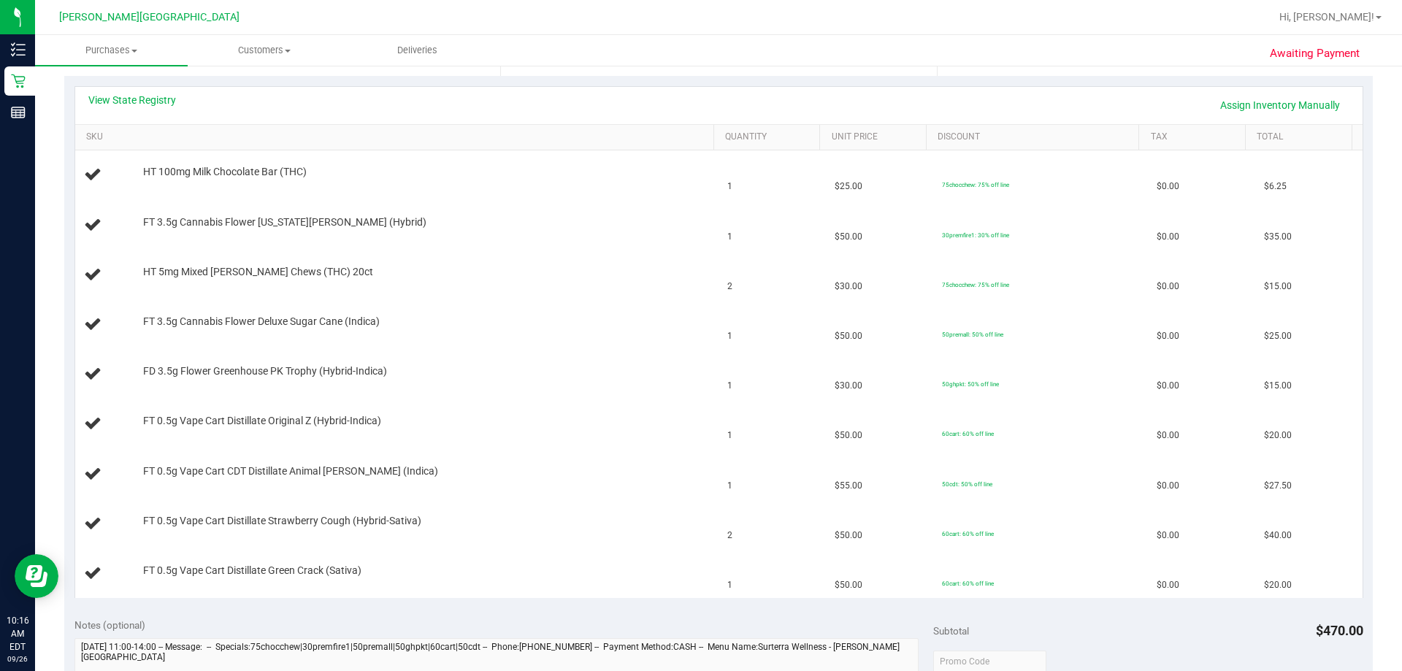
scroll to position [292, 0]
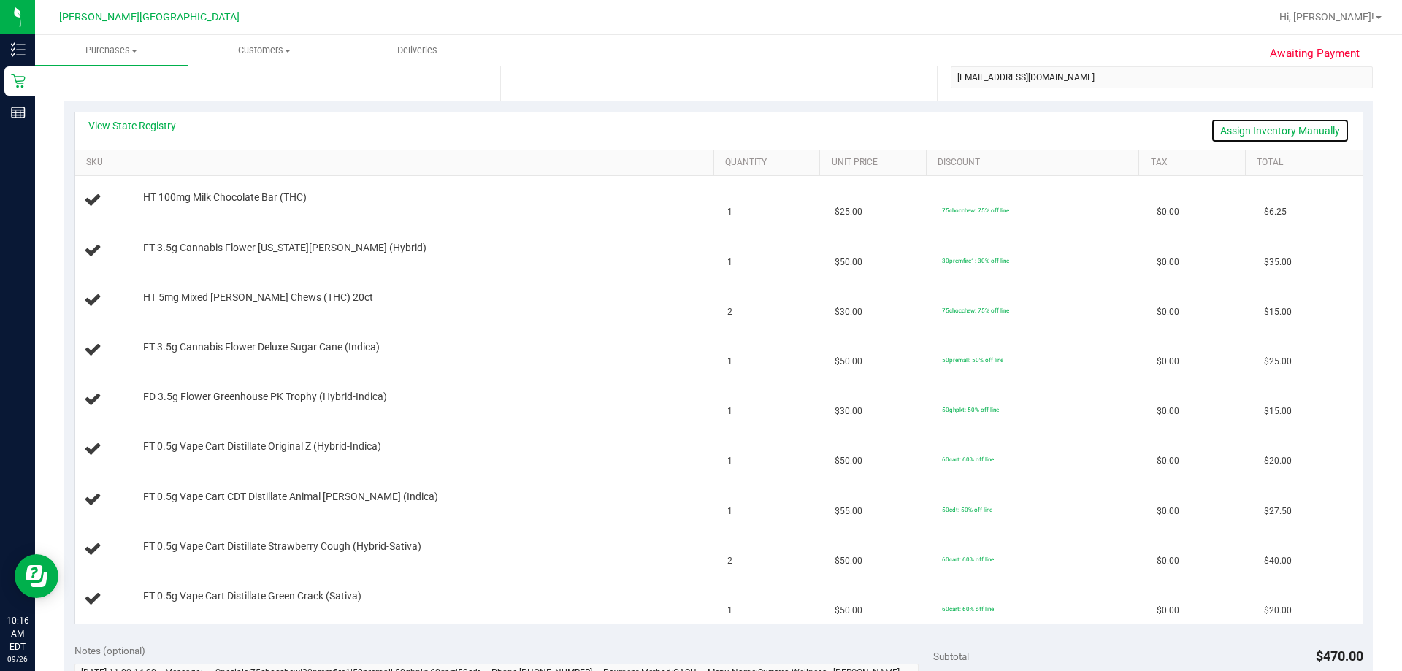
click at [714, 133] on link "Assign Inventory Manually" at bounding box center [1280, 130] width 139 height 25
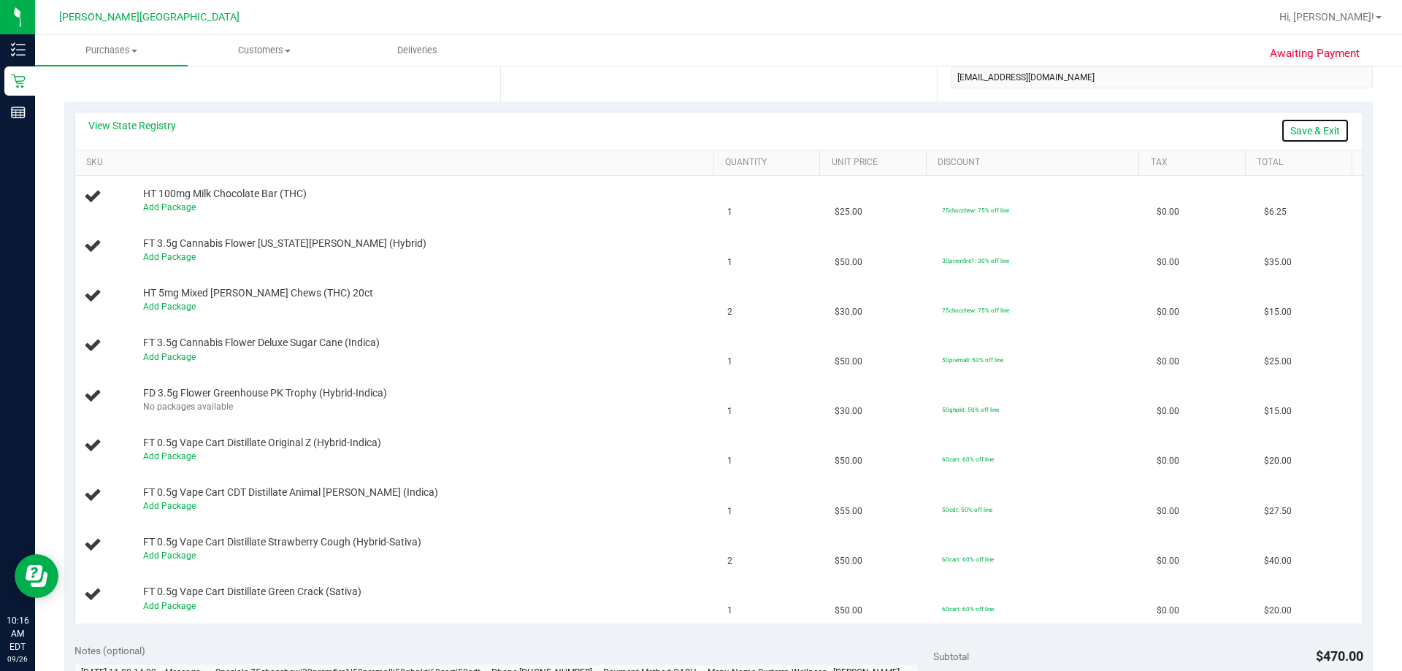
click at [714, 126] on link "Save & Exit" at bounding box center [1315, 130] width 69 height 25
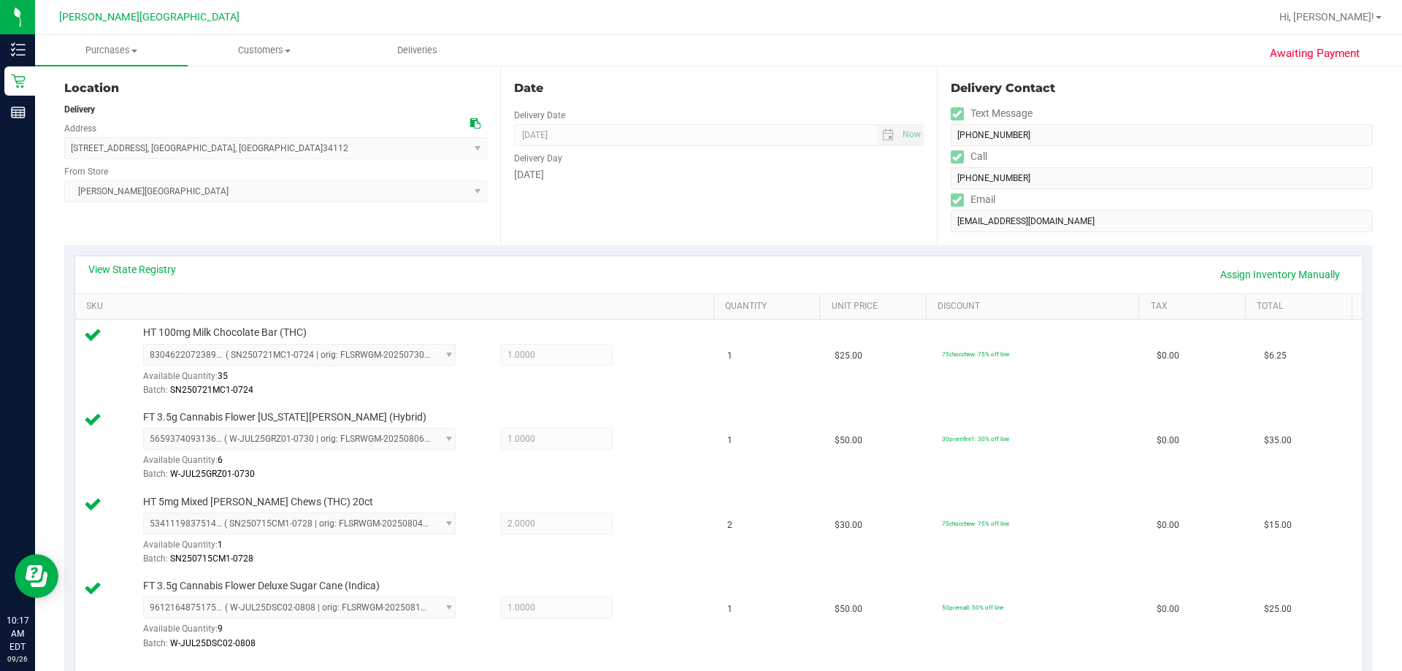
scroll to position [146, 0]
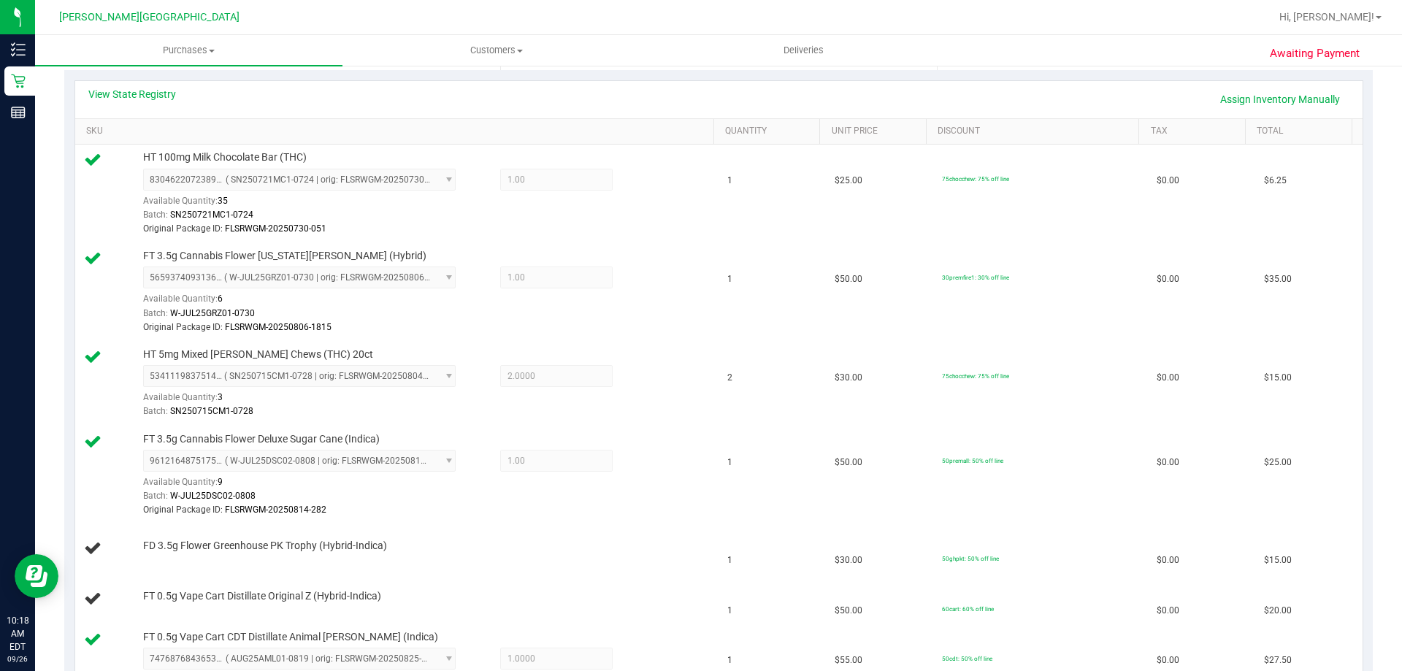
scroll to position [146, 0]
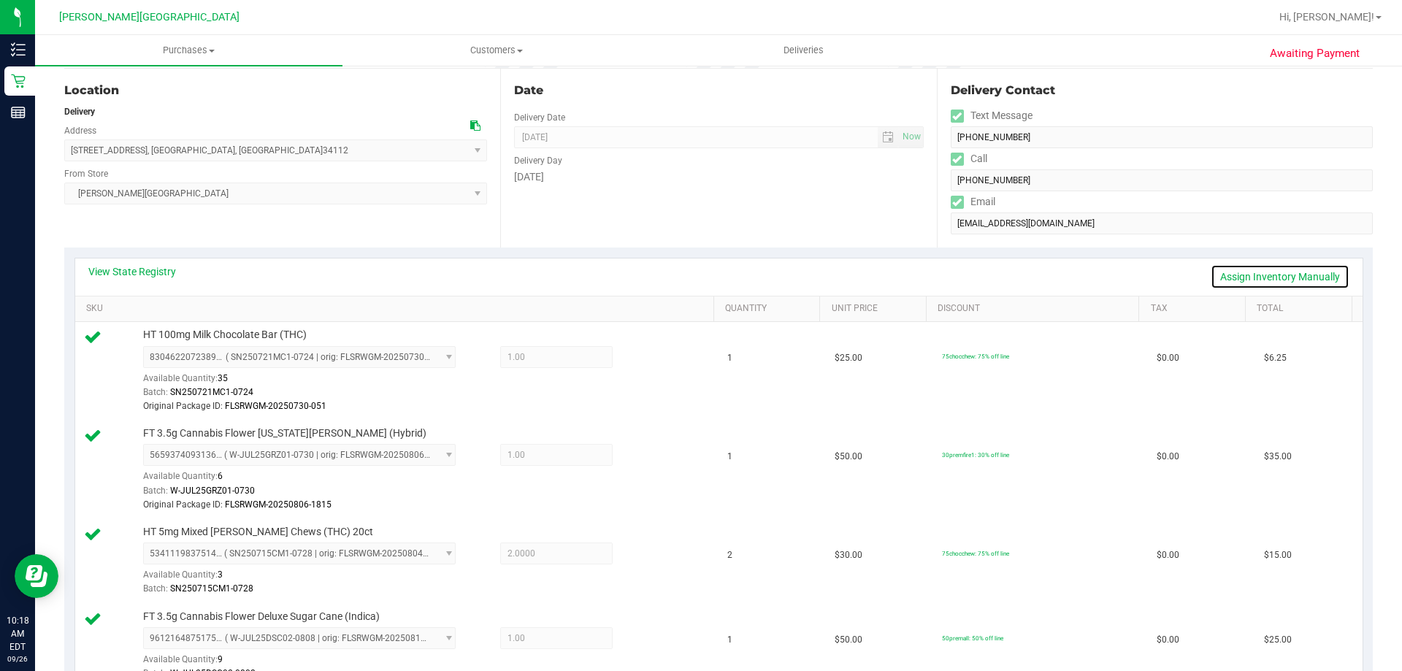
click at [1282, 280] on link "Assign Inventory Manually" at bounding box center [1280, 276] width 139 height 25
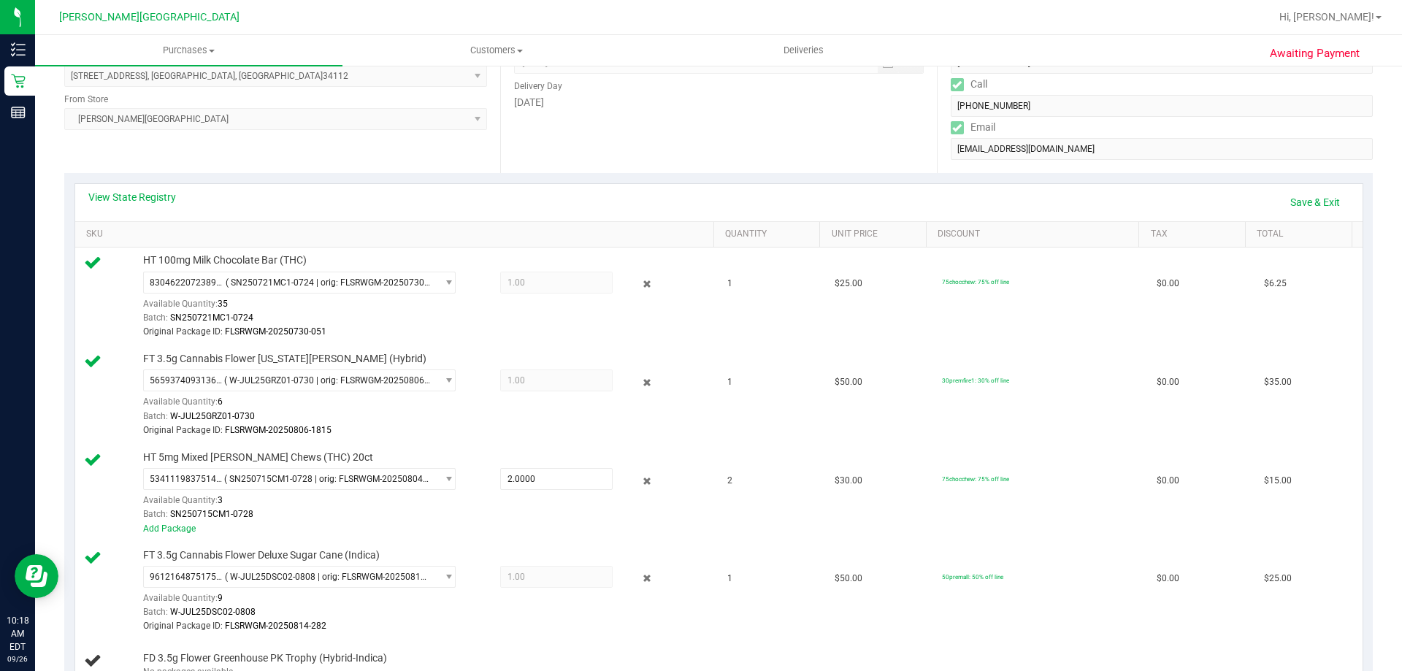
scroll to position [219, 0]
click at [1301, 210] on link "Save & Exit" at bounding box center [1315, 203] width 69 height 25
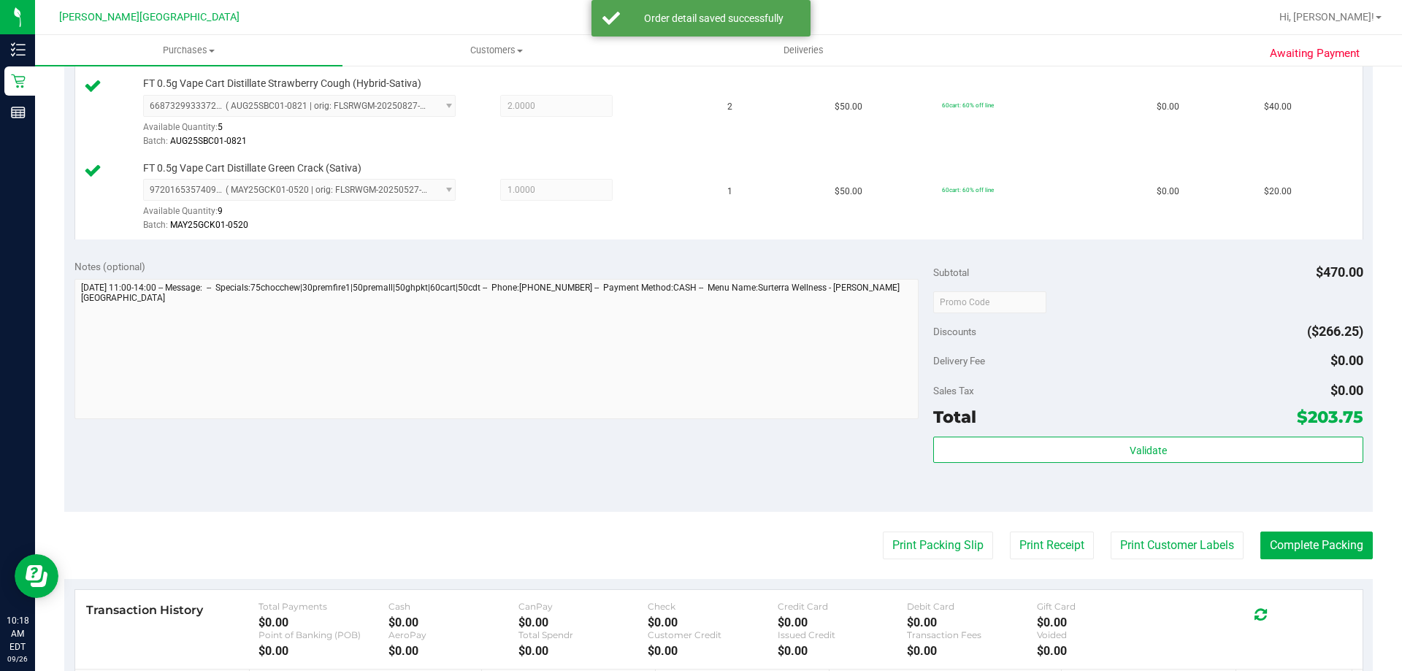
scroll to position [1169, 0]
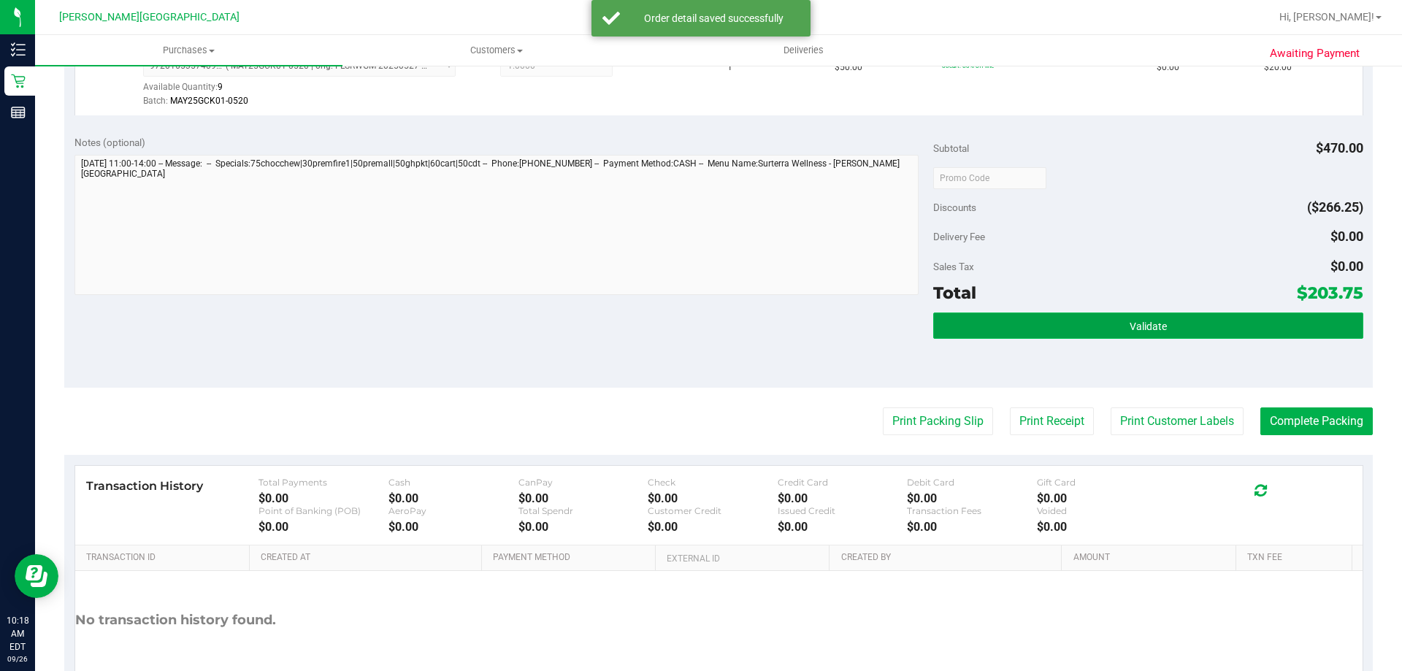
click at [1205, 335] on button "Validate" at bounding box center [1147, 326] width 429 height 26
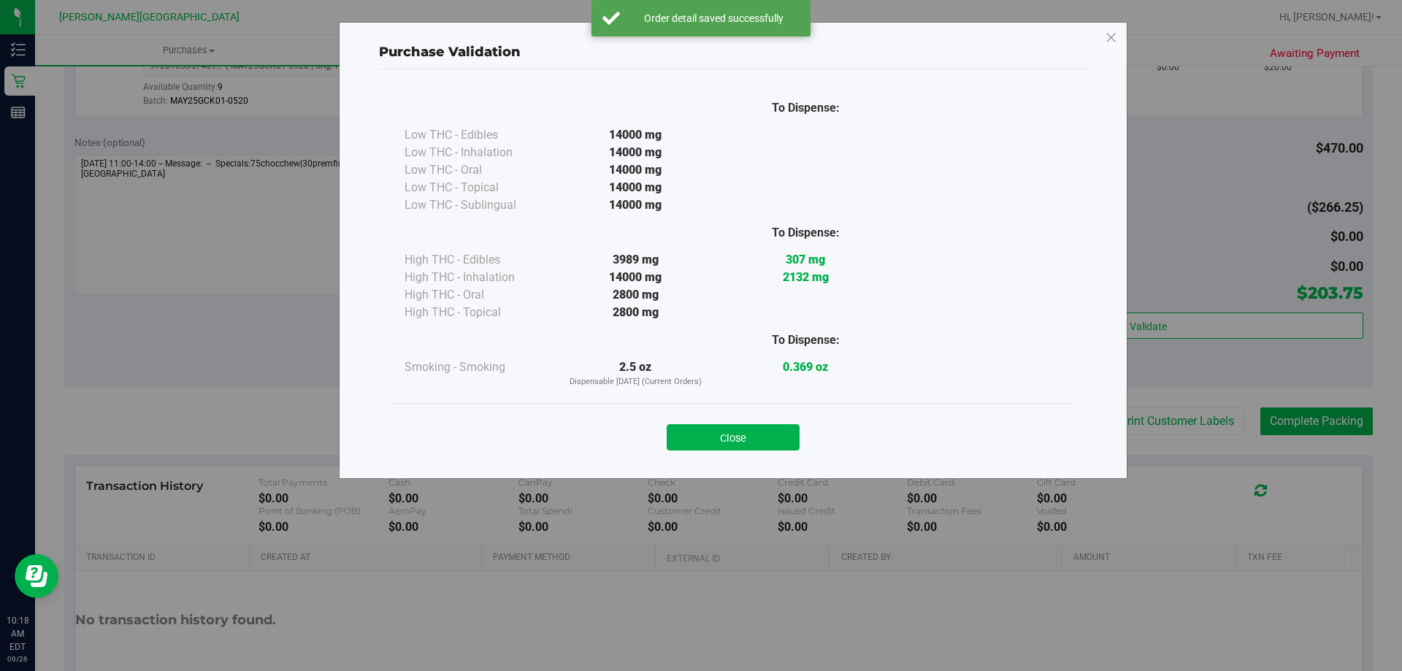
drag, startPoint x: 793, startPoint y: 436, endPoint x: 920, endPoint y: 436, distance: 126.4
click at [794, 436] on button "Close" at bounding box center [733, 437] width 133 height 26
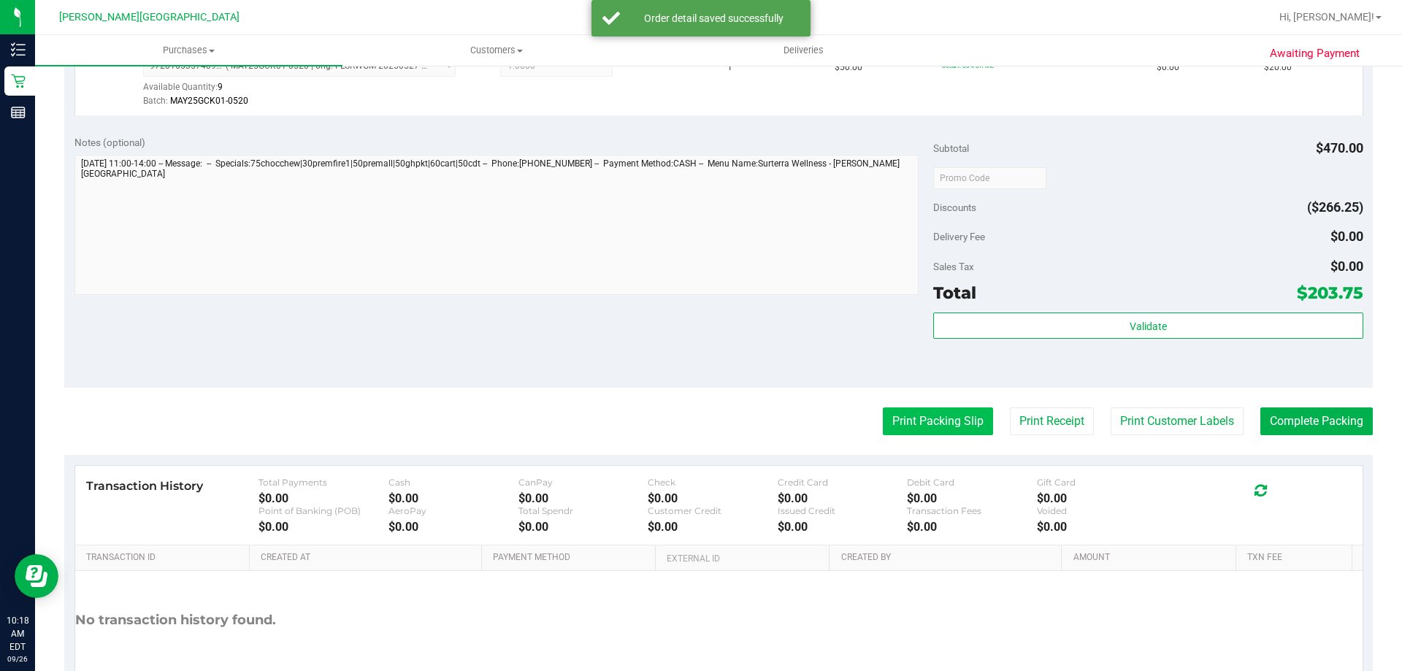
click at [946, 422] on button "Print Packing Slip" at bounding box center [938, 422] width 110 height 28
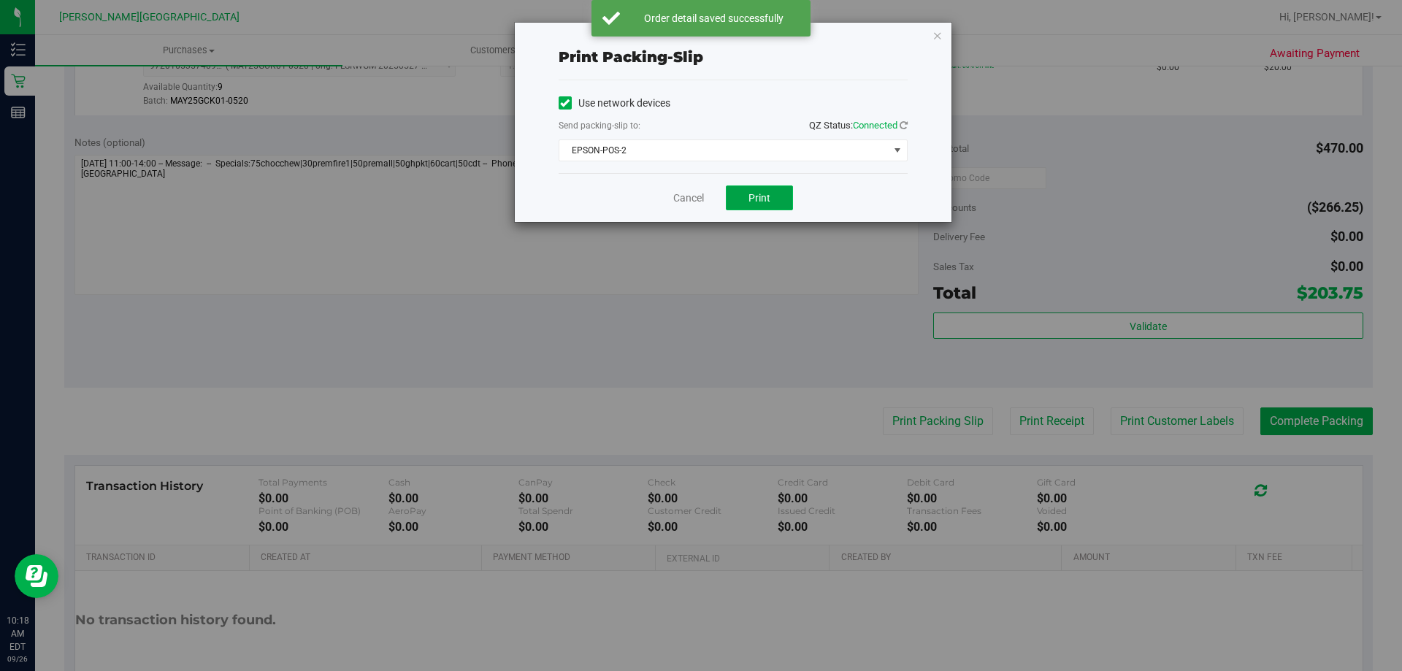
click at [776, 205] on button "Print" at bounding box center [759, 198] width 67 height 25
click at [775, 205] on button "Print" at bounding box center [759, 198] width 67 height 25
click at [935, 34] on icon "button" at bounding box center [938, 35] width 10 height 18
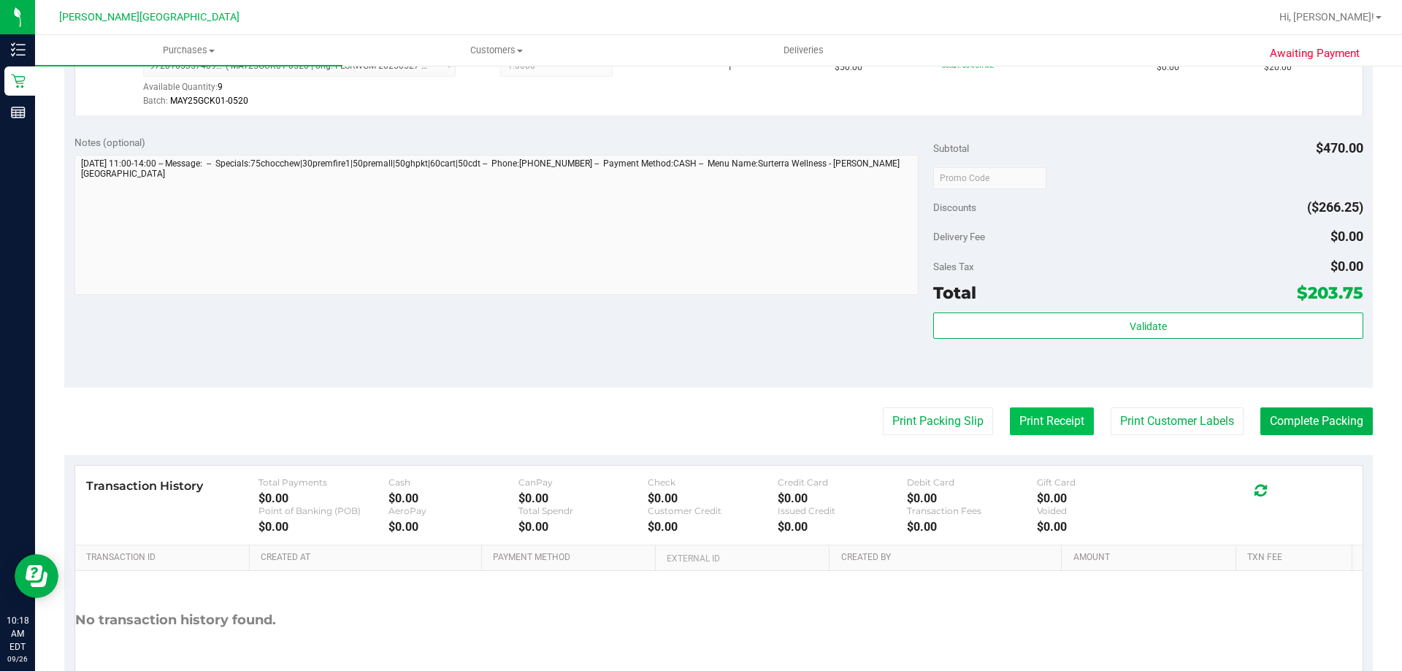
click at [1055, 416] on button "Print Receipt" at bounding box center [1052, 422] width 84 height 28
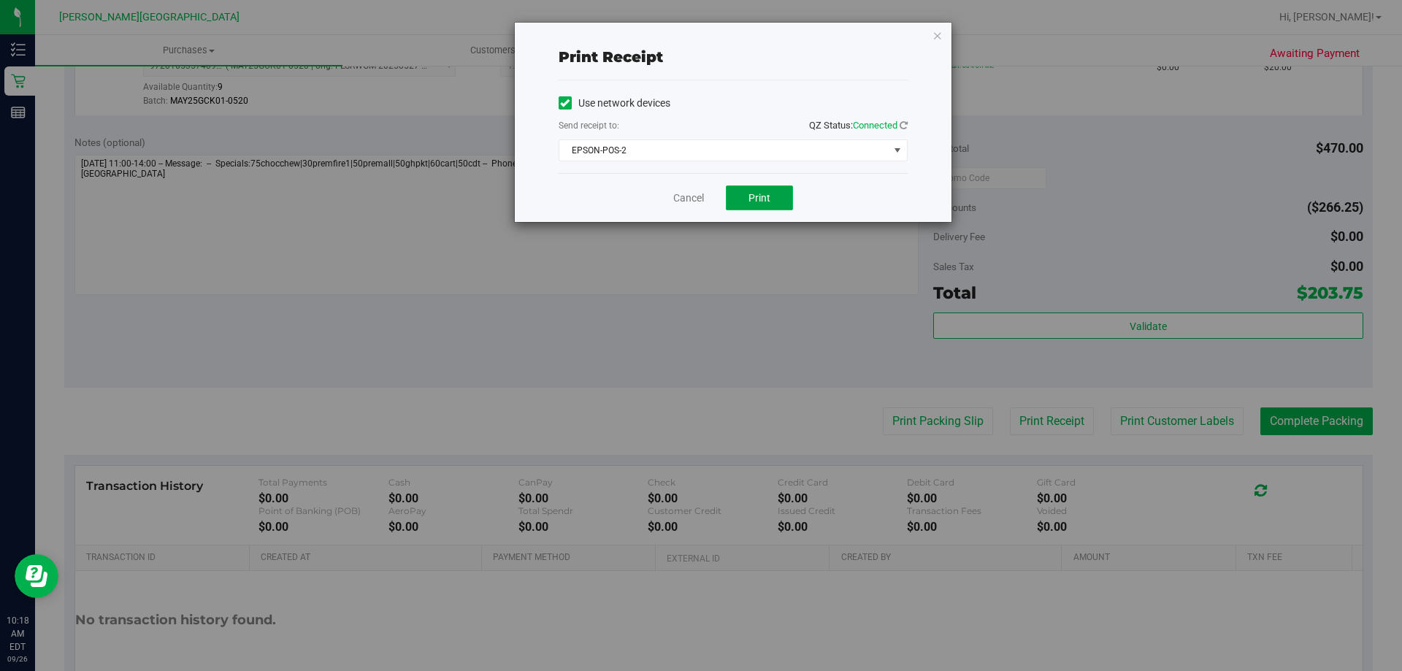
click at [773, 193] on button "Print" at bounding box center [759, 198] width 67 height 25
drag, startPoint x: 938, startPoint y: 39, endPoint x: 897, endPoint y: 81, distance: 58.4
click at [938, 38] on icon "button" at bounding box center [938, 35] width 10 height 18
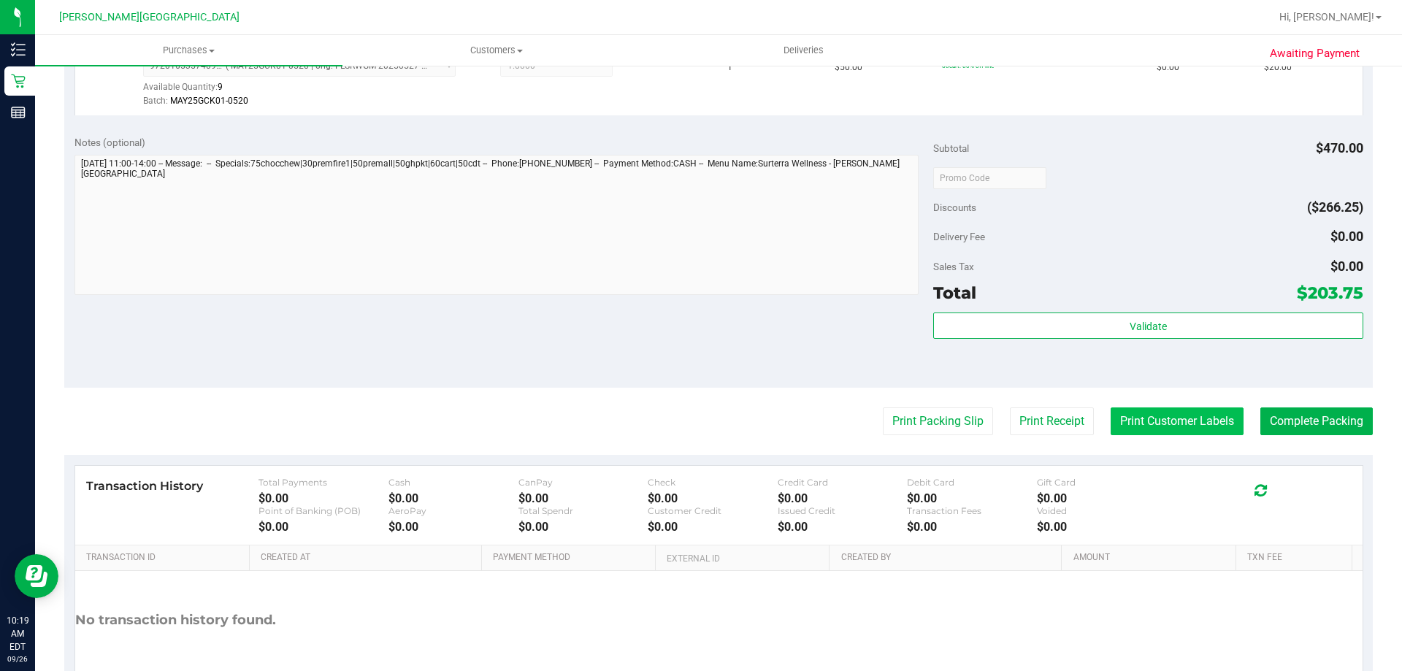
click at [1179, 419] on button "Print Customer Labels" at bounding box center [1177, 422] width 133 height 28
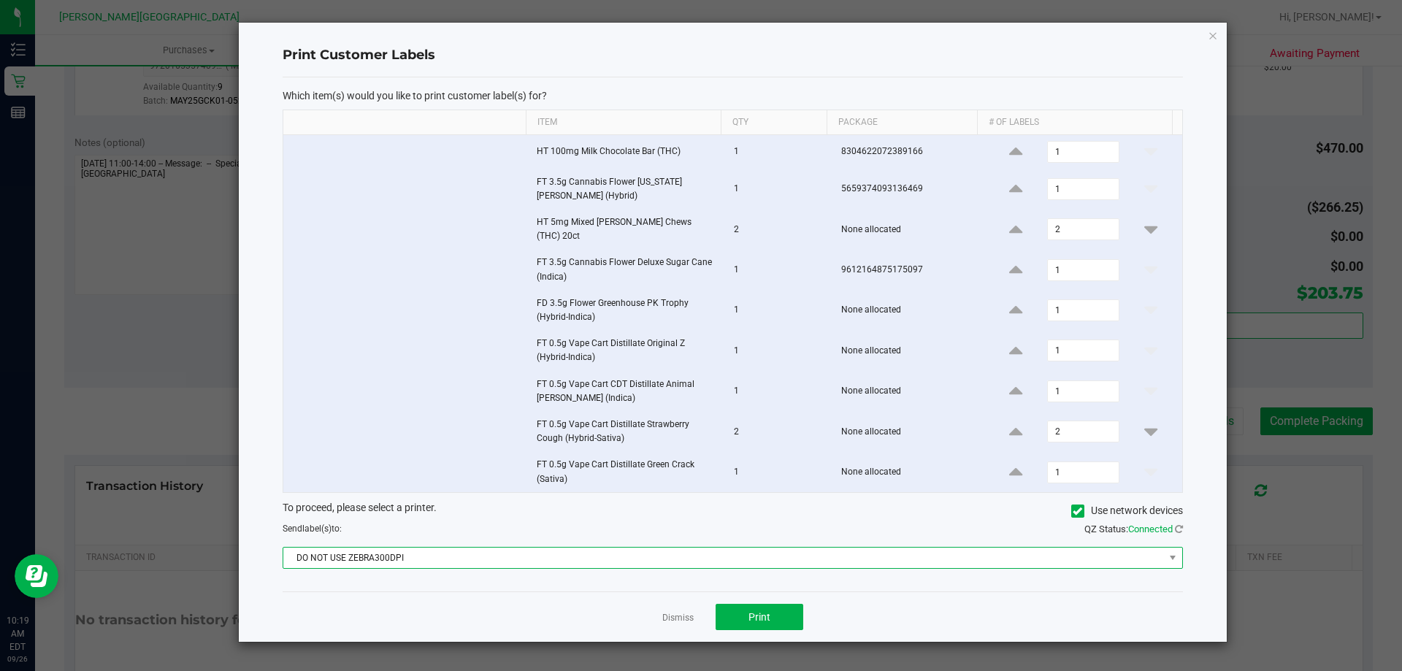
click at [730, 562] on span "DO NOT USE ZEBRA300DPI" at bounding box center [723, 558] width 881 height 20
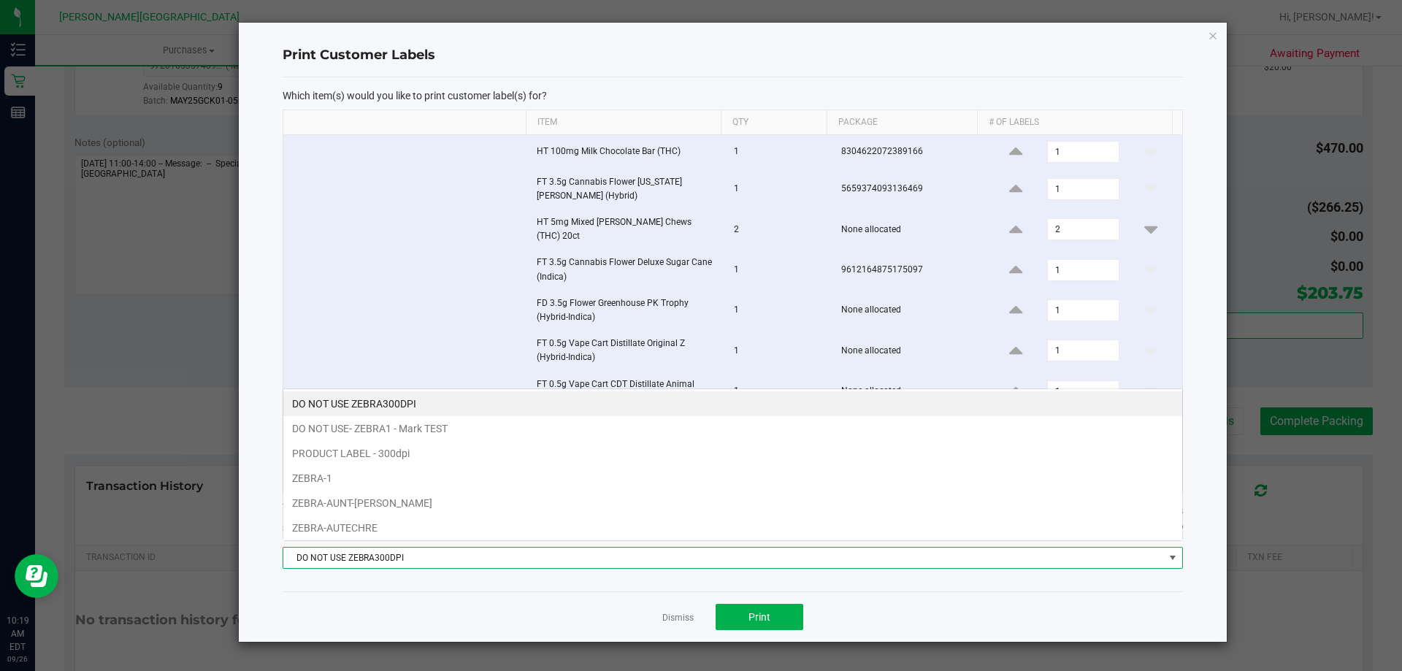
scroll to position [22, 900]
click at [727, 548] on span "DO NOT USE ZEBRA300DPI" at bounding box center [723, 558] width 881 height 20
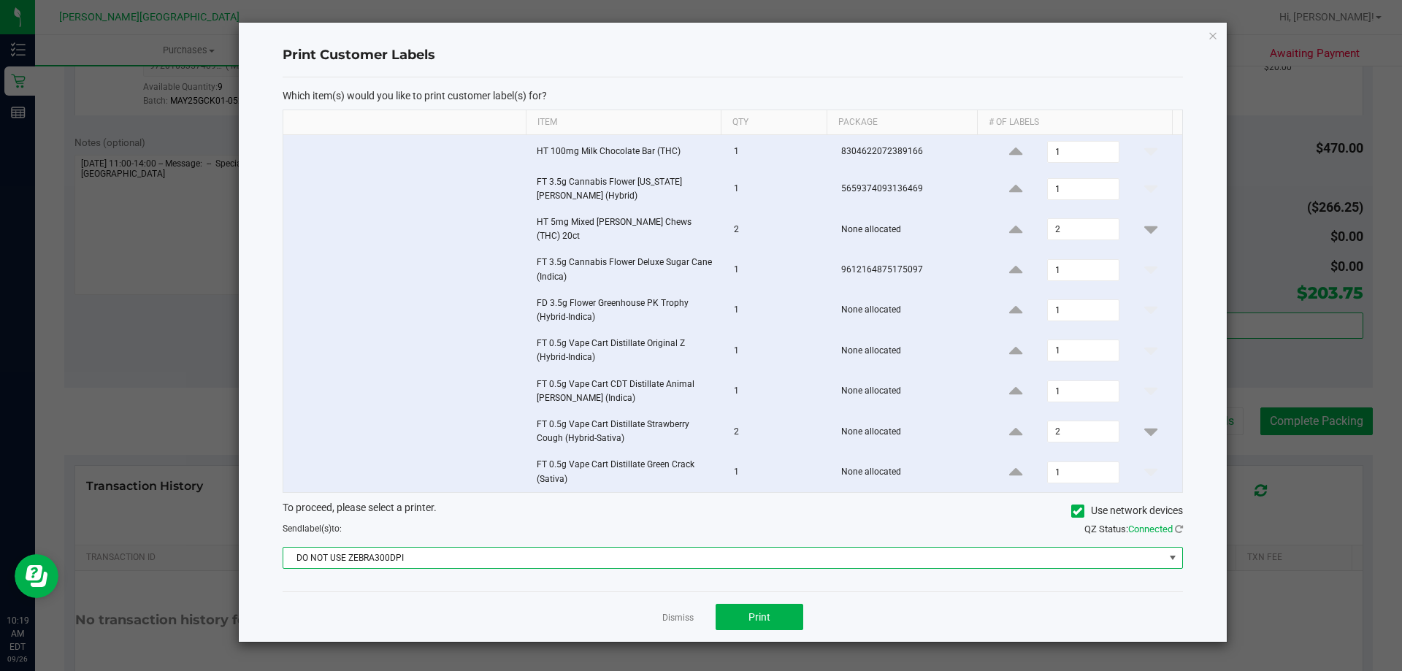
click at [727, 548] on span "DO NOT USE ZEBRA300DPI" at bounding box center [723, 558] width 881 height 20
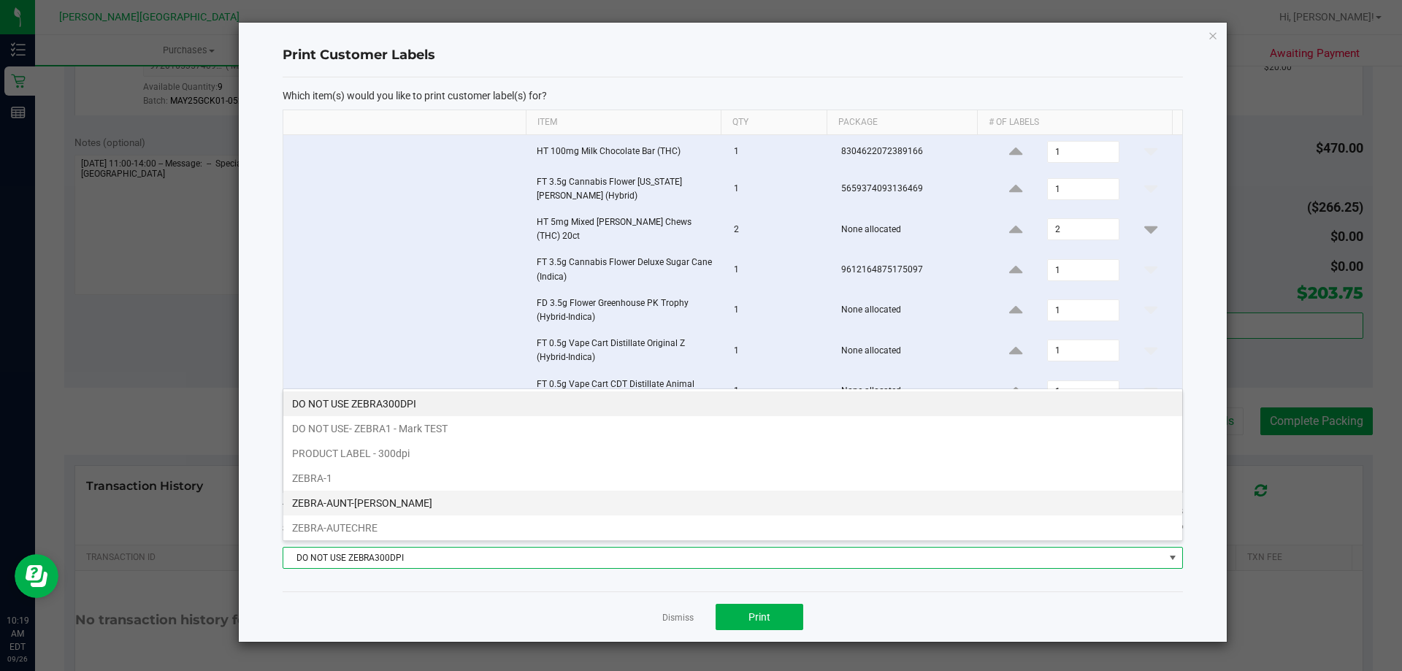
click at [464, 508] on li "ZEBRA-AUNT-[PERSON_NAME]" at bounding box center [732, 503] width 899 height 25
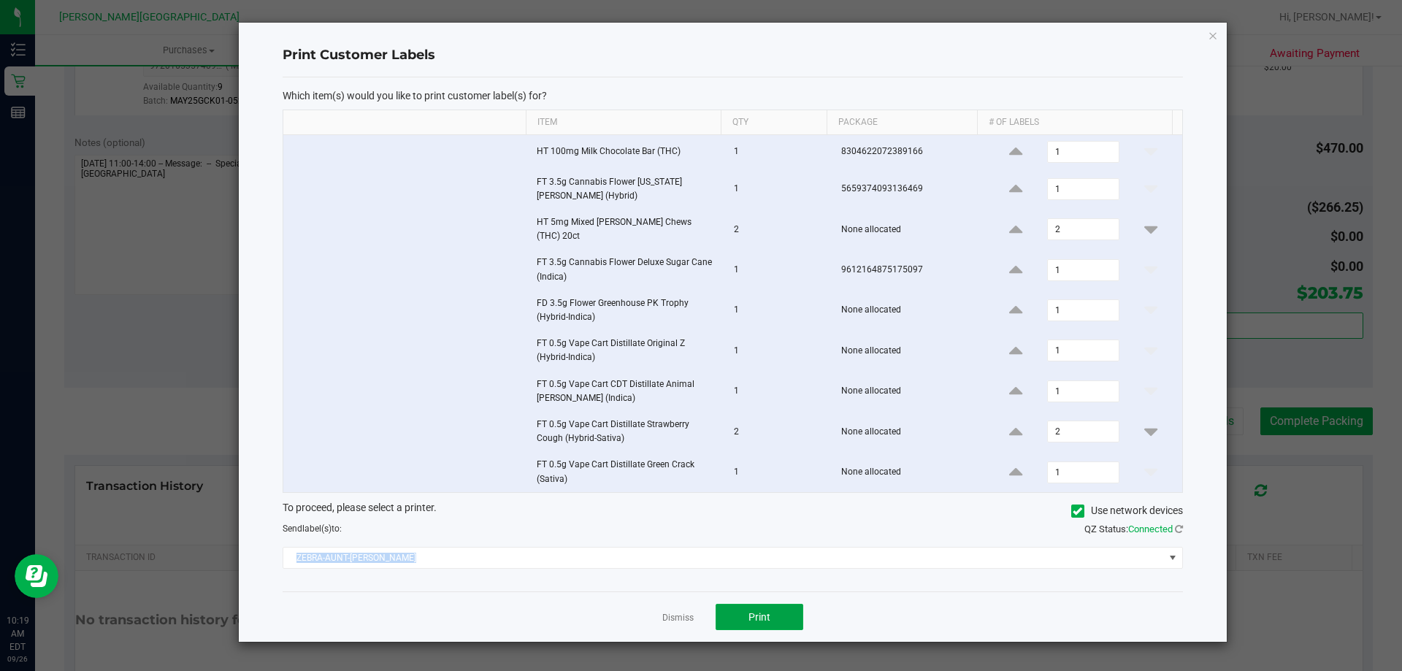
drag, startPoint x: 777, startPoint y: 606, endPoint x: 1369, endPoint y: 337, distance: 650.8
click at [779, 606] on button "Print" at bounding box center [760, 617] width 88 height 26
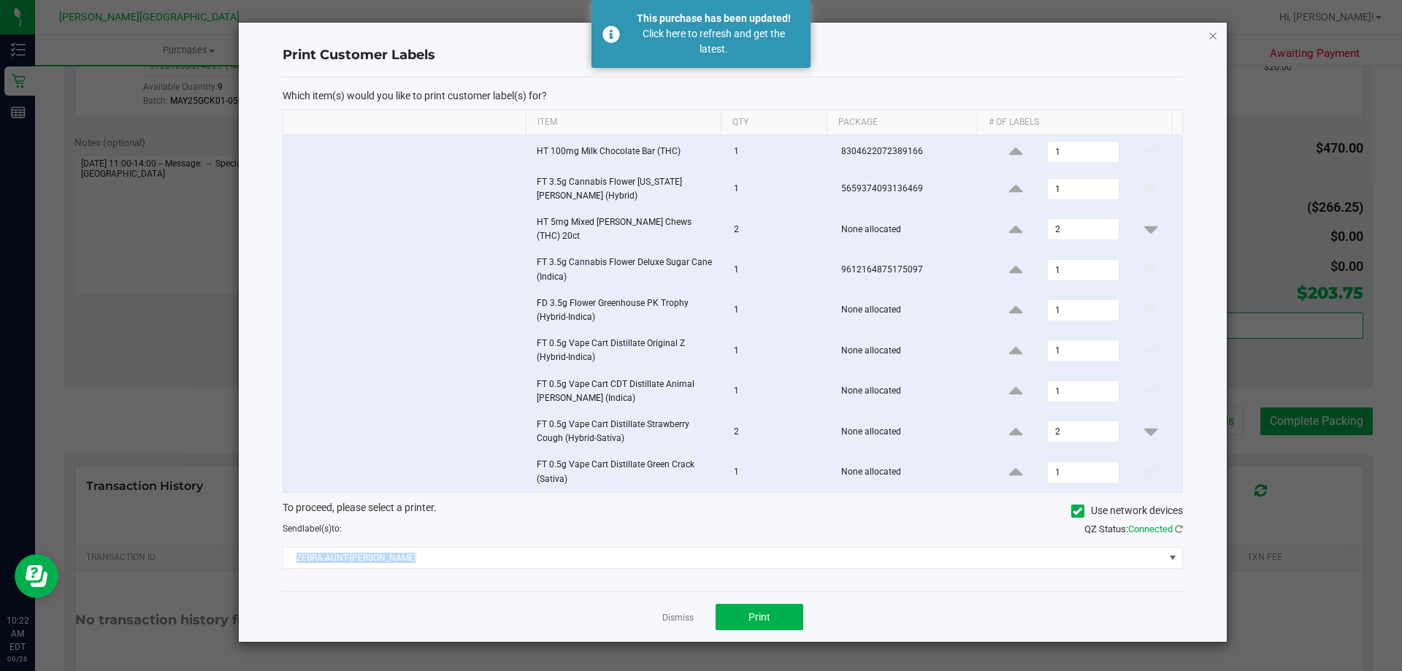
click at [1216, 28] on icon "button" at bounding box center [1213, 35] width 10 height 18
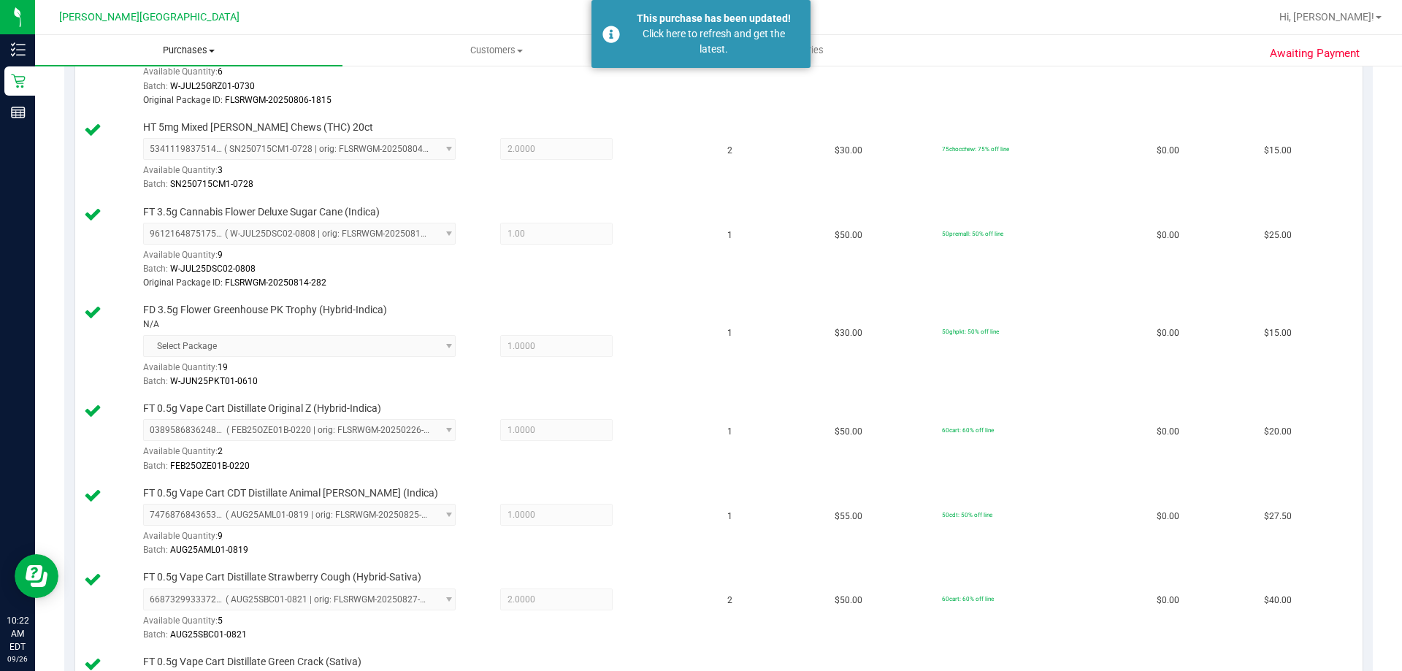
scroll to position [438, 0]
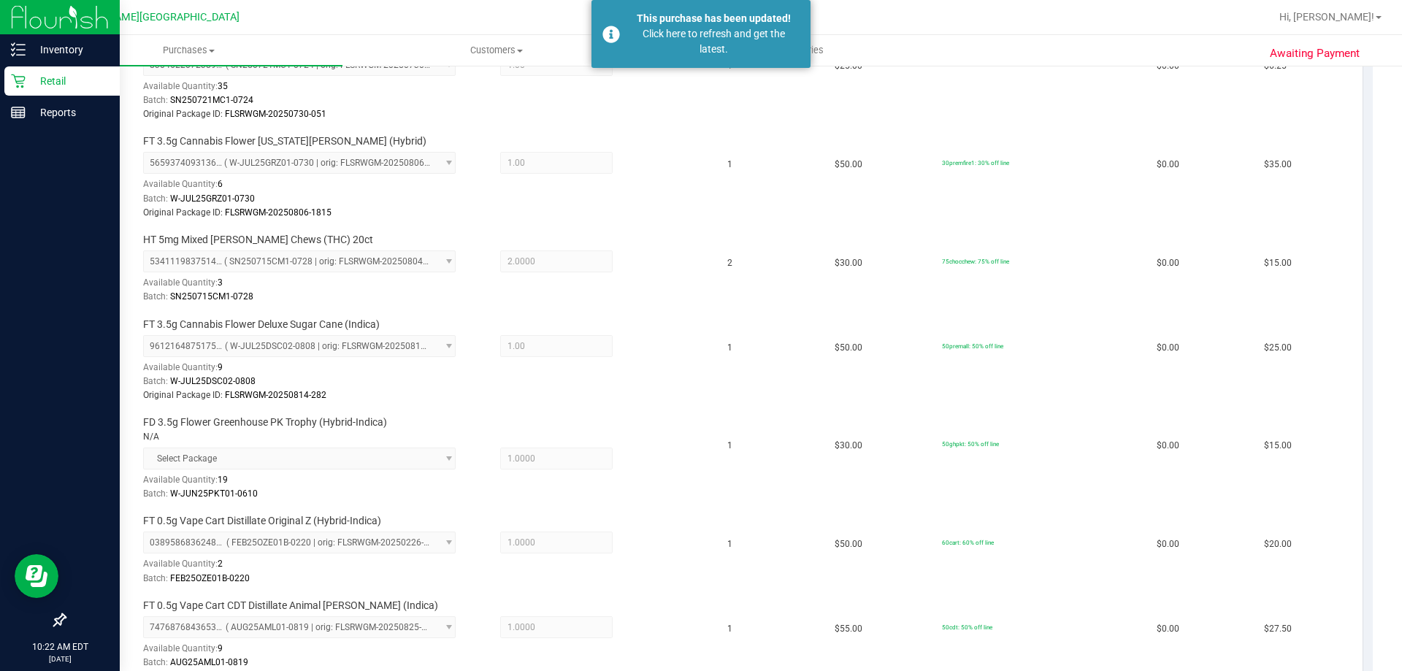
click at [30, 77] on p "Retail" at bounding box center [70, 81] width 88 height 18
